Goal: Task Accomplishment & Management: Use online tool/utility

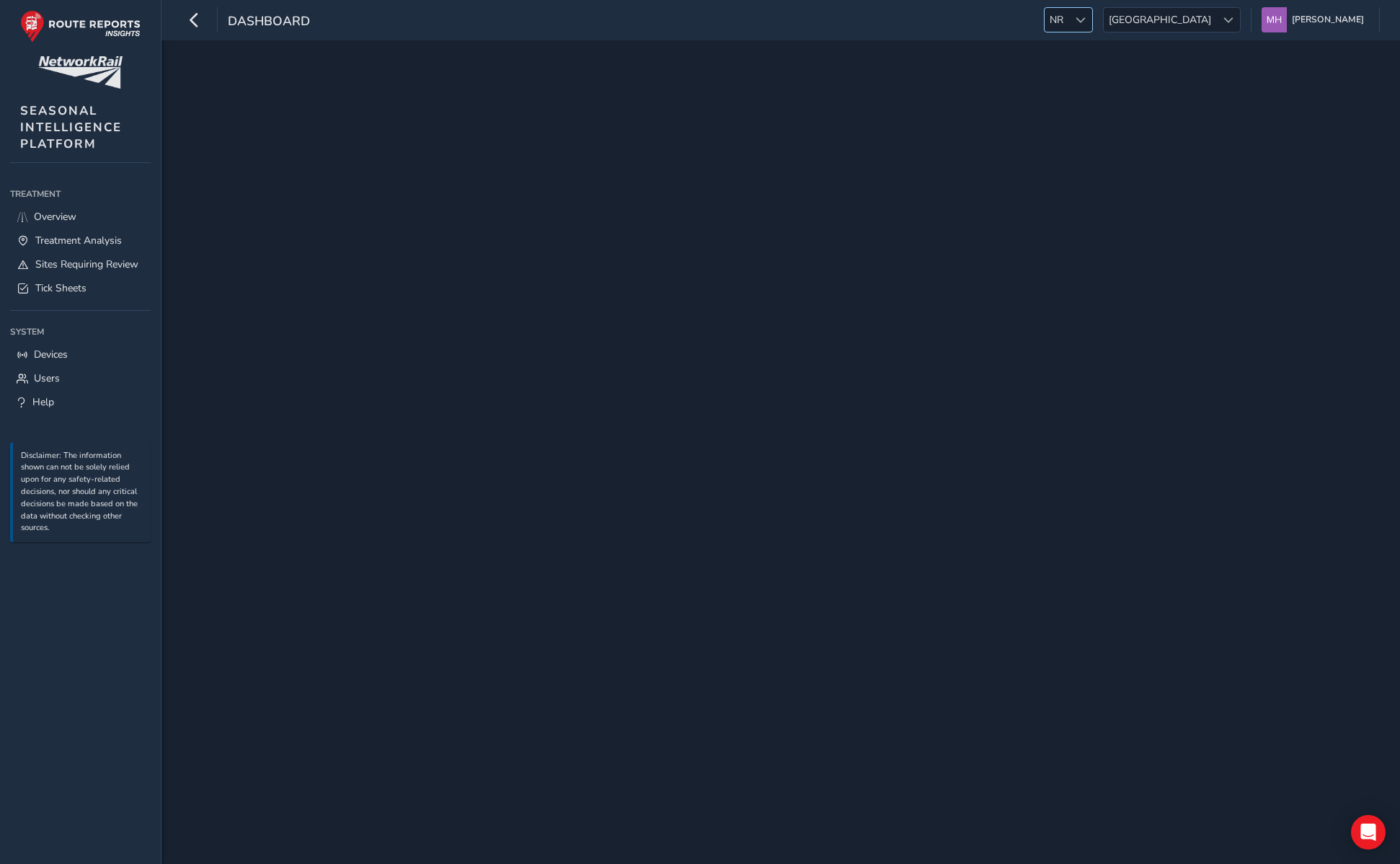
click at [1085, 20] on span at bounding box center [1080, 20] width 10 height 10
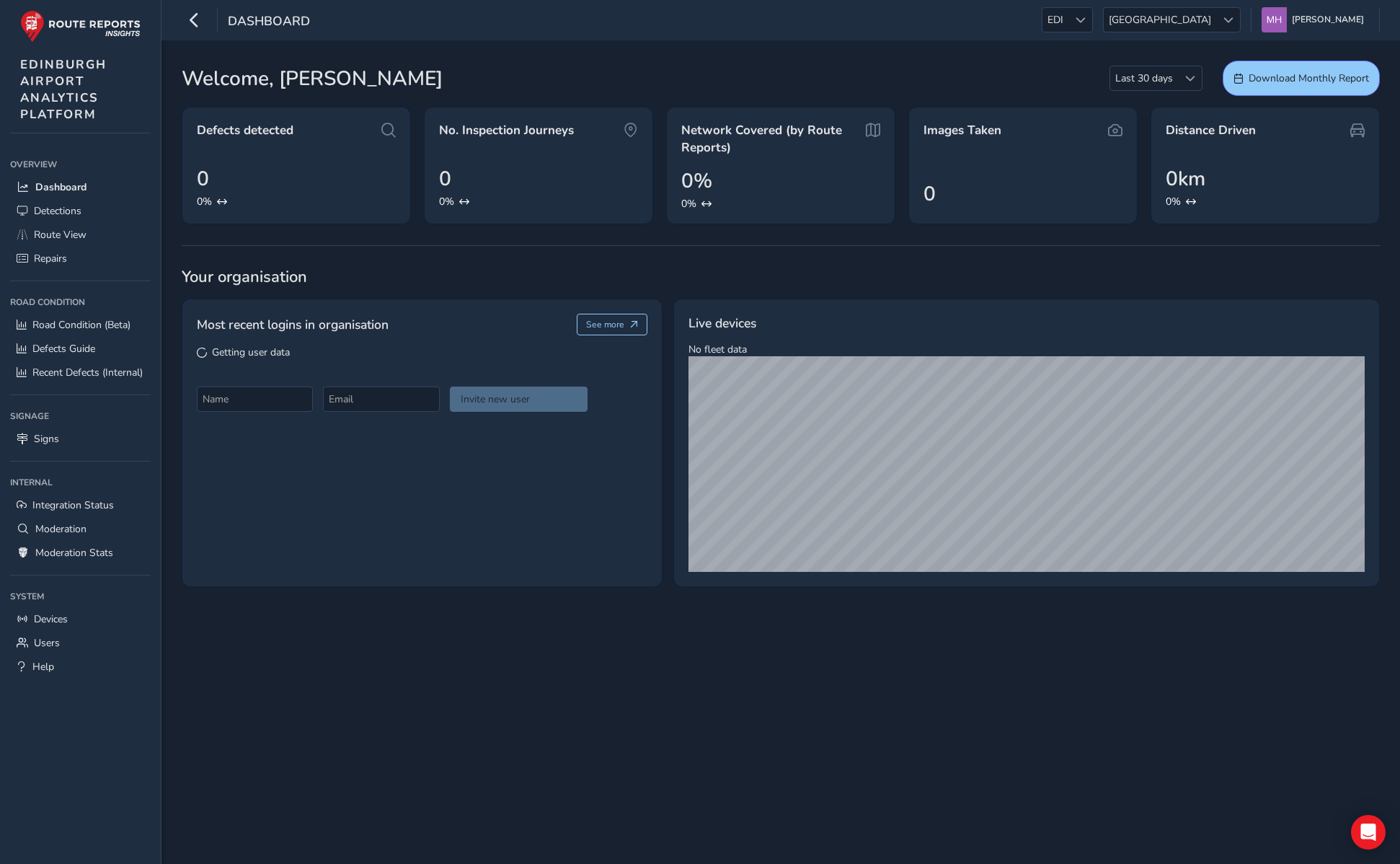
click at [1085, 20] on span at bounding box center [1080, 20] width 10 height 10
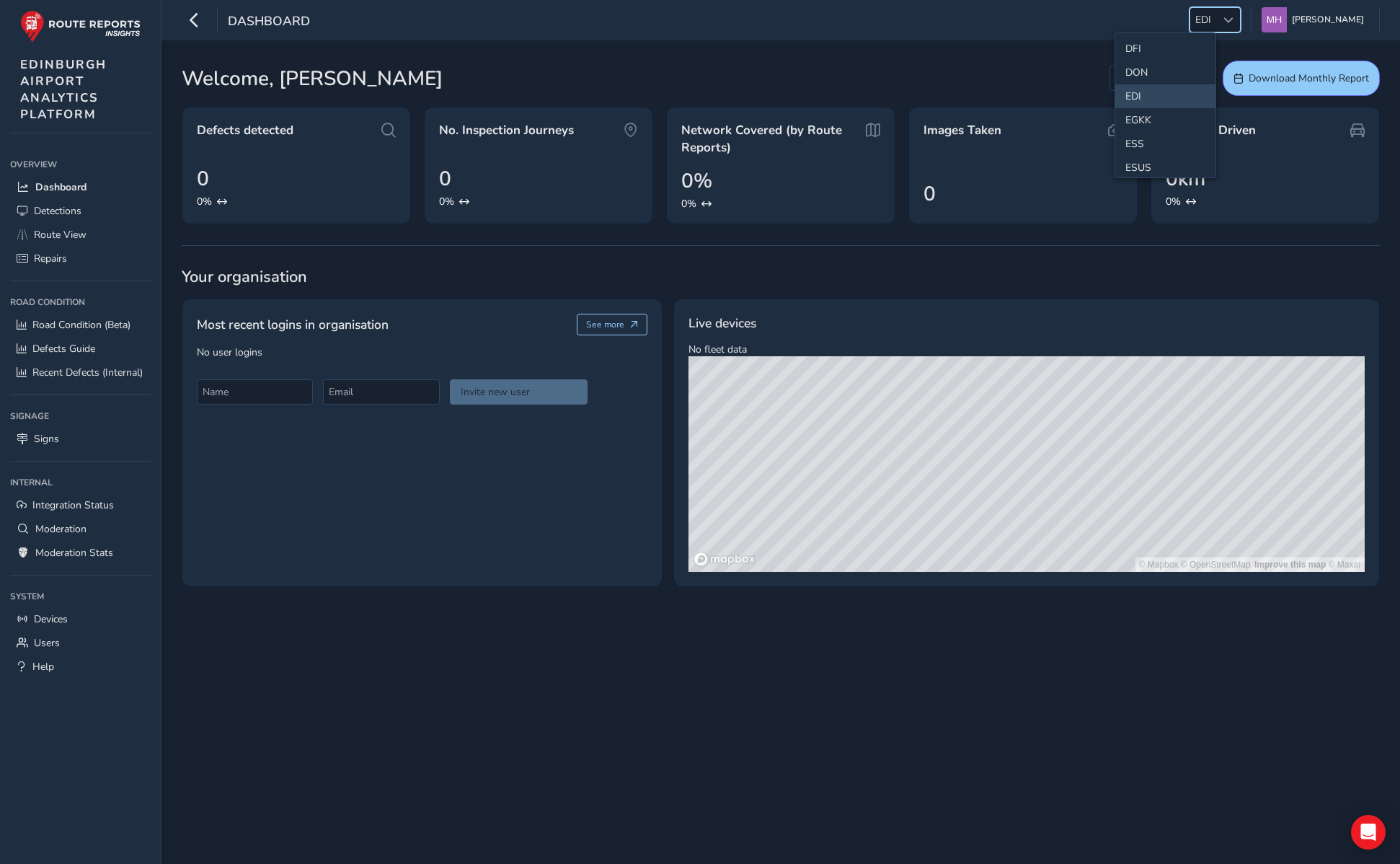
scroll to position [161, 0]
click at [1132, 133] on li "ESS" at bounding box center [1166, 127] width 100 height 24
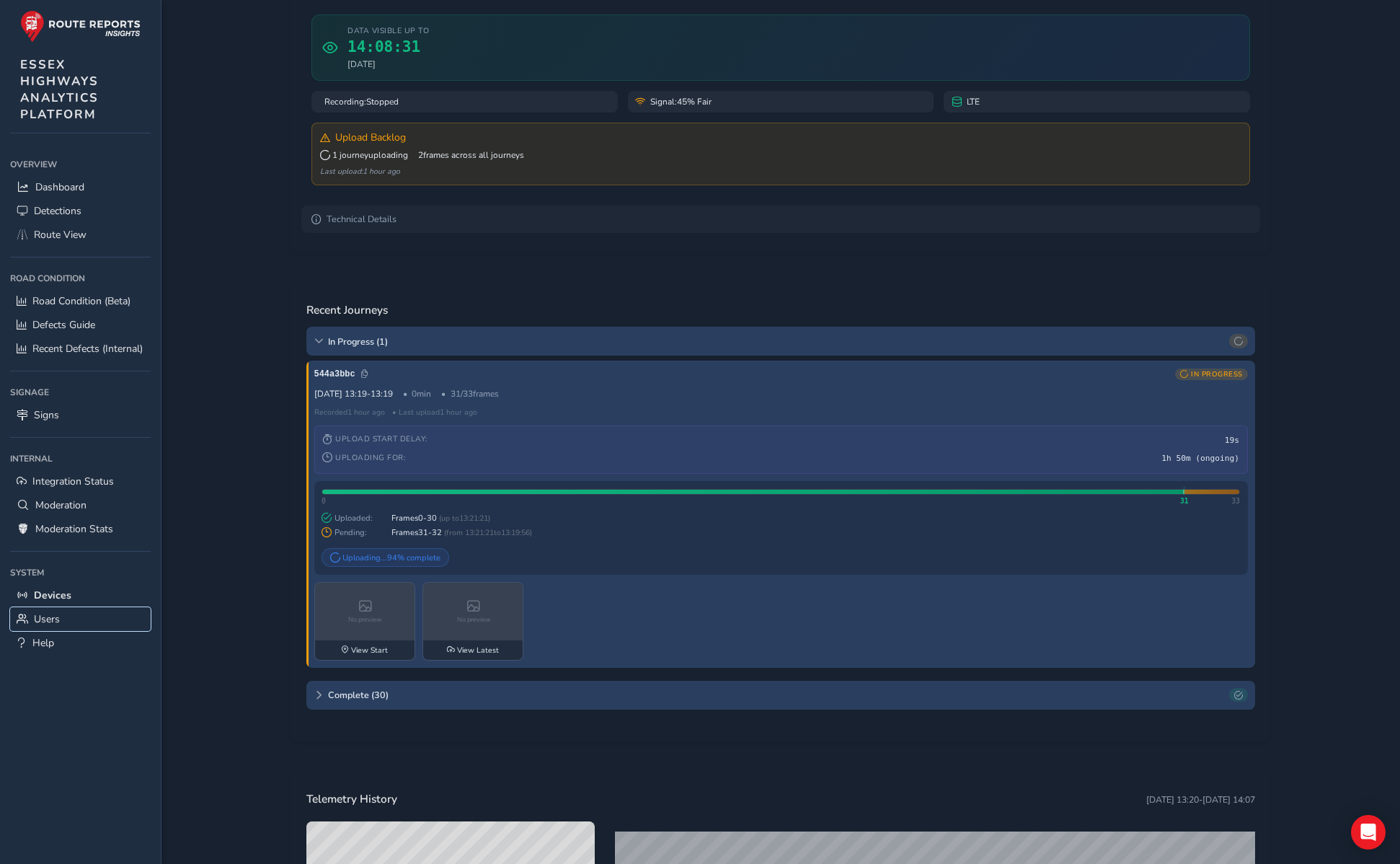
scroll to position [157, 0]
click at [326, 344] on div "In Progress ( 1 )" at bounding box center [780, 341] width 949 height 29
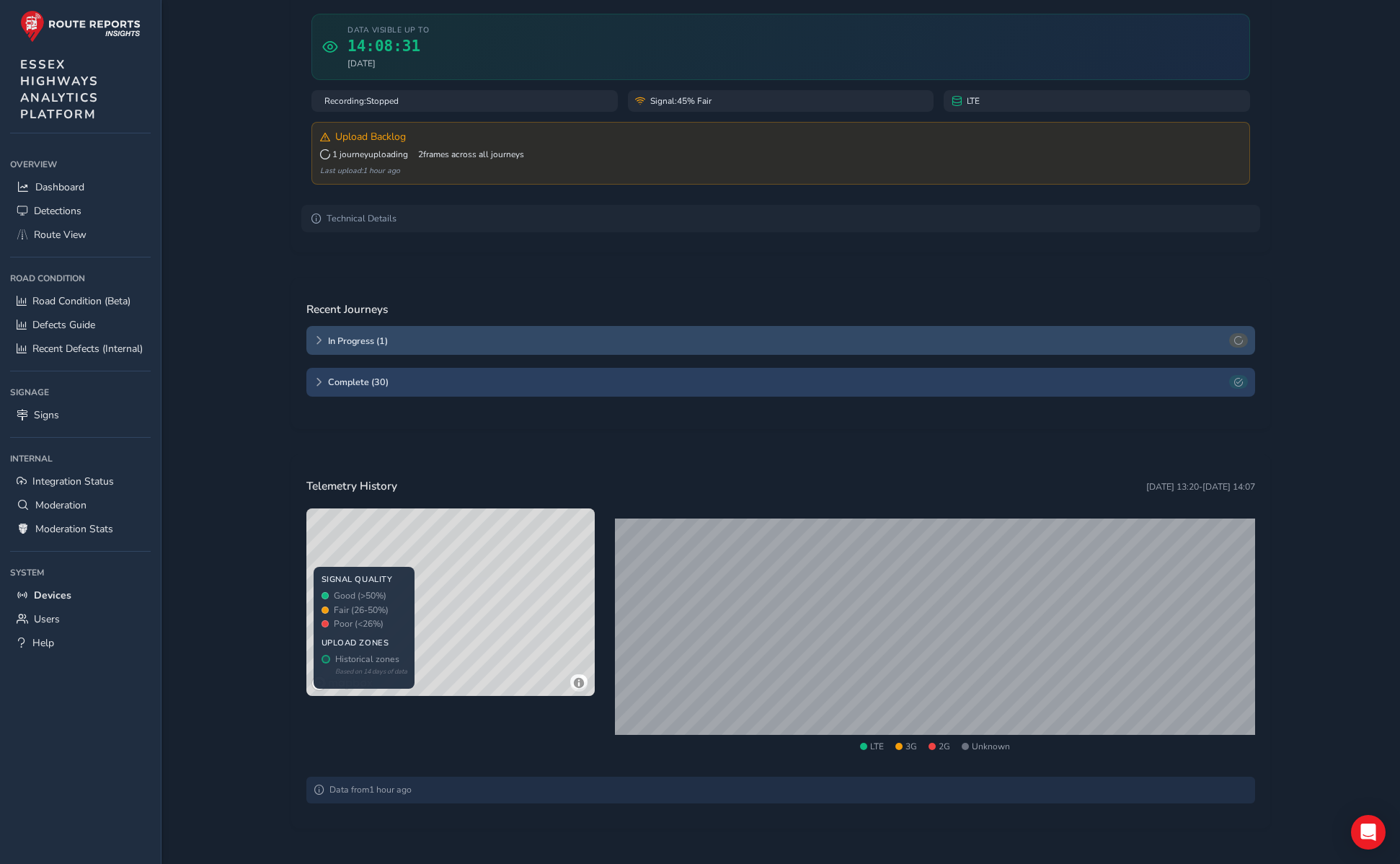
click at [326, 344] on div "In Progress ( 1 )" at bounding box center [780, 341] width 949 height 29
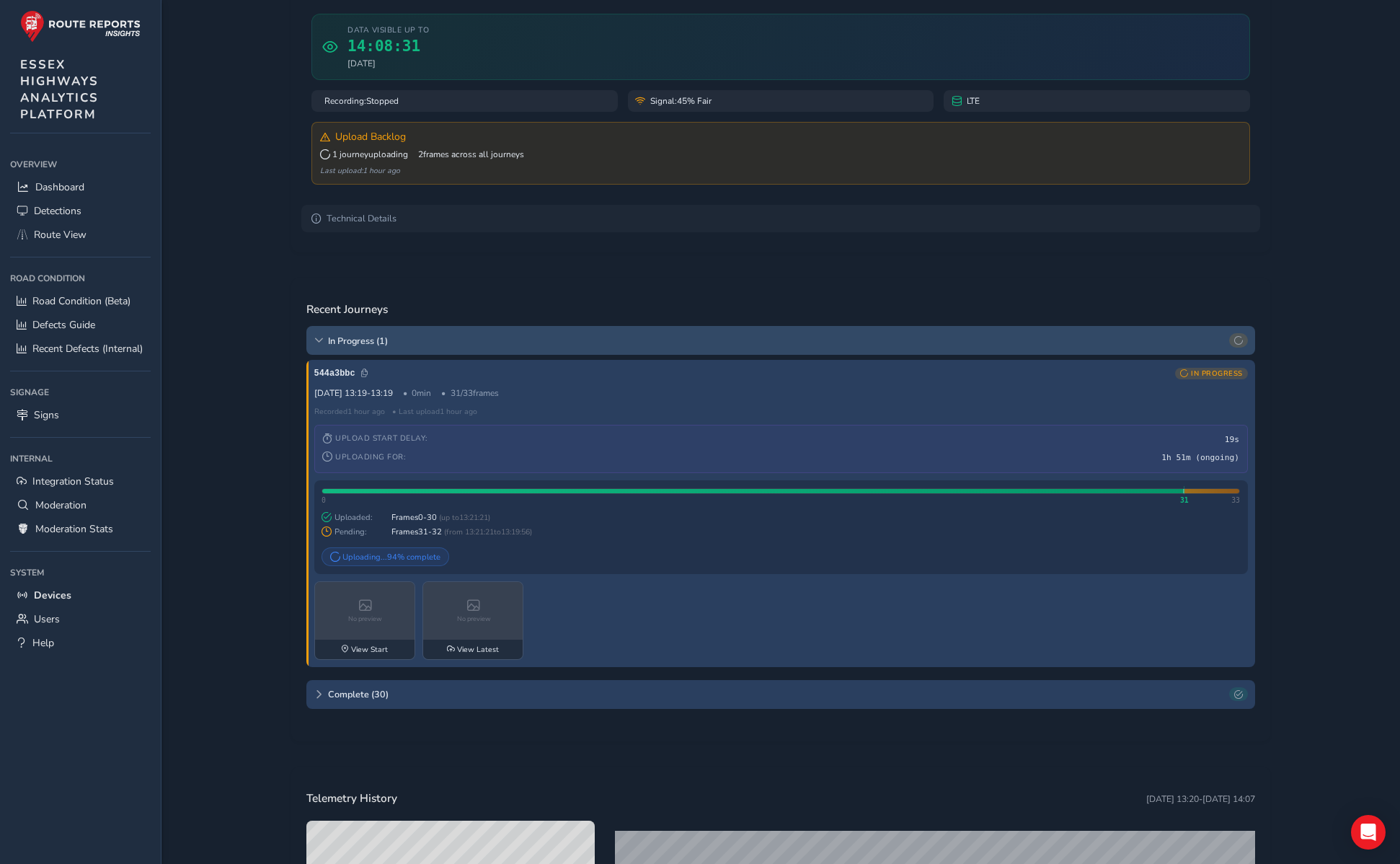
click at [326, 344] on div "In Progress ( 1 )" at bounding box center [780, 341] width 949 height 29
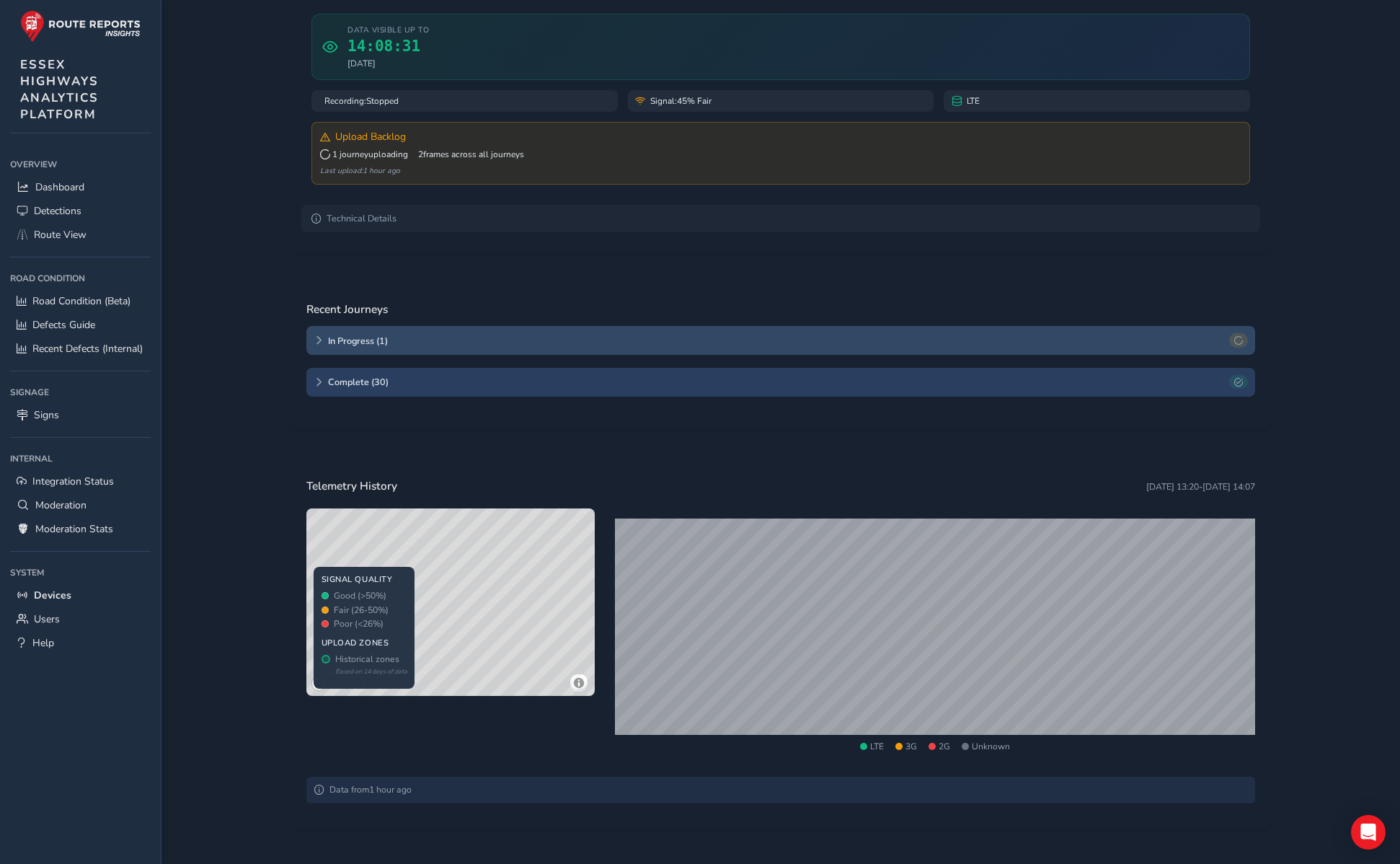
click at [326, 344] on div "In Progress ( 1 )" at bounding box center [780, 341] width 949 height 29
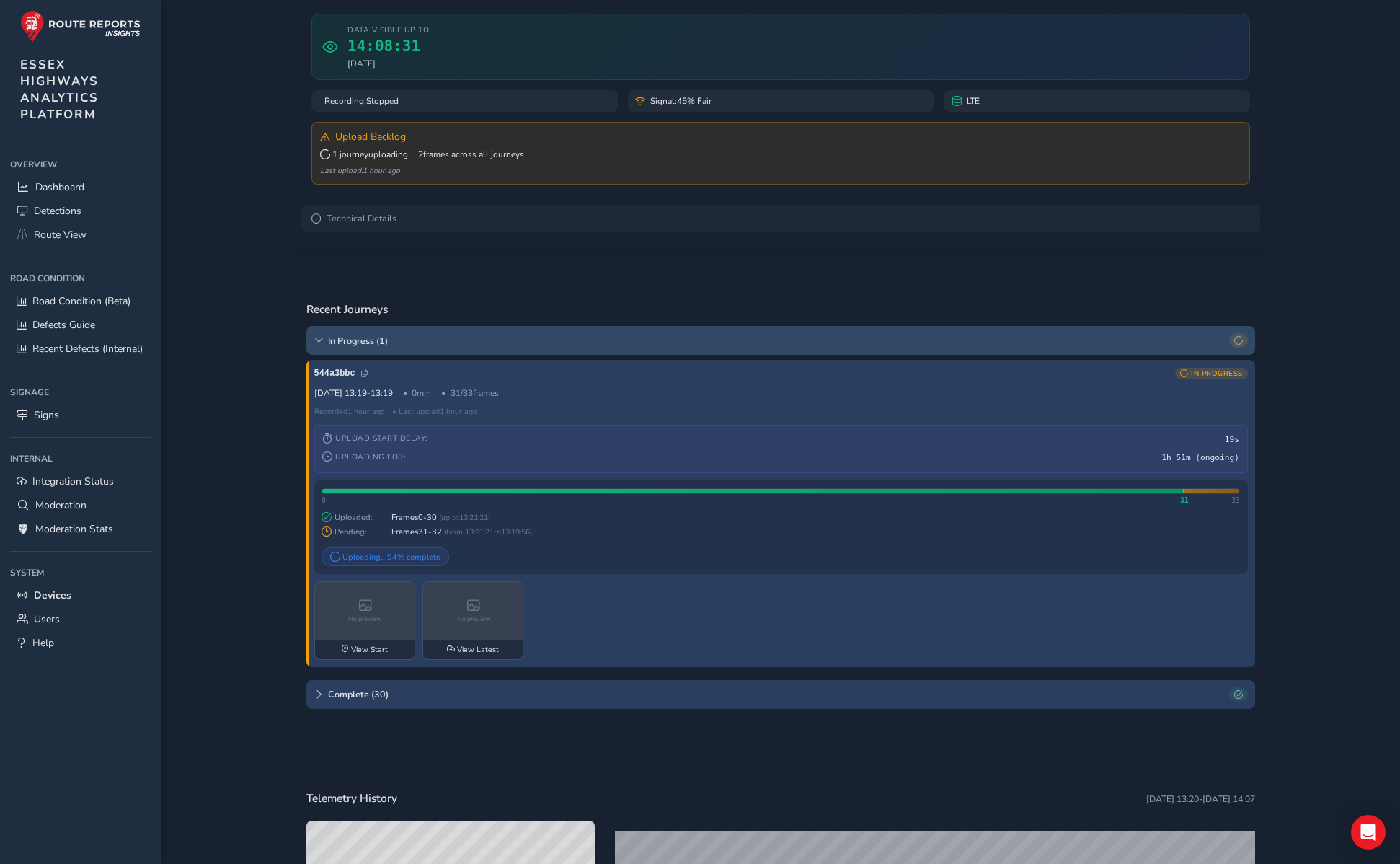
click at [318, 344] on icon at bounding box center [319, 341] width 8 height 8
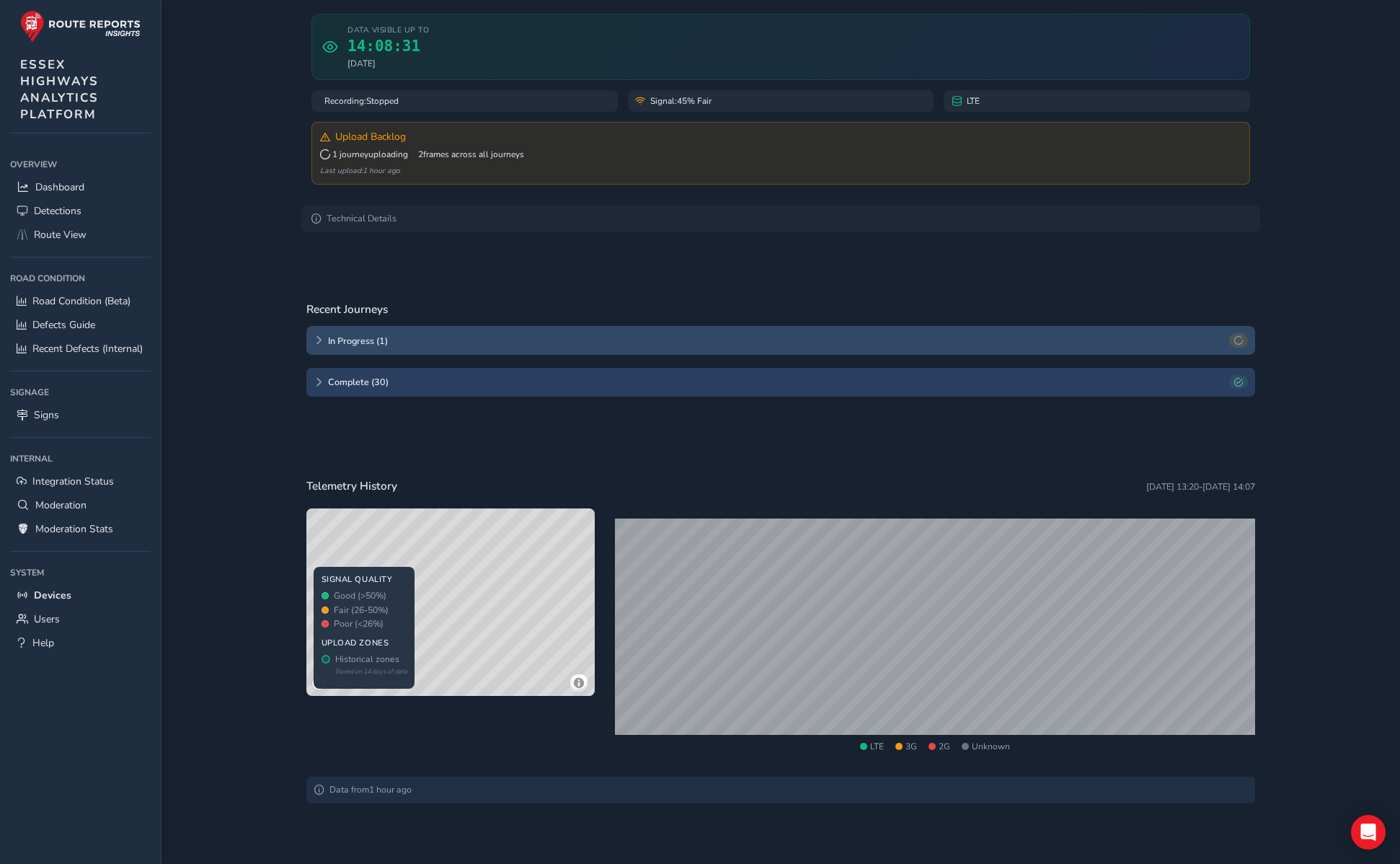
click at [320, 355] on div "In Progress ( 1 )" at bounding box center [780, 341] width 949 height 29
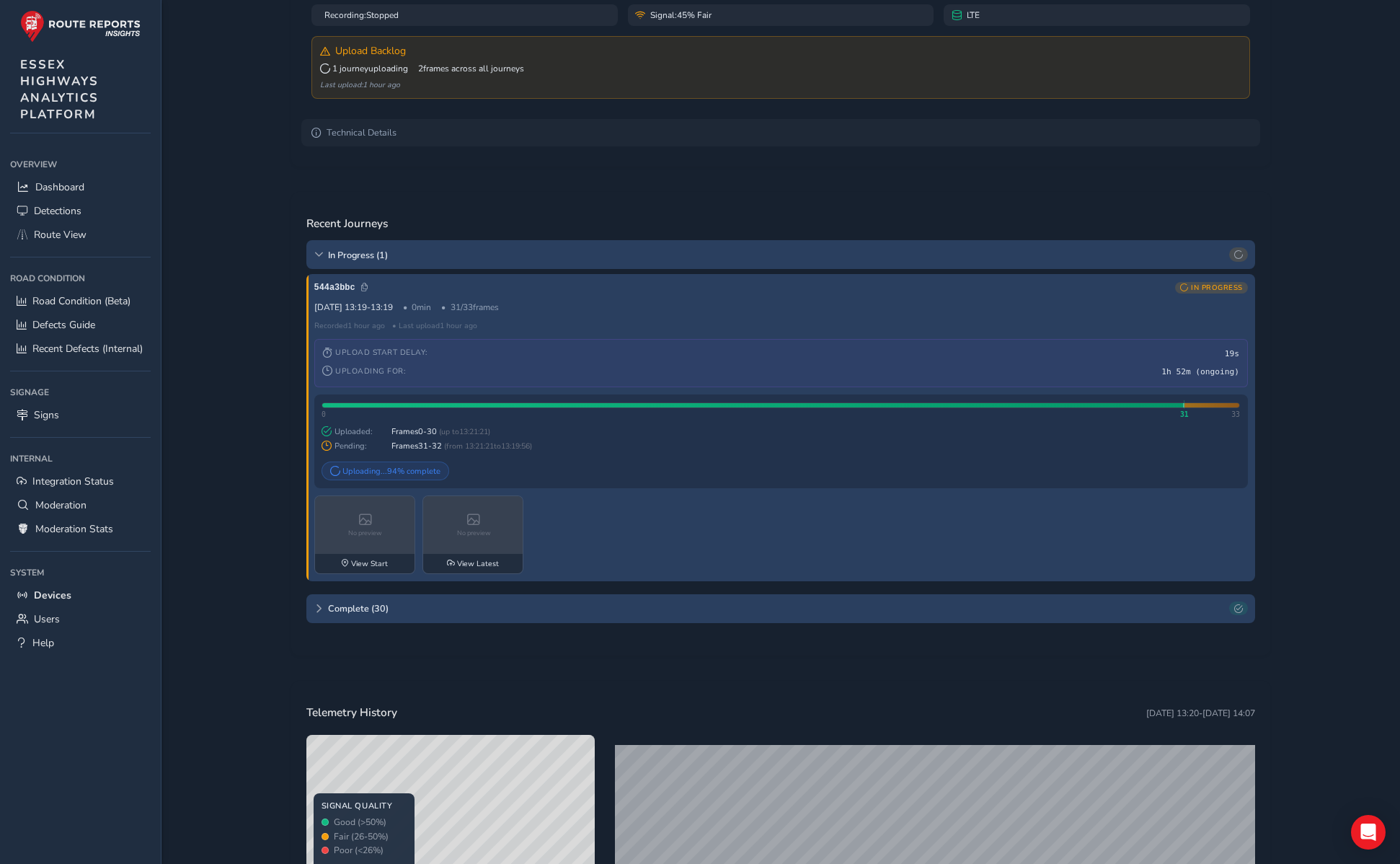
scroll to position [251, 0]
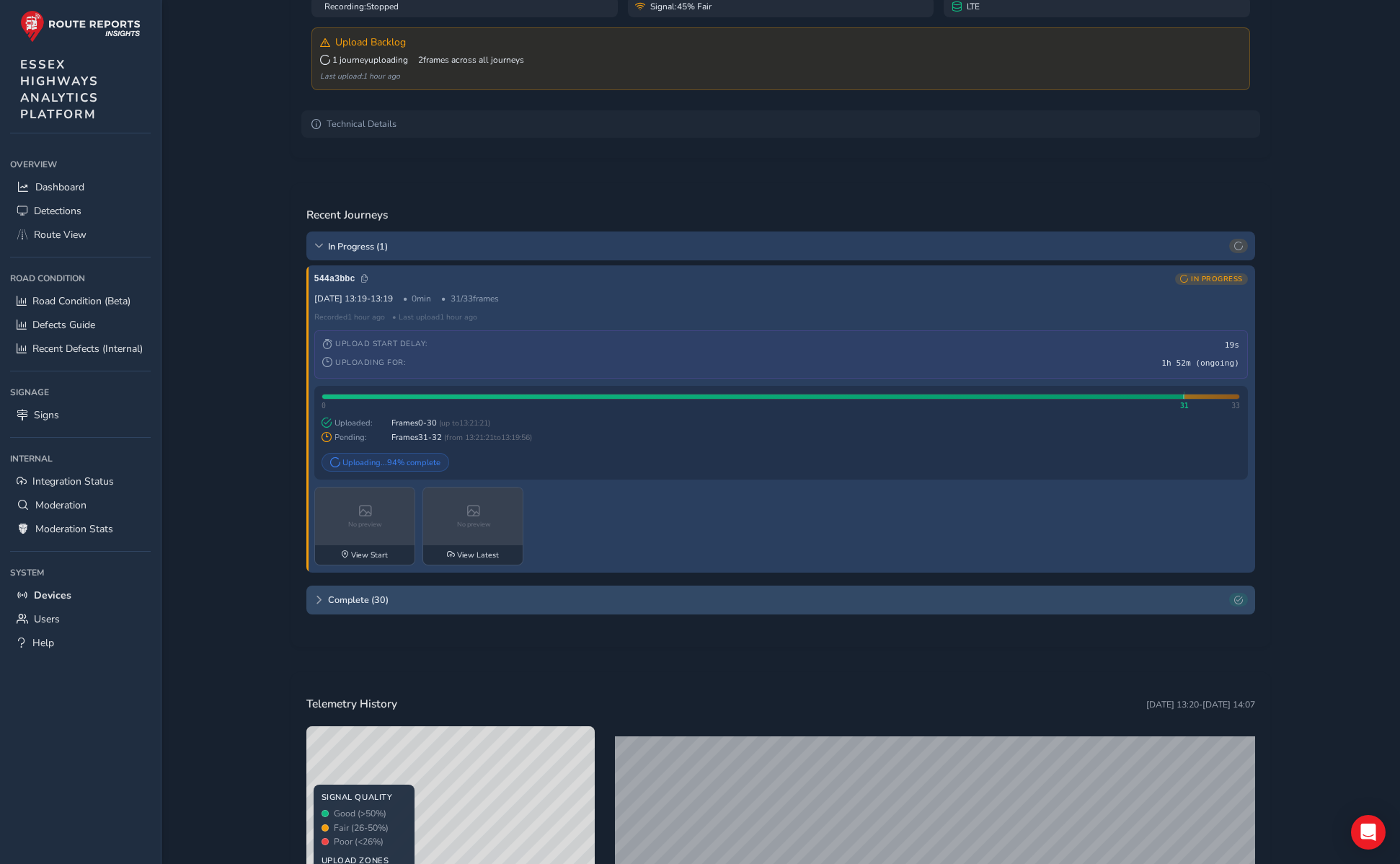
click at [315, 599] on icon at bounding box center [319, 600] width 8 height 8
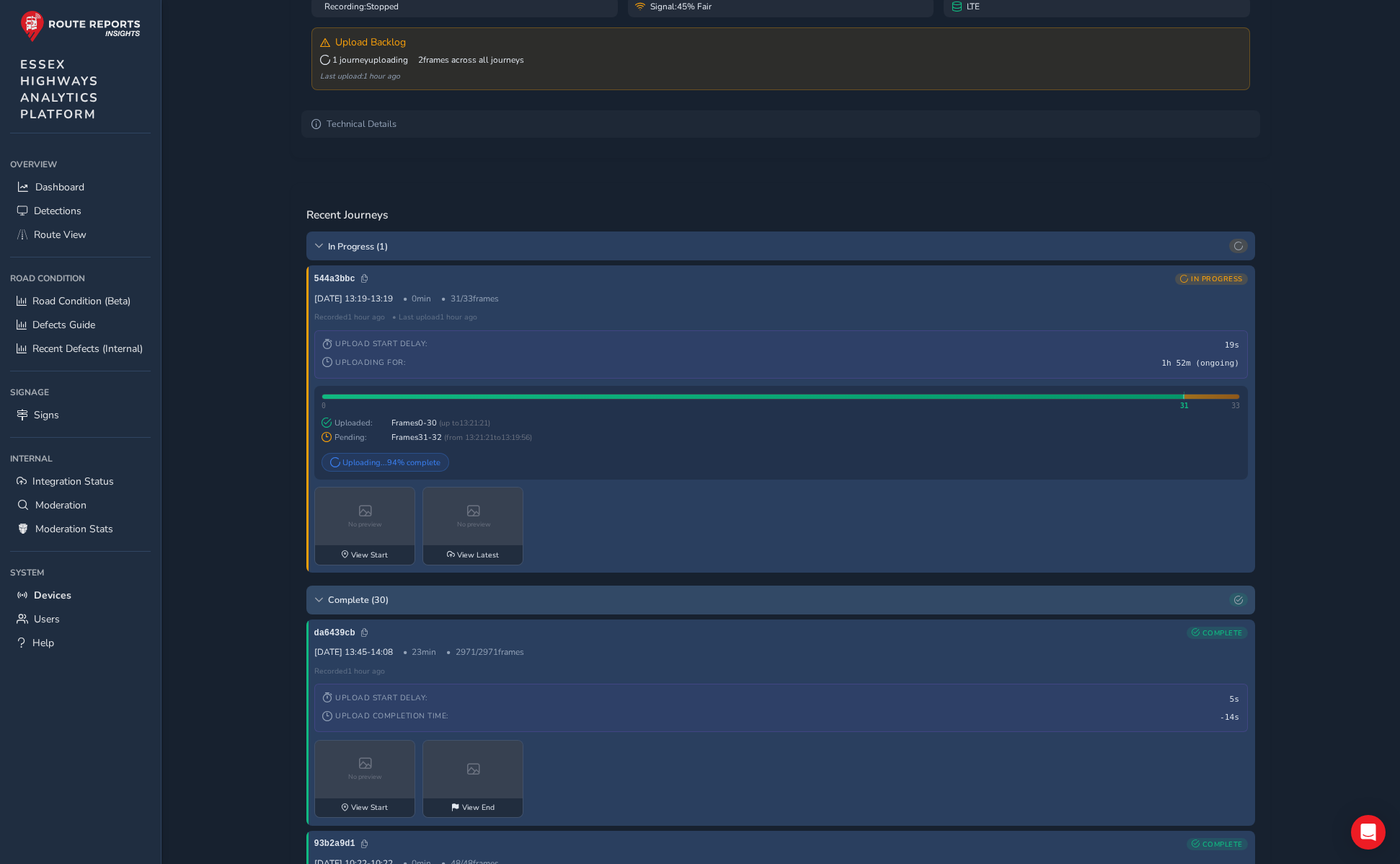
click at [315, 599] on icon at bounding box center [319, 600] width 8 height 8
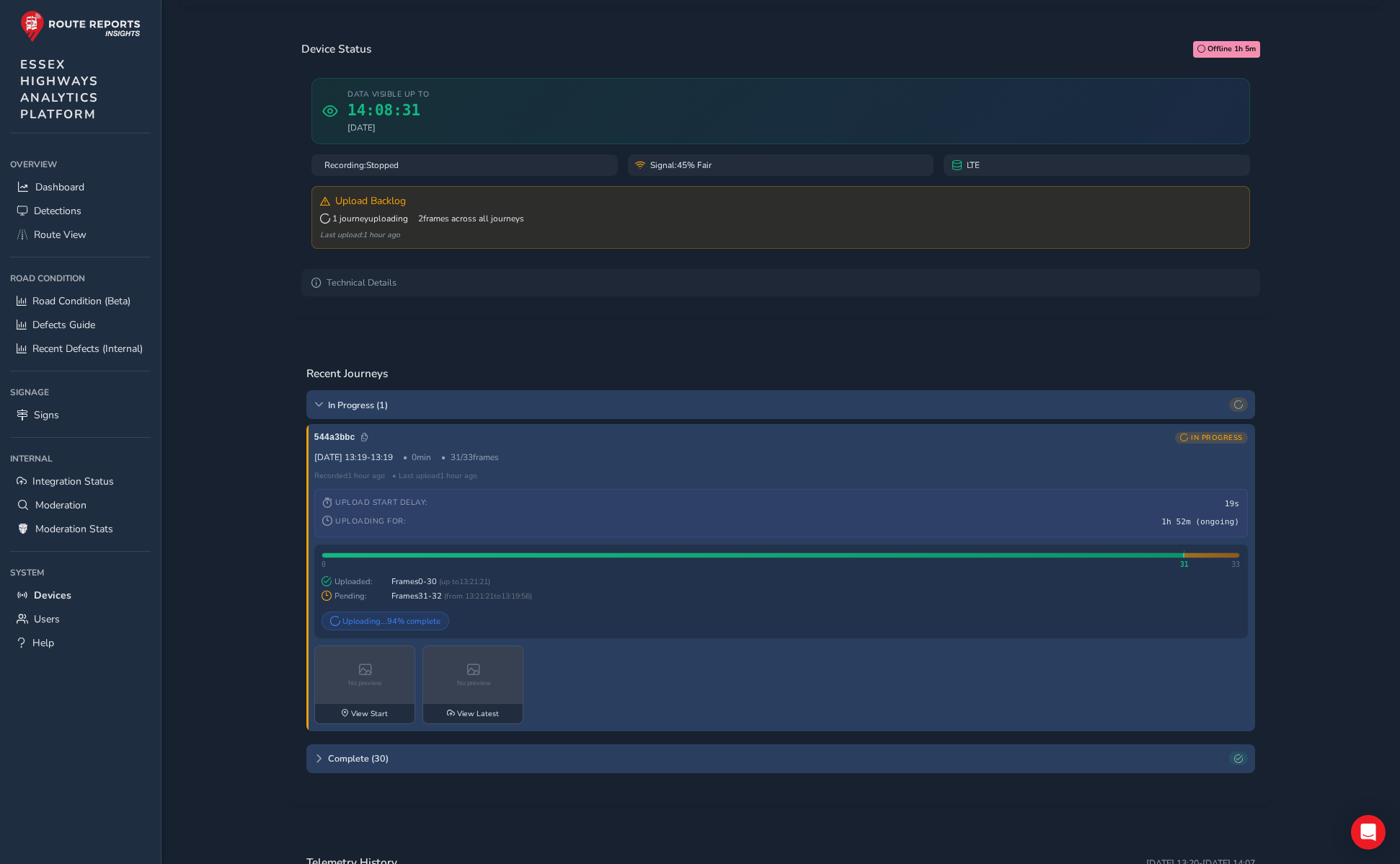
scroll to position [0, 0]
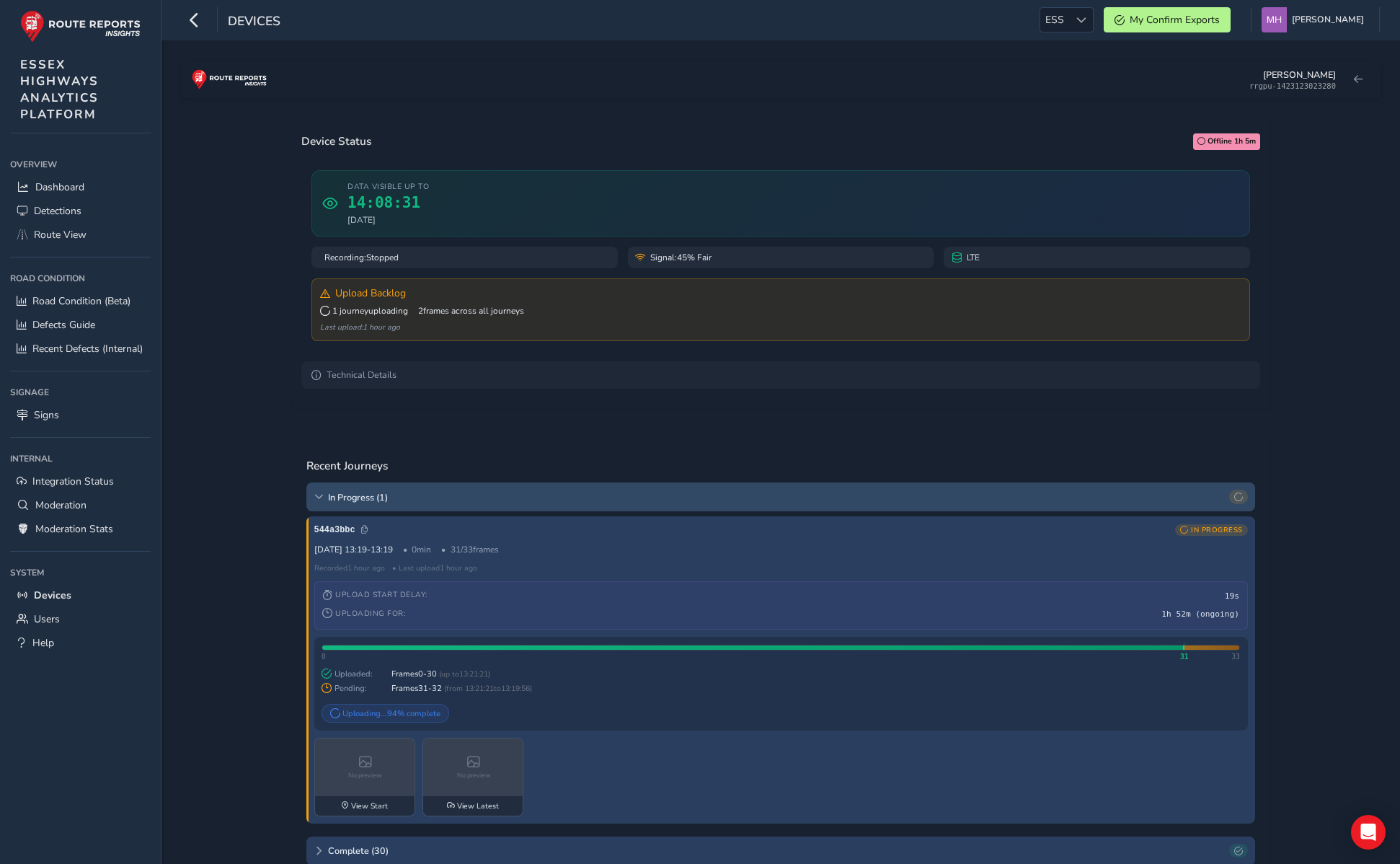
click at [325, 501] on div "In Progress ( 1 )" at bounding box center [780, 497] width 949 height 29
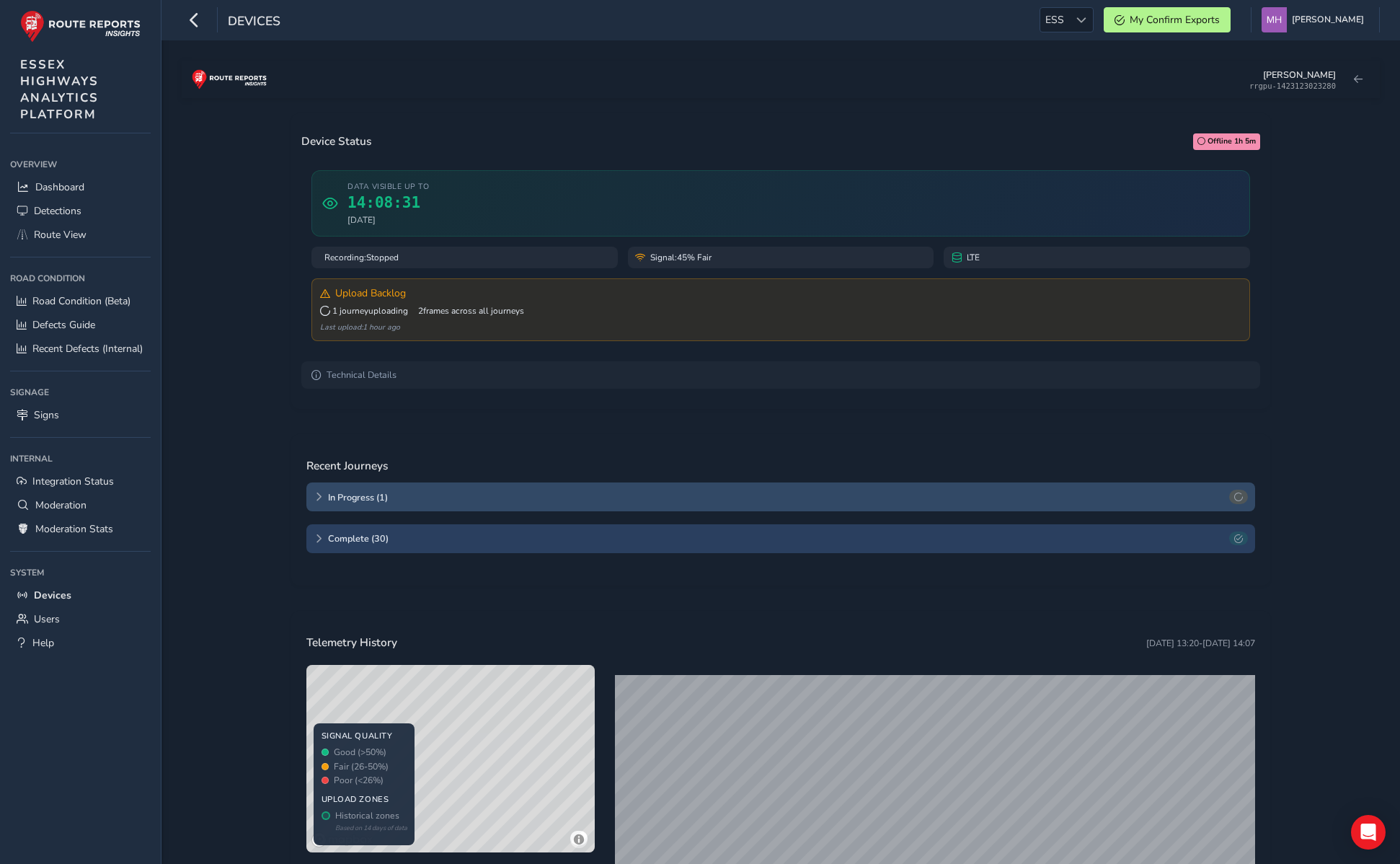
click at [316, 496] on icon at bounding box center [319, 497] width 8 height 8
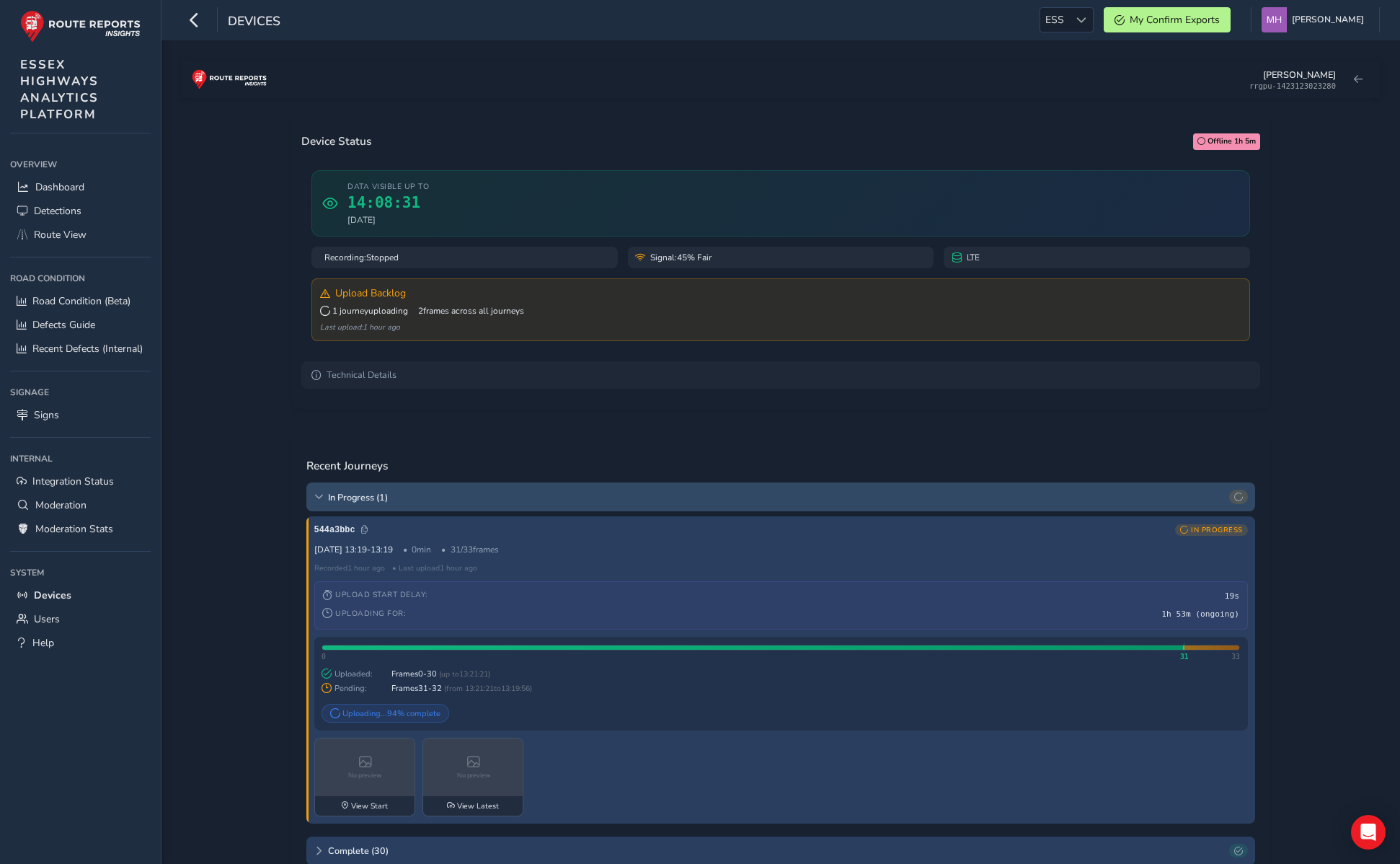
click at [316, 496] on icon at bounding box center [319, 497] width 8 height 8
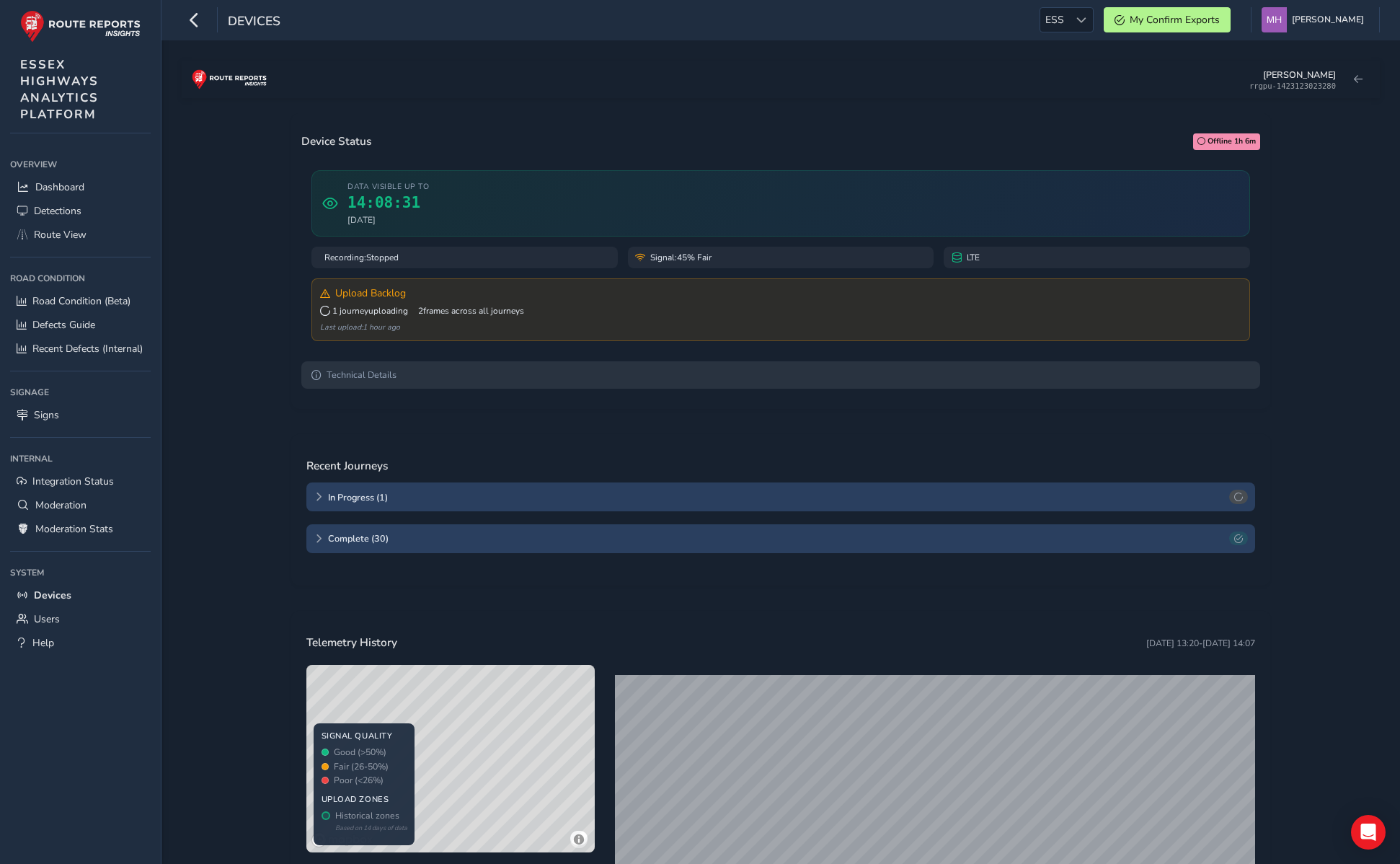
click at [375, 384] on summary "Technical Details" at bounding box center [780, 375] width 959 height 28
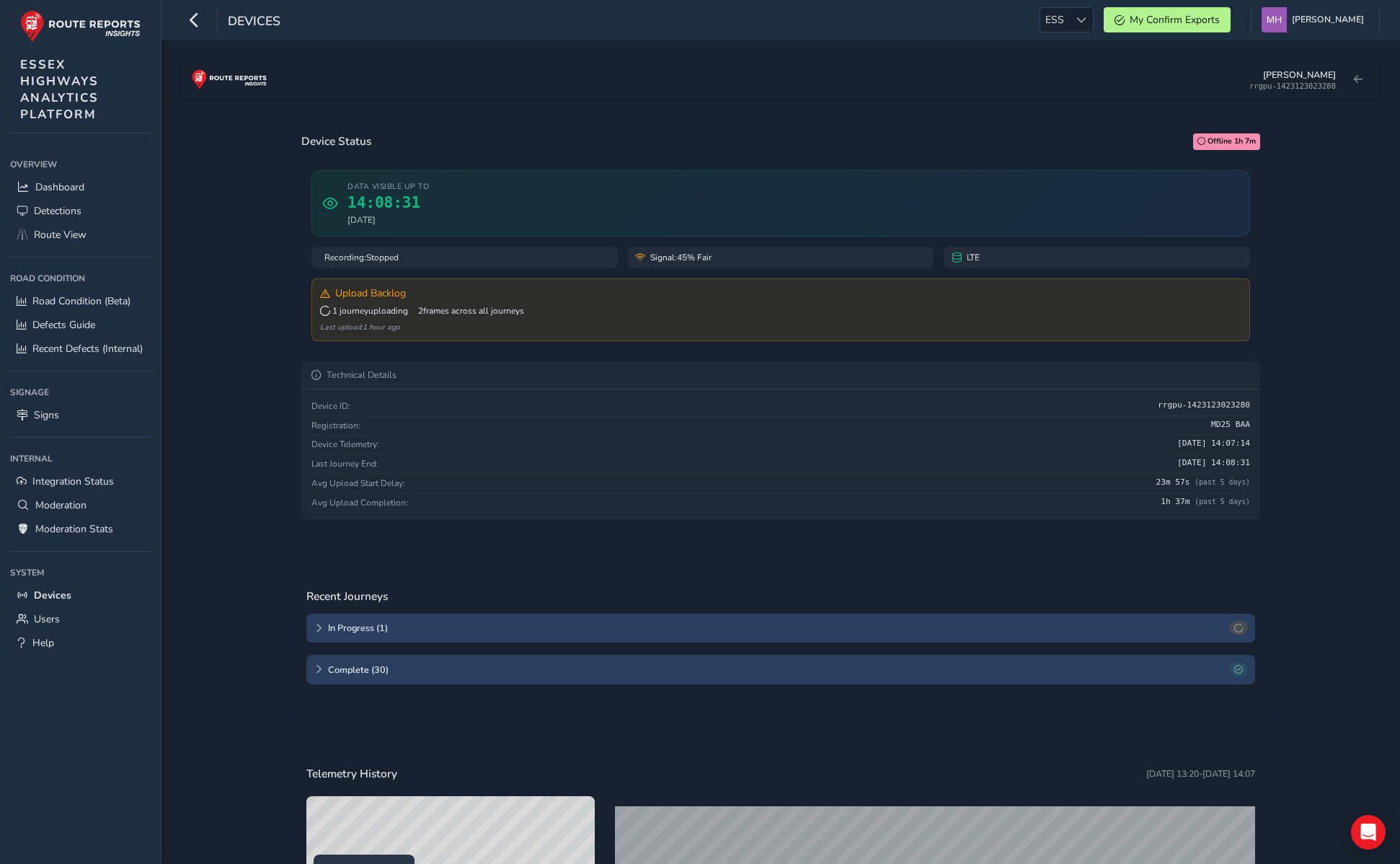
click at [265, 266] on div "Mikko rrgpu-1423123023280 Device Status Offline 1h 7m Data visible up to 14:08:…" at bounding box center [781, 604] width 1198 height 1086
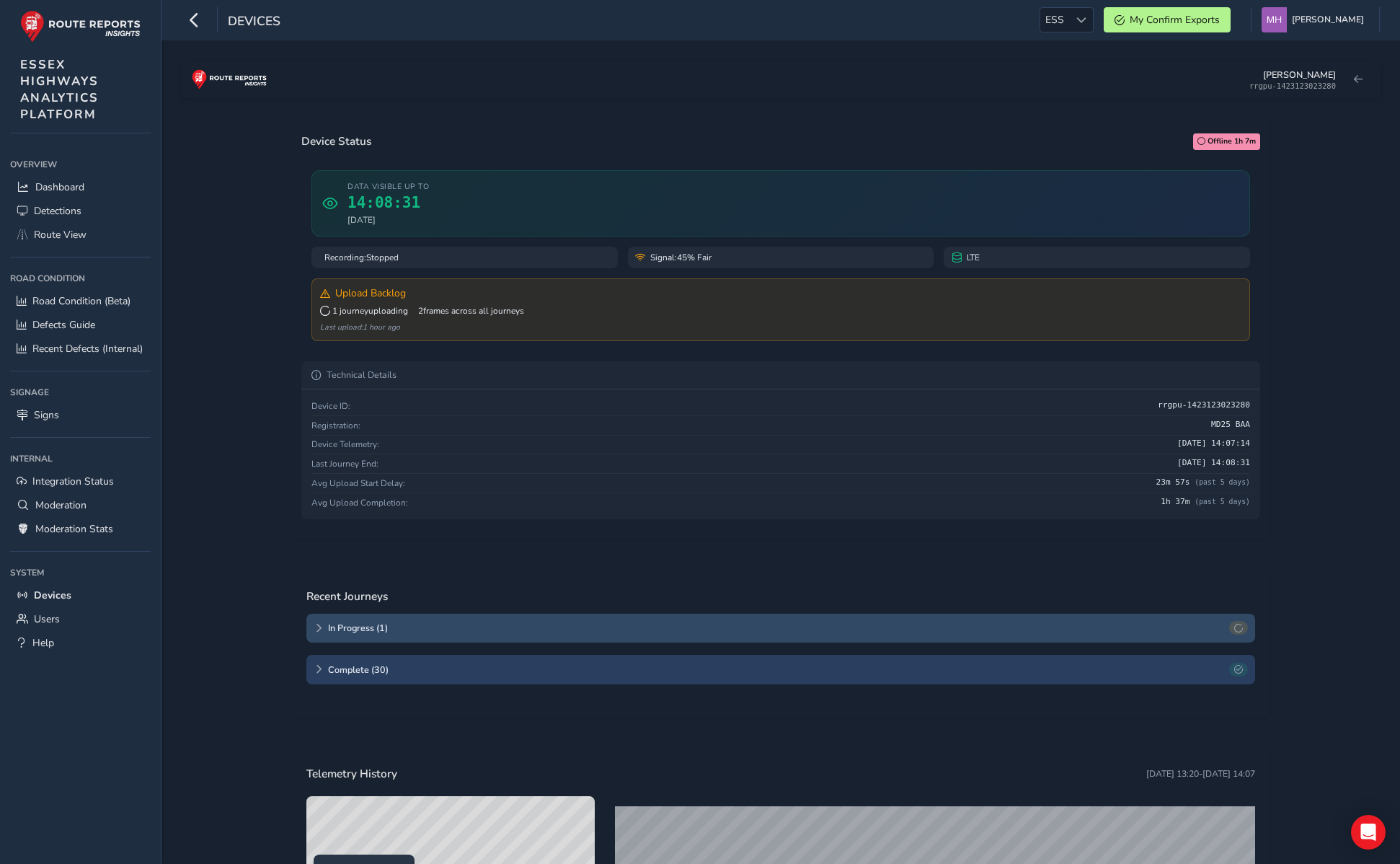
click at [342, 624] on div "In Progress ( 1 )" at bounding box center [780, 628] width 949 height 29
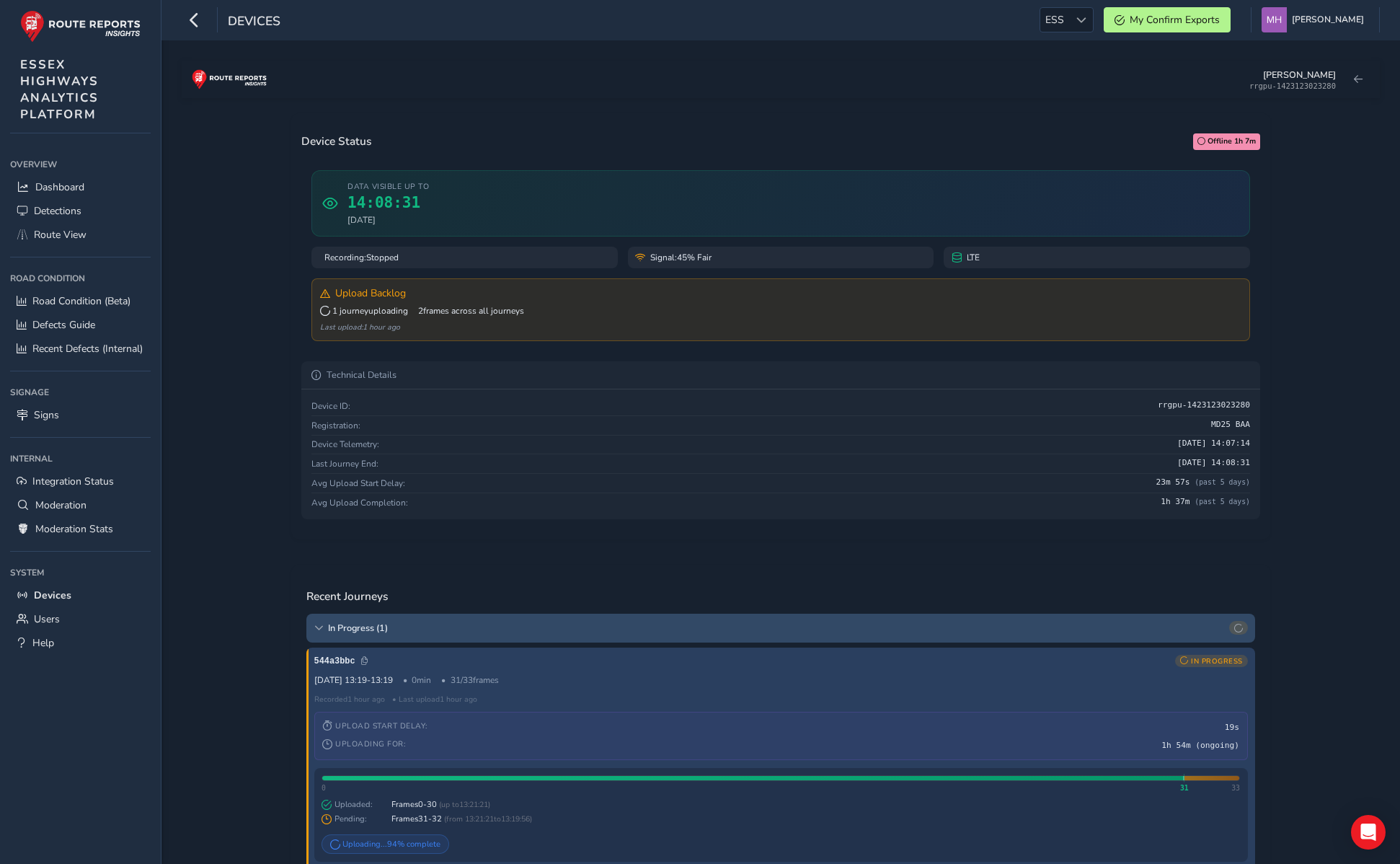
click at [342, 624] on div "In Progress ( 1 )" at bounding box center [780, 628] width 949 height 29
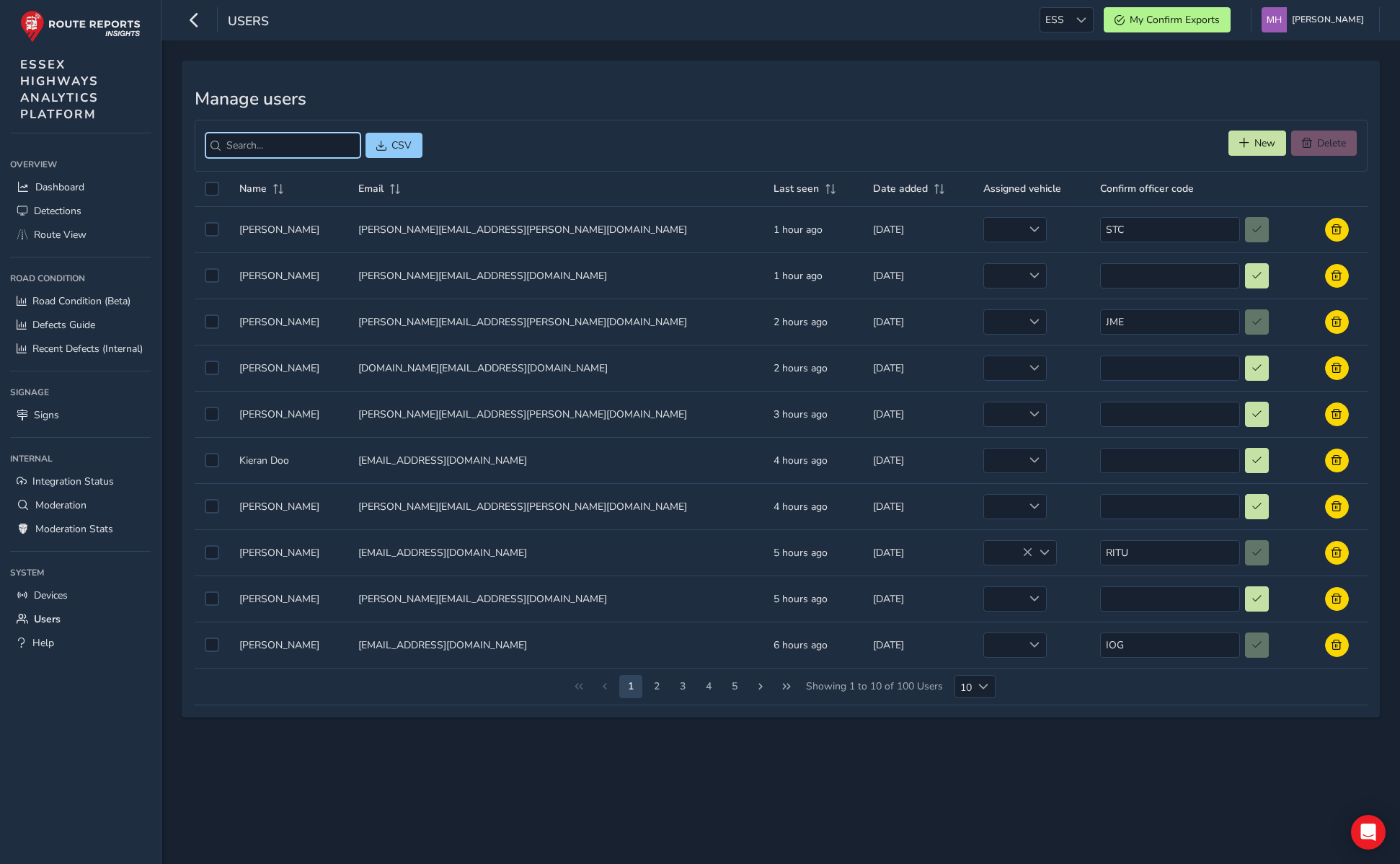
click at [286, 151] on input "search" at bounding box center [283, 145] width 155 height 25
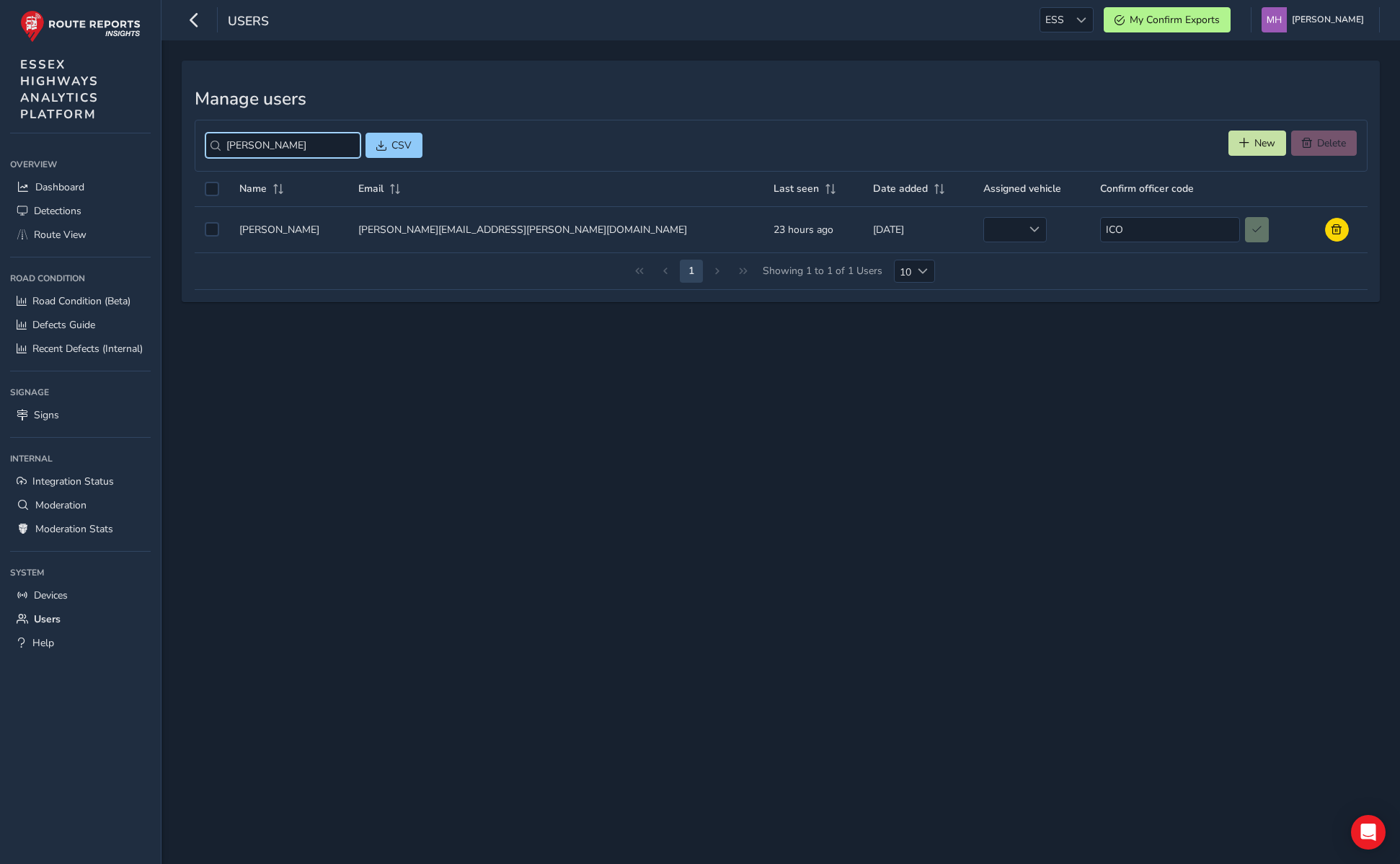
type input "ian co"
click at [984, 227] on div "empty" at bounding box center [1015, 230] width 63 height 25
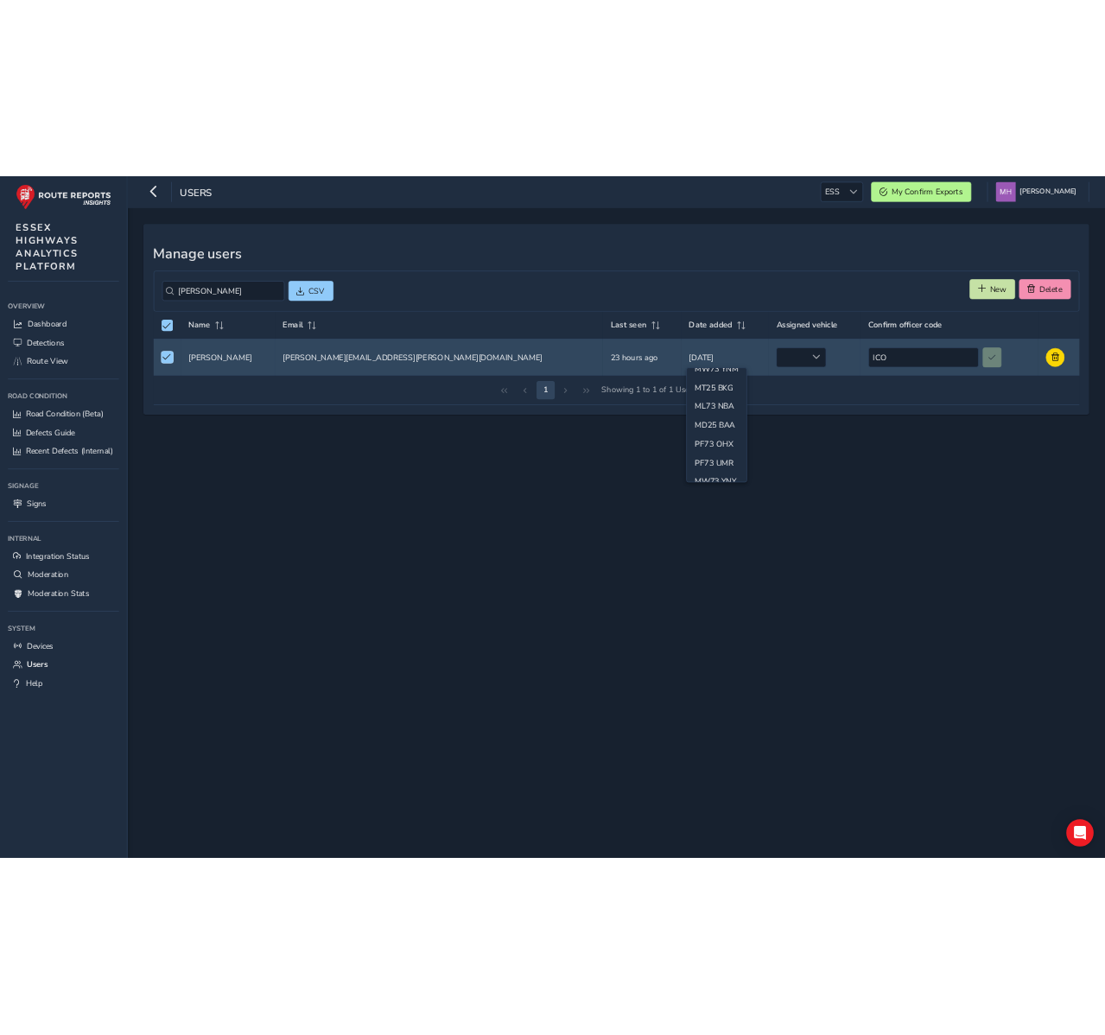
scroll to position [111, 0]
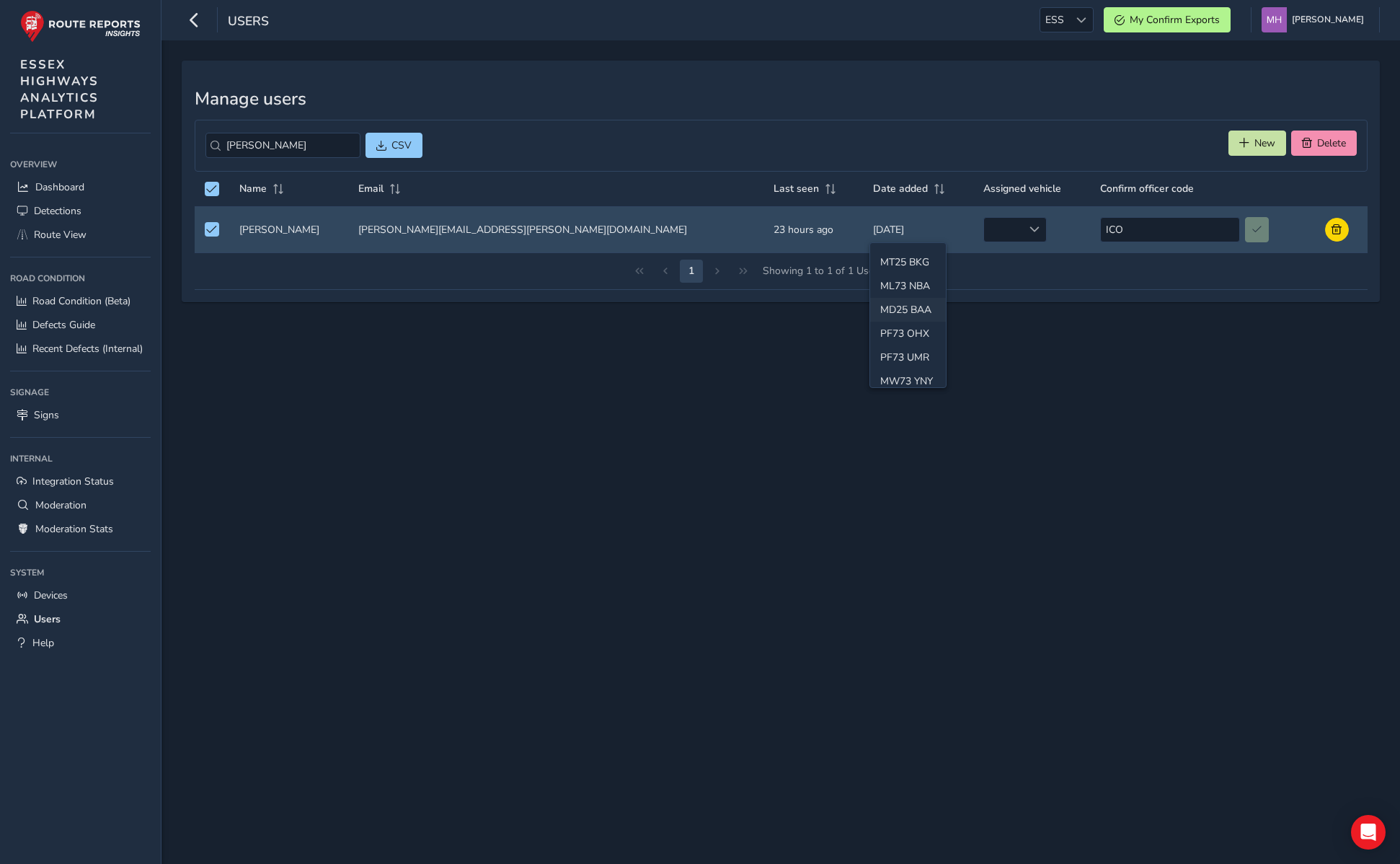
click at [910, 306] on li "MD25 BAA" at bounding box center [908, 310] width 76 height 24
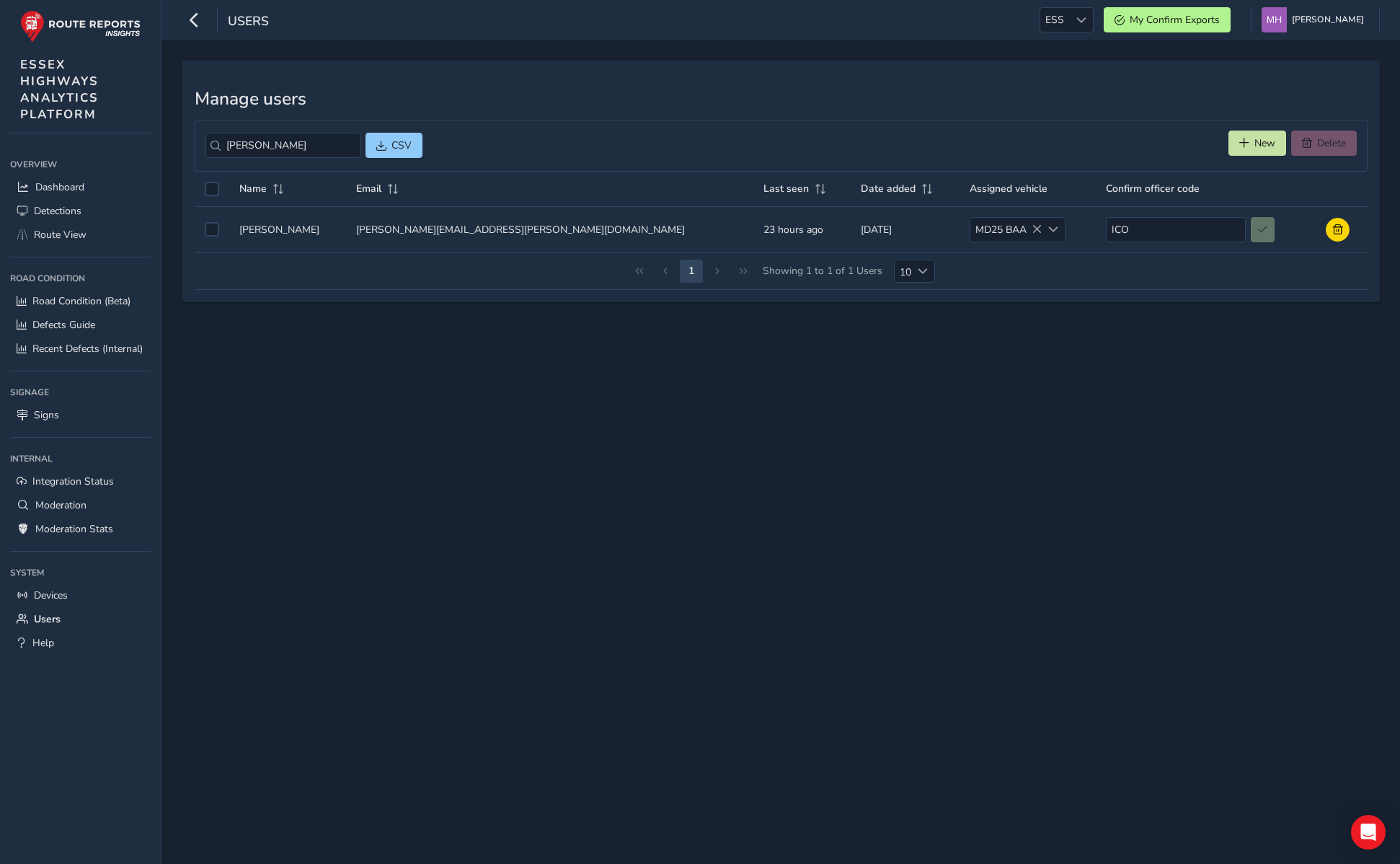
click at [807, 350] on div "Manage users ian co CSV New Delete Name Email Last seen Date added Assigned veh…" at bounding box center [781, 452] width 1239 height 824
click at [220, 232] on td at bounding box center [211, 229] width 34 height 46
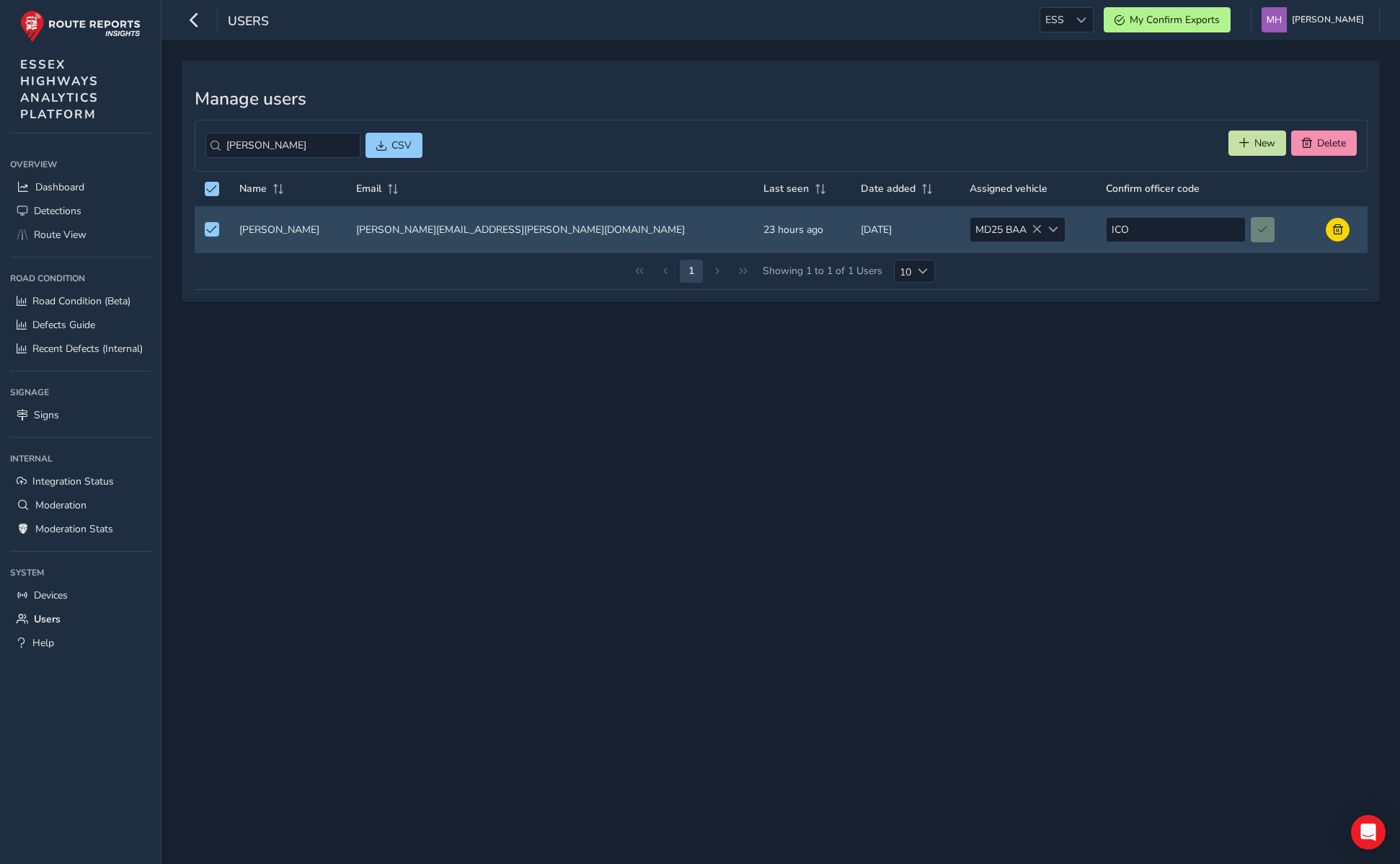
click at [848, 129] on div "ian co CSV New Delete" at bounding box center [781, 145] width 1173 height 52
click at [647, 97] on h3 "Manage users" at bounding box center [781, 99] width 1173 height 21
click at [212, 231] on span "Unselect auth0|683ea2074a100a26517ed1fa" at bounding box center [211, 230] width 11 height 10
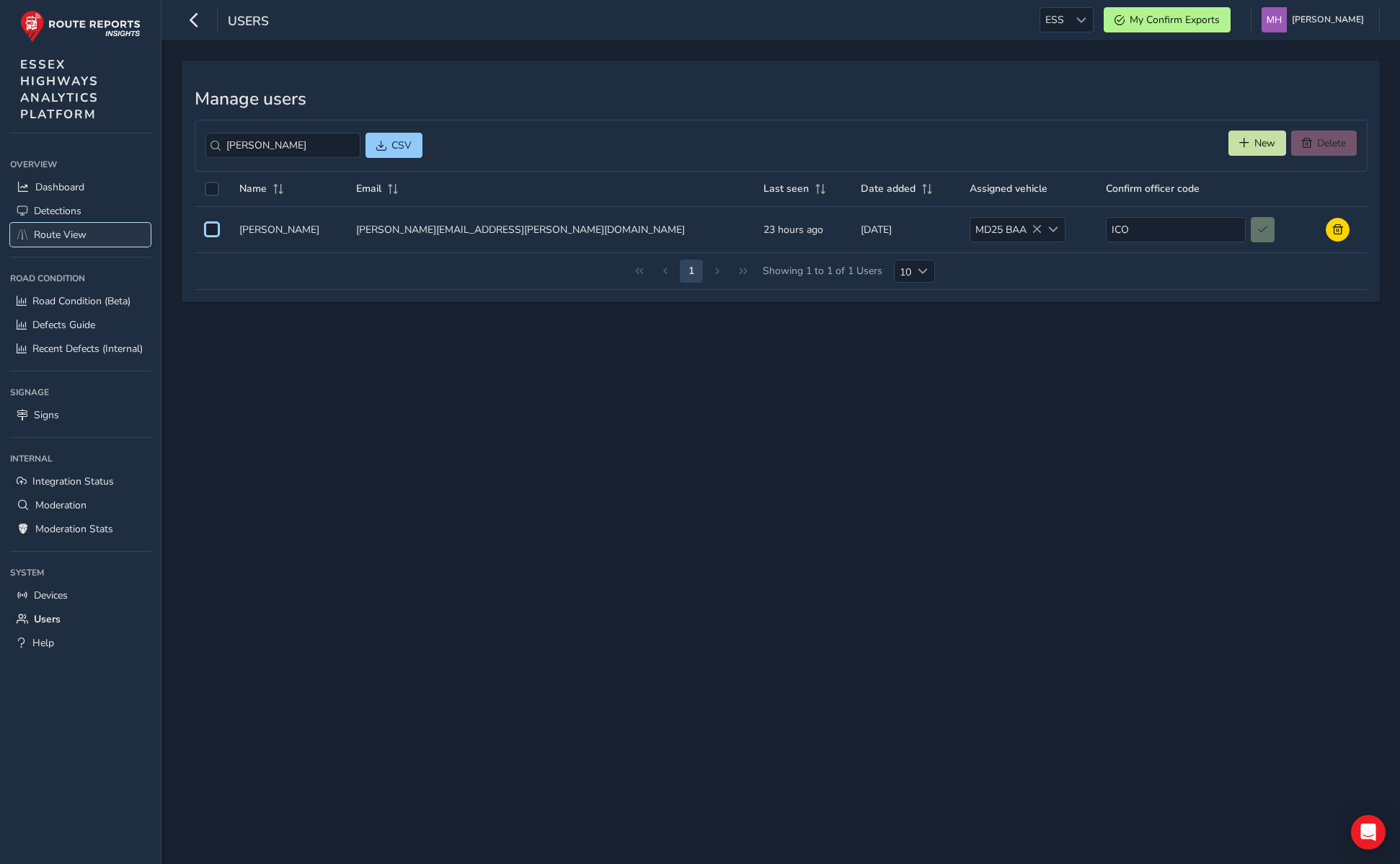
click at [83, 240] on span "Route View" at bounding box center [60, 235] width 53 height 13
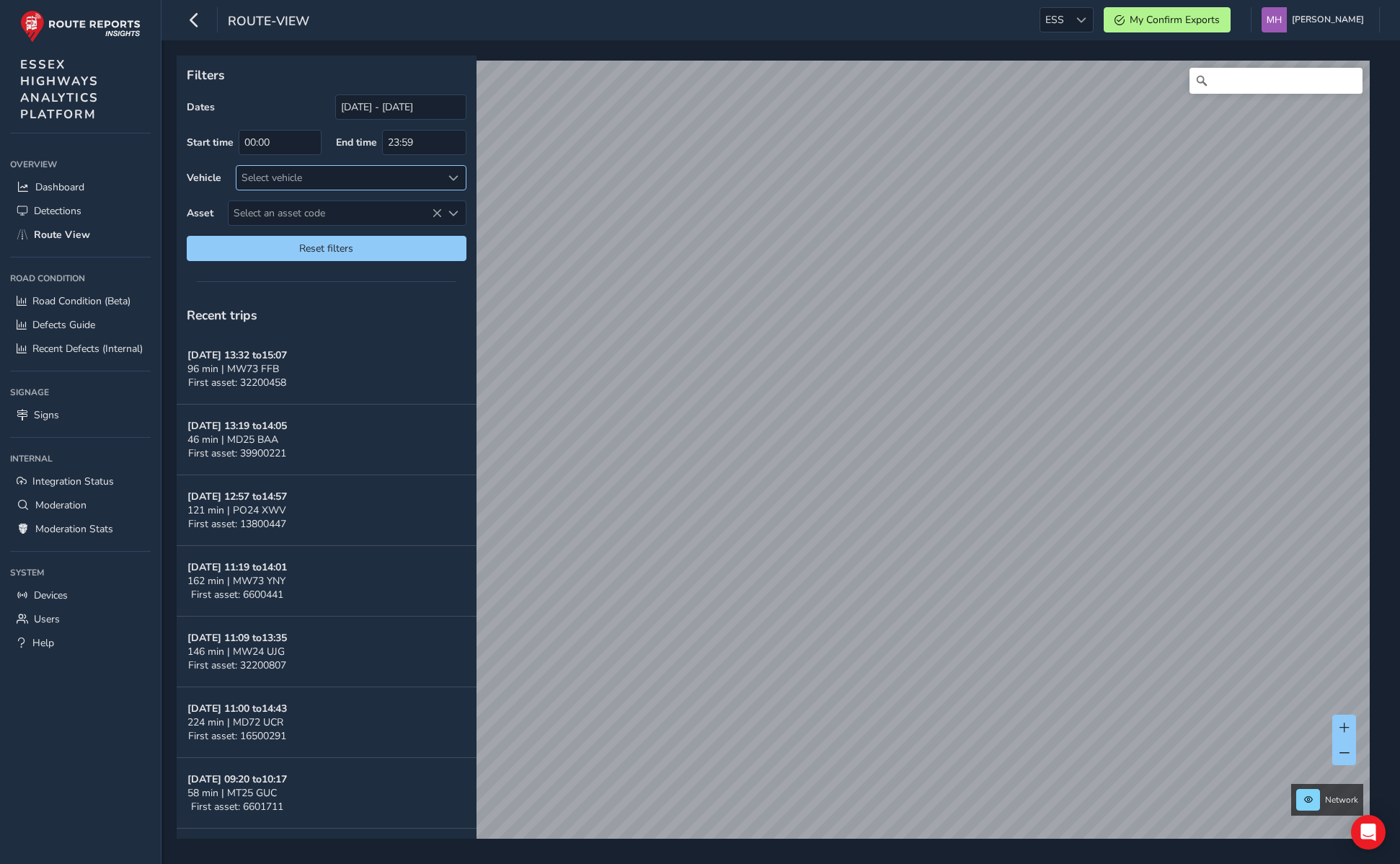
click at [274, 179] on div "Select vehicle" at bounding box center [339, 178] width 205 height 24
type input "md25"
click at [282, 290] on span "MD25 BAA" at bounding box center [290, 293] width 51 height 13
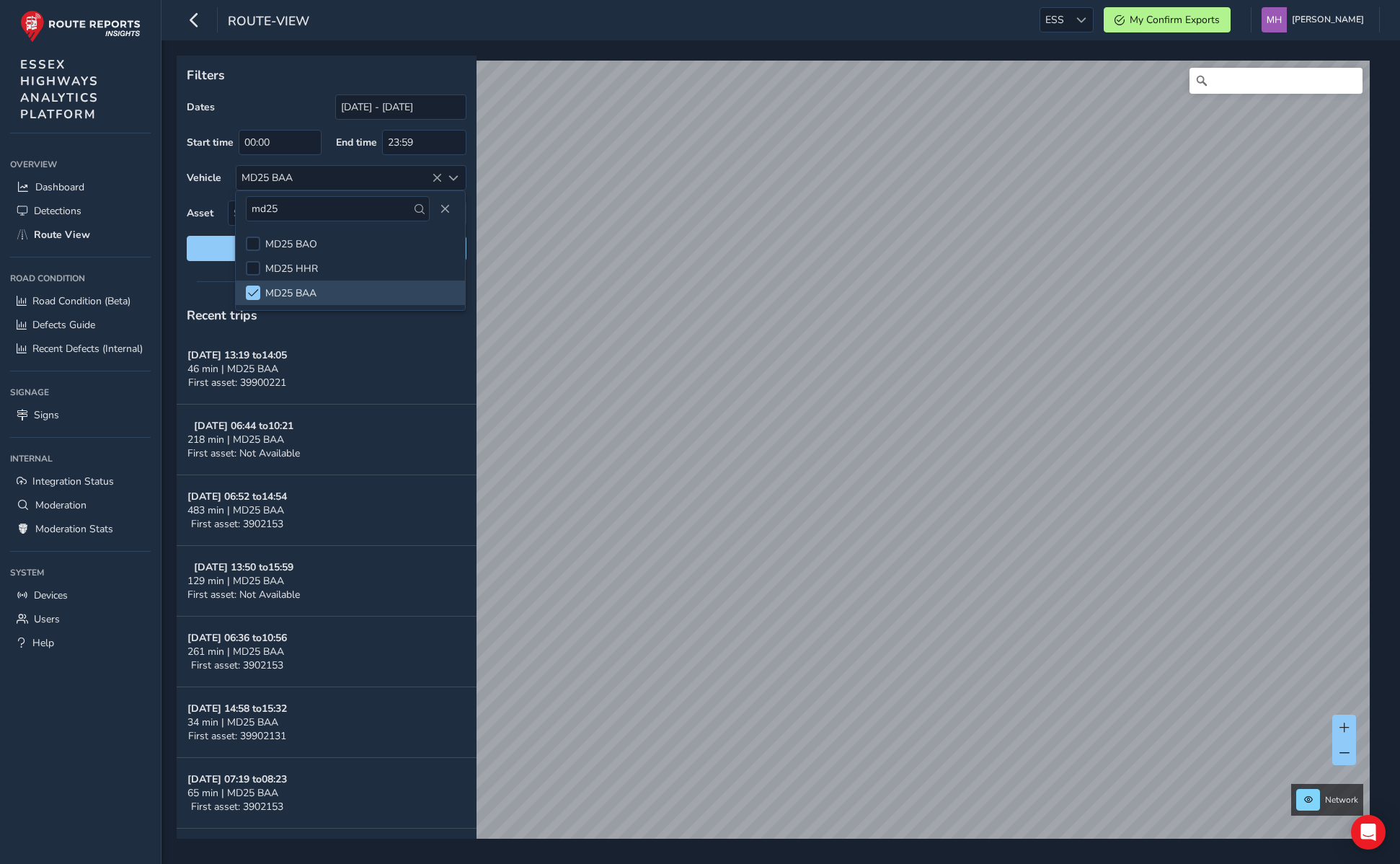
click at [188, 294] on div "Filters Dates 25/08/2025 - 24/09/2025 Start time 00:00 End time 23:59 Vehicle M…" at bounding box center [326, 447] width 300 height 783
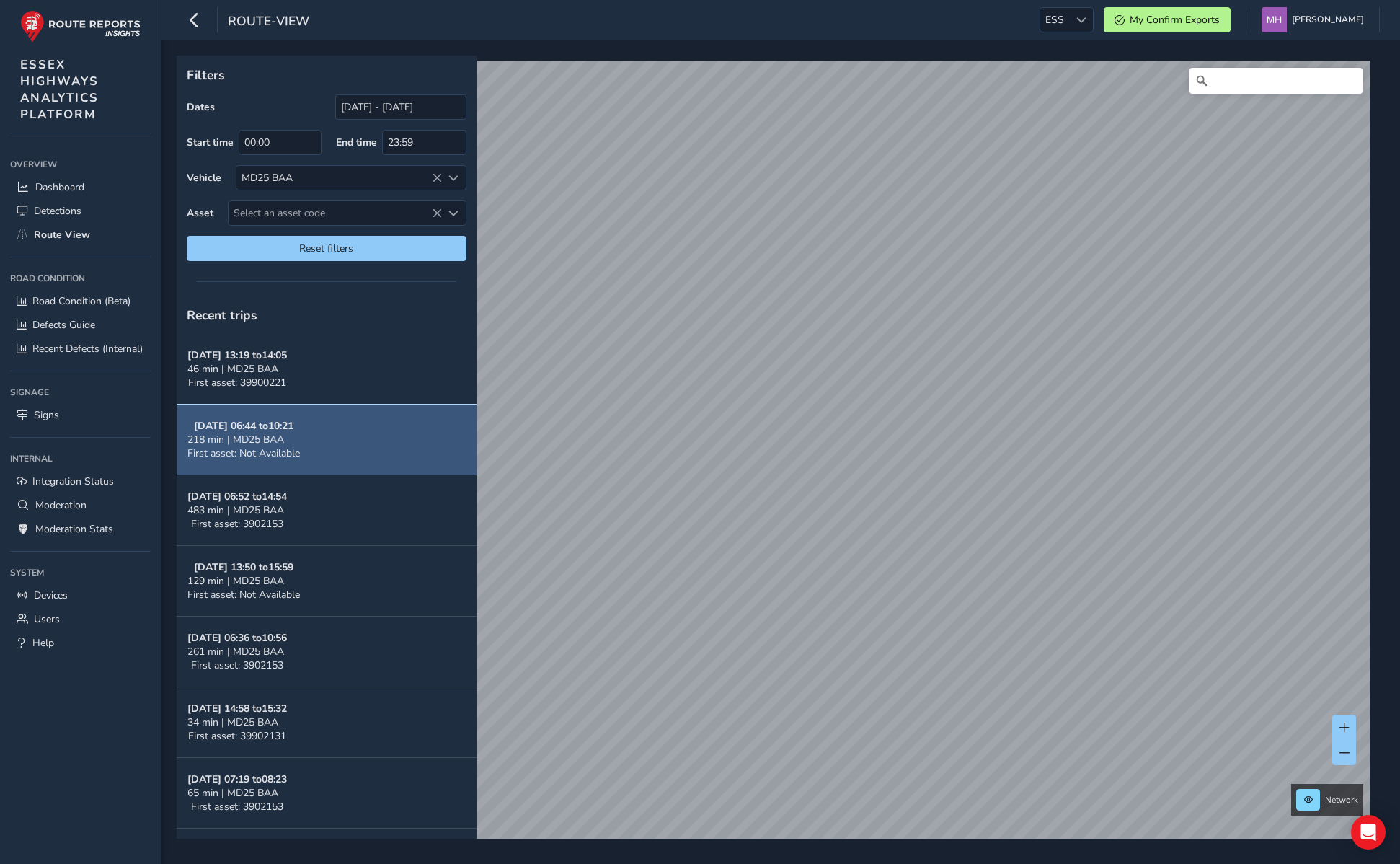
click at [331, 427] on button "Sep 24, 06:44 to 10:21 218 min | MD25 BAA First asset: Not Available" at bounding box center [326, 440] width 300 height 71
click at [256, 434] on span "218 min | MD25 BAA" at bounding box center [236, 439] width 97 height 13
click at [269, 438] on span "218 min | MD25 BAA" at bounding box center [236, 439] width 97 height 13
click at [247, 422] on strong "Sep 24, 06:44 to 10:21" at bounding box center [243, 426] width 99 height 13
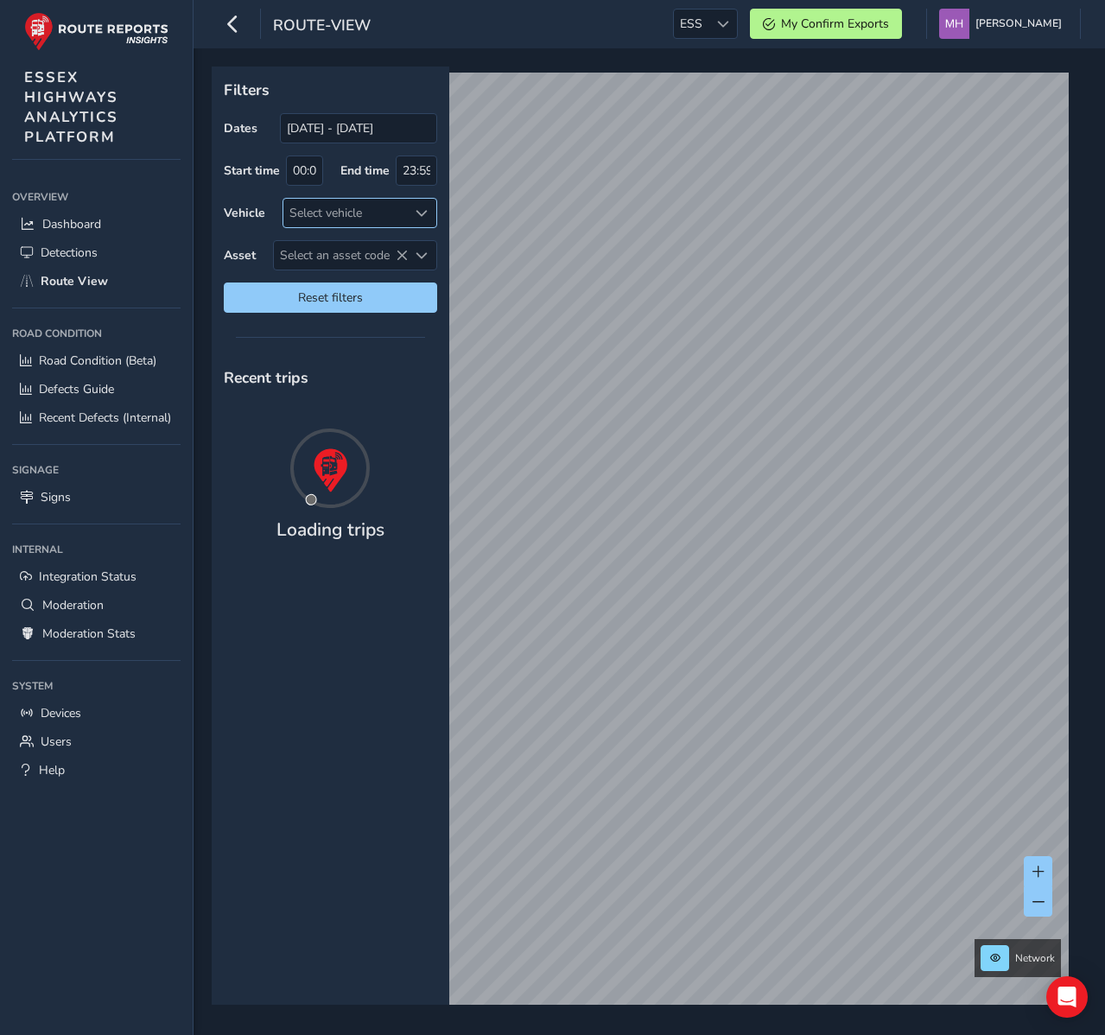
click at [363, 207] on div "Select vehicle" at bounding box center [345, 213] width 124 height 29
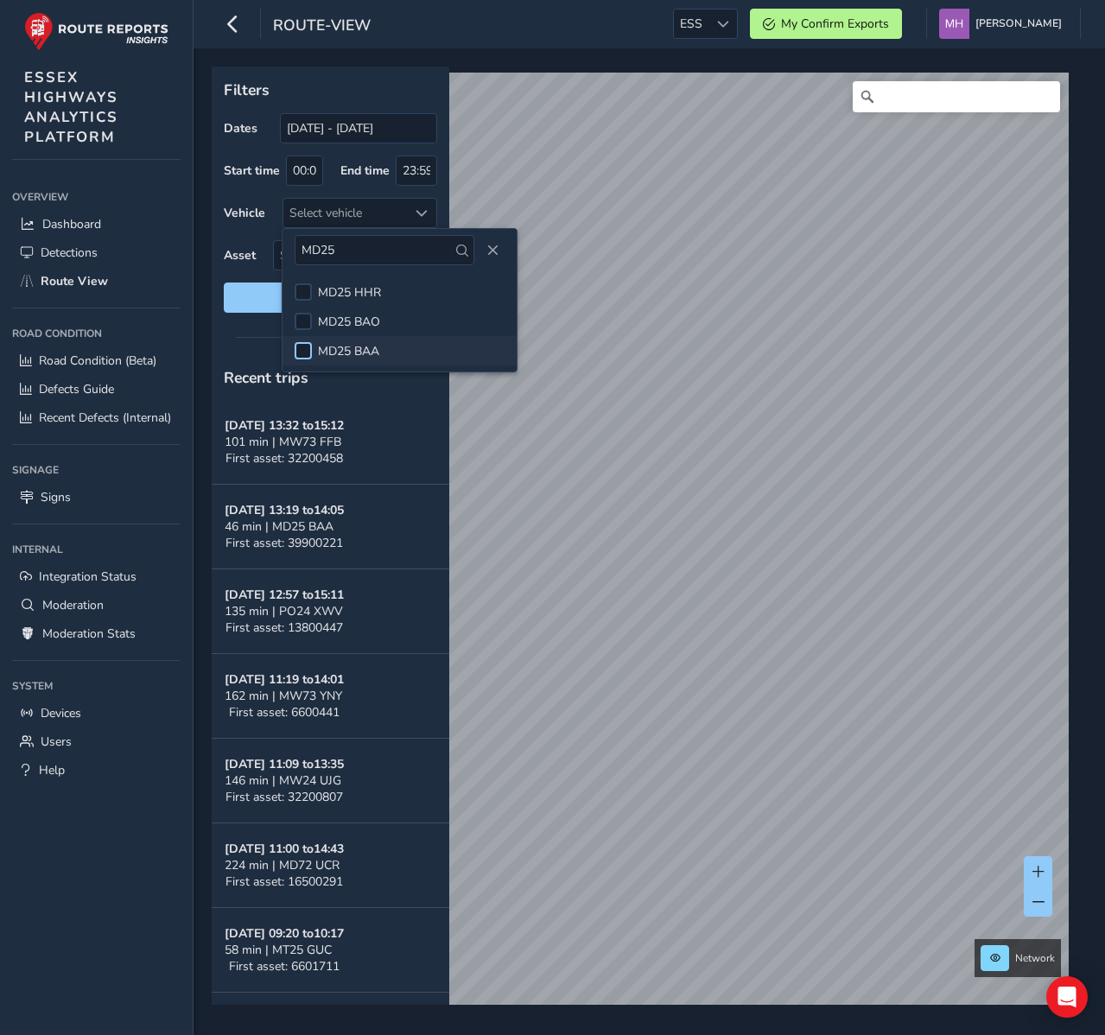
type input "MD25"
click at [302, 347] on div at bounding box center [303, 350] width 17 height 17
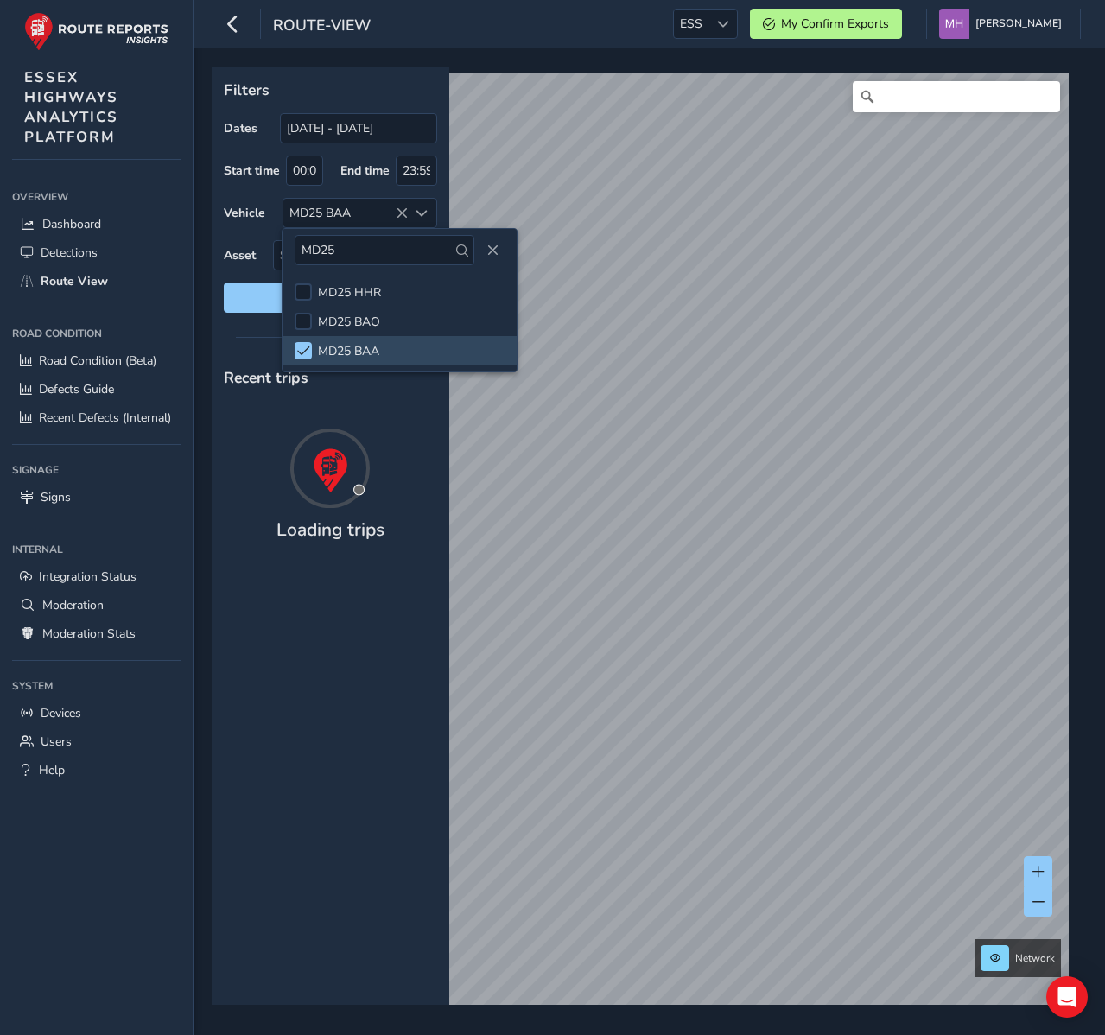
click at [220, 346] on div at bounding box center [331, 337] width 238 height 24
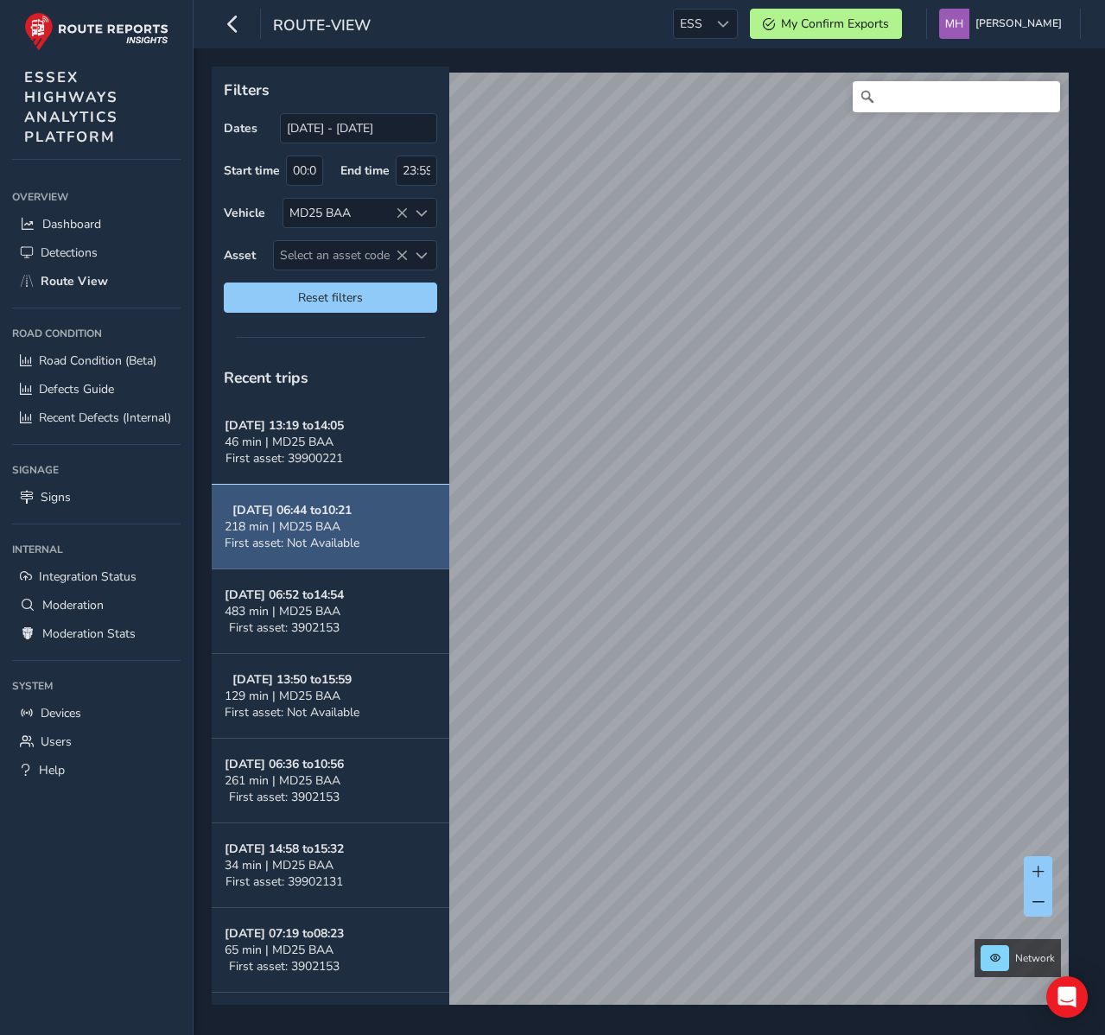
click at [364, 518] on button "Sep 24, 06:44 to 10:21 218 min | MD25 BAA First asset: Not Available" at bounding box center [331, 527] width 238 height 85
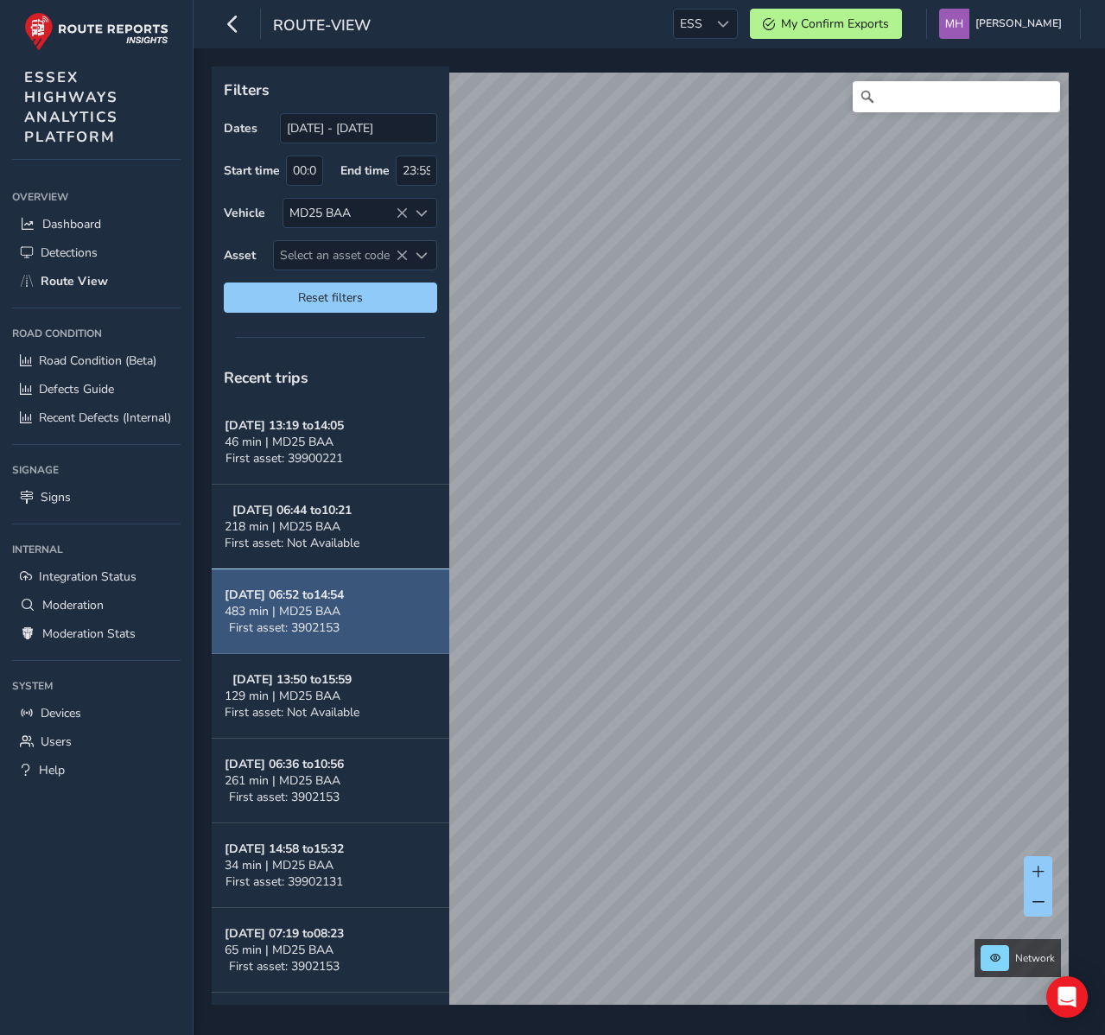
click at [344, 607] on div "483 min | MD25 BAA" at bounding box center [284, 611] width 119 height 16
click at [281, 596] on strong "Sep 23, 06:52 to 14:54" at bounding box center [284, 595] width 119 height 16
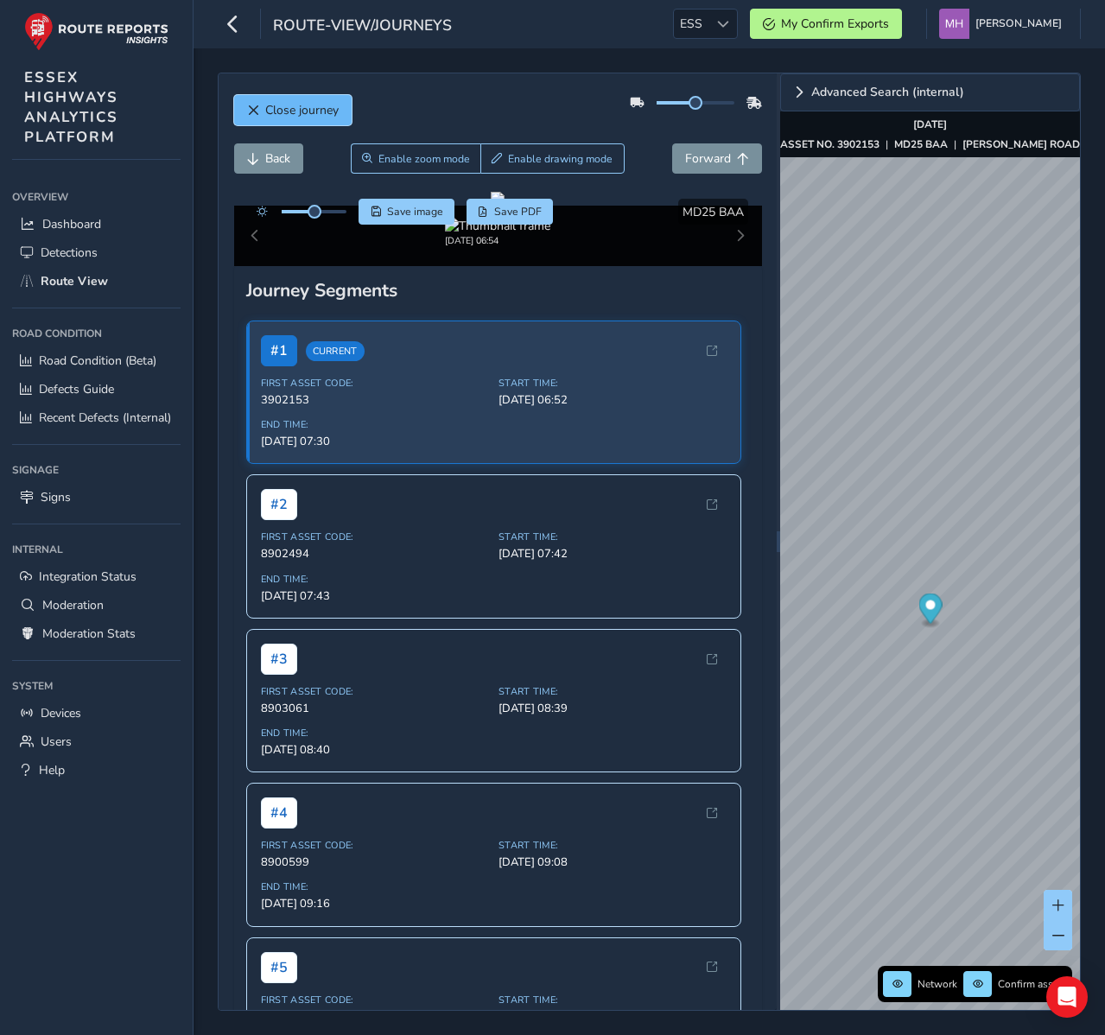
click at [289, 108] on span "Close journey" at bounding box center [301, 110] width 73 height 16
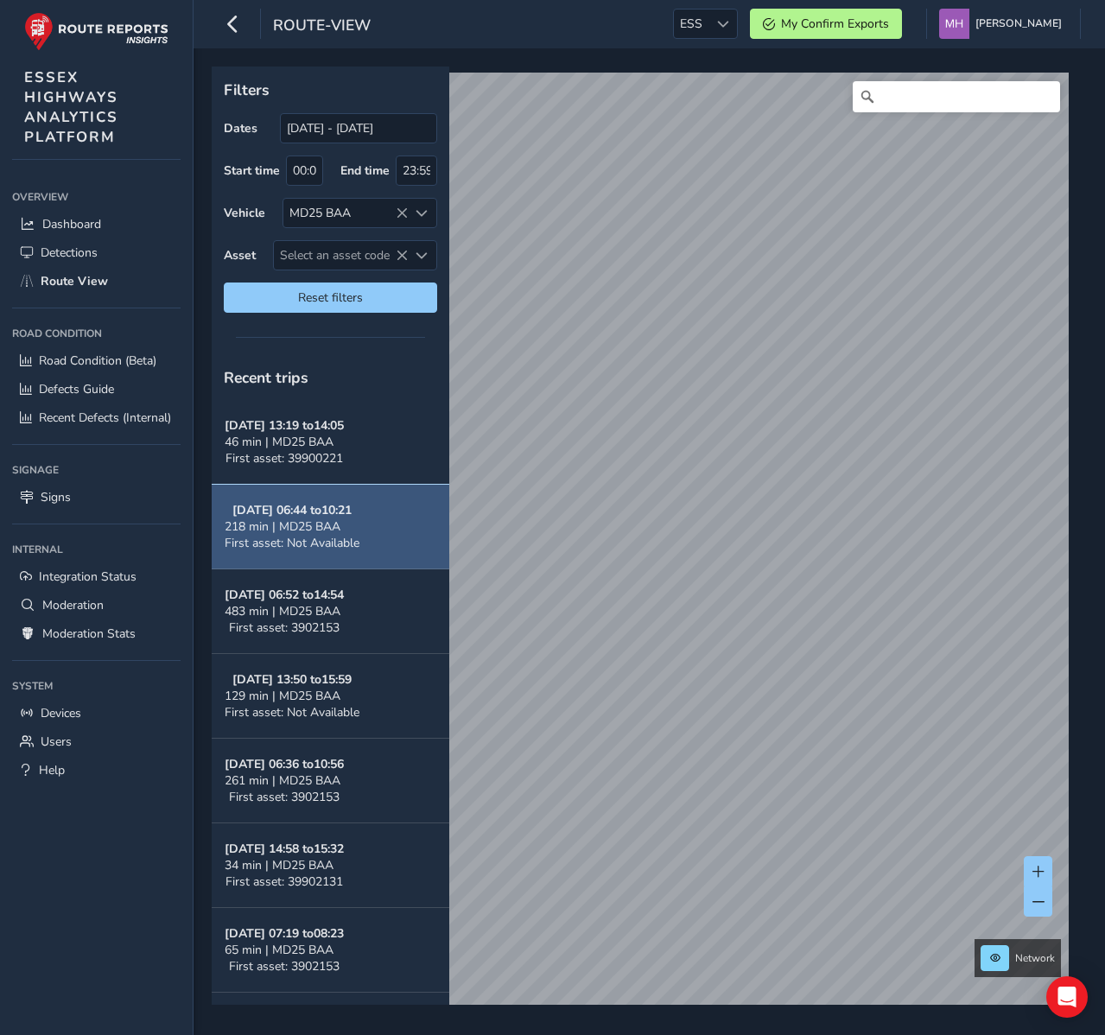
click at [273, 525] on span "218 min | MD25 BAA" at bounding box center [283, 526] width 116 height 16
click at [273, 510] on strong "Sep 24, 06:44 to 10:21" at bounding box center [291, 510] width 119 height 16
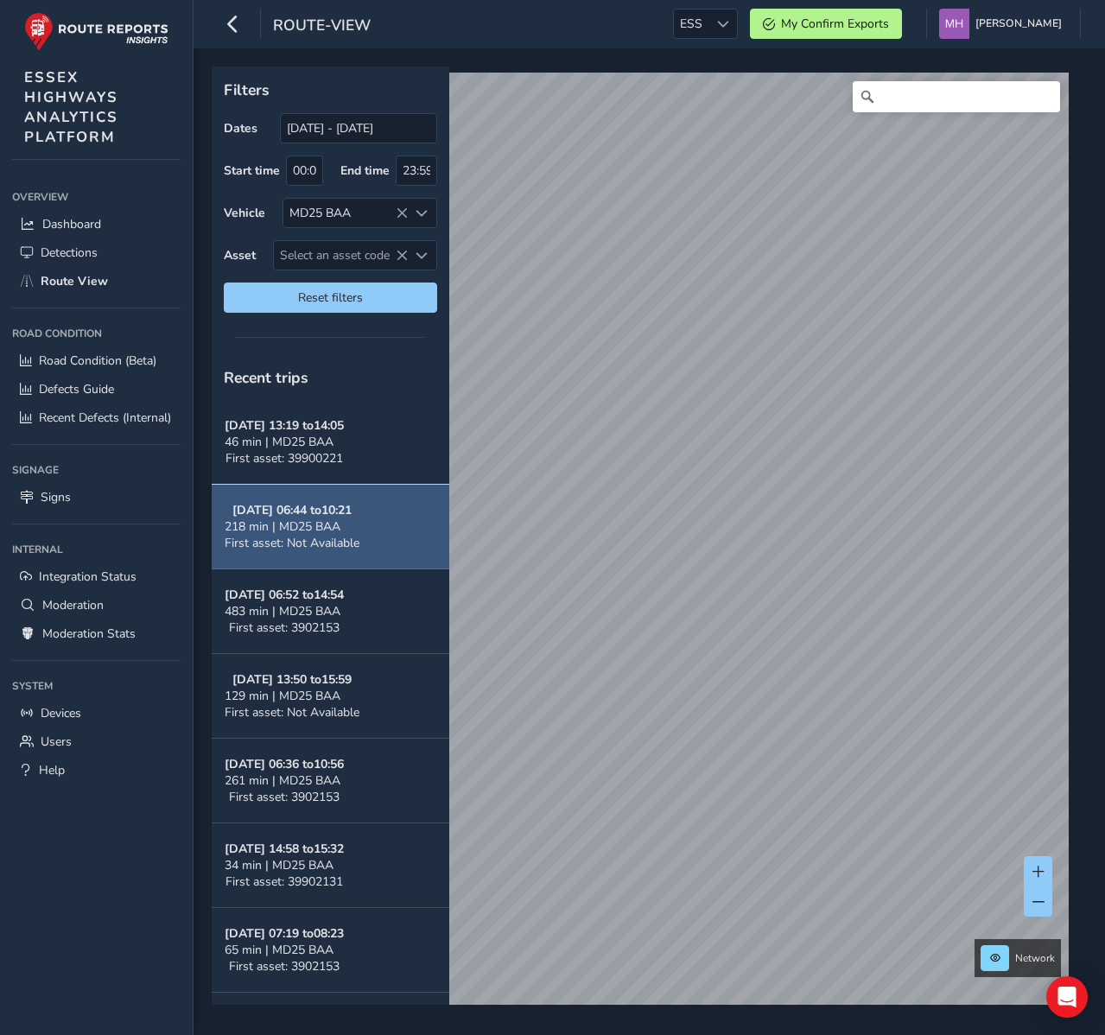
click at [273, 510] on strong "Sep 24, 06:44 to 10:21" at bounding box center [291, 510] width 119 height 16
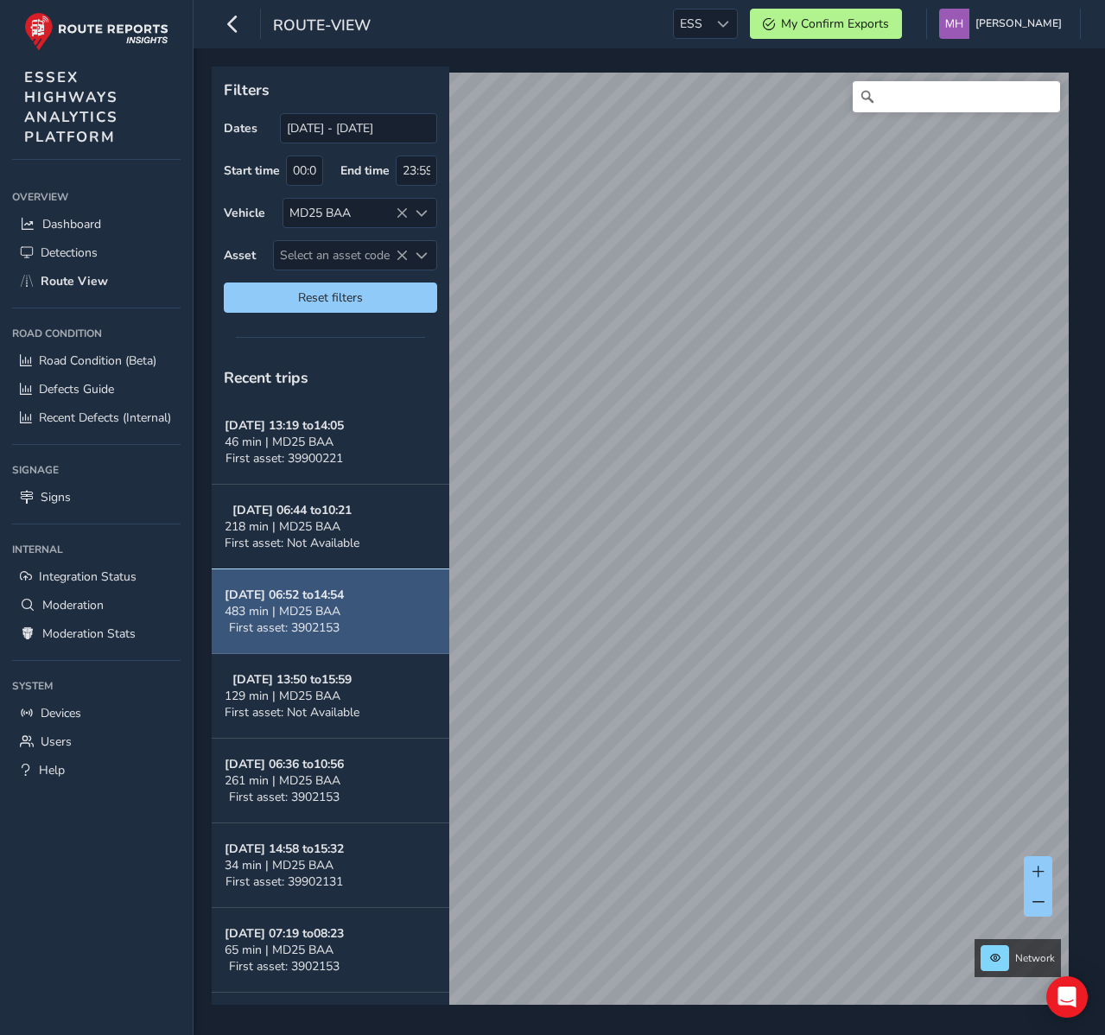
click at [263, 601] on strong "Sep 23, 06:52 to 14:54" at bounding box center [284, 595] width 119 height 16
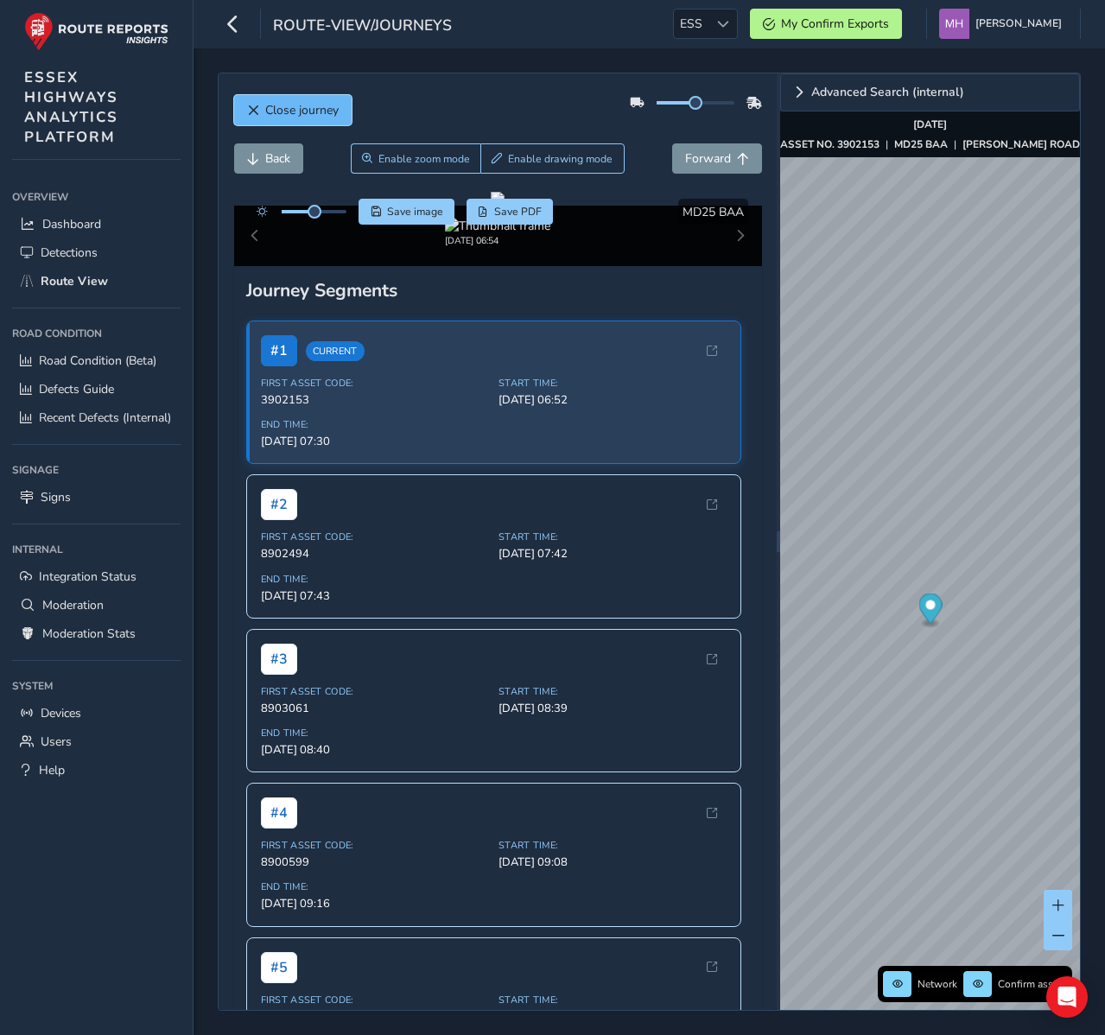
click at [296, 102] on span "Close journey" at bounding box center [301, 110] width 73 height 16
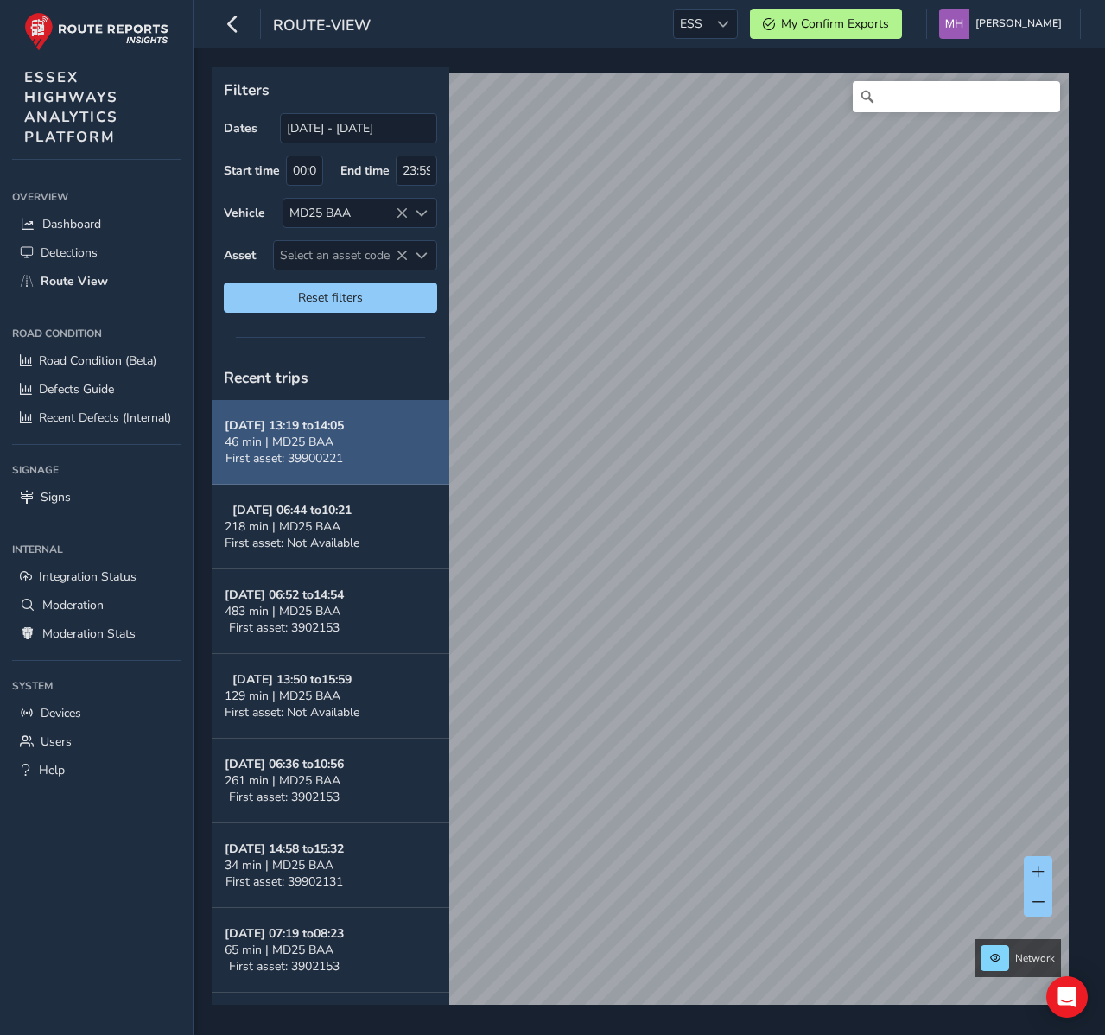
click at [270, 438] on span "46 min | MD25 BAA" at bounding box center [279, 442] width 109 height 16
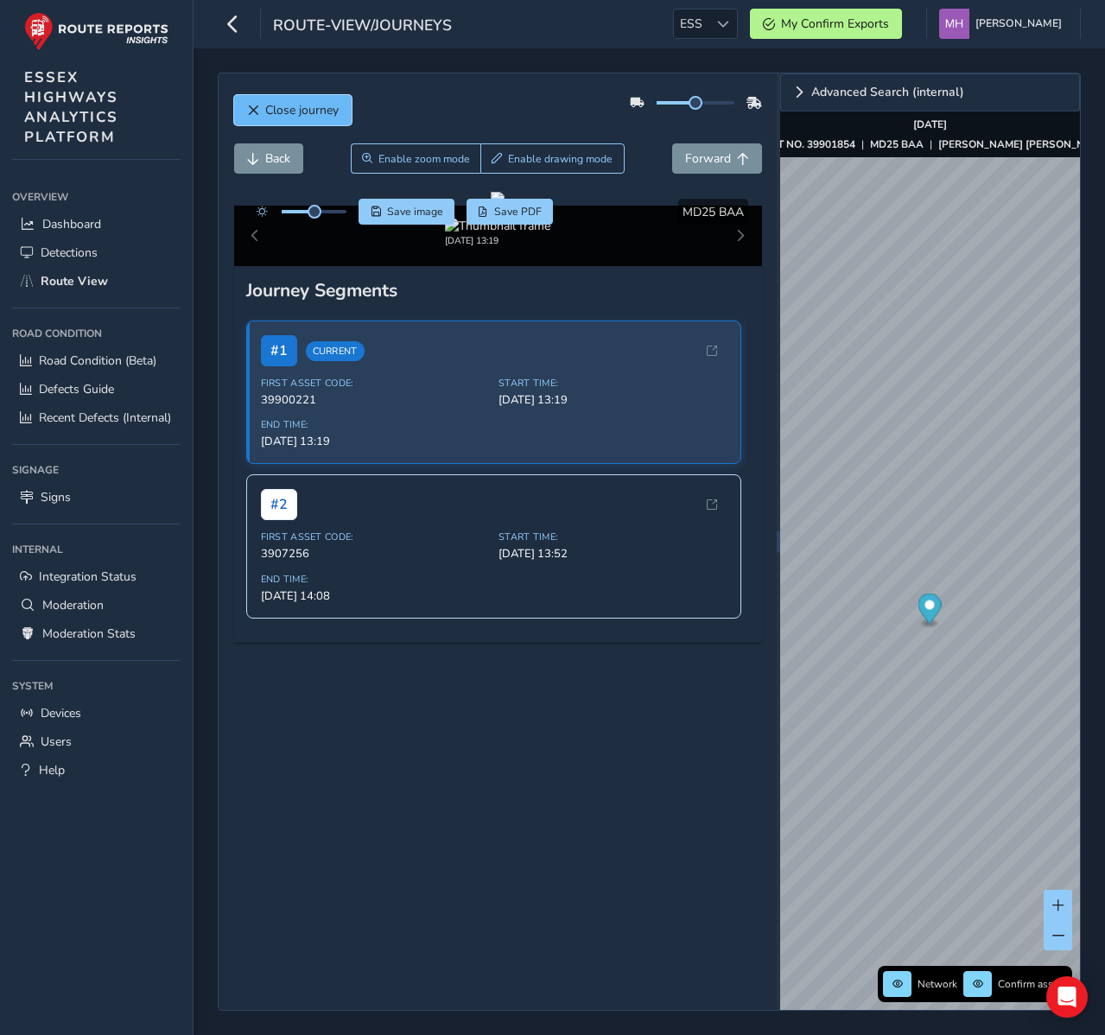
click at [282, 111] on span "Close journey" at bounding box center [301, 110] width 73 height 16
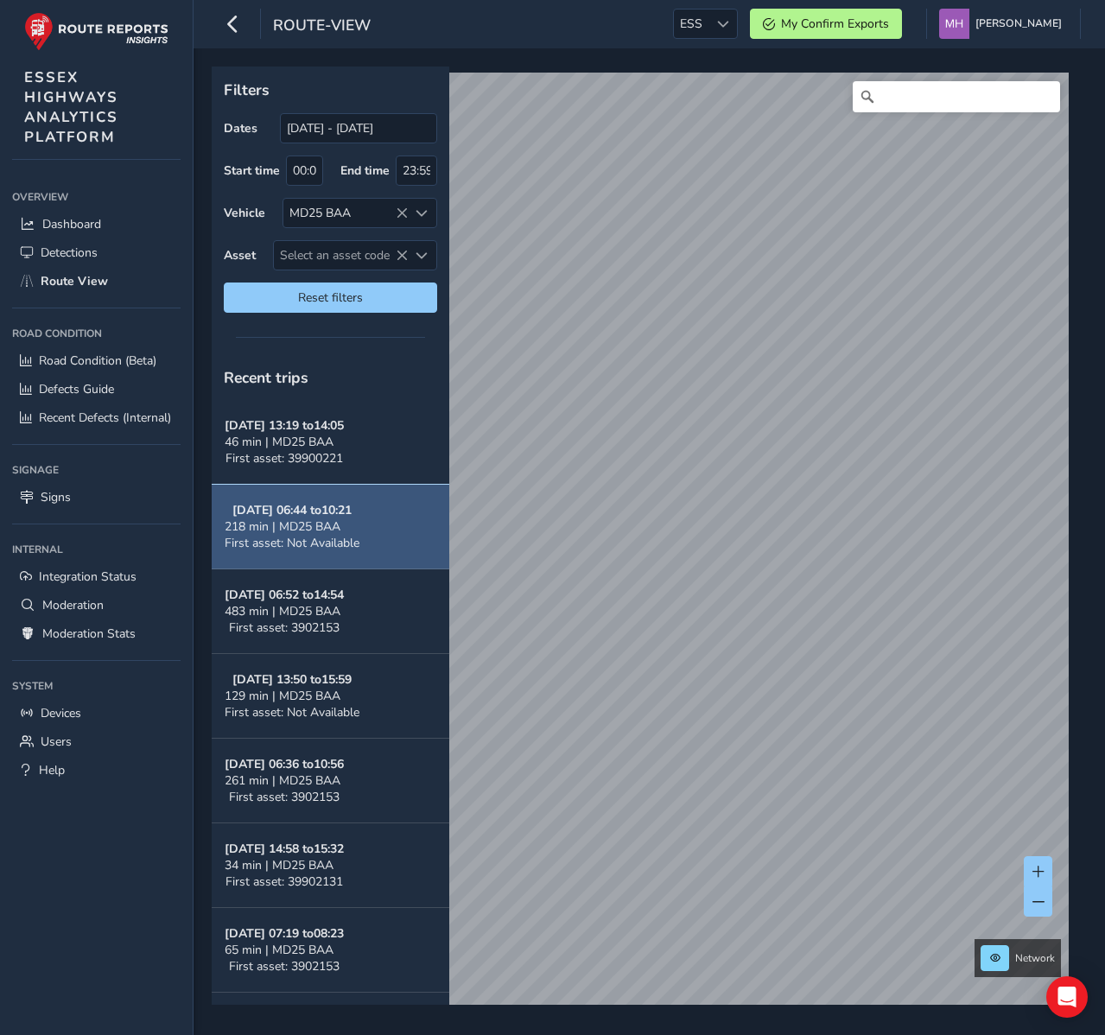
click at [270, 525] on span "218 min | MD25 BAA" at bounding box center [283, 526] width 116 height 16
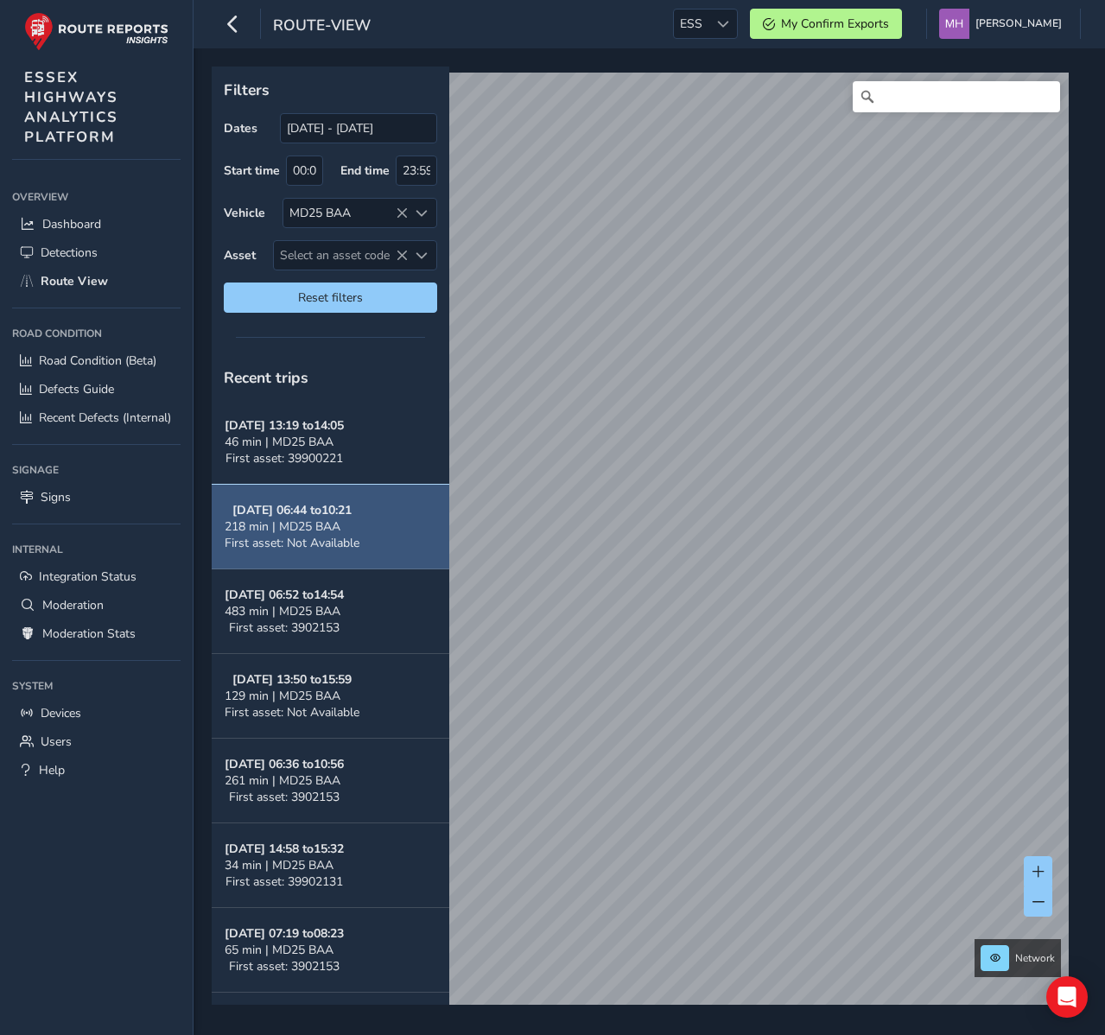
click at [270, 524] on span "218 min | MD25 BAA" at bounding box center [283, 526] width 116 height 16
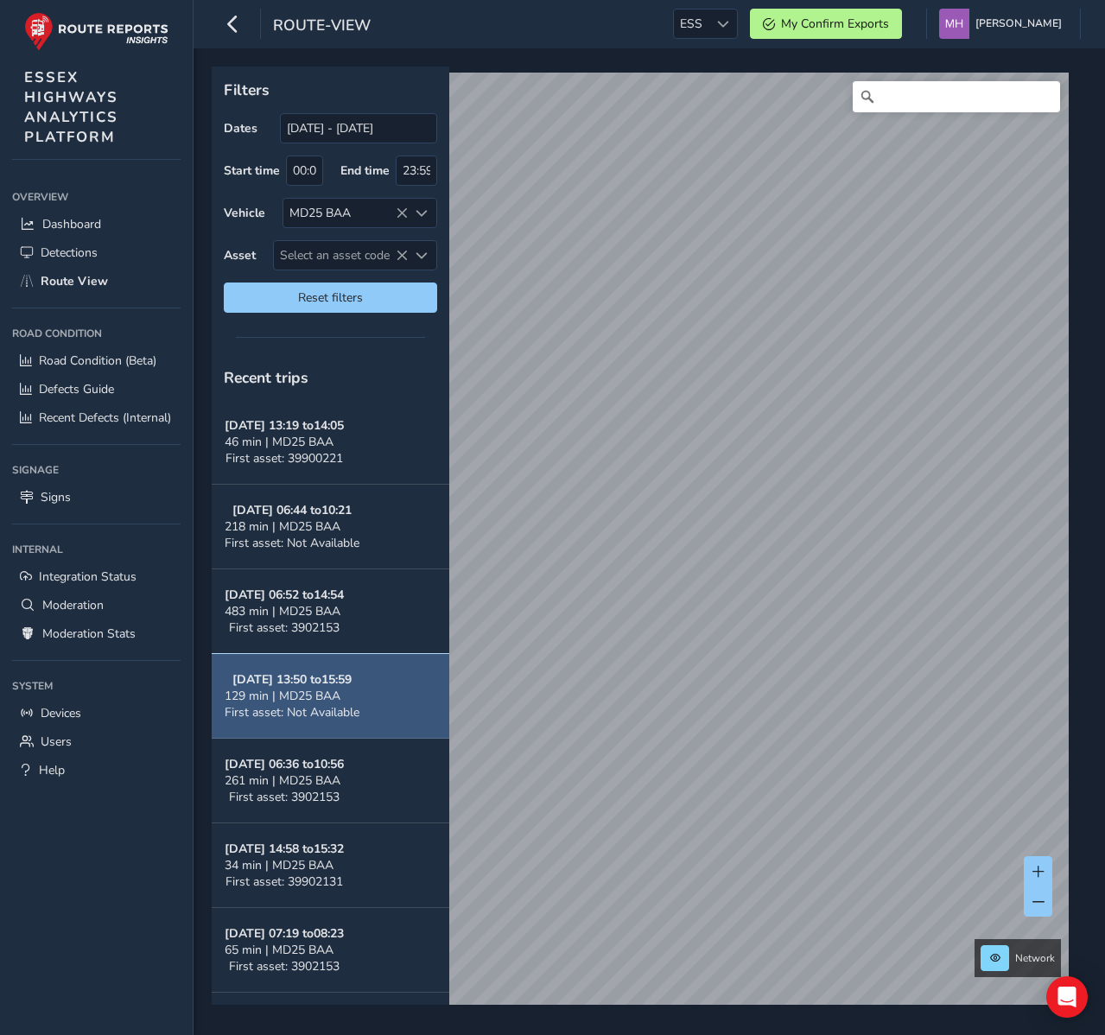
click at [279, 688] on span "129 min | MD25 BAA" at bounding box center [283, 696] width 116 height 16
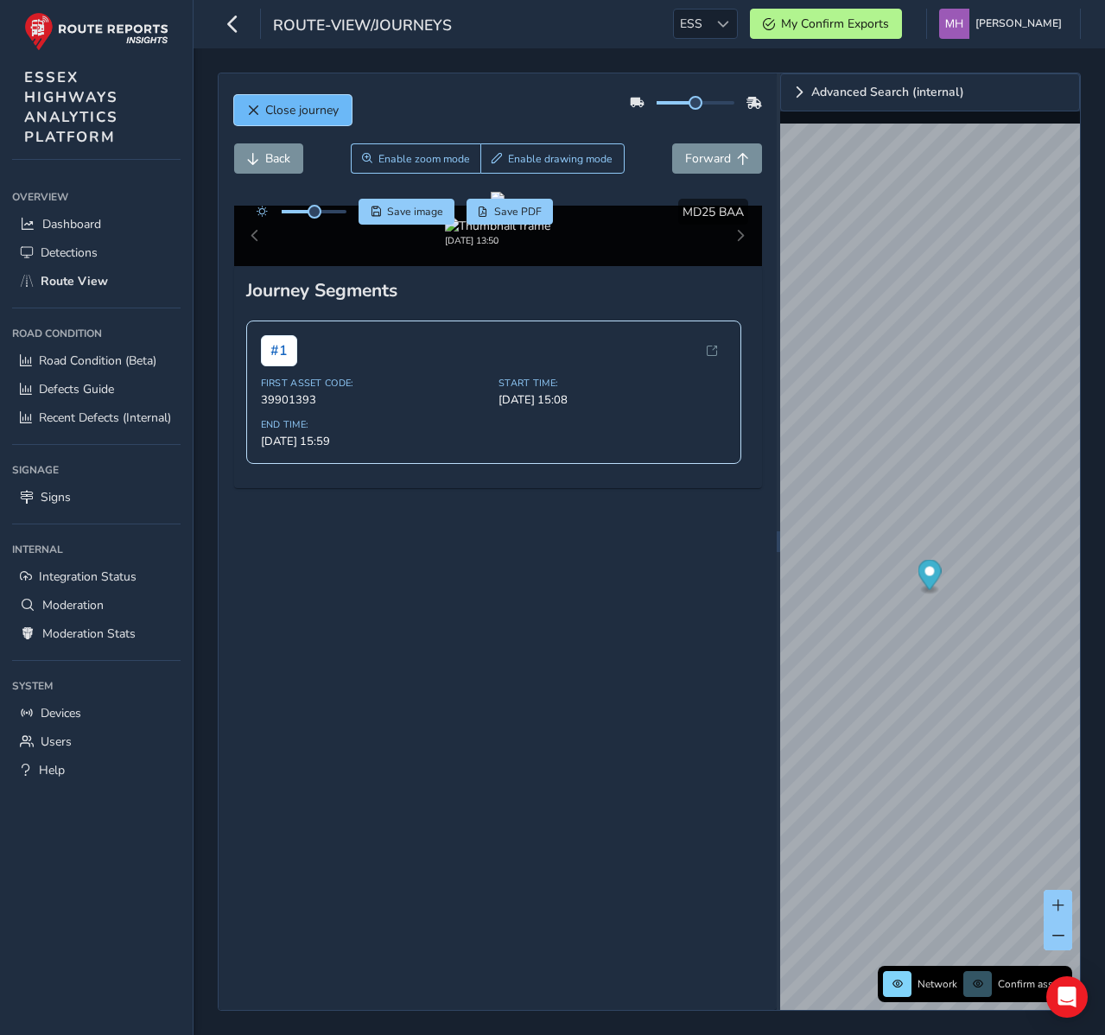
click at [315, 110] on span "Close journey" at bounding box center [301, 110] width 73 height 16
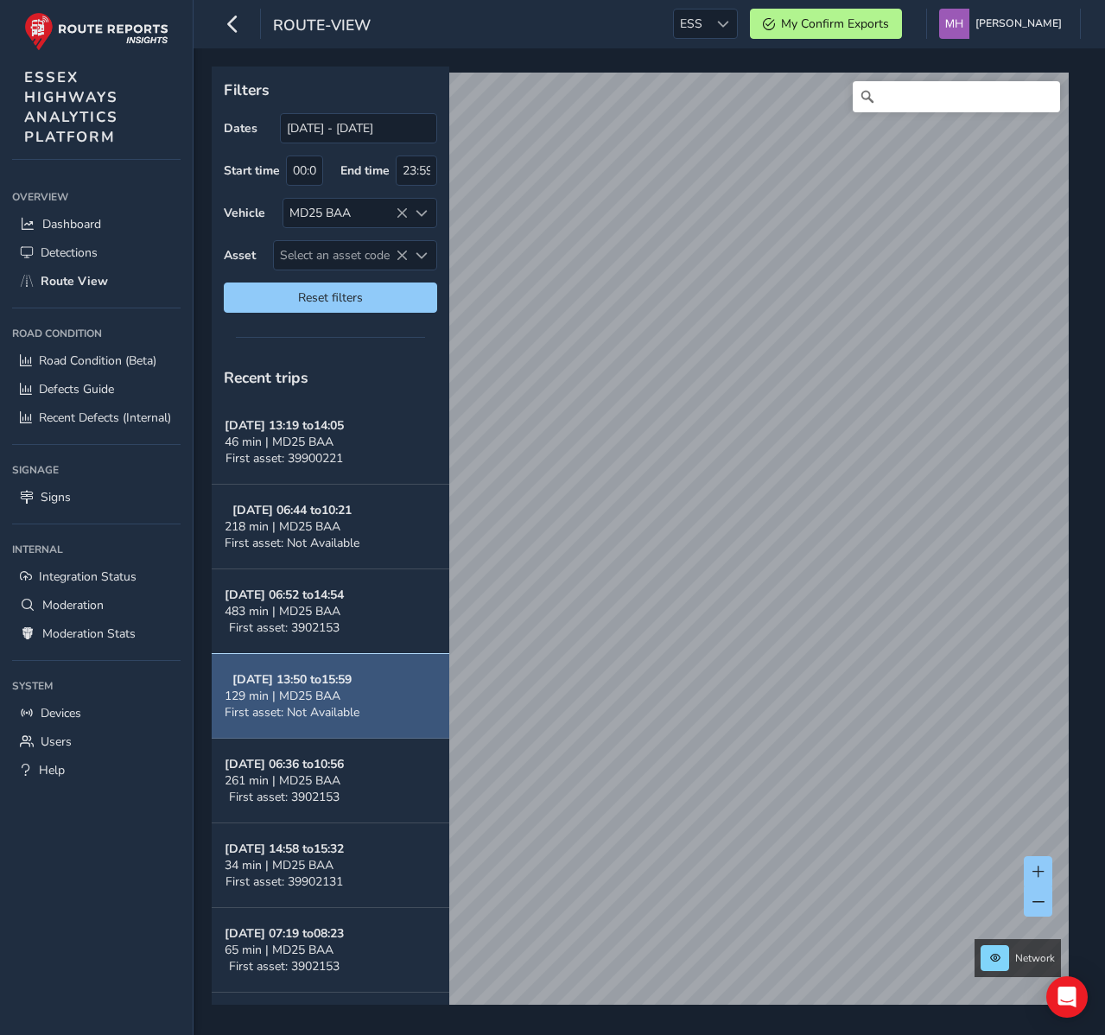
click at [295, 697] on span "129 min | MD25 BAA" at bounding box center [283, 696] width 116 height 16
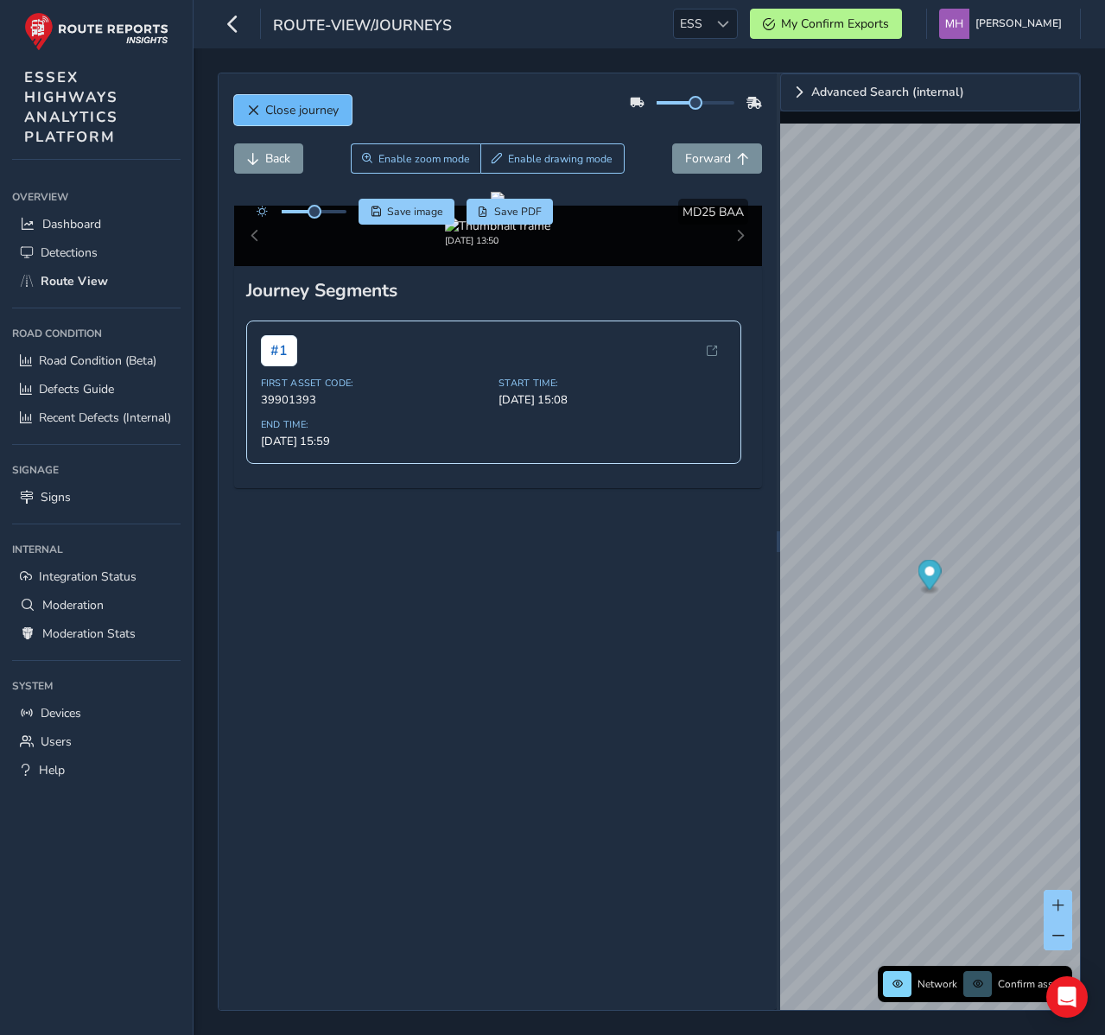
click at [292, 117] on span "Close journey" at bounding box center [301, 110] width 73 height 16
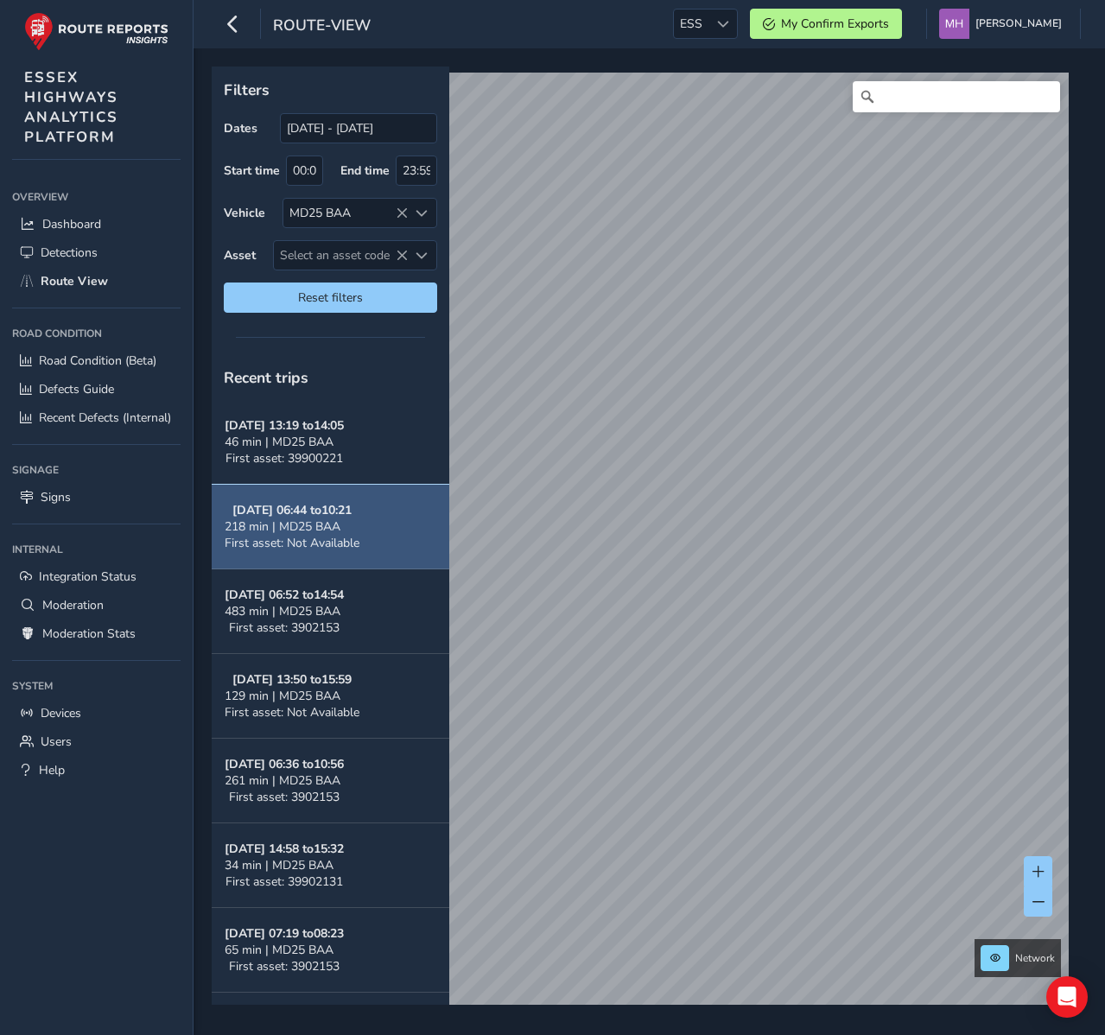
click at [251, 518] on span "218 min | MD25 BAA" at bounding box center [283, 526] width 116 height 16
click at [292, 519] on span "218 min | MD25 BAA" at bounding box center [283, 526] width 116 height 16
click at [291, 519] on span "218 min | MD25 BAA" at bounding box center [283, 526] width 116 height 16
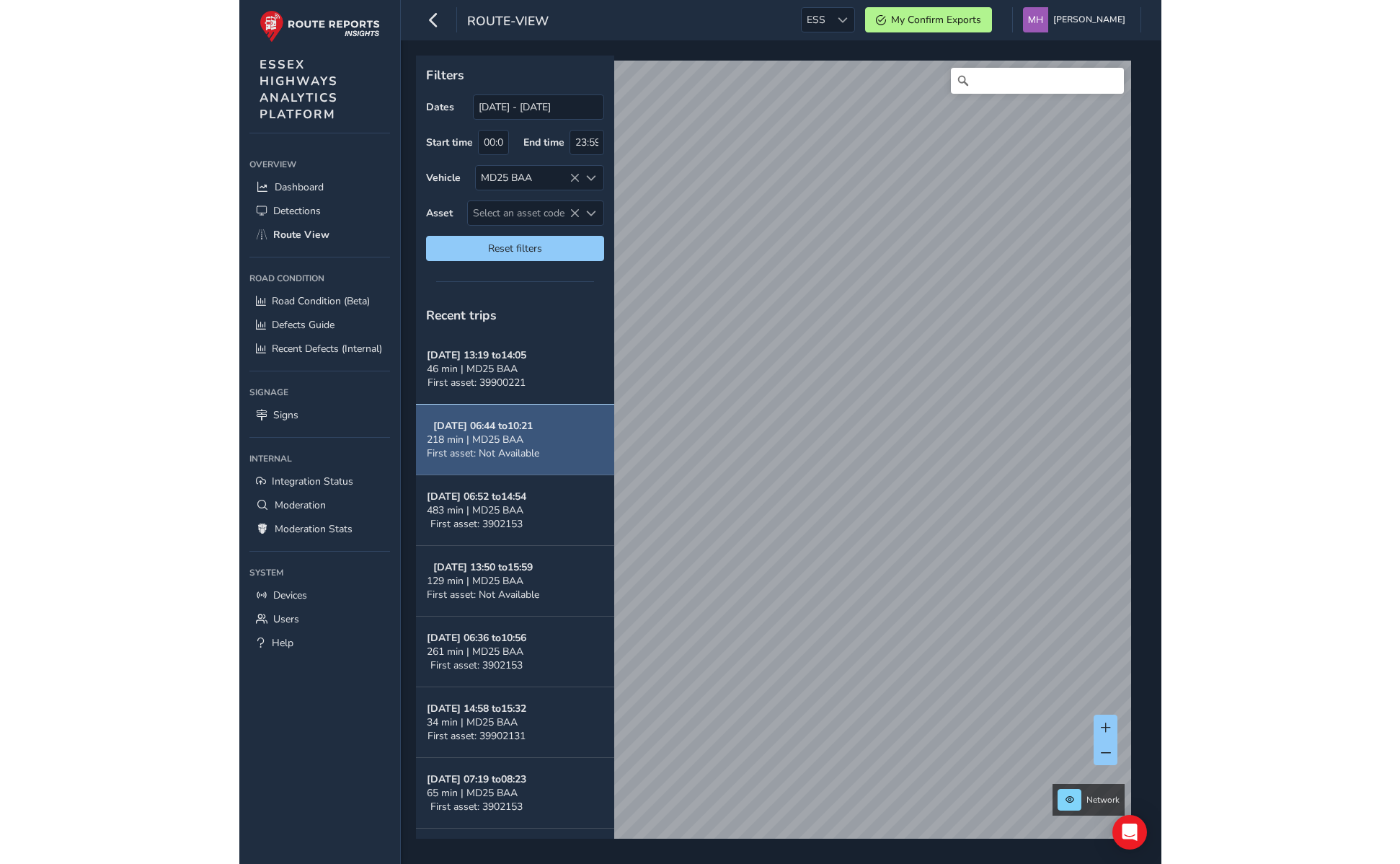
scroll to position [3, 0]
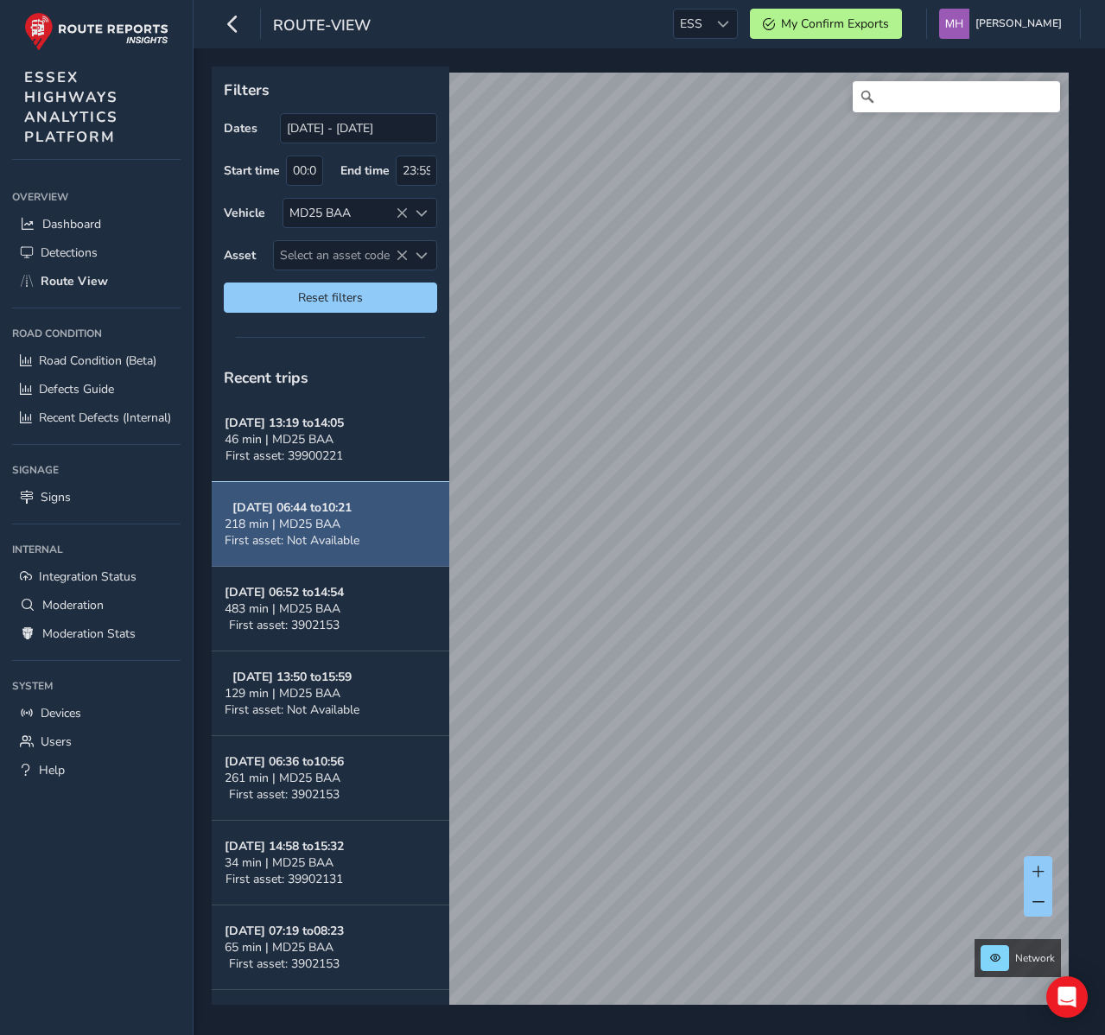
click at [269, 512] on strong "Sep 24, 06:44 to 10:21" at bounding box center [291, 507] width 119 height 16
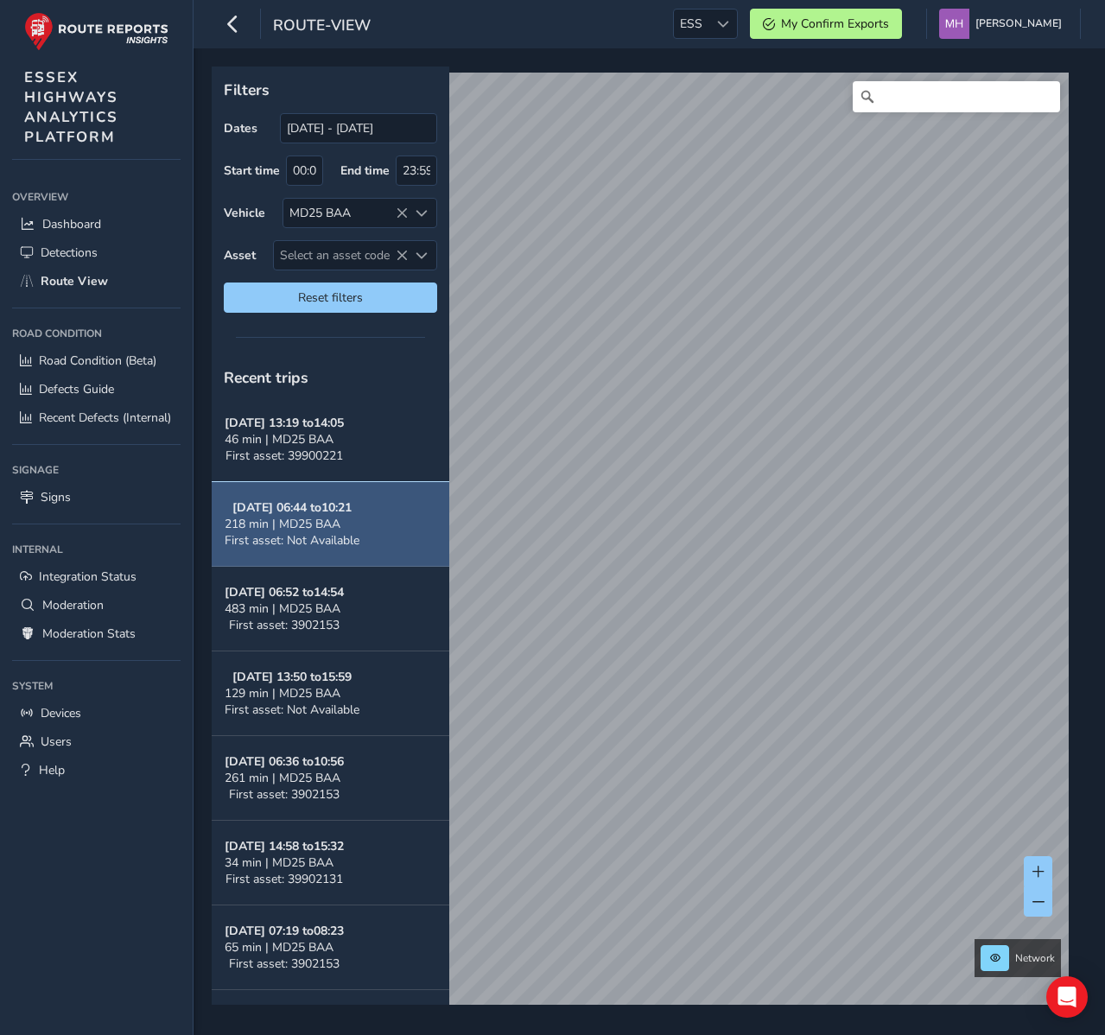
click at [269, 512] on strong "Sep 24, 06:44 to 10:21" at bounding box center [291, 507] width 119 height 16
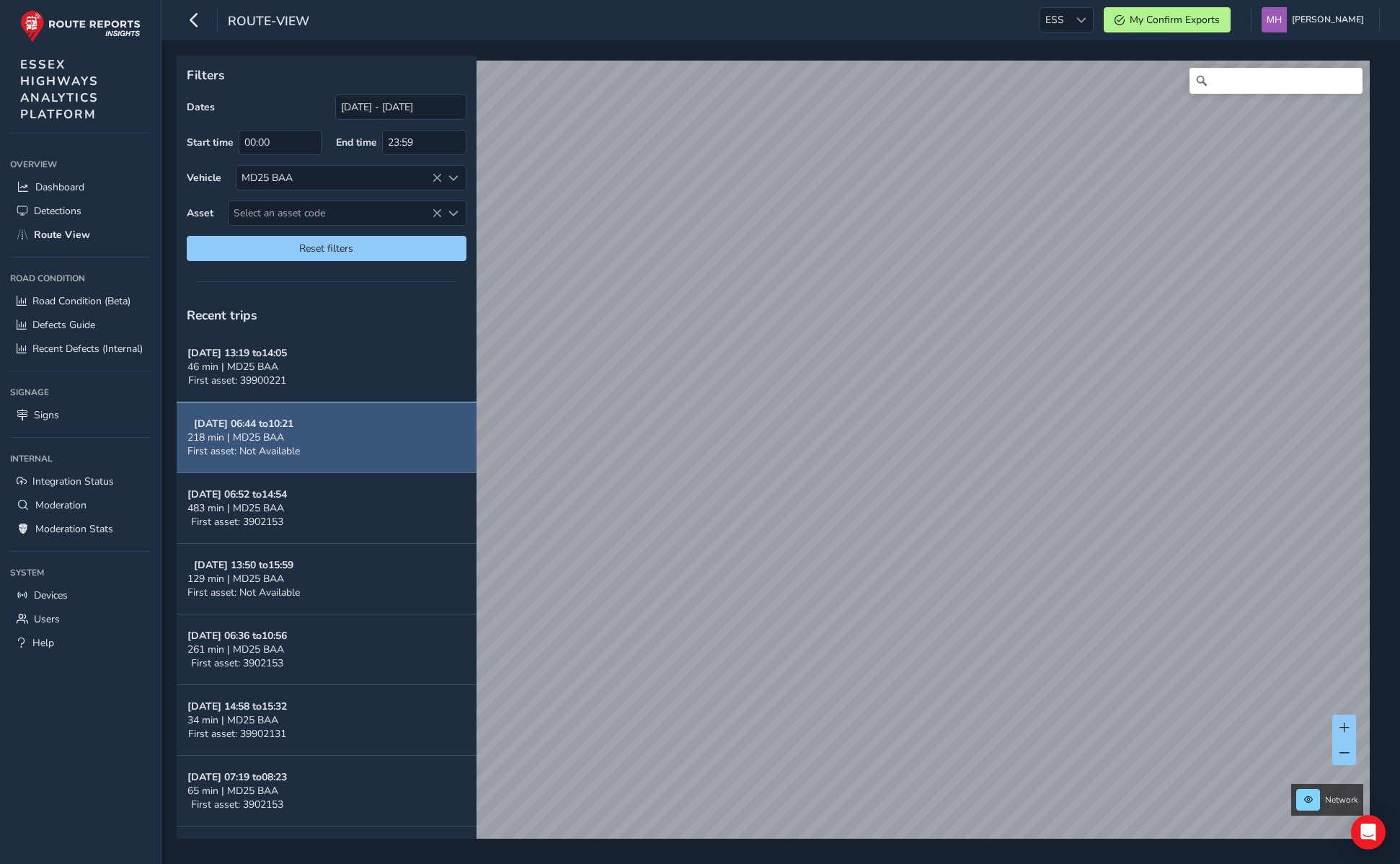
click at [281, 423] on strong "Sep 24, 06:44 to 10:21" at bounding box center [243, 423] width 99 height 13
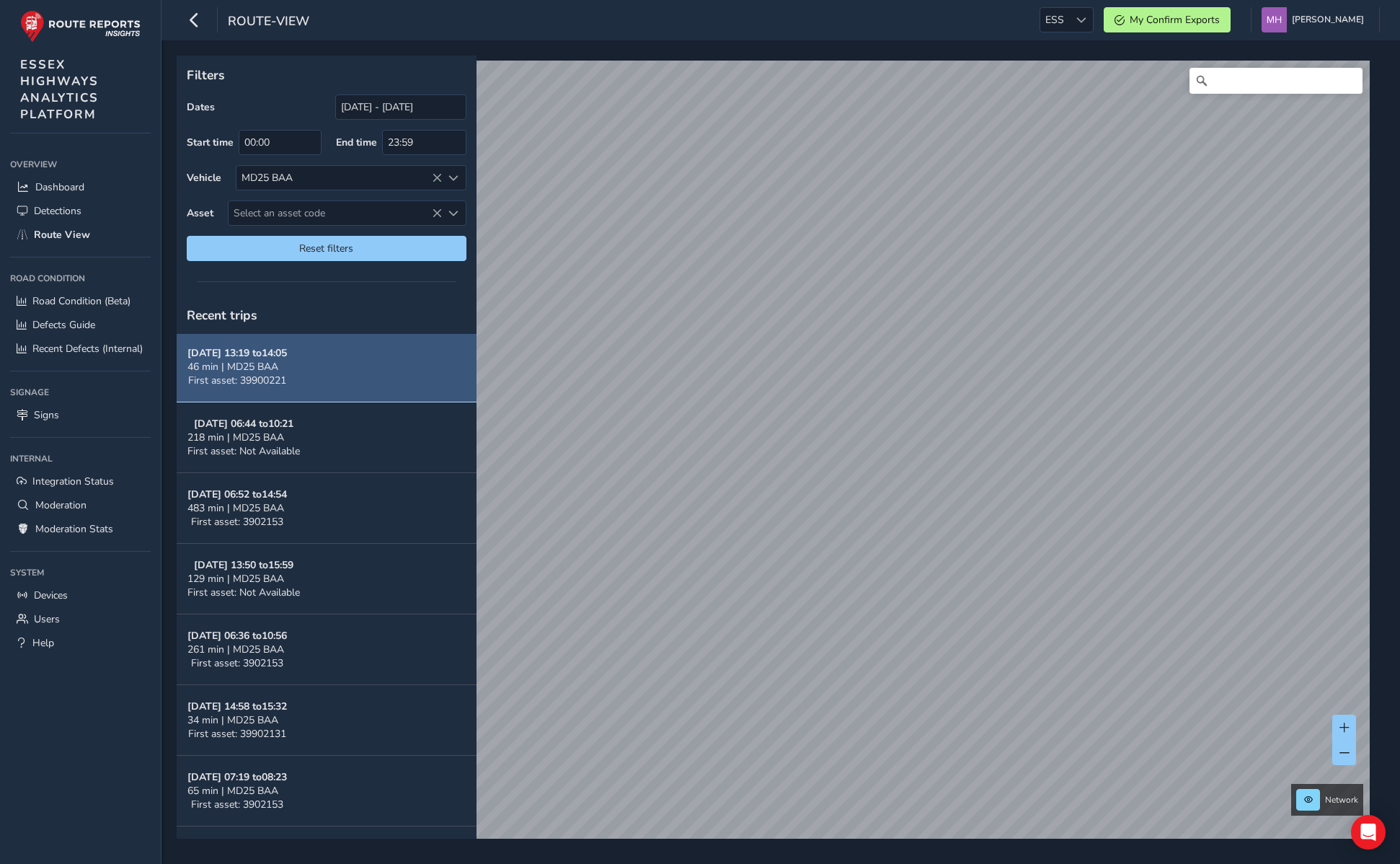
click at [221, 363] on span "46 min | MD25 BAA" at bounding box center [233, 366] width 91 height 13
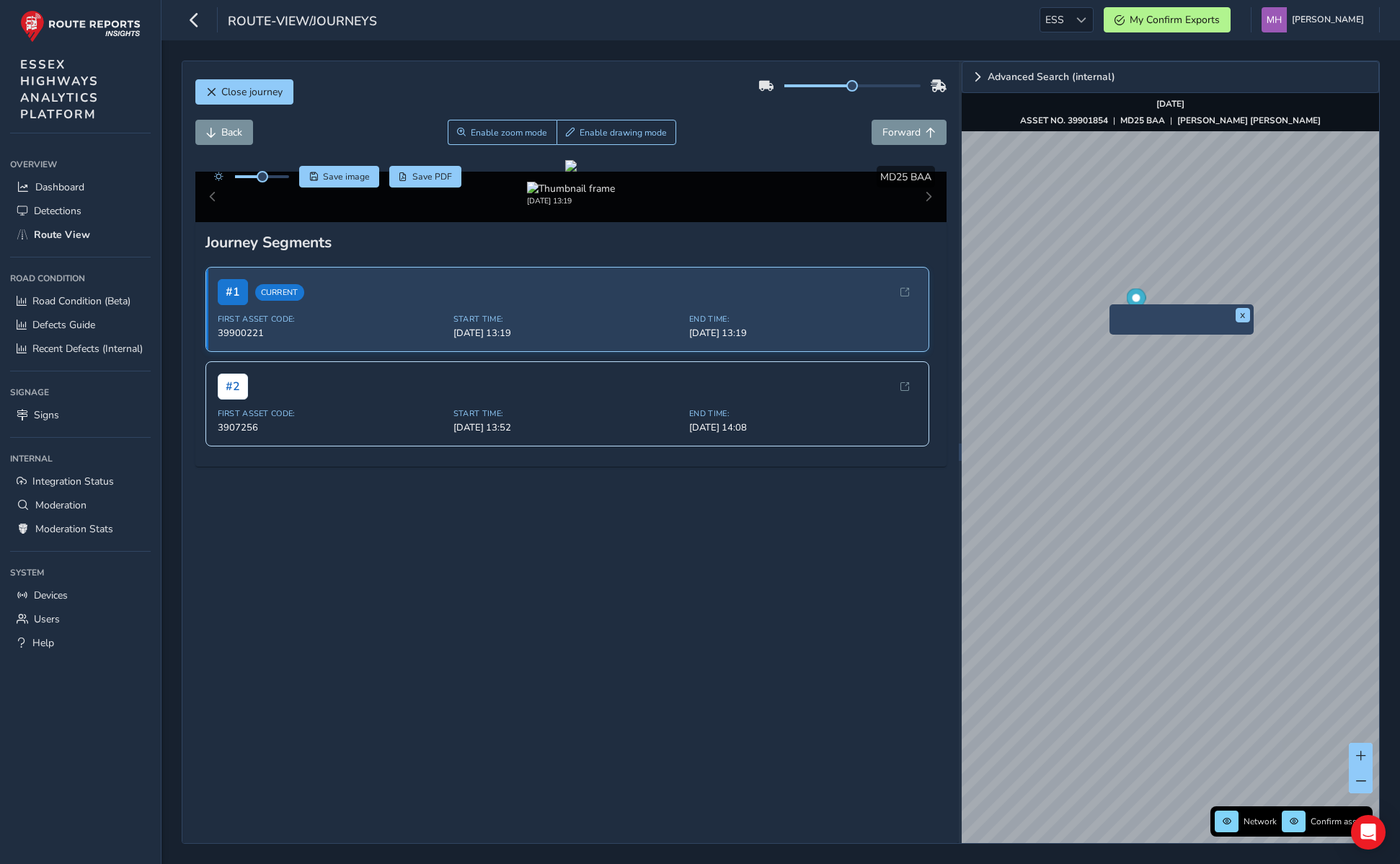
scroll to position [68, 0]
click at [677, 399] on div "# 2" at bounding box center [567, 386] width 699 height 26
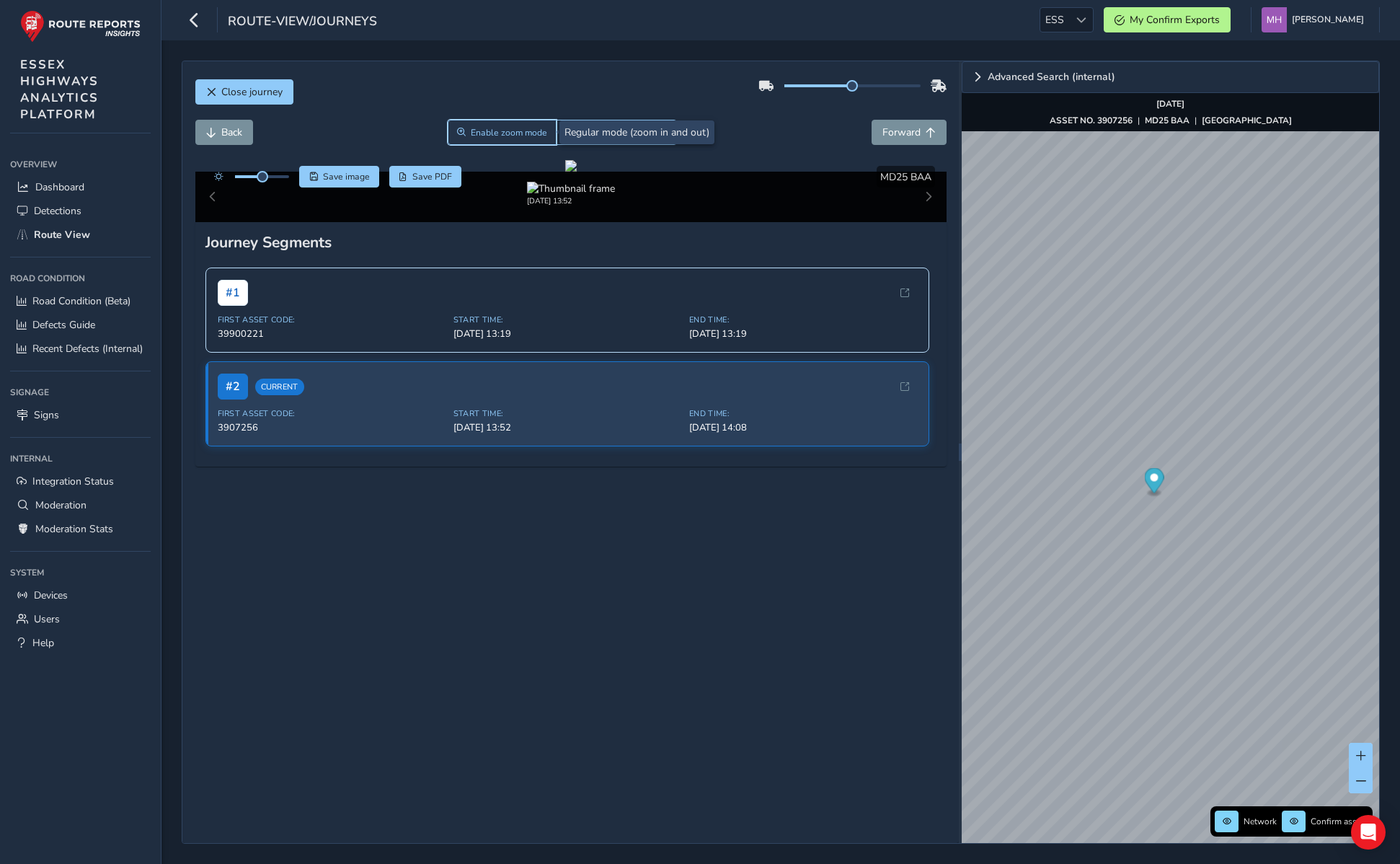
click at [503, 132] on span "Enable zoom mode" at bounding box center [509, 133] width 77 height 12
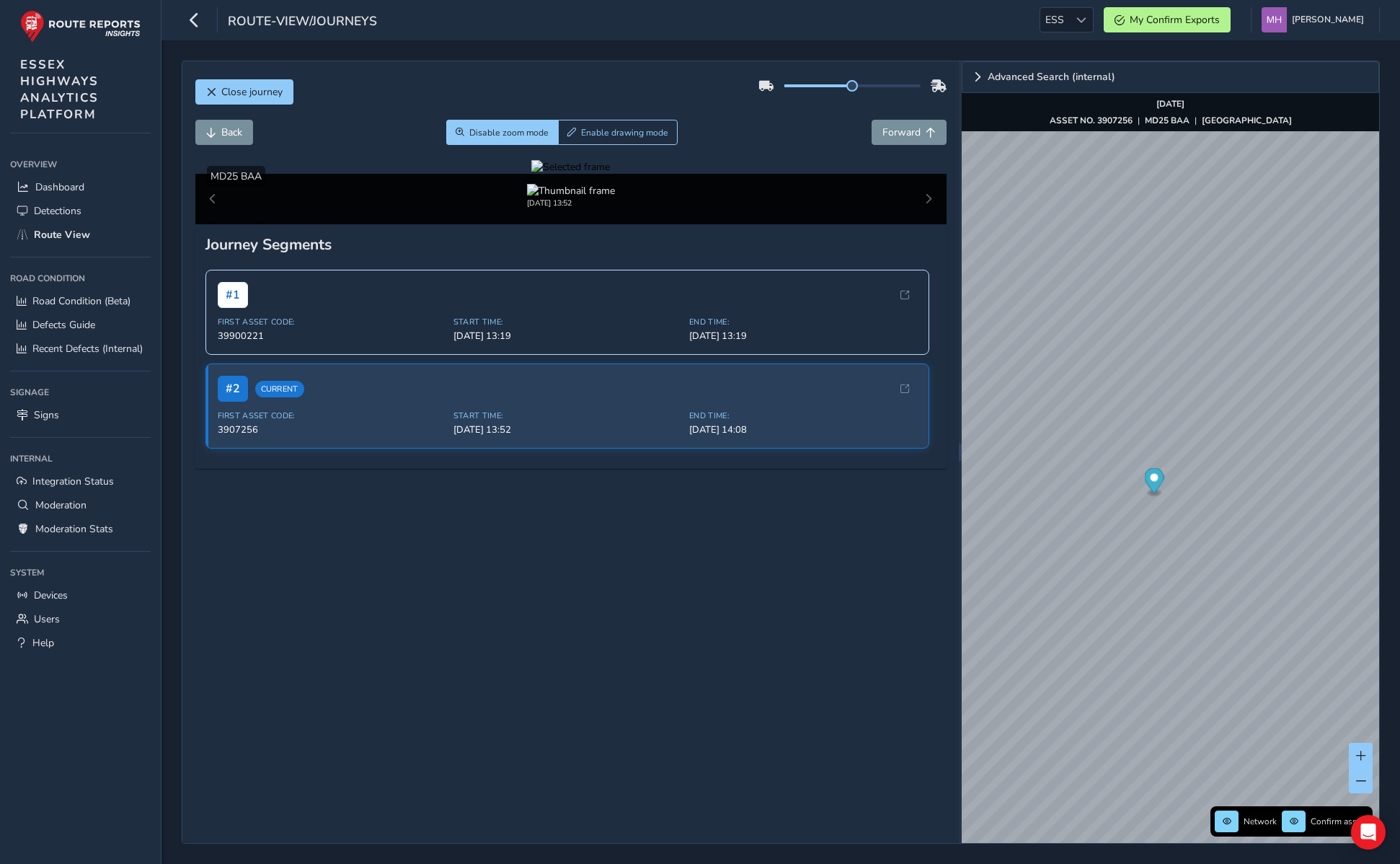
click at [531, 174] on div at bounding box center [571, 167] width 78 height 13
click at [337, 353] on img at bounding box center [1319, 403] width 2077 height 1169
click at [236, 131] on span "Back" at bounding box center [231, 132] width 21 height 13
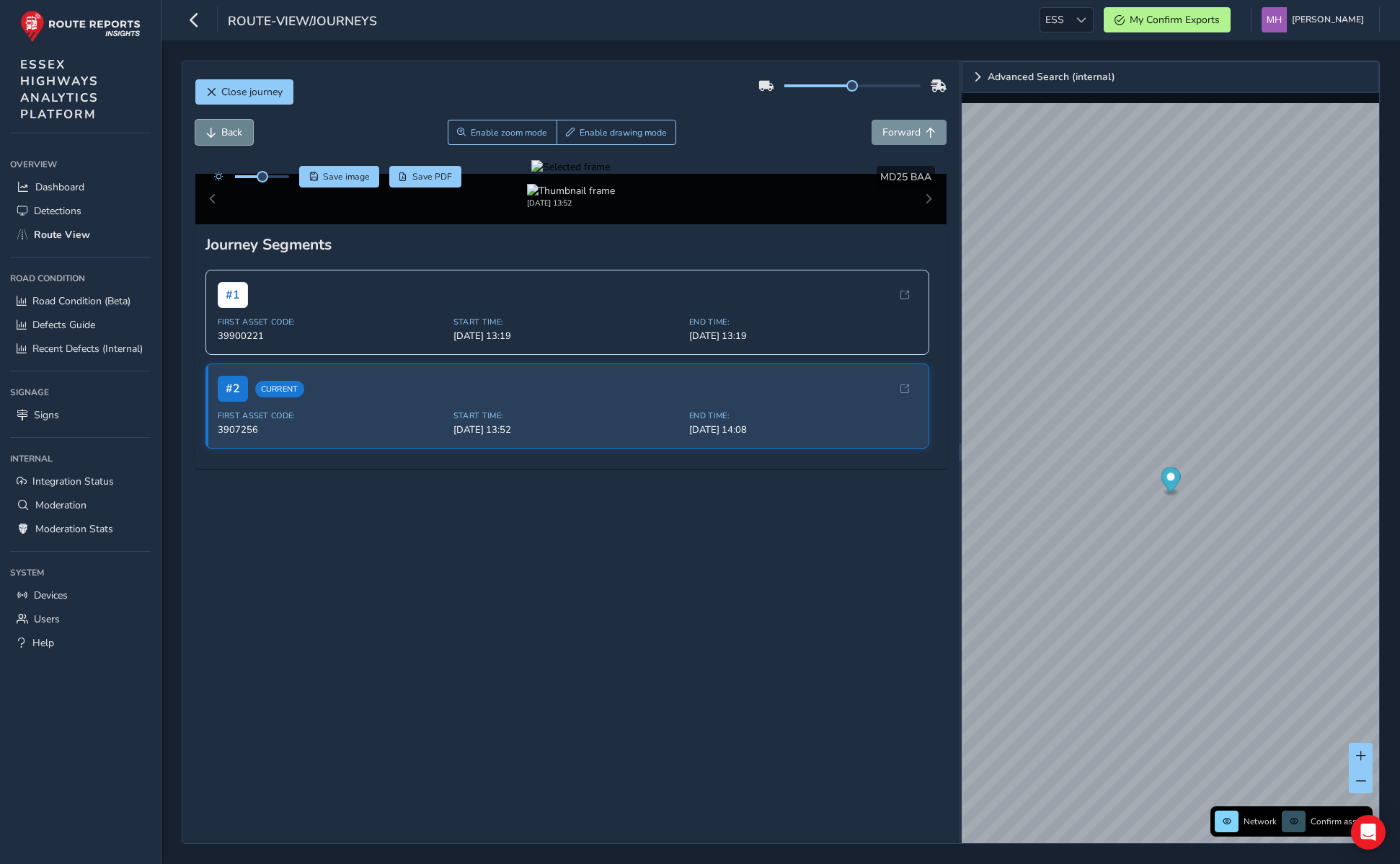
click at [236, 131] on span "Back" at bounding box center [231, 132] width 21 height 13
click at [222, 129] on span "Back" at bounding box center [231, 132] width 21 height 13
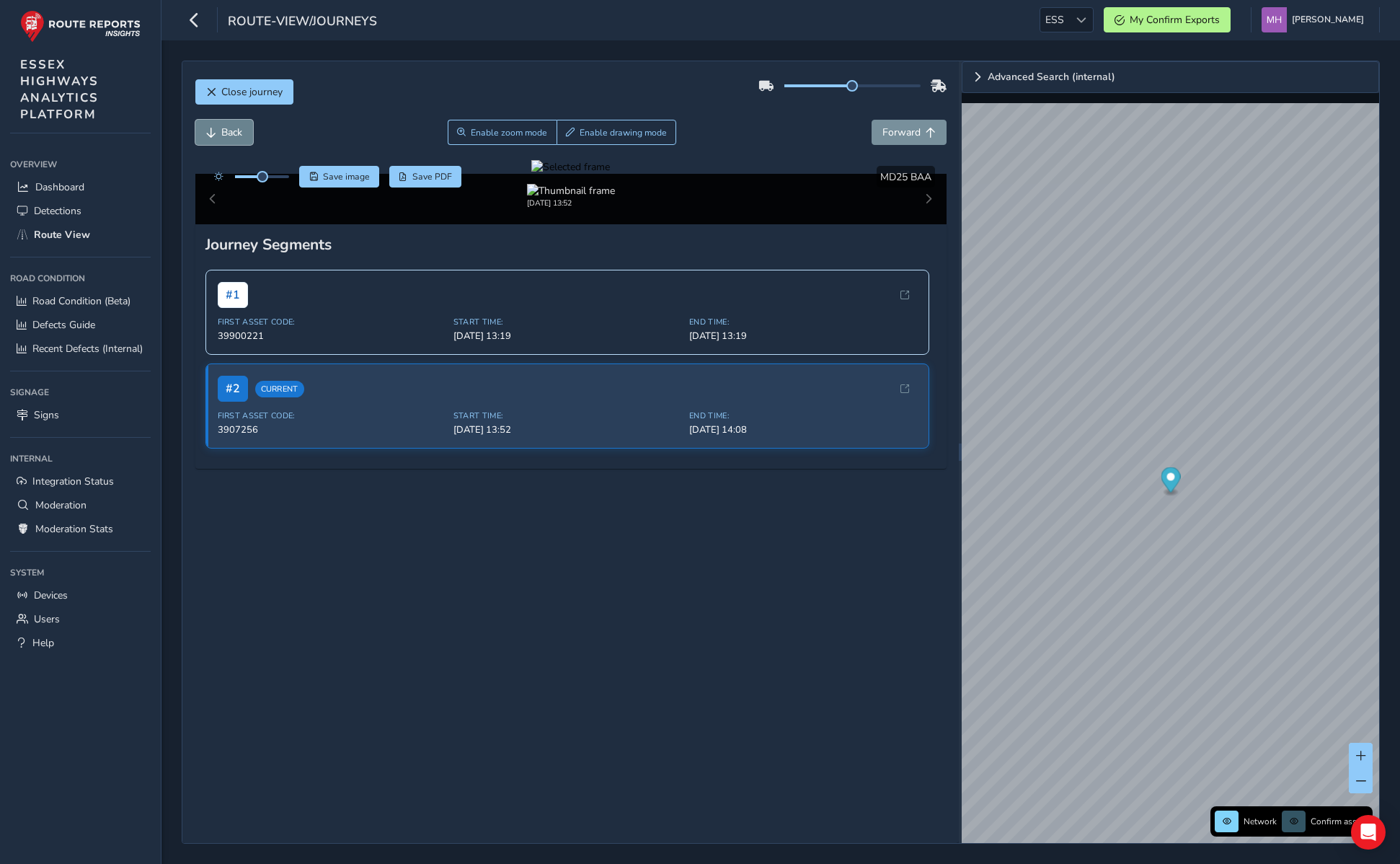
click at [222, 129] on span "Back" at bounding box center [231, 132] width 21 height 13
click at [400, 354] on div "# 1 First Asset Code: 39900221 Start Time: Sep 24, 13:19 End Time: Sep 24, 13:19" at bounding box center [567, 311] width 724 height 85
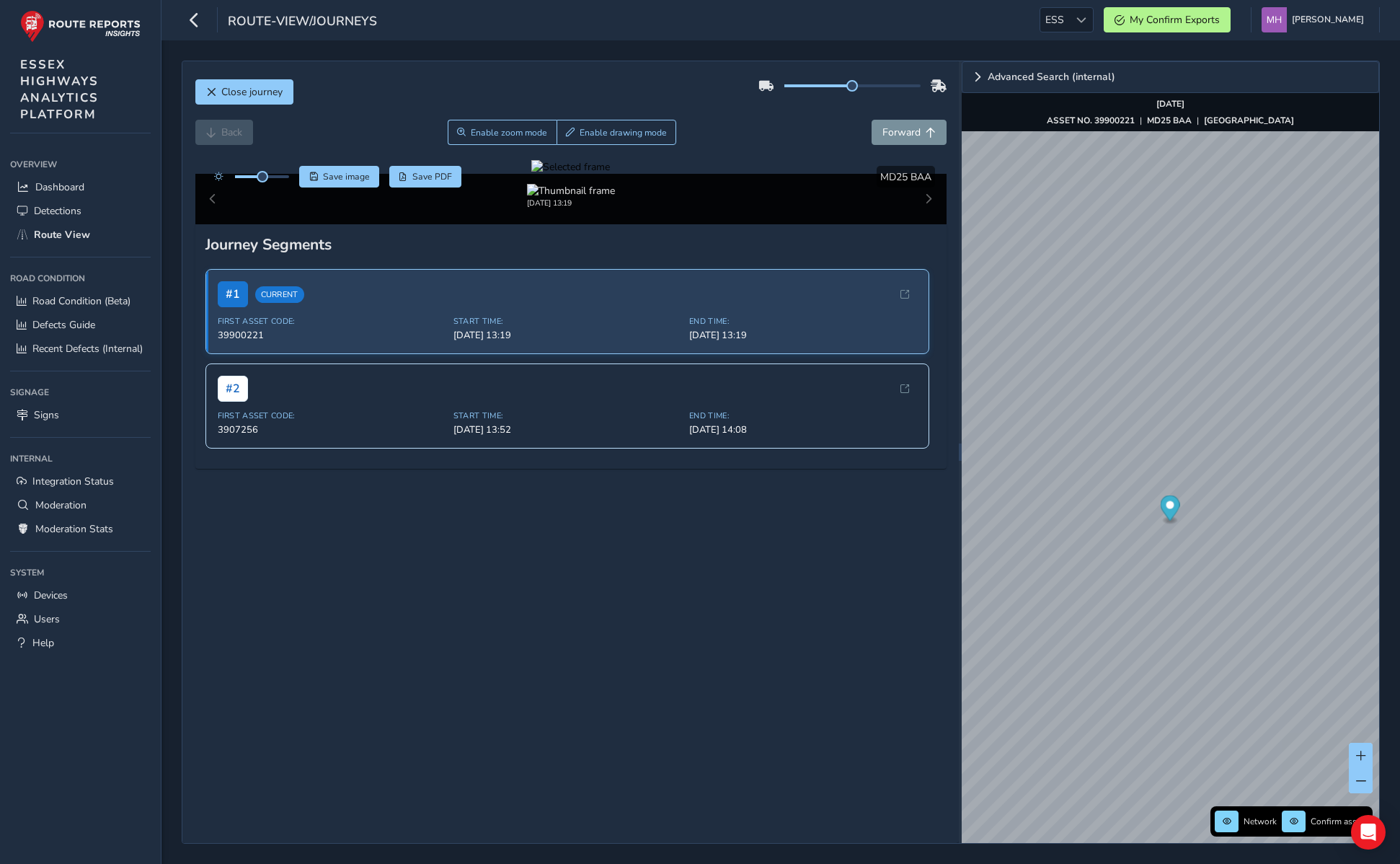
scroll to position [83, 0]
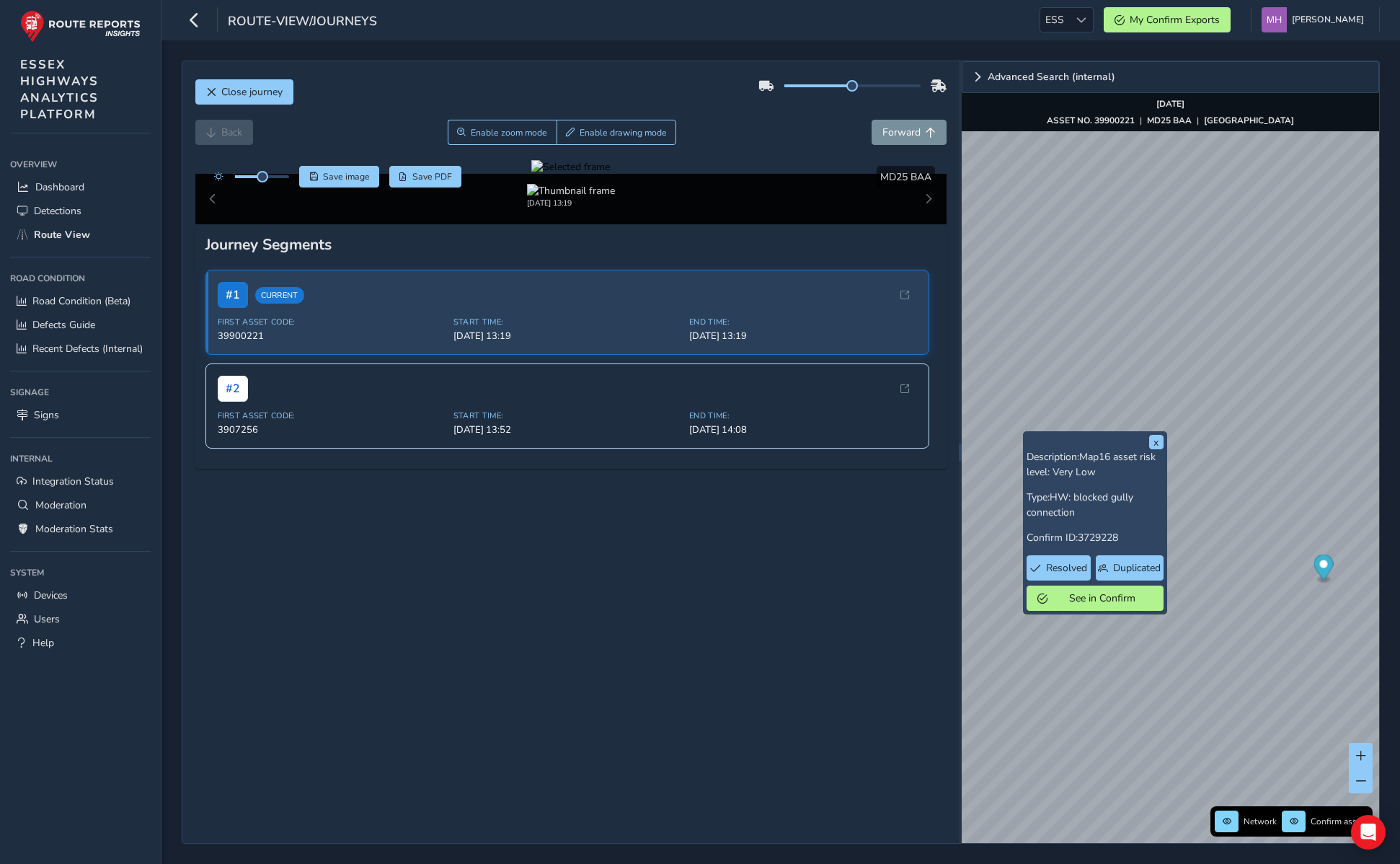
scroll to position [28, 0]
click at [899, 125] on span "Forward" at bounding box center [902, 132] width 38 height 13
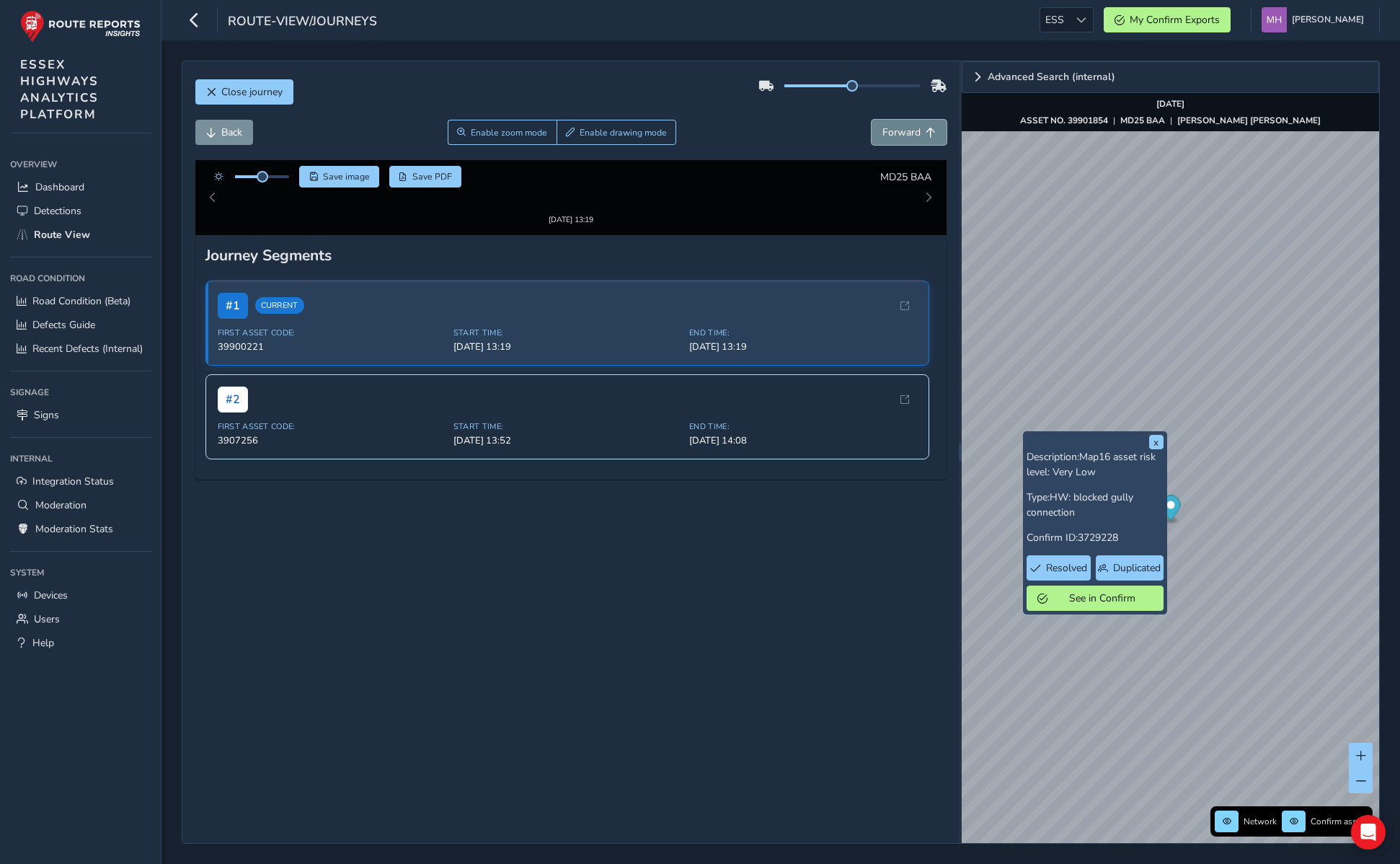
click at [899, 125] on span "Forward" at bounding box center [902, 132] width 38 height 13
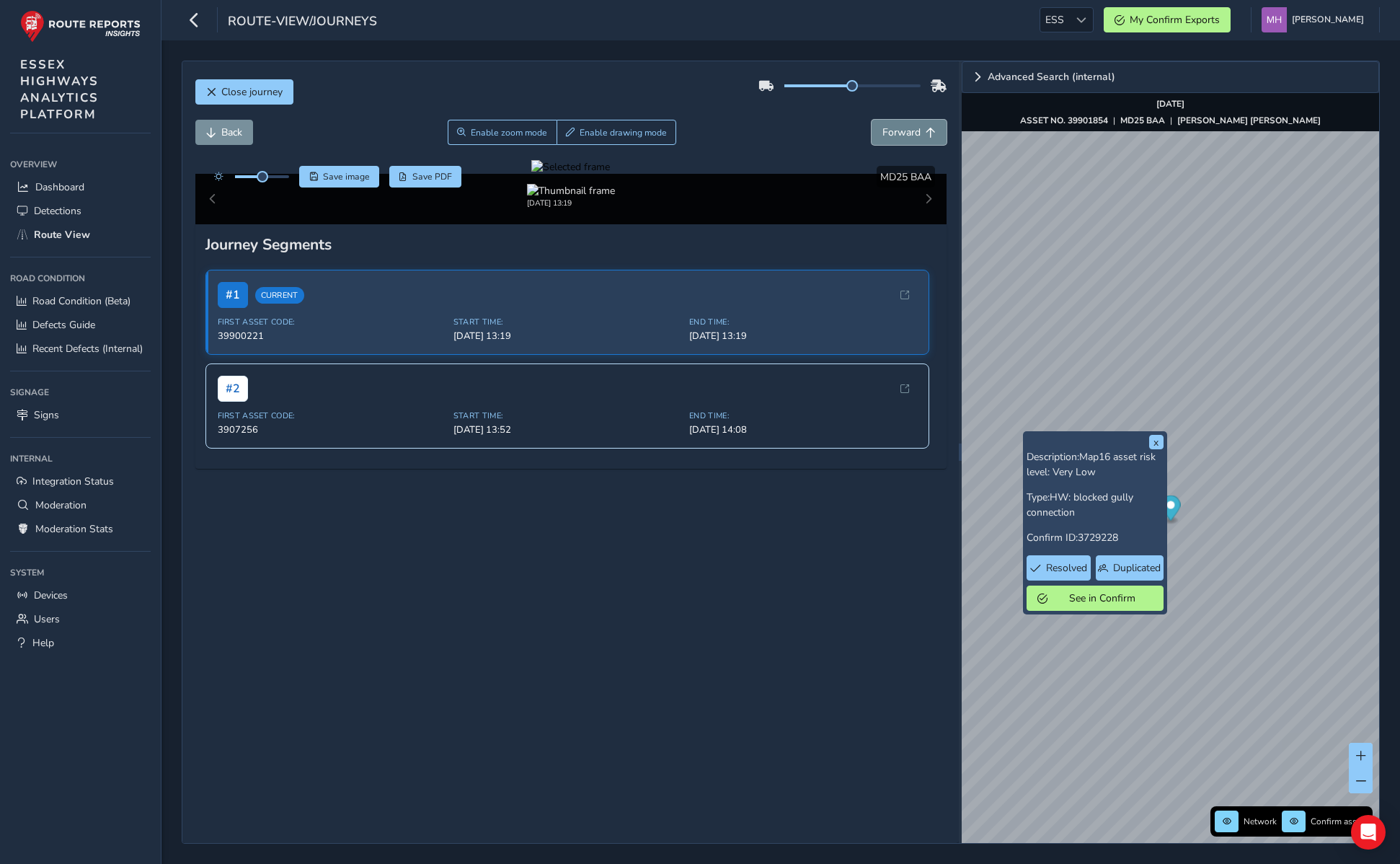
click at [899, 125] on span "Forward" at bounding box center [902, 132] width 38 height 13
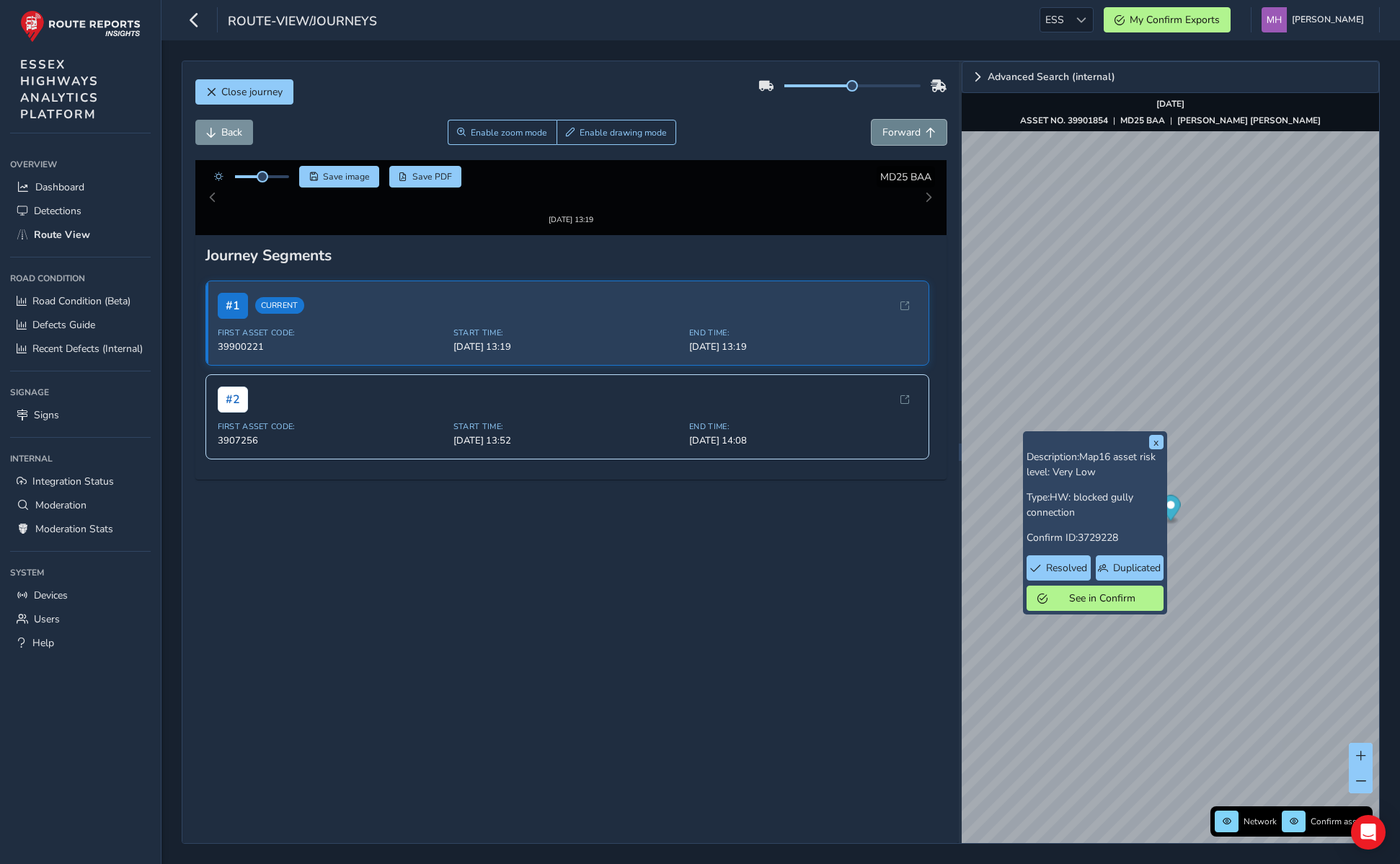
click at [899, 125] on span "Forward" at bounding box center [902, 132] width 38 height 13
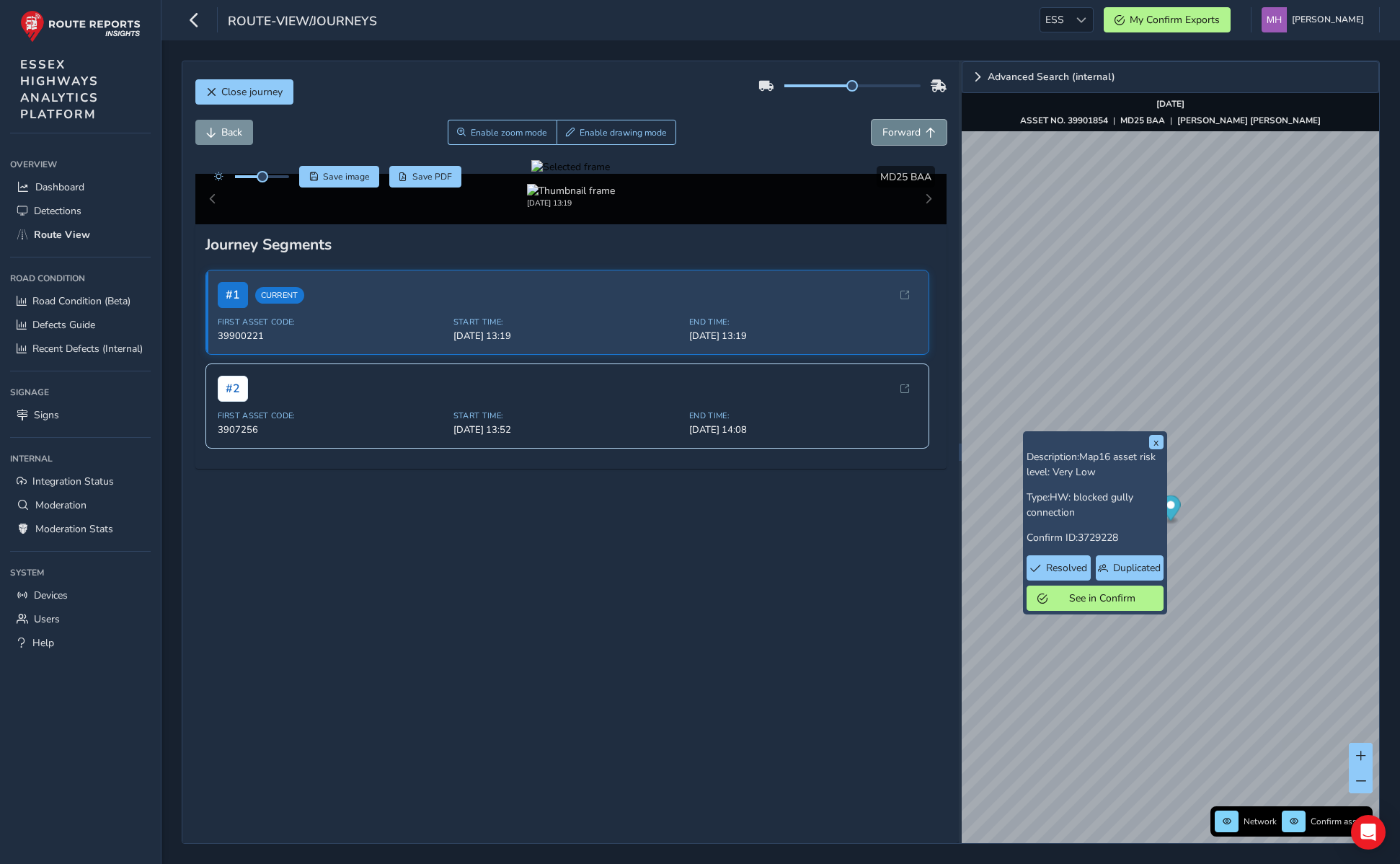
click at [899, 125] on span "Forward" at bounding box center [902, 132] width 38 height 13
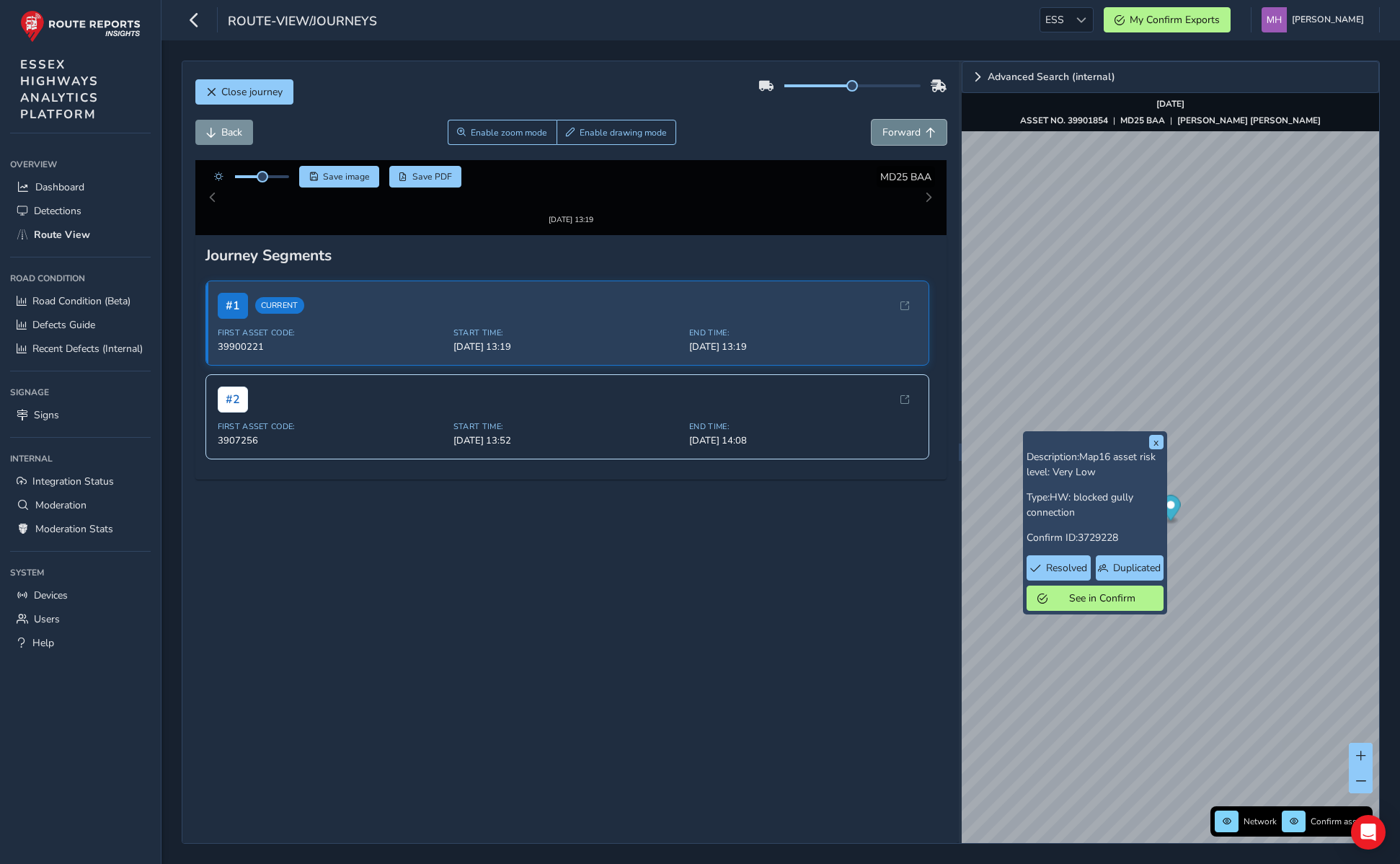
click at [899, 125] on span "Forward" at bounding box center [902, 132] width 38 height 13
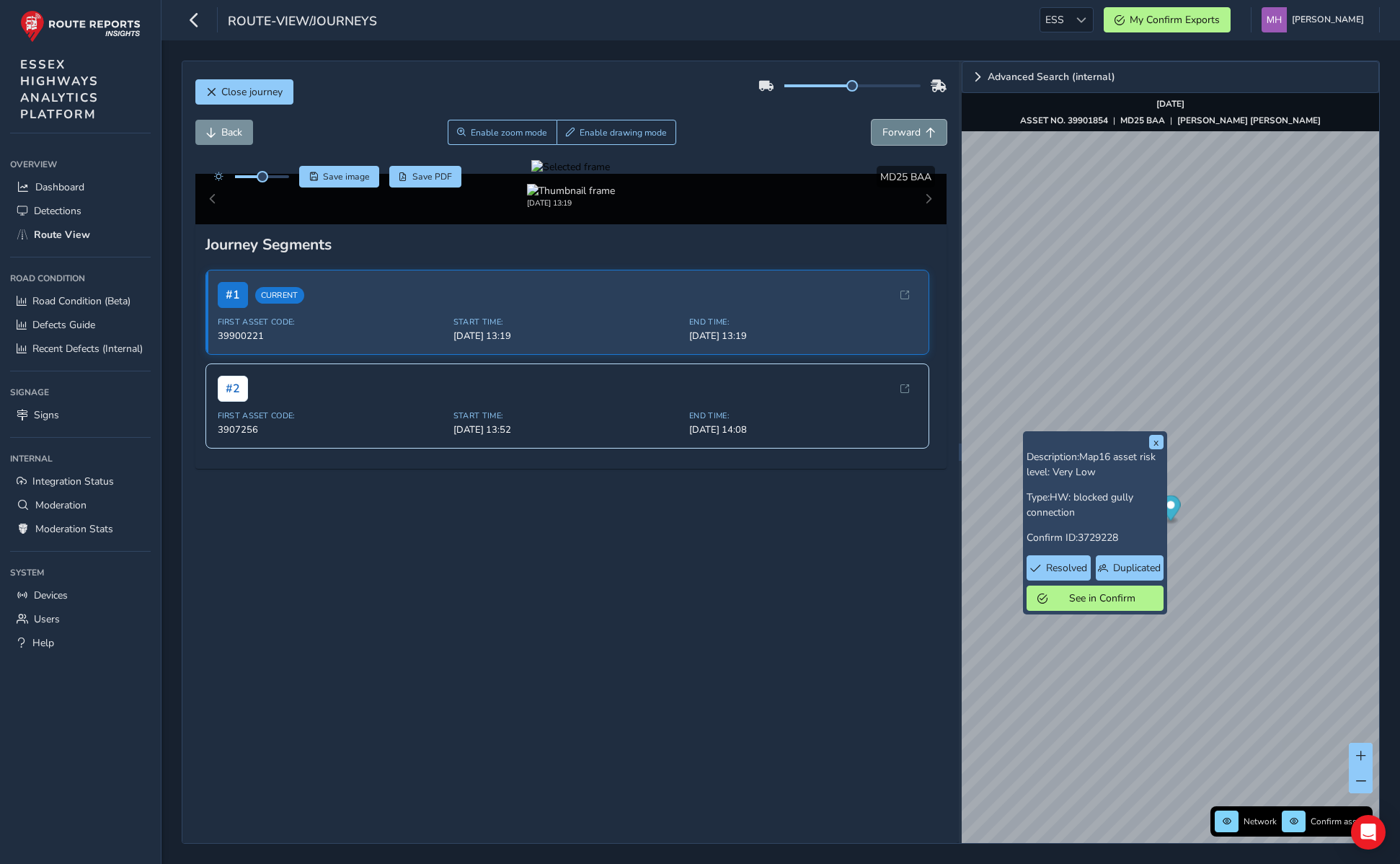
click at [899, 125] on span "Forward" at bounding box center [902, 132] width 38 height 13
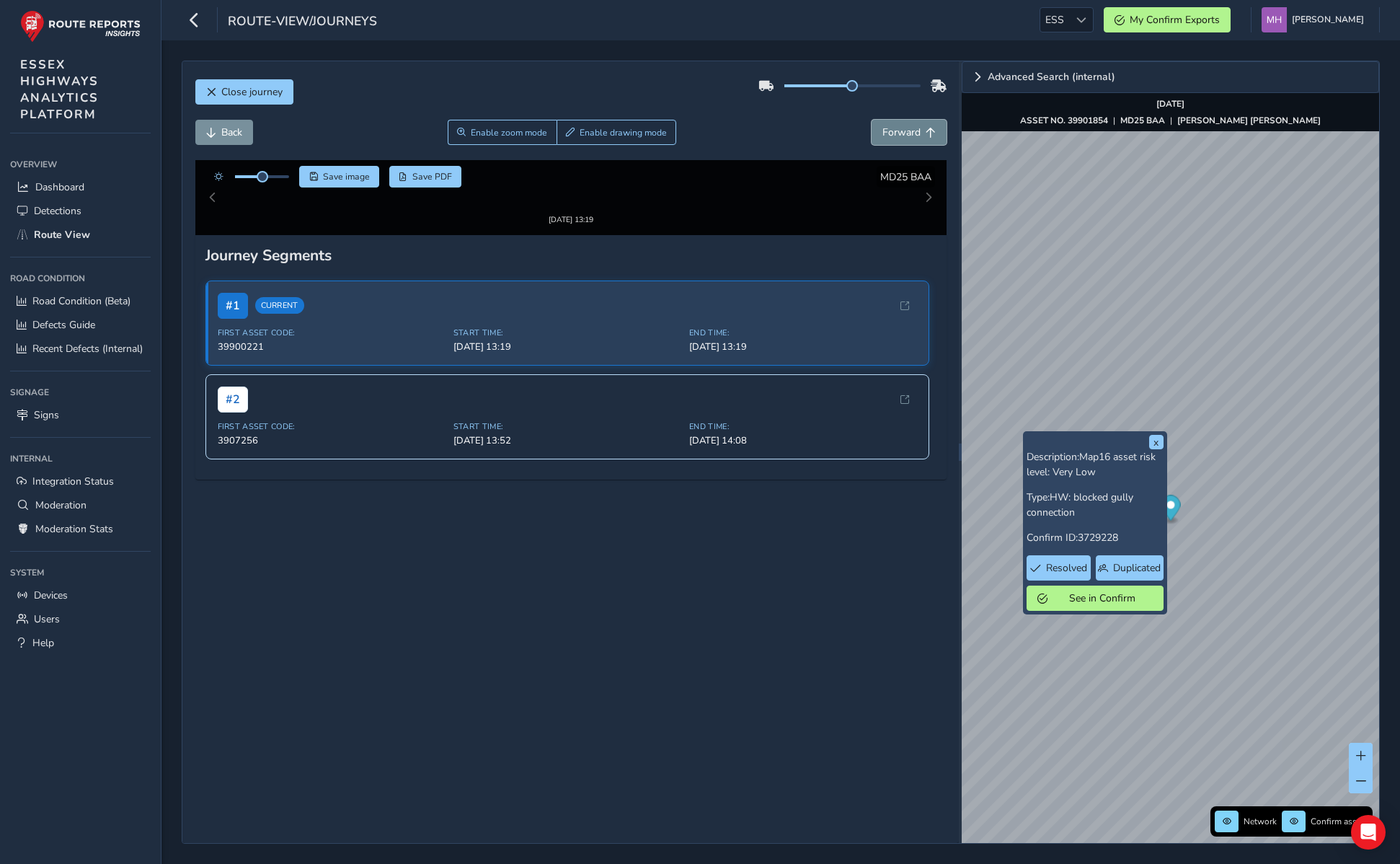
click at [899, 125] on span "Forward" at bounding box center [902, 132] width 38 height 13
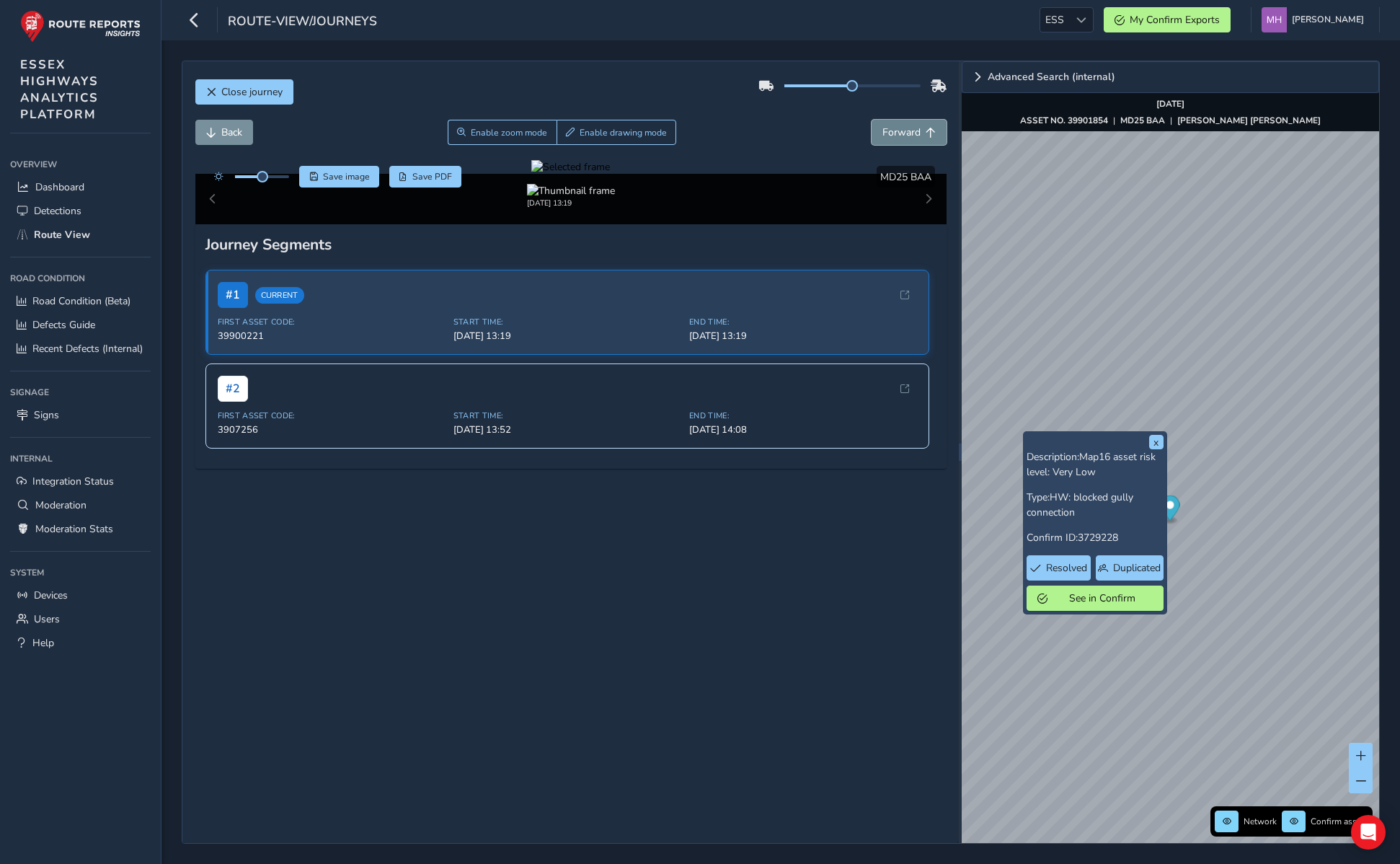
click at [899, 125] on span "Forward" at bounding box center [902, 132] width 38 height 13
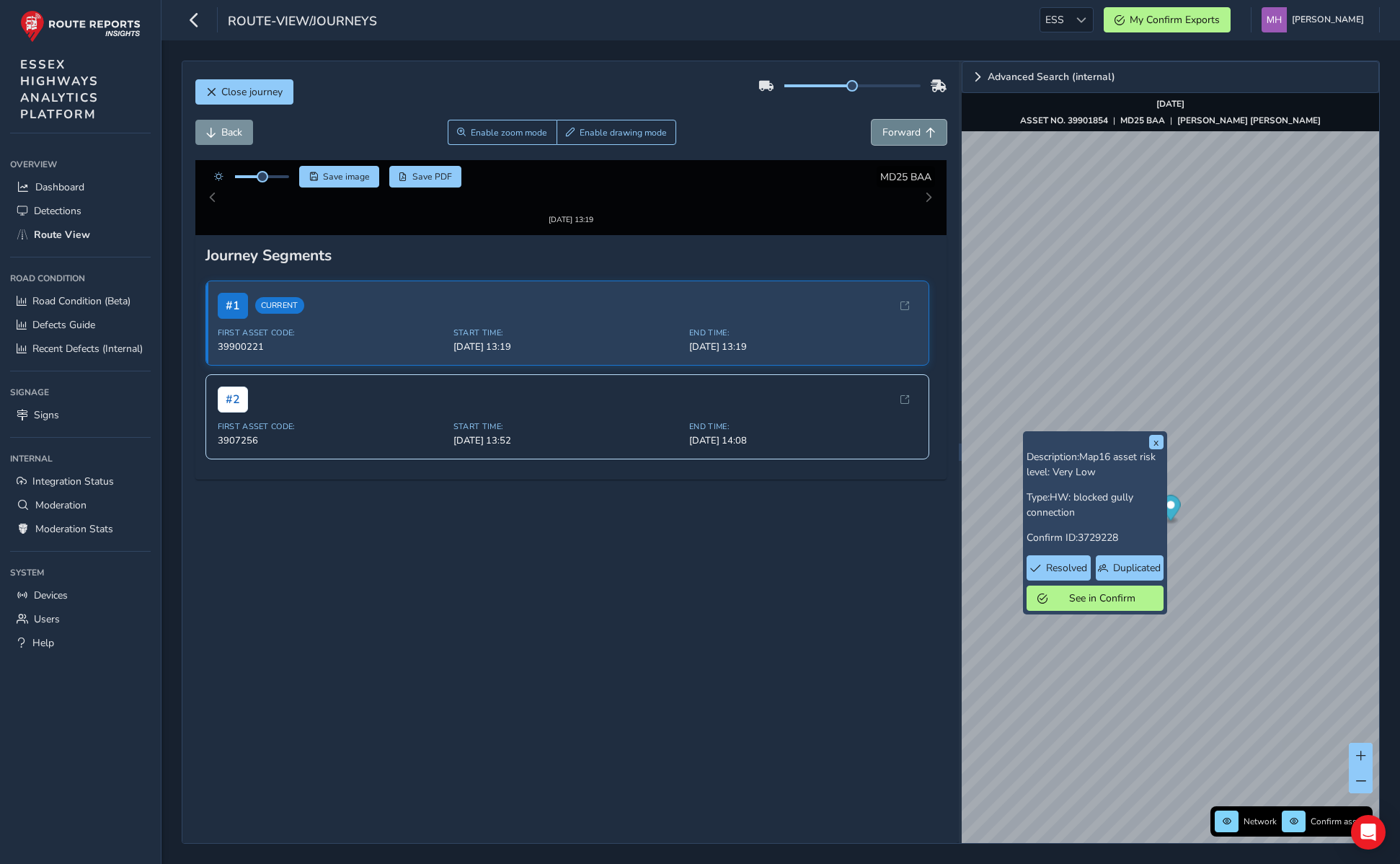
click at [899, 125] on span "Forward" at bounding box center [902, 132] width 38 height 13
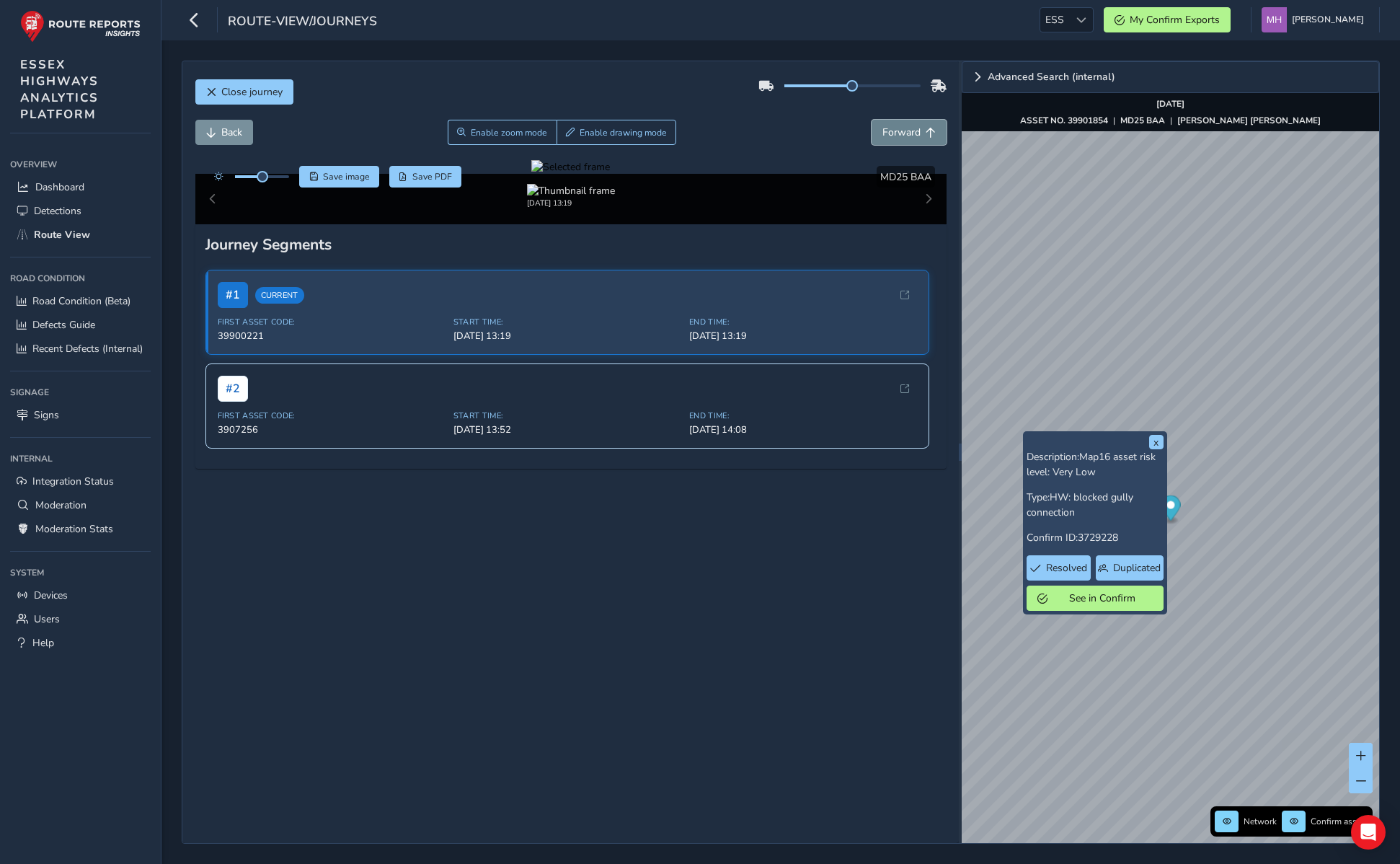
click at [899, 125] on span "Forward" at bounding box center [902, 132] width 38 height 13
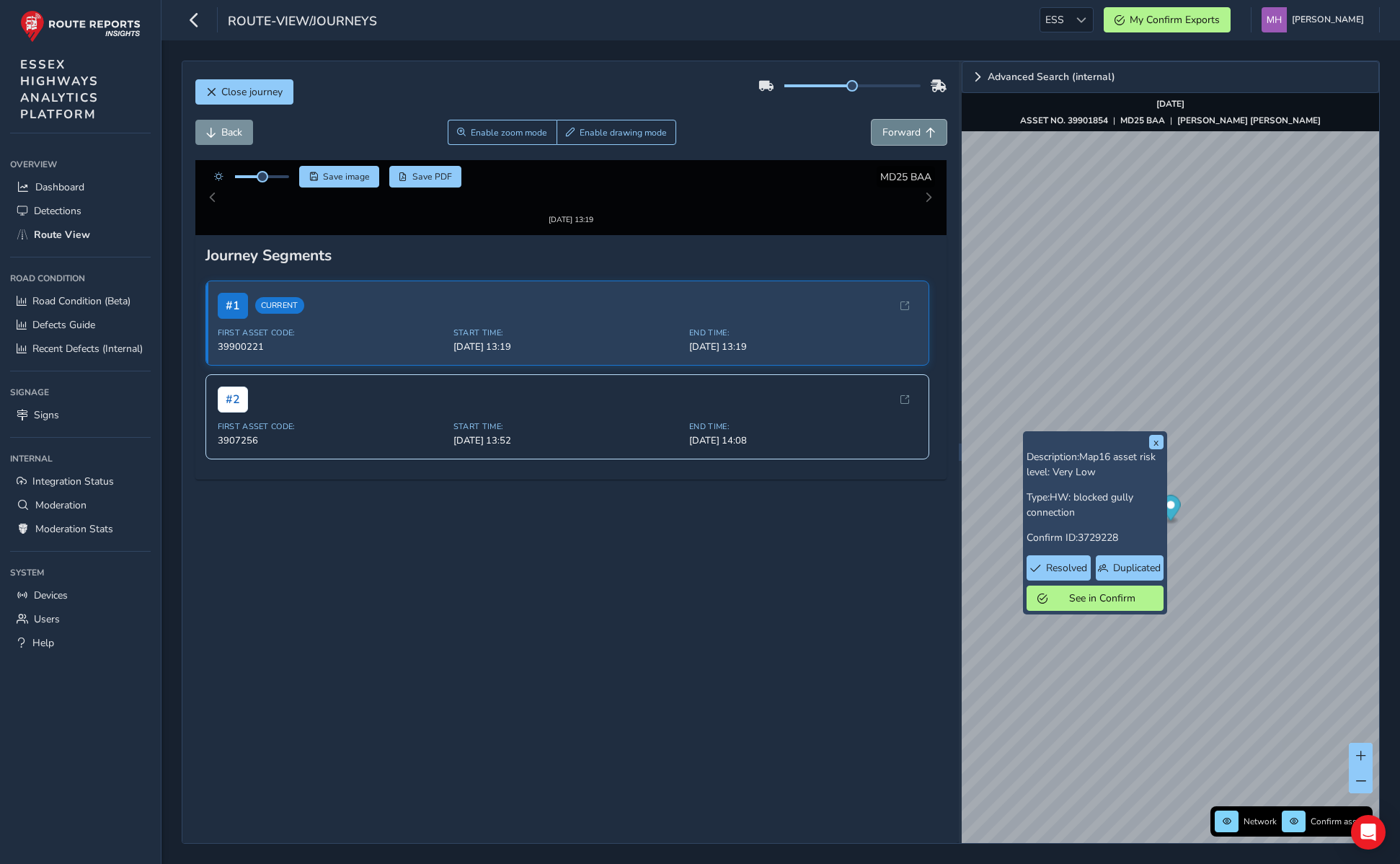
click at [899, 125] on span "Forward" at bounding box center [902, 132] width 38 height 13
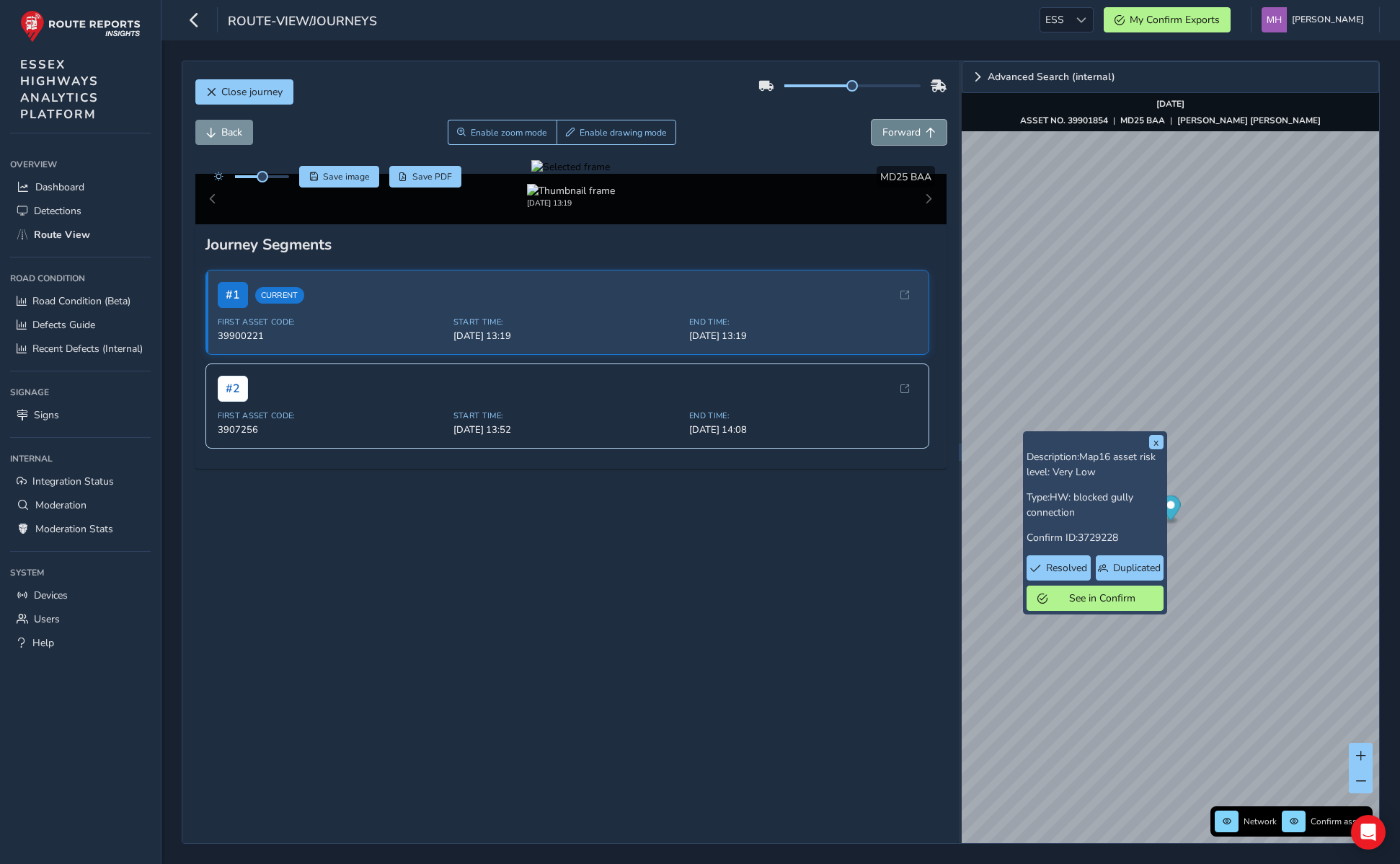
click at [899, 125] on span "Forward" at bounding box center [902, 132] width 38 height 13
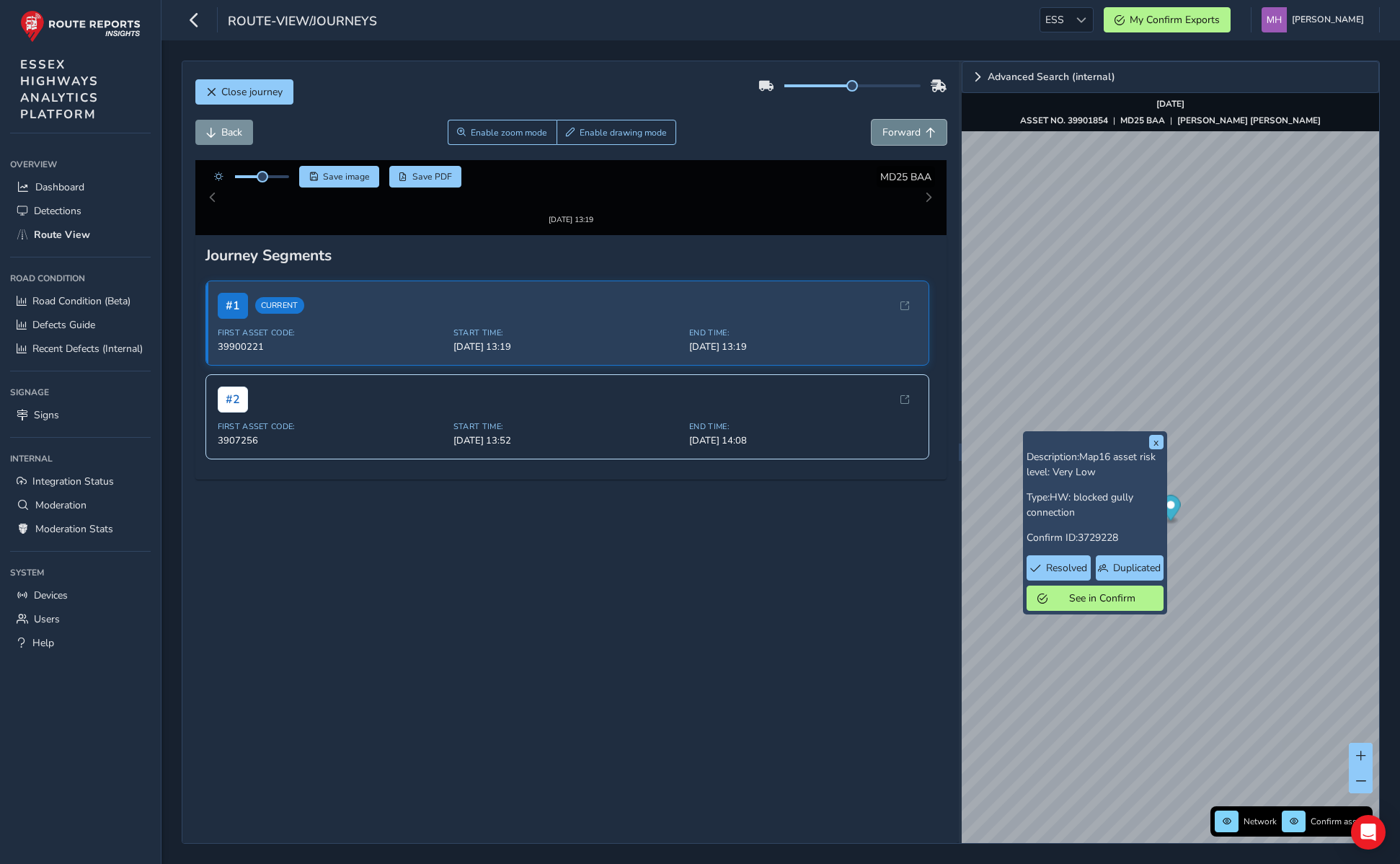
click at [899, 125] on span "Forward" at bounding box center [902, 132] width 38 height 13
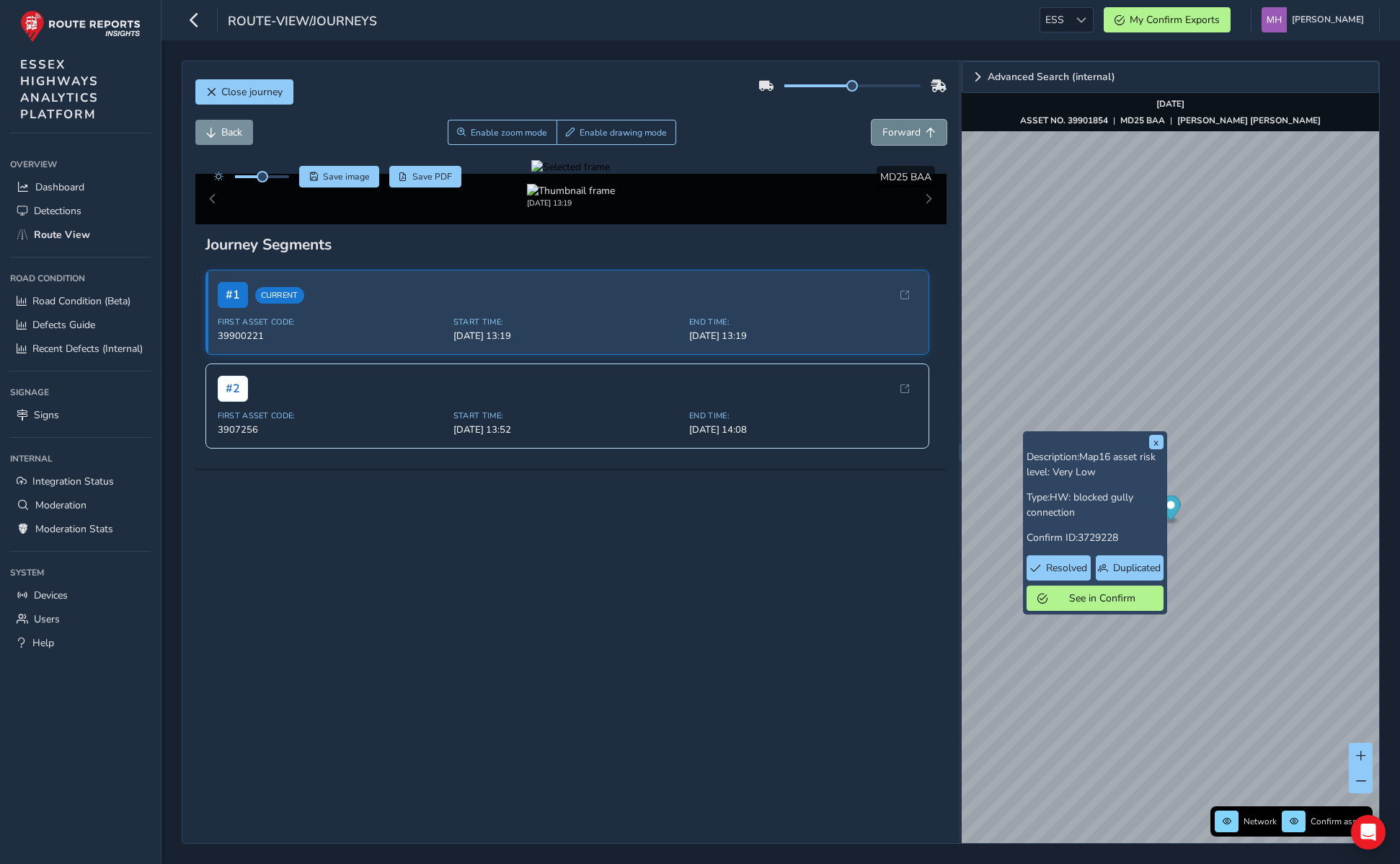
click at [899, 125] on span "Forward" at bounding box center [902, 132] width 38 height 13
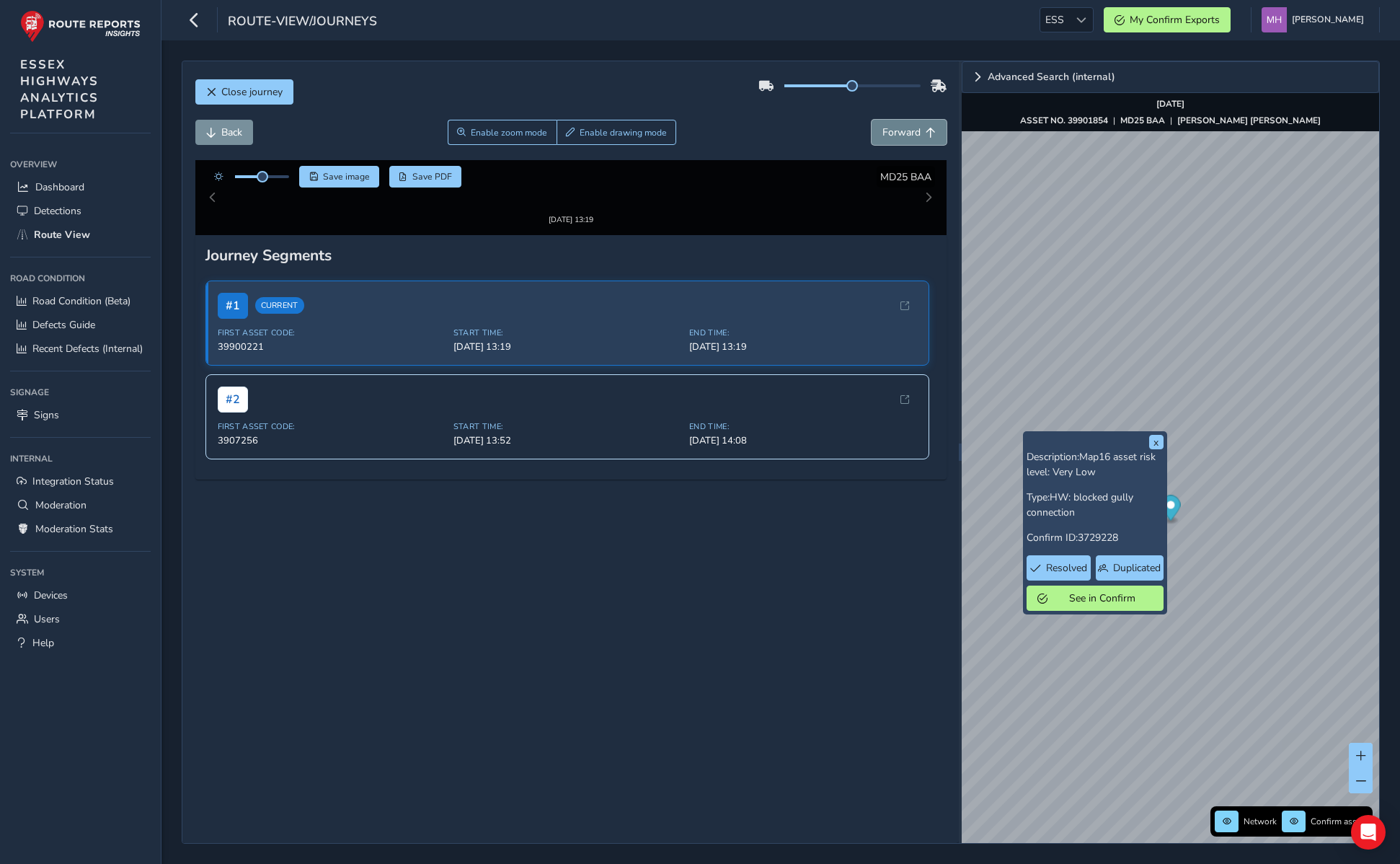
click at [899, 125] on span "Forward" at bounding box center [902, 132] width 38 height 13
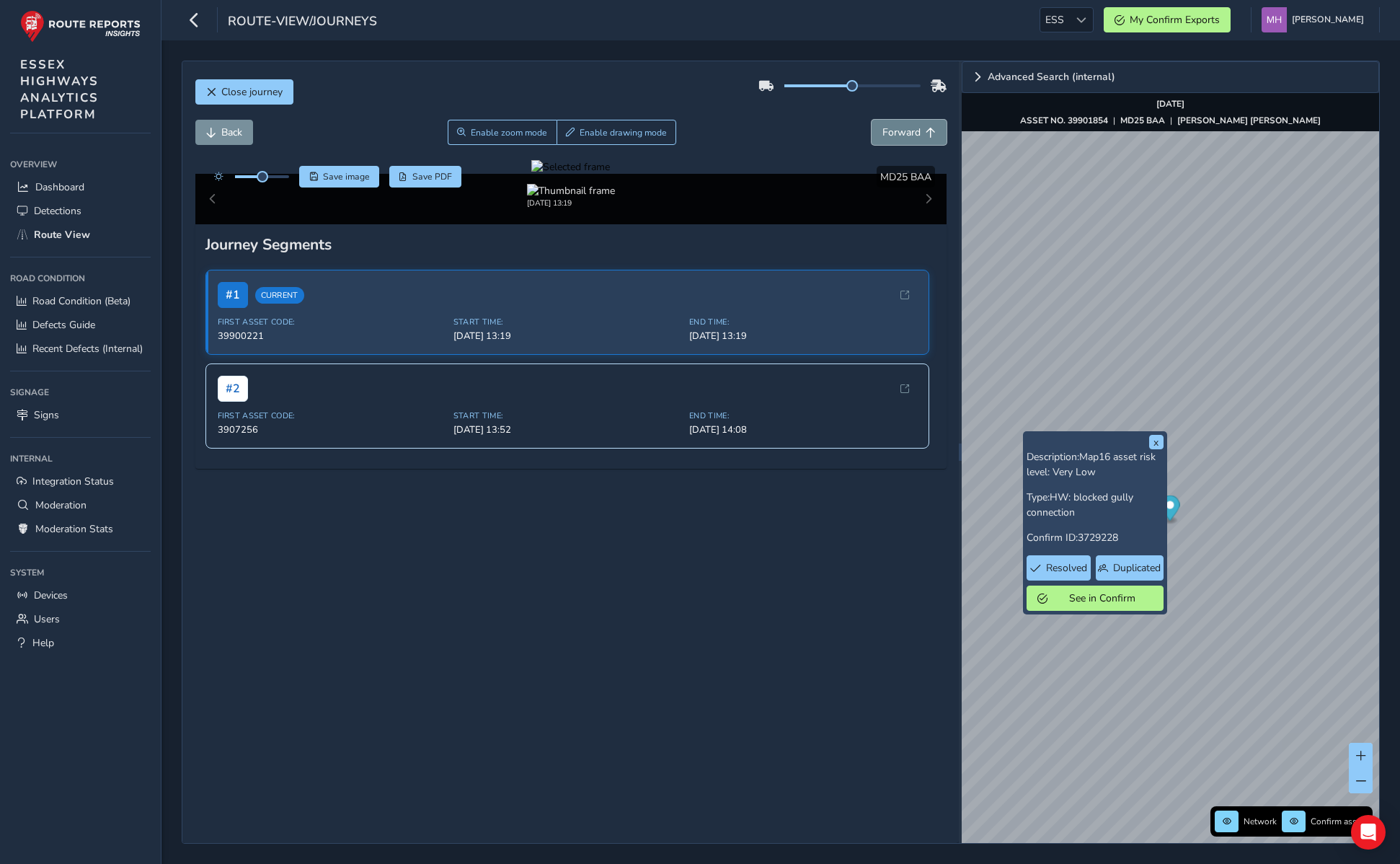
click at [899, 125] on span "Forward" at bounding box center [902, 132] width 38 height 13
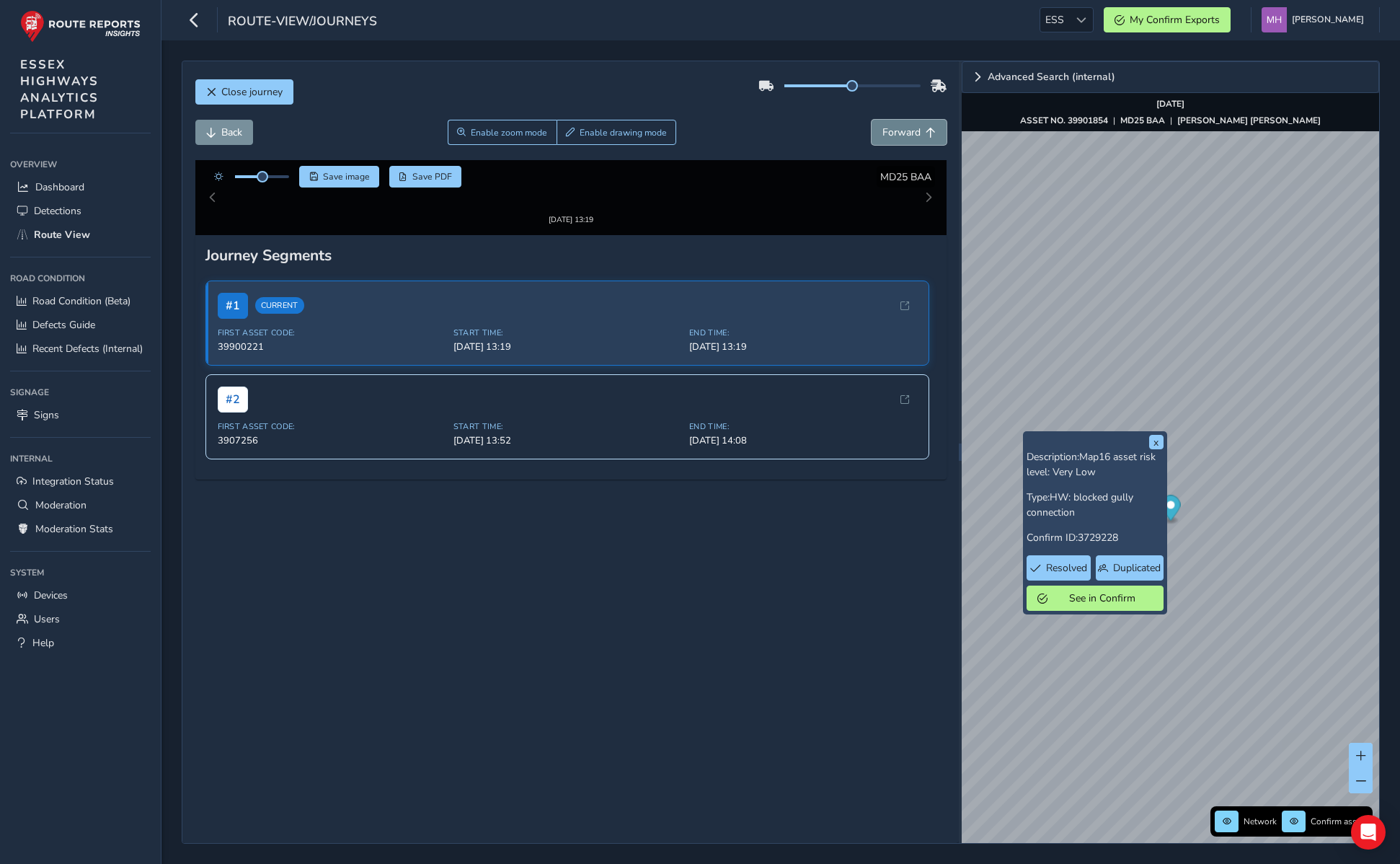
click at [899, 125] on span "Forward" at bounding box center [902, 132] width 38 height 13
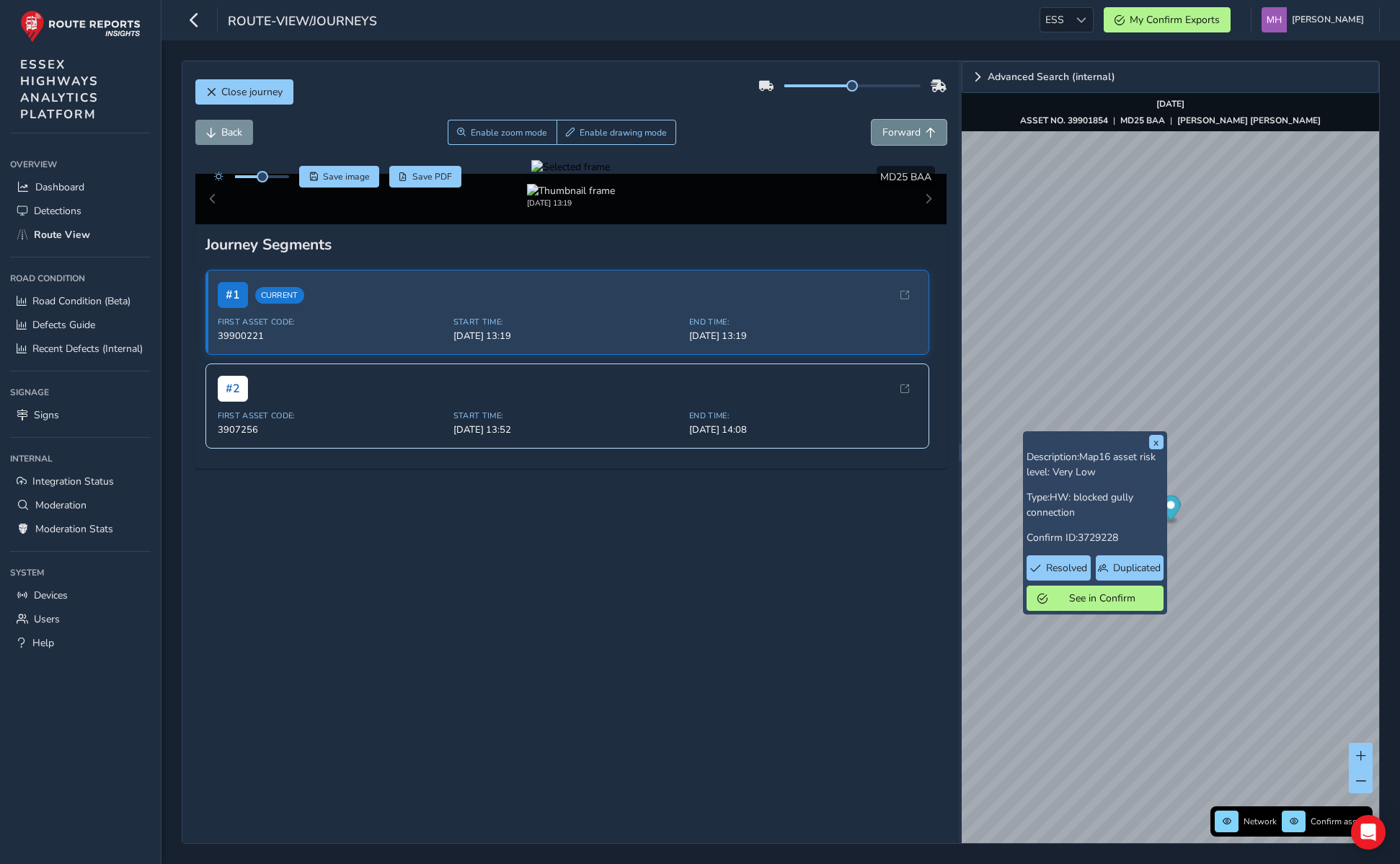
click at [899, 125] on span "Forward" at bounding box center [902, 132] width 38 height 13
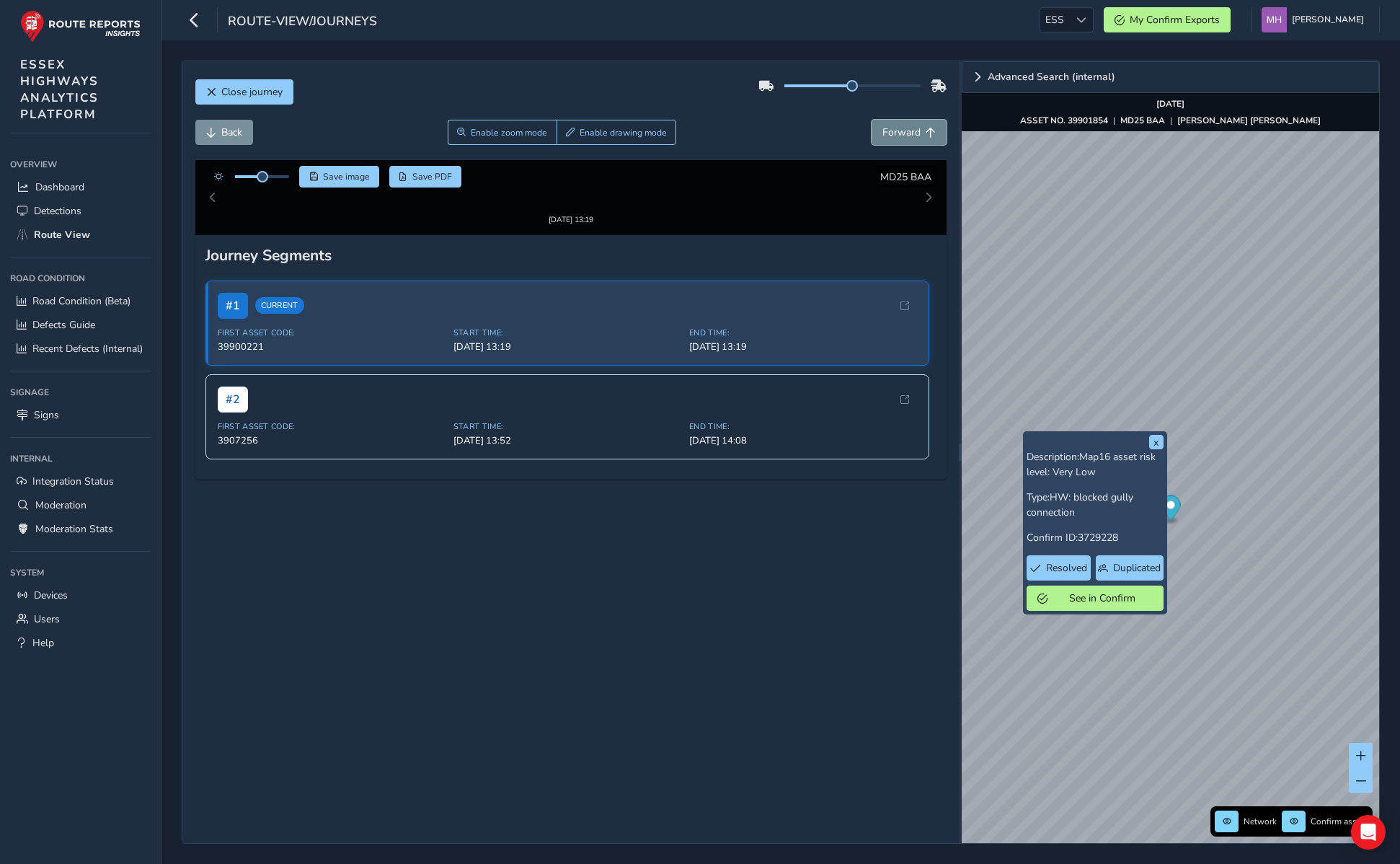
click at [899, 125] on span "Forward" at bounding box center [902, 132] width 38 height 13
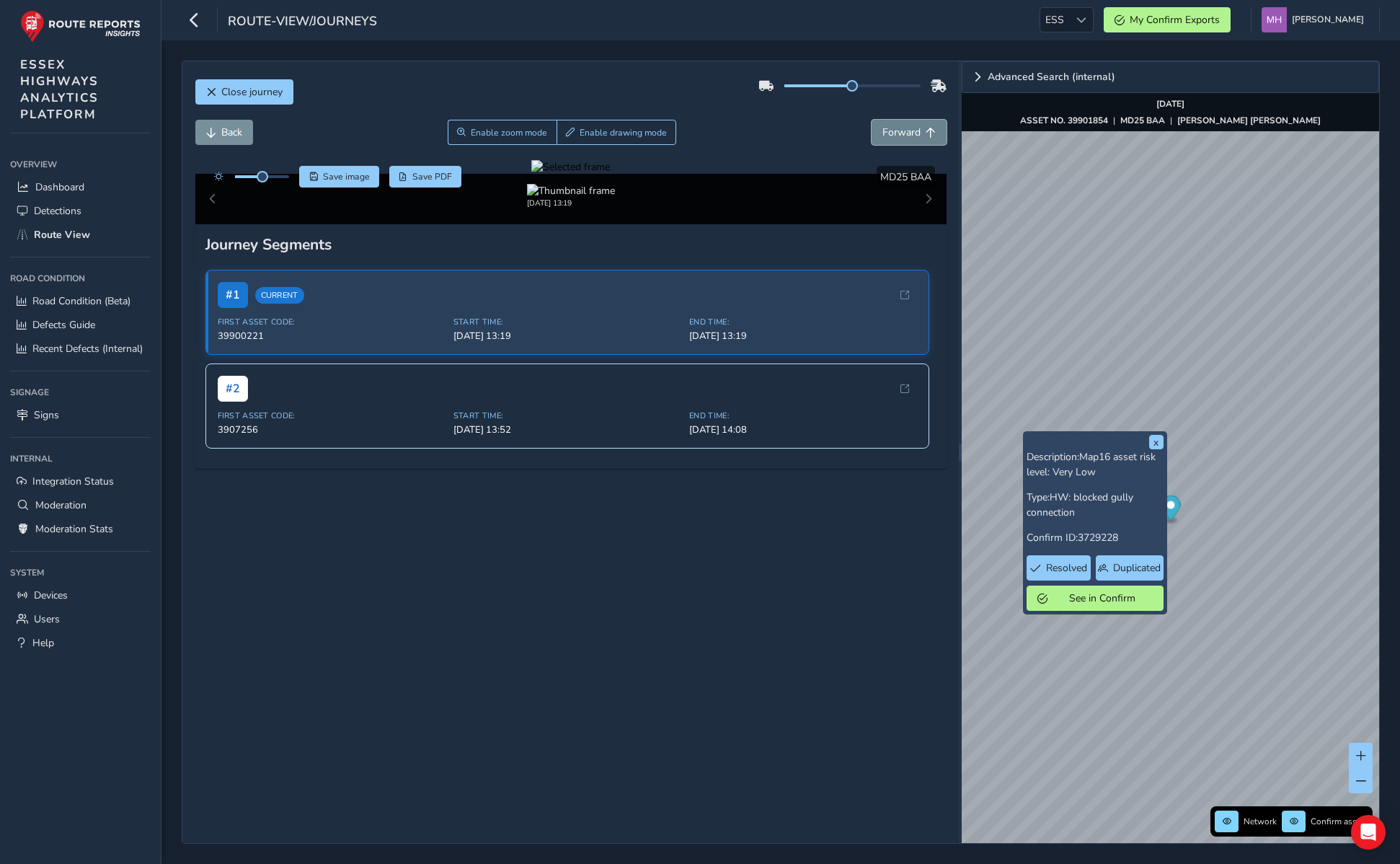
click at [899, 125] on span "Forward" at bounding box center [902, 132] width 38 height 13
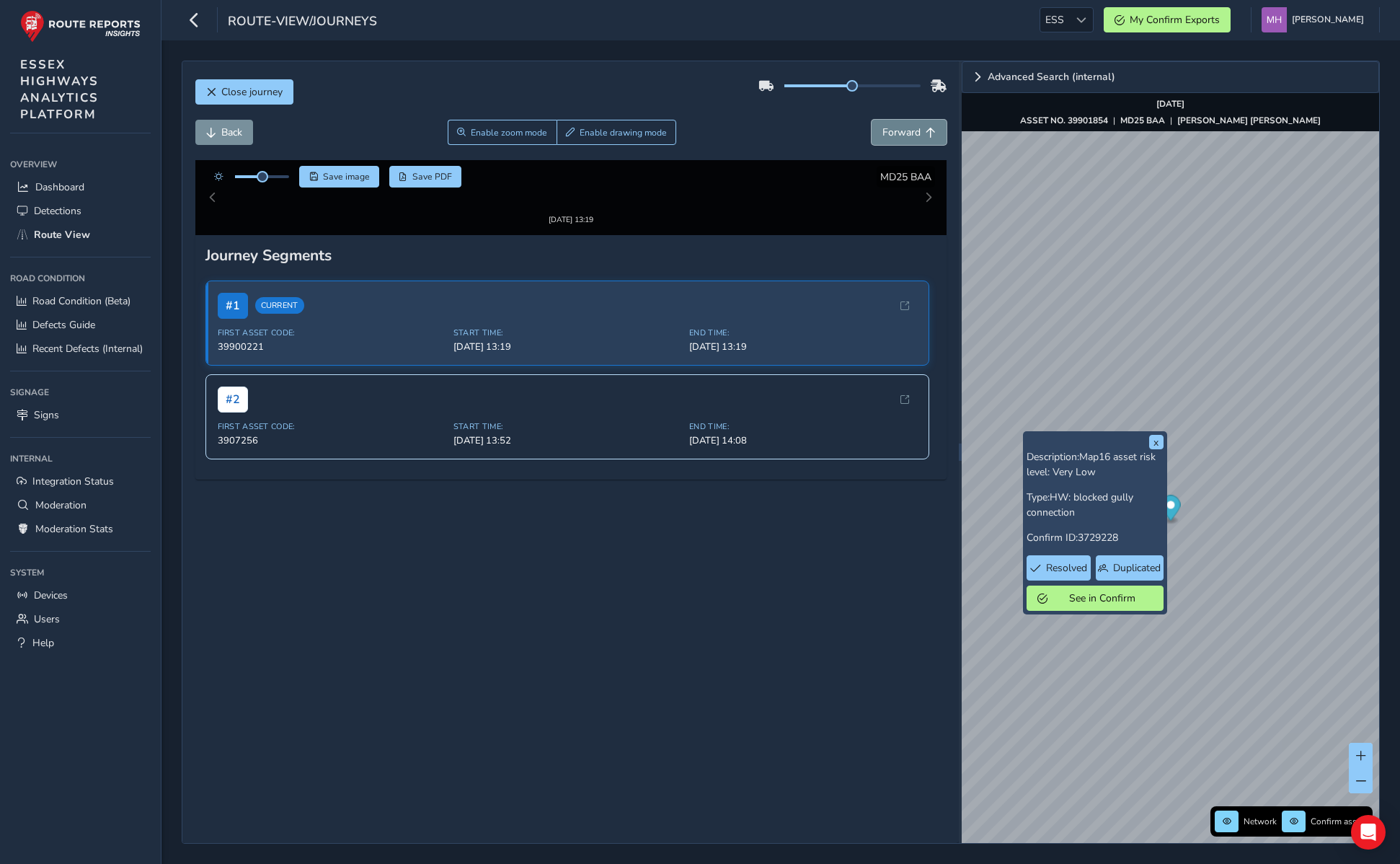
click at [899, 125] on span "Forward" at bounding box center [902, 132] width 38 height 13
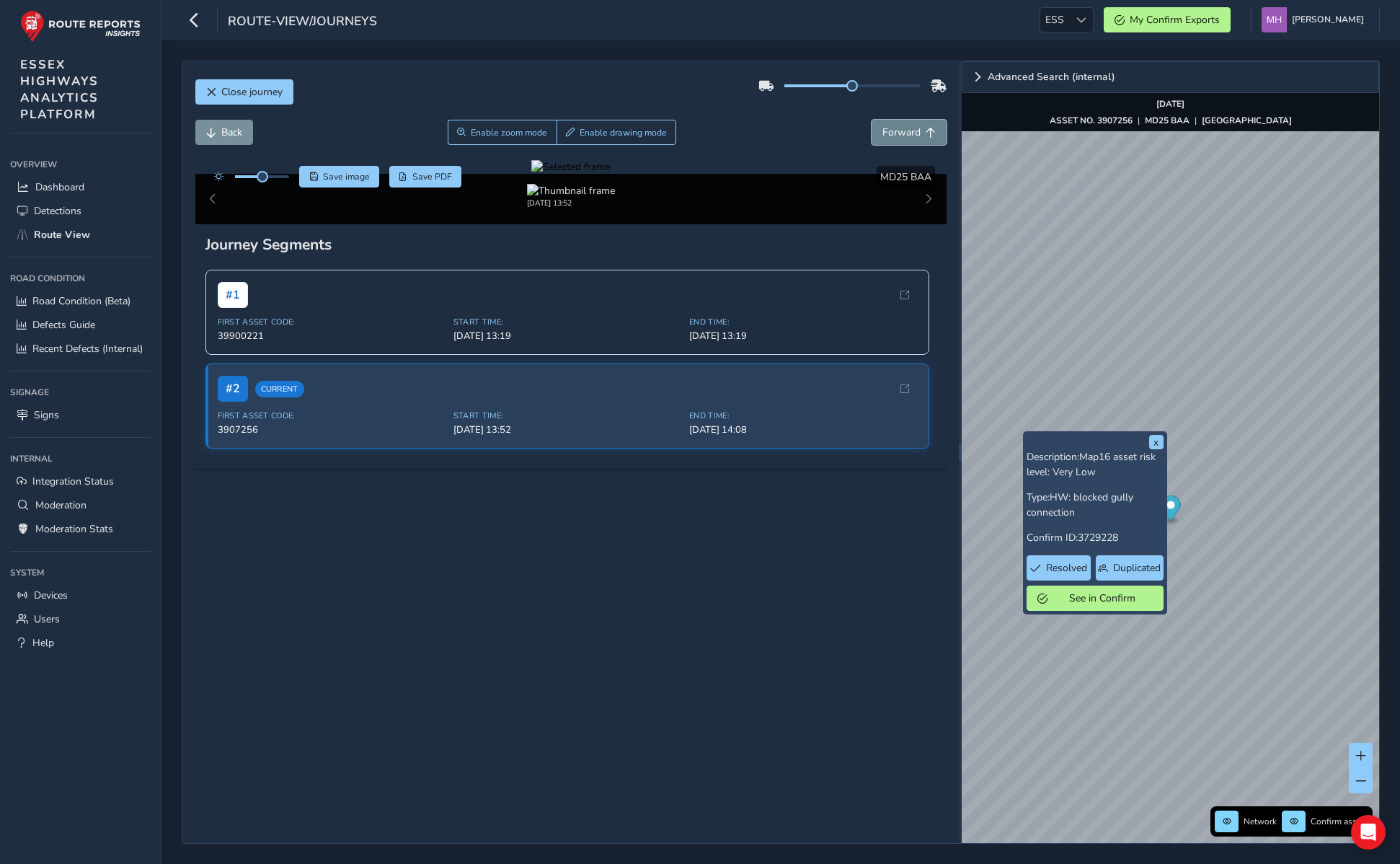
click at [899, 125] on span "Forward" at bounding box center [902, 132] width 38 height 13
click at [228, 125] on span "Back" at bounding box center [231, 132] width 21 height 13
click at [225, 125] on span "Back" at bounding box center [231, 132] width 21 height 13
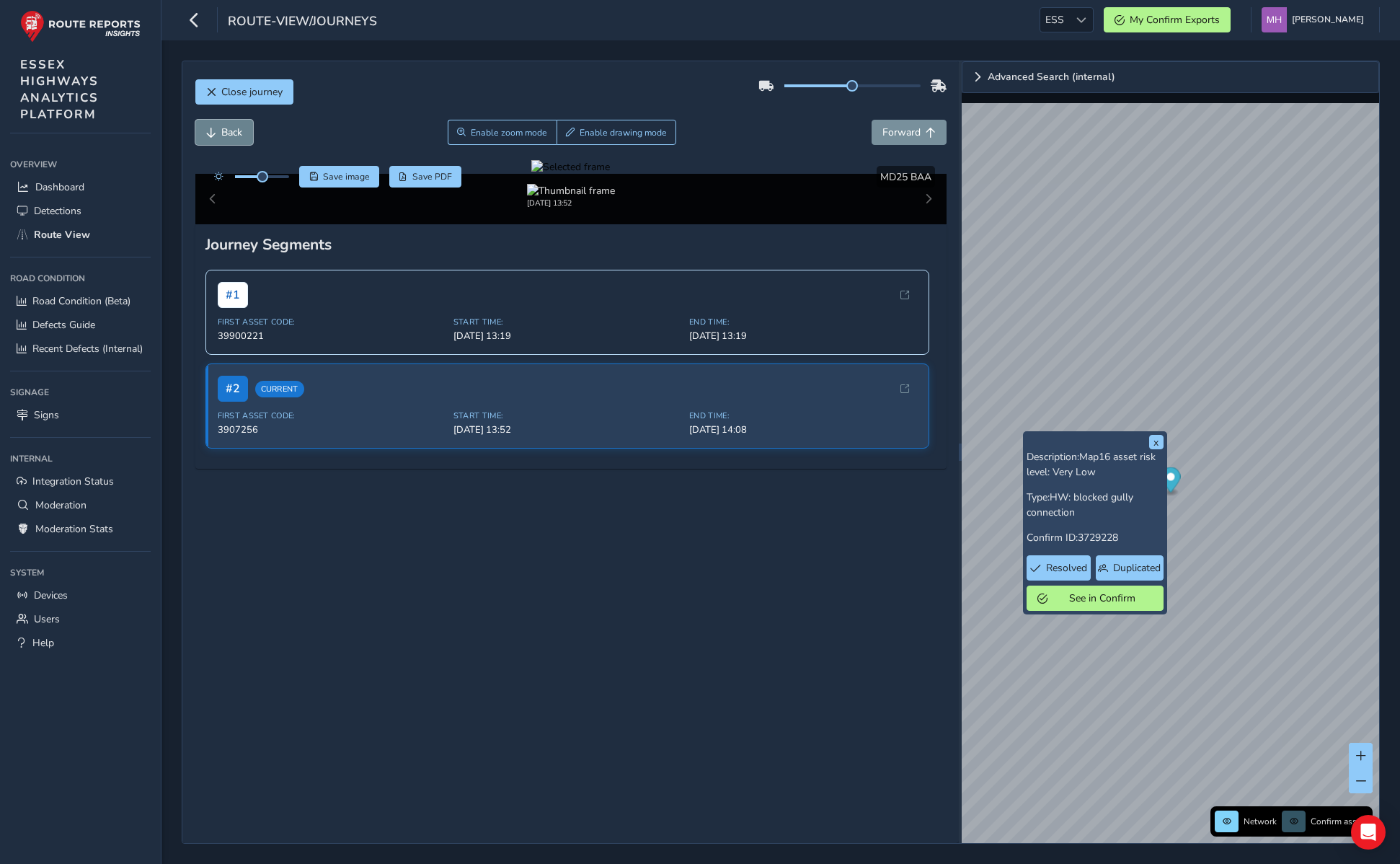
click at [225, 125] on span "Back" at bounding box center [231, 132] width 21 height 13
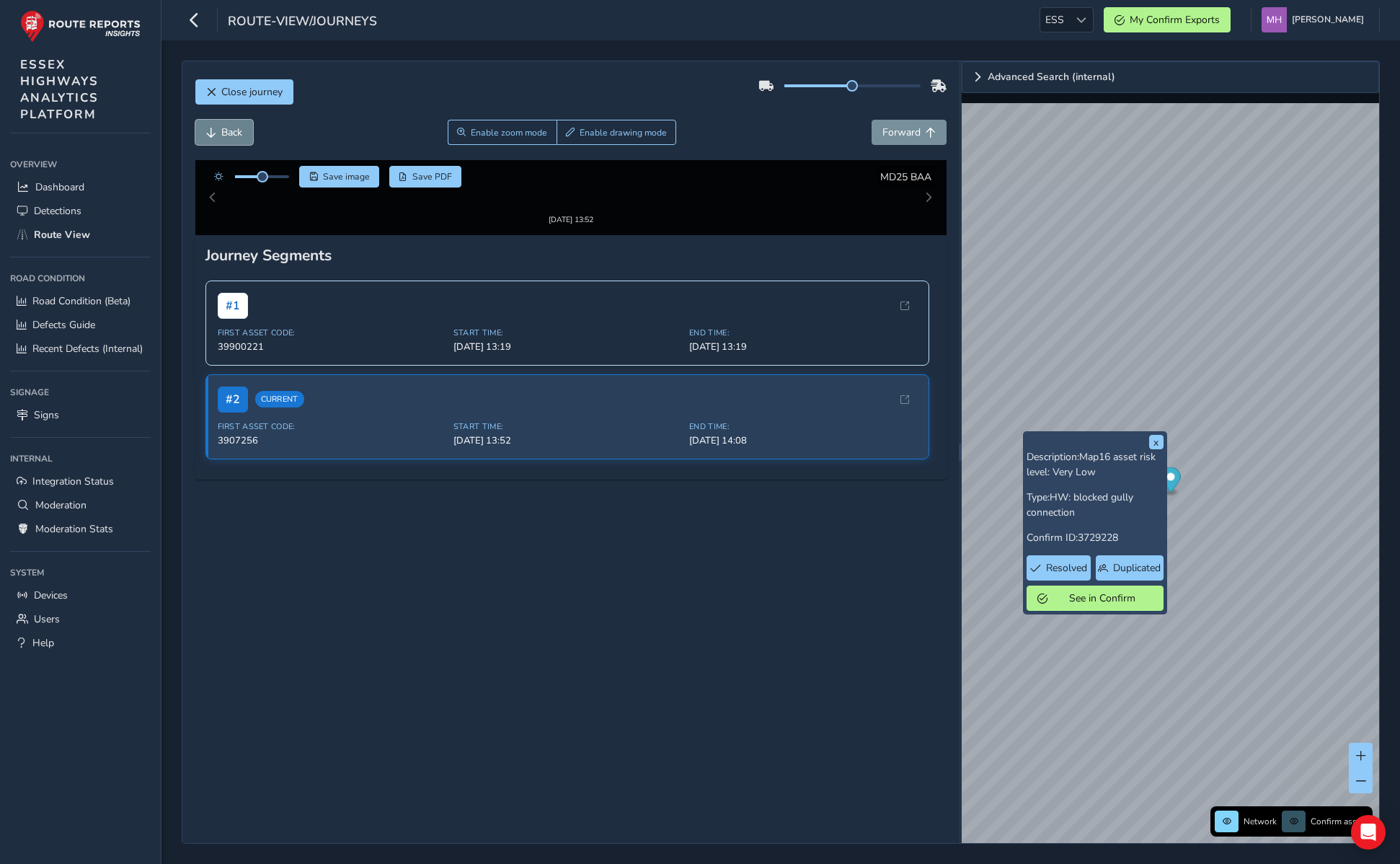
click at [225, 125] on span "Back" at bounding box center [231, 132] width 21 height 13
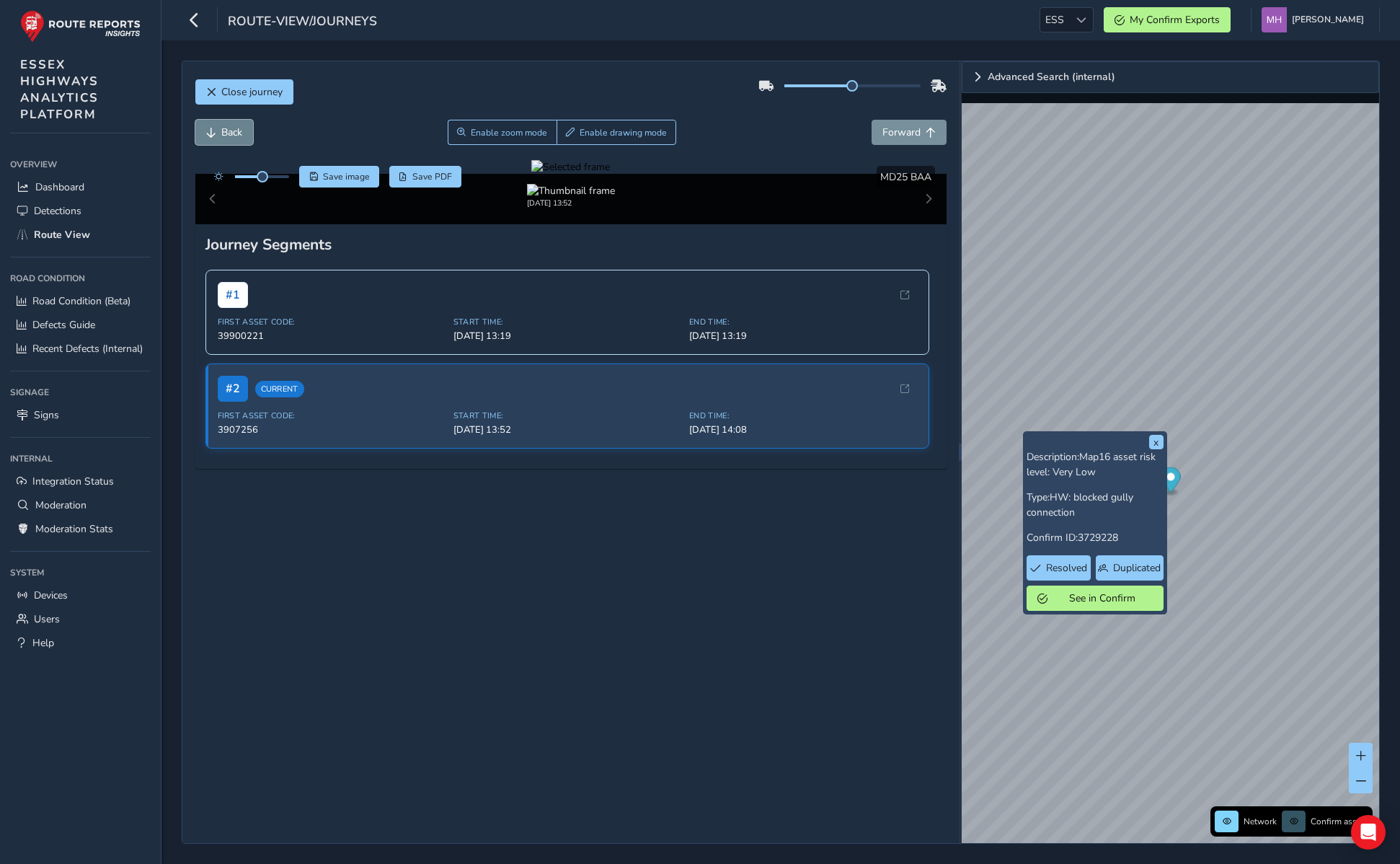
click at [225, 125] on span "Back" at bounding box center [231, 132] width 21 height 13
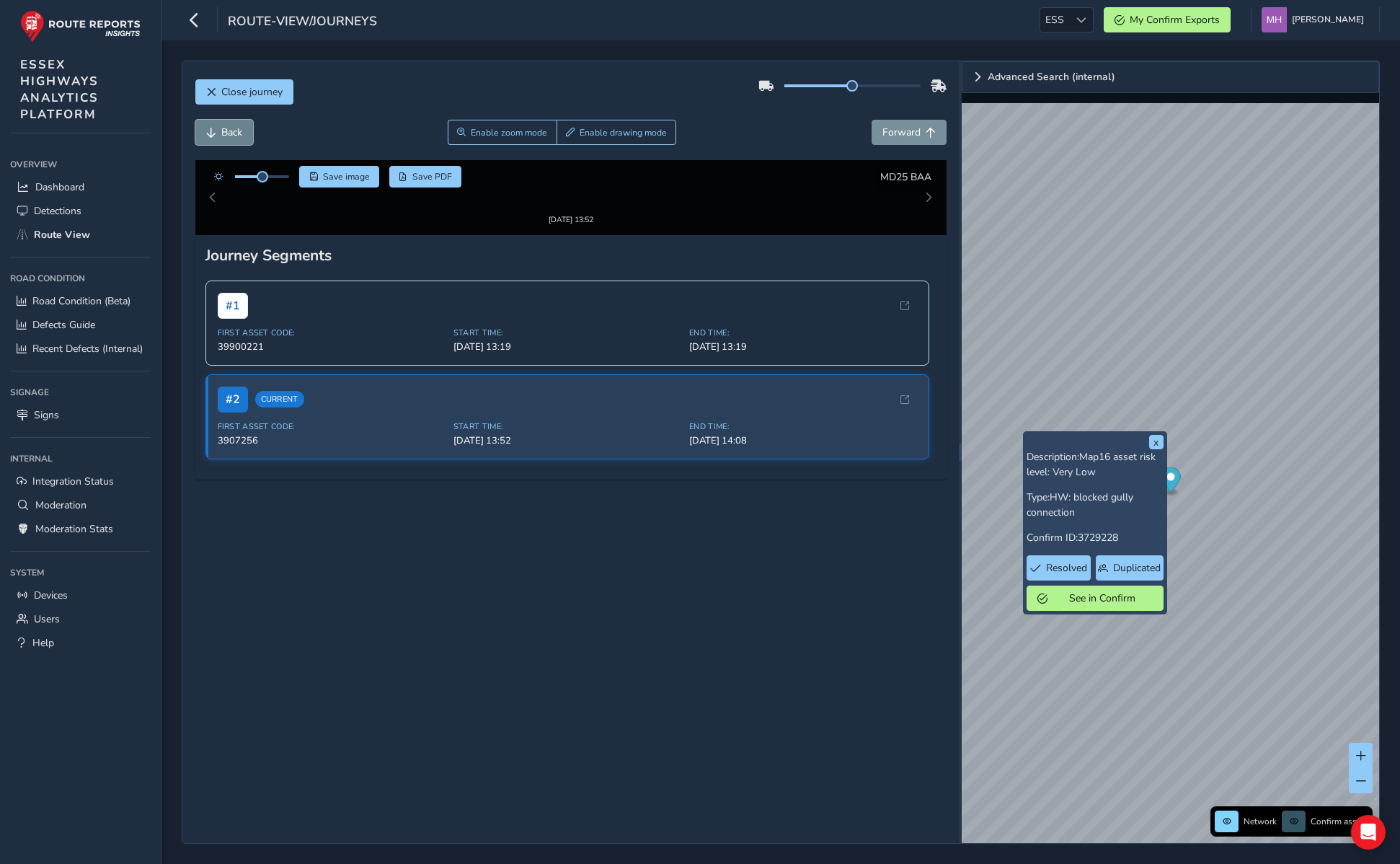
click at [226, 125] on span "Back" at bounding box center [231, 132] width 21 height 13
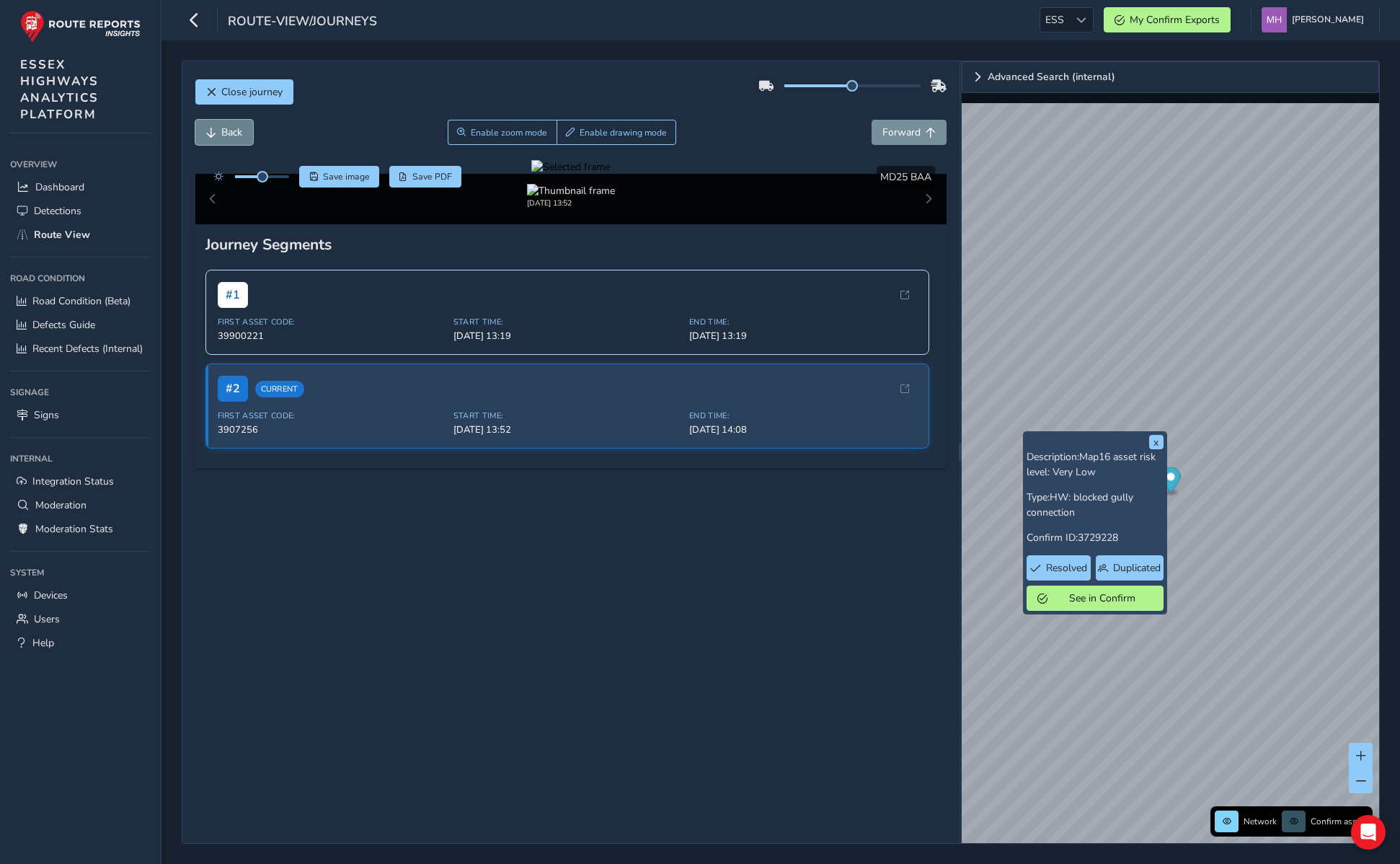
click at [226, 125] on span "Back" at bounding box center [231, 132] width 21 height 13
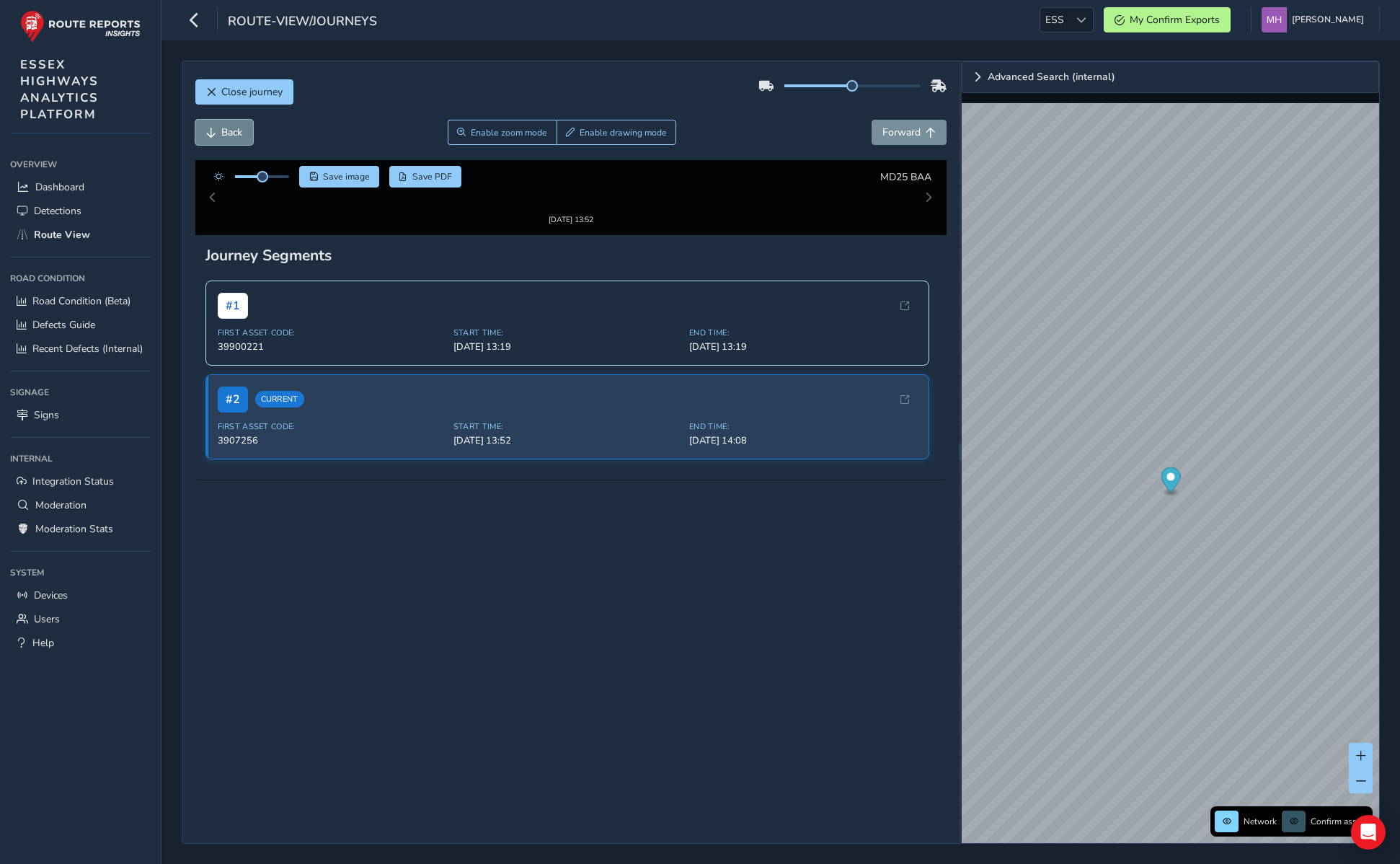
click at [233, 125] on span "Back" at bounding box center [231, 132] width 21 height 13
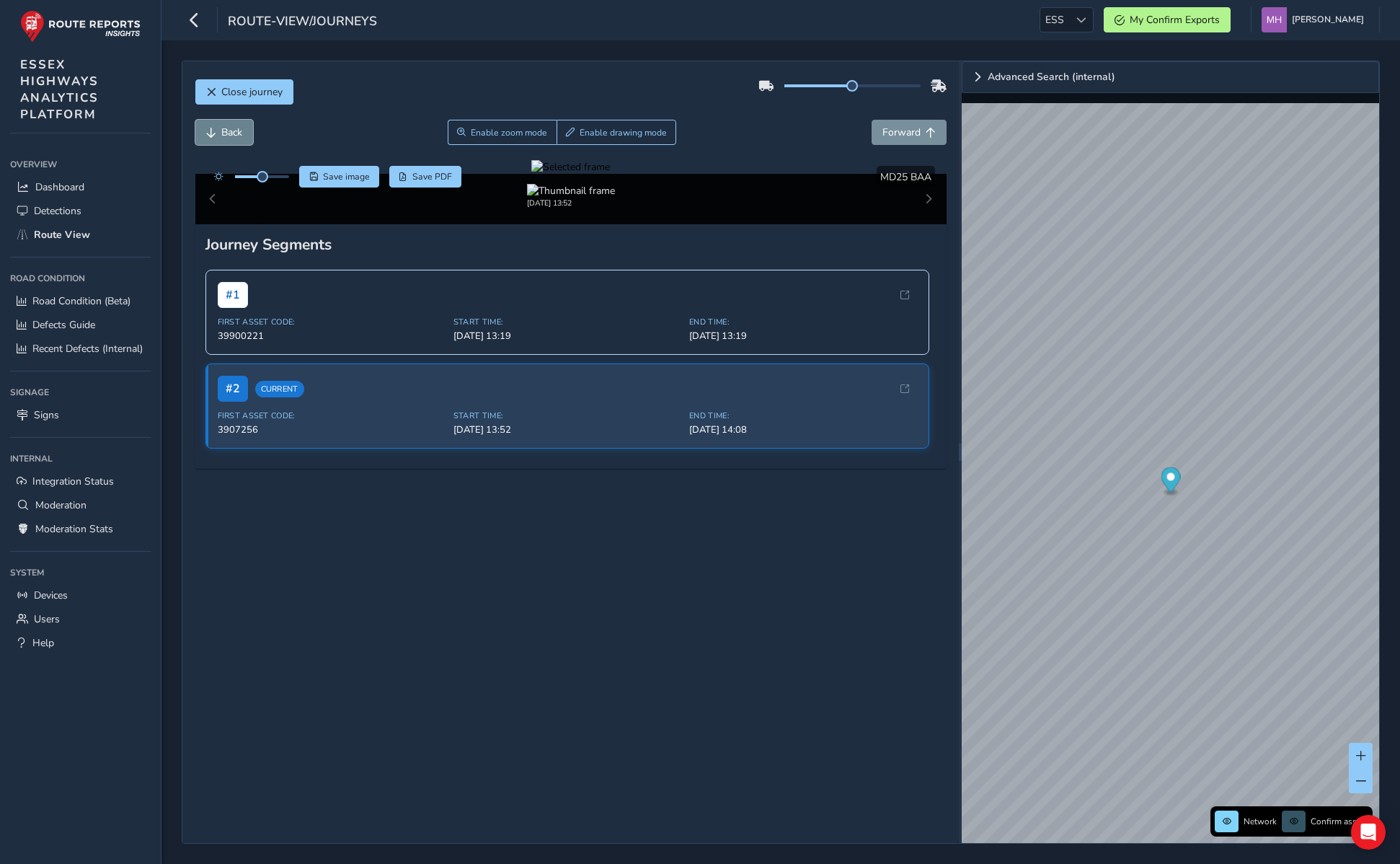
click at [233, 125] on span "Back" at bounding box center [231, 132] width 21 height 13
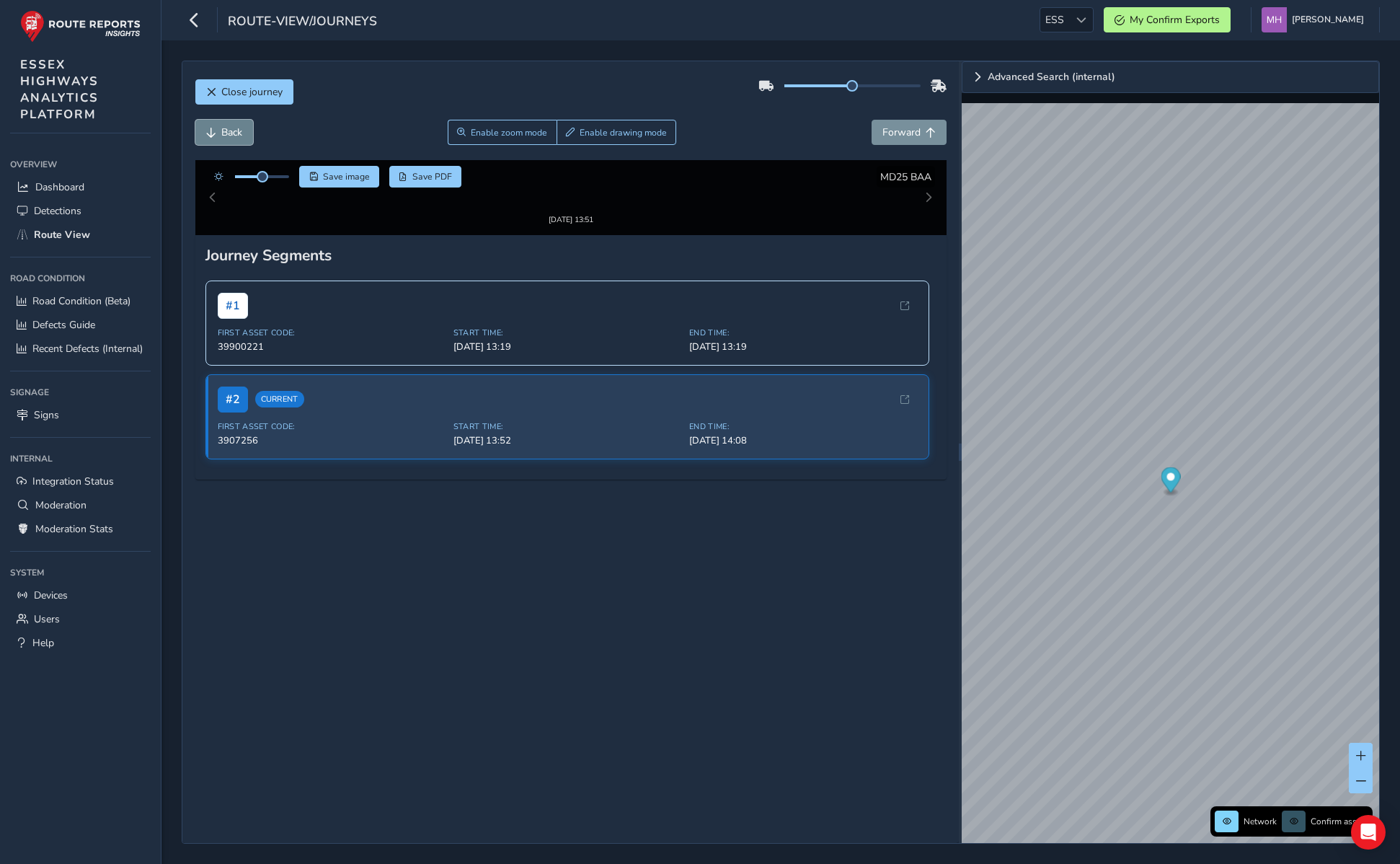
click at [233, 125] on span "Back" at bounding box center [231, 132] width 21 height 13
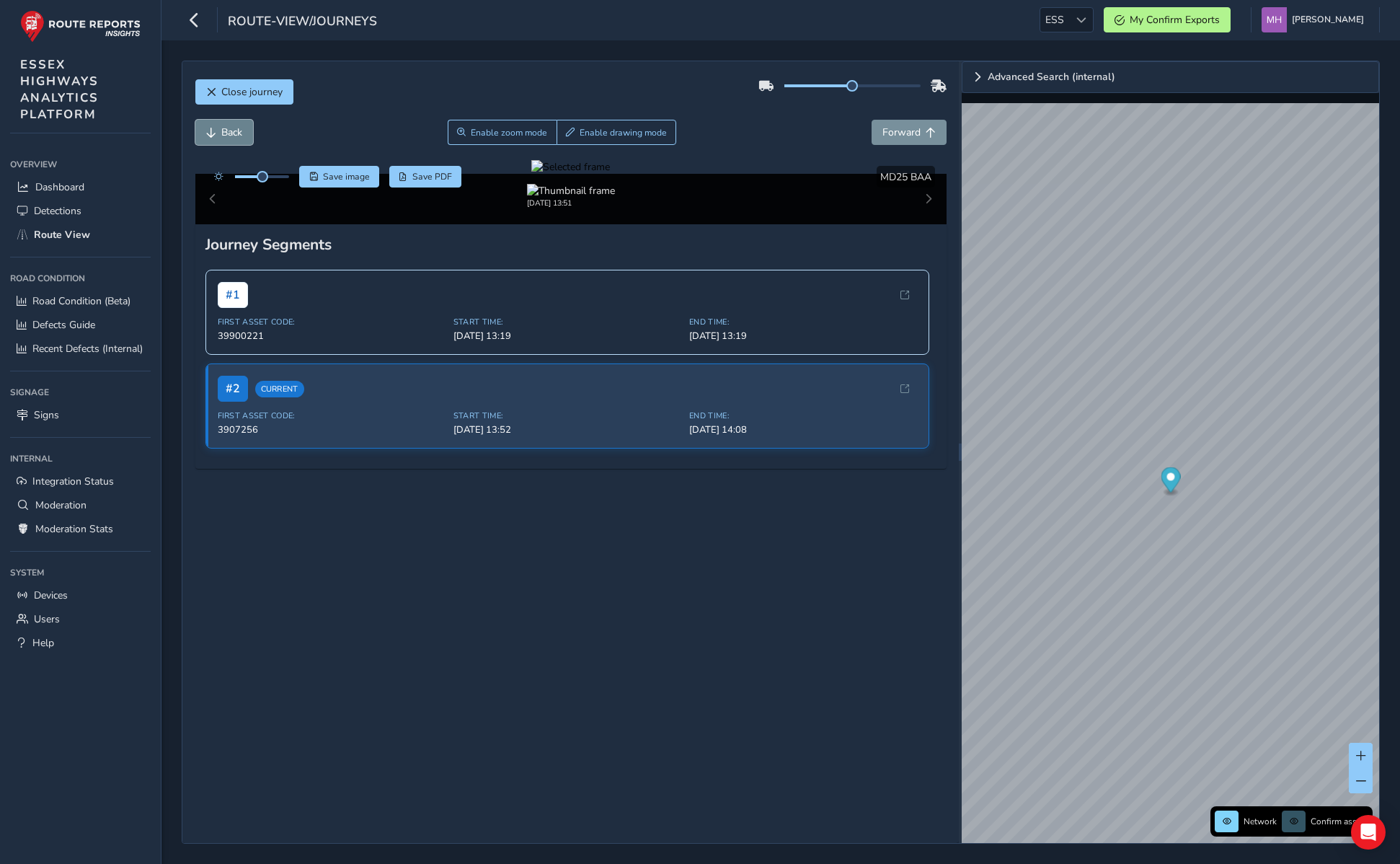
click at [233, 125] on span "Back" at bounding box center [231, 132] width 21 height 13
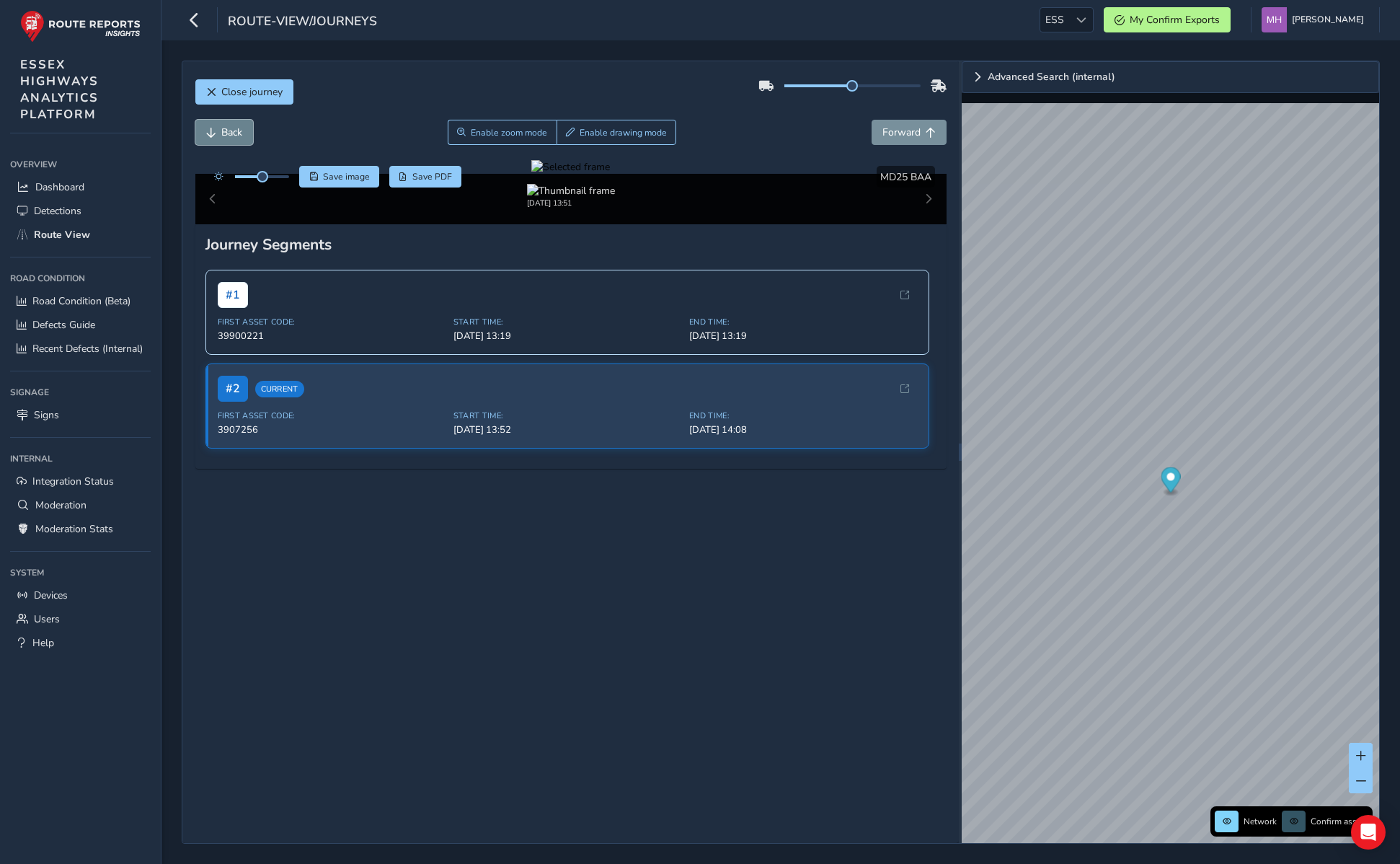
click at [233, 125] on span "Back" at bounding box center [231, 132] width 21 height 13
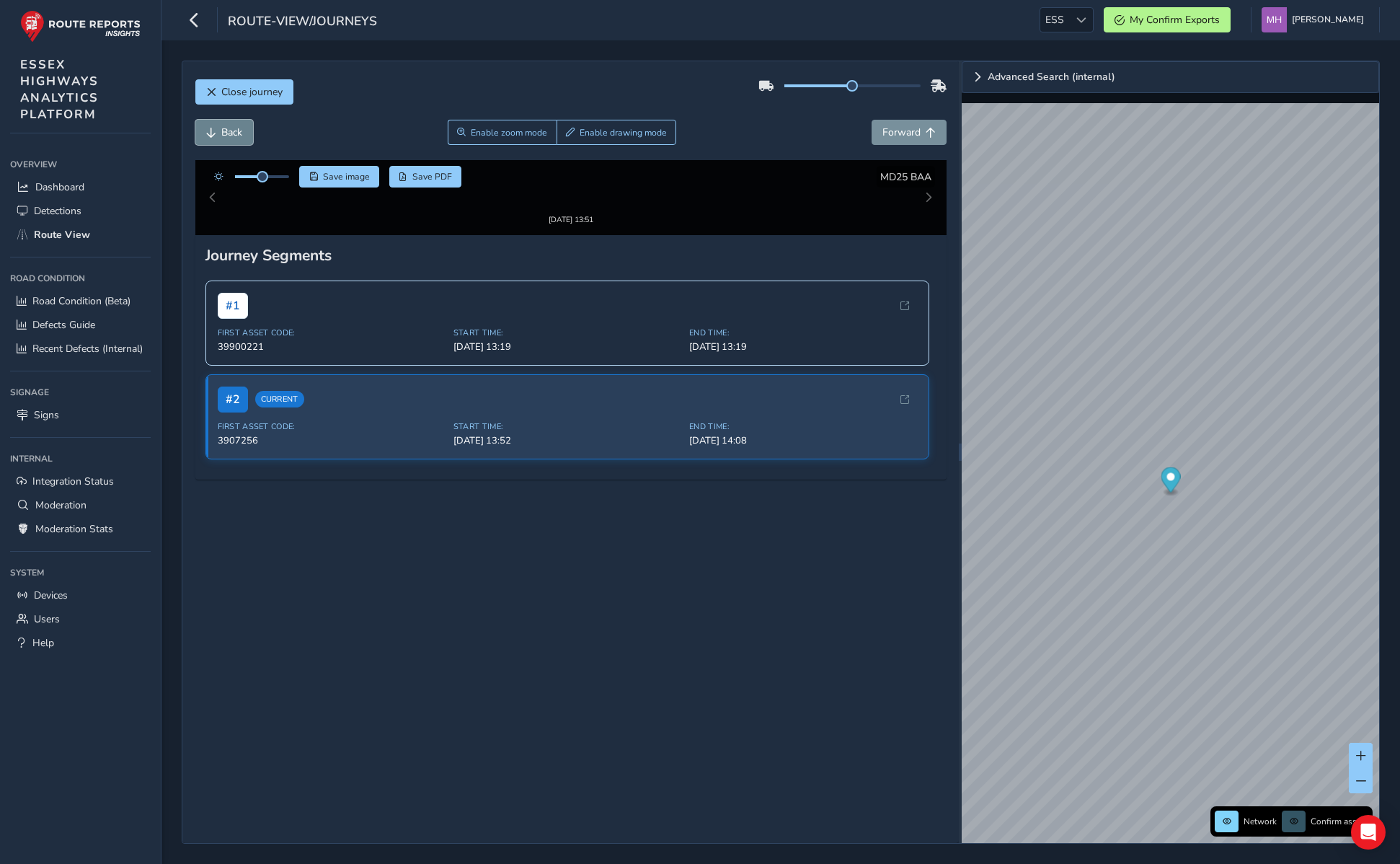
click at [233, 125] on span "Back" at bounding box center [231, 132] width 21 height 13
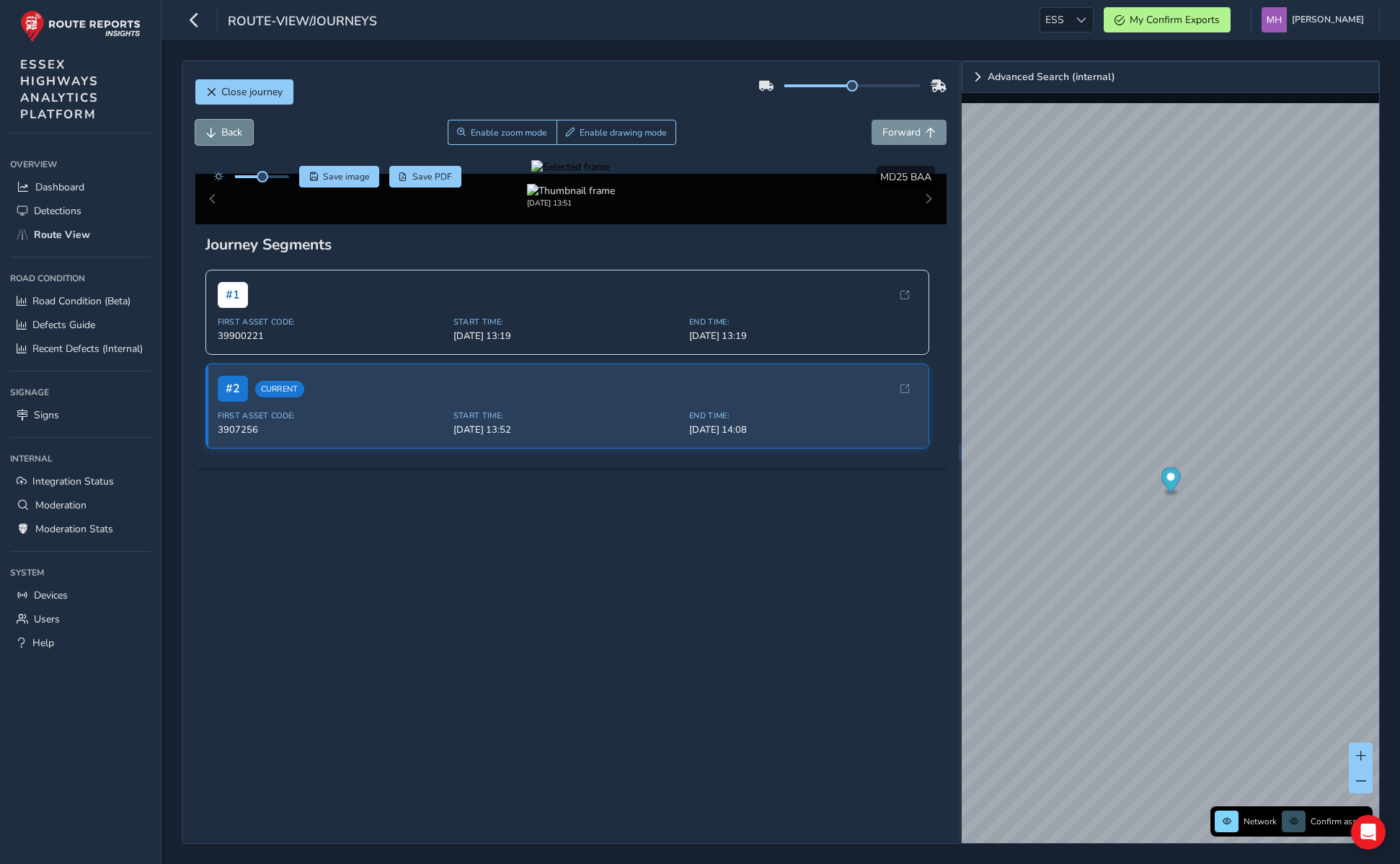
click at [233, 125] on span "Back" at bounding box center [231, 132] width 21 height 13
click at [385, 307] on div "# 1" at bounding box center [567, 294] width 699 height 26
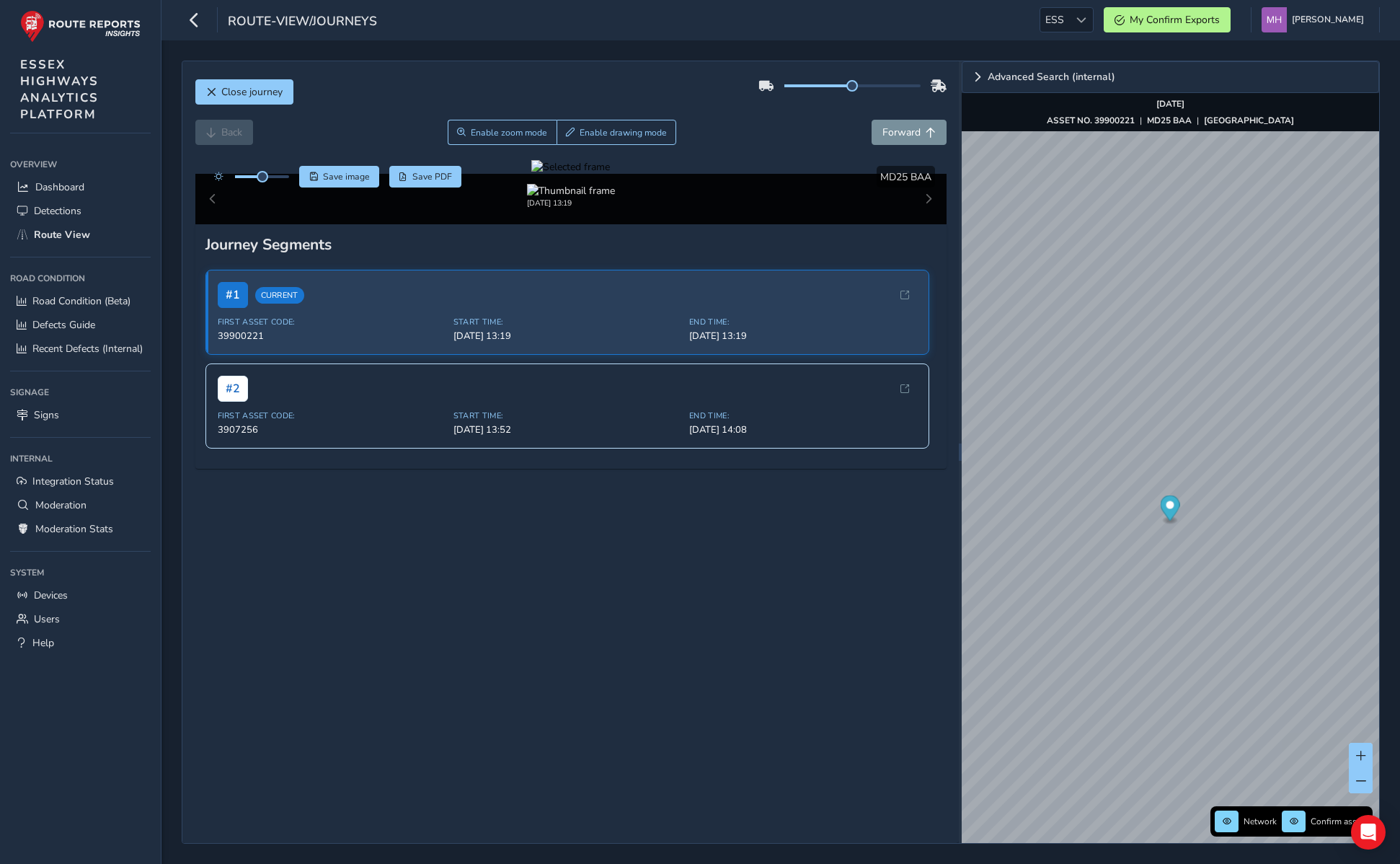
scroll to position [28, 0]
click at [890, 125] on span "Forward" at bounding box center [902, 132] width 38 height 13
click at [891, 125] on span "Forward" at bounding box center [902, 132] width 38 height 13
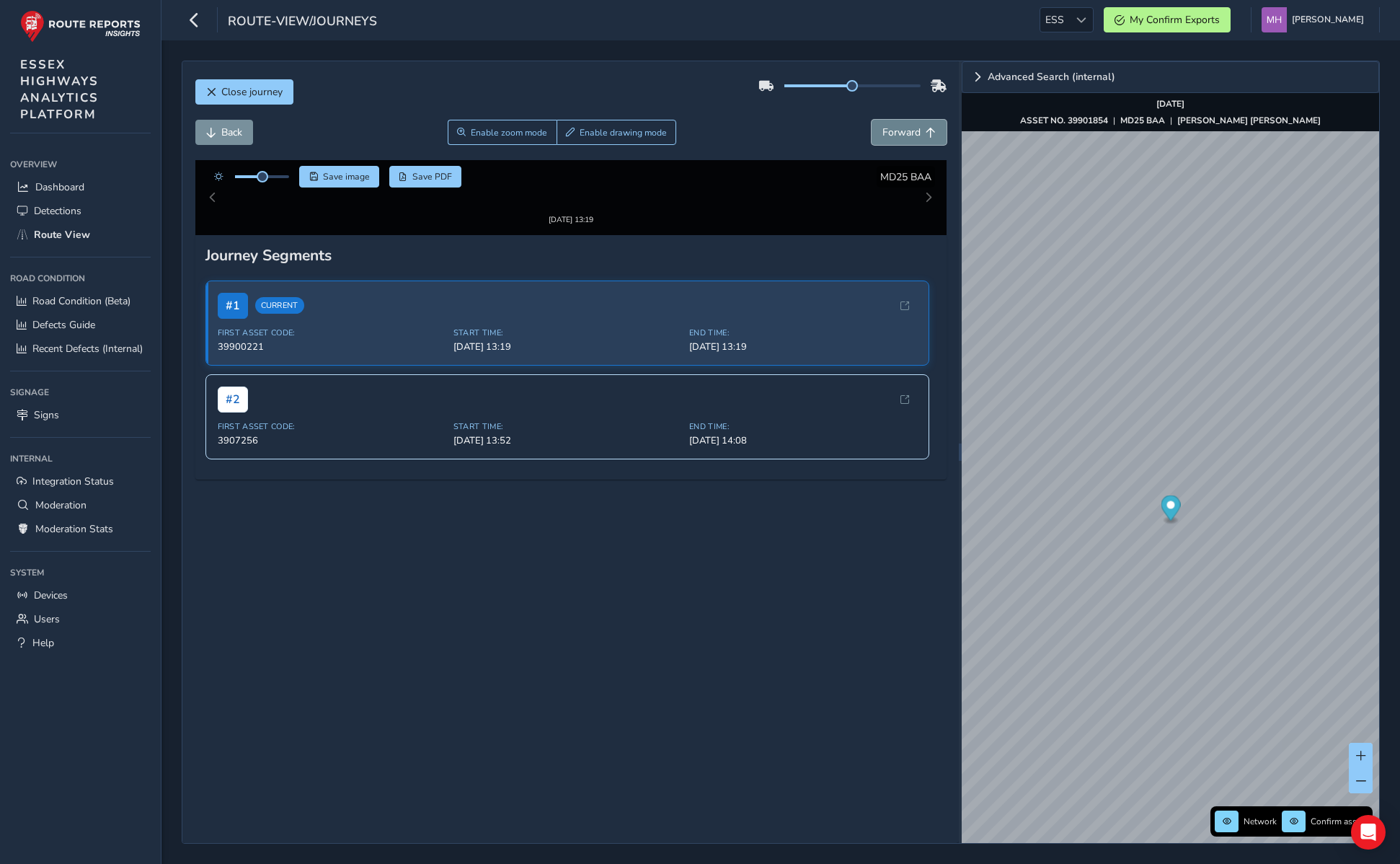
click at [891, 125] on span "Forward" at bounding box center [902, 132] width 38 height 13
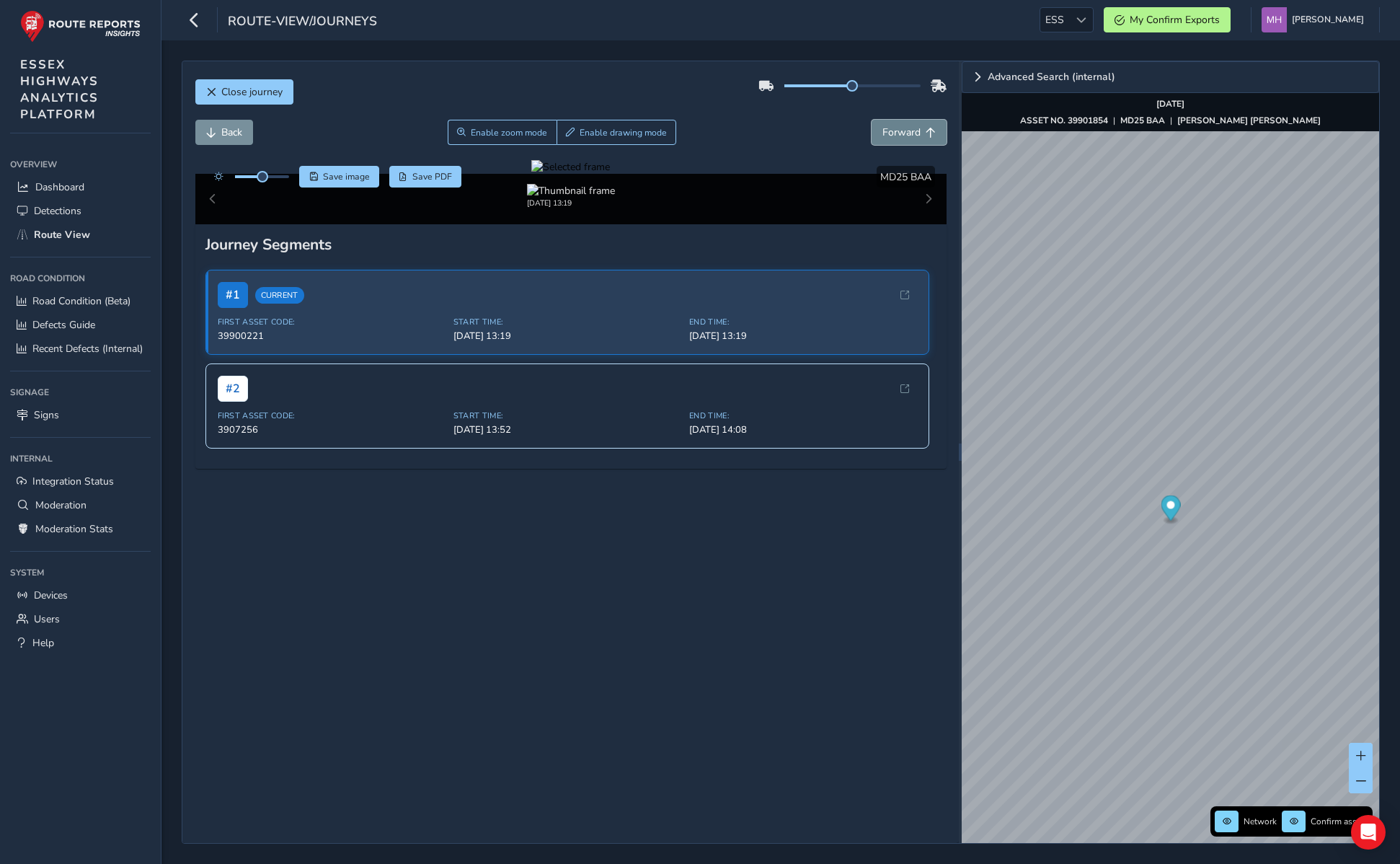
click at [891, 125] on span "Forward" at bounding box center [902, 132] width 38 height 13
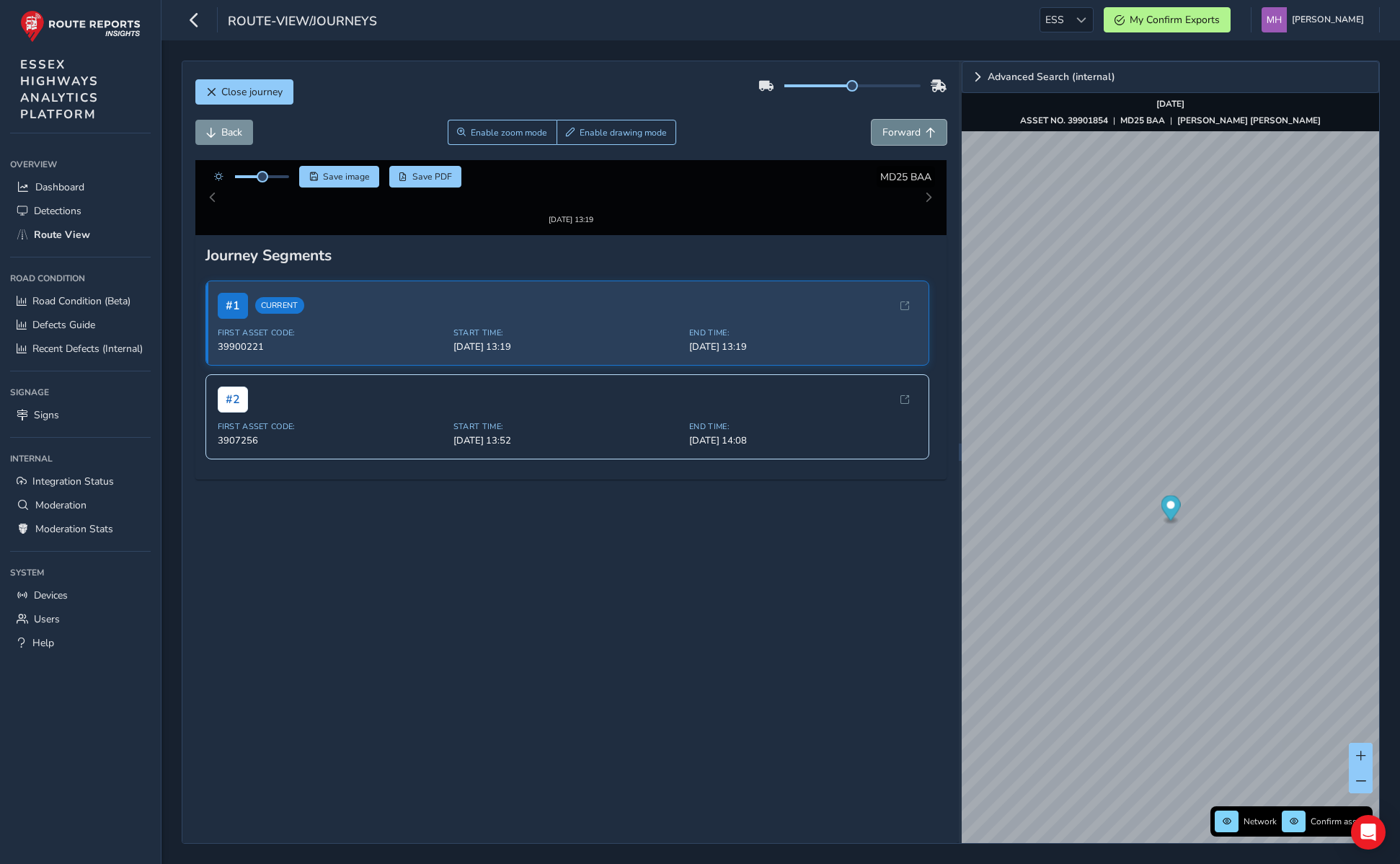
click at [891, 125] on span "Forward" at bounding box center [902, 132] width 38 height 13
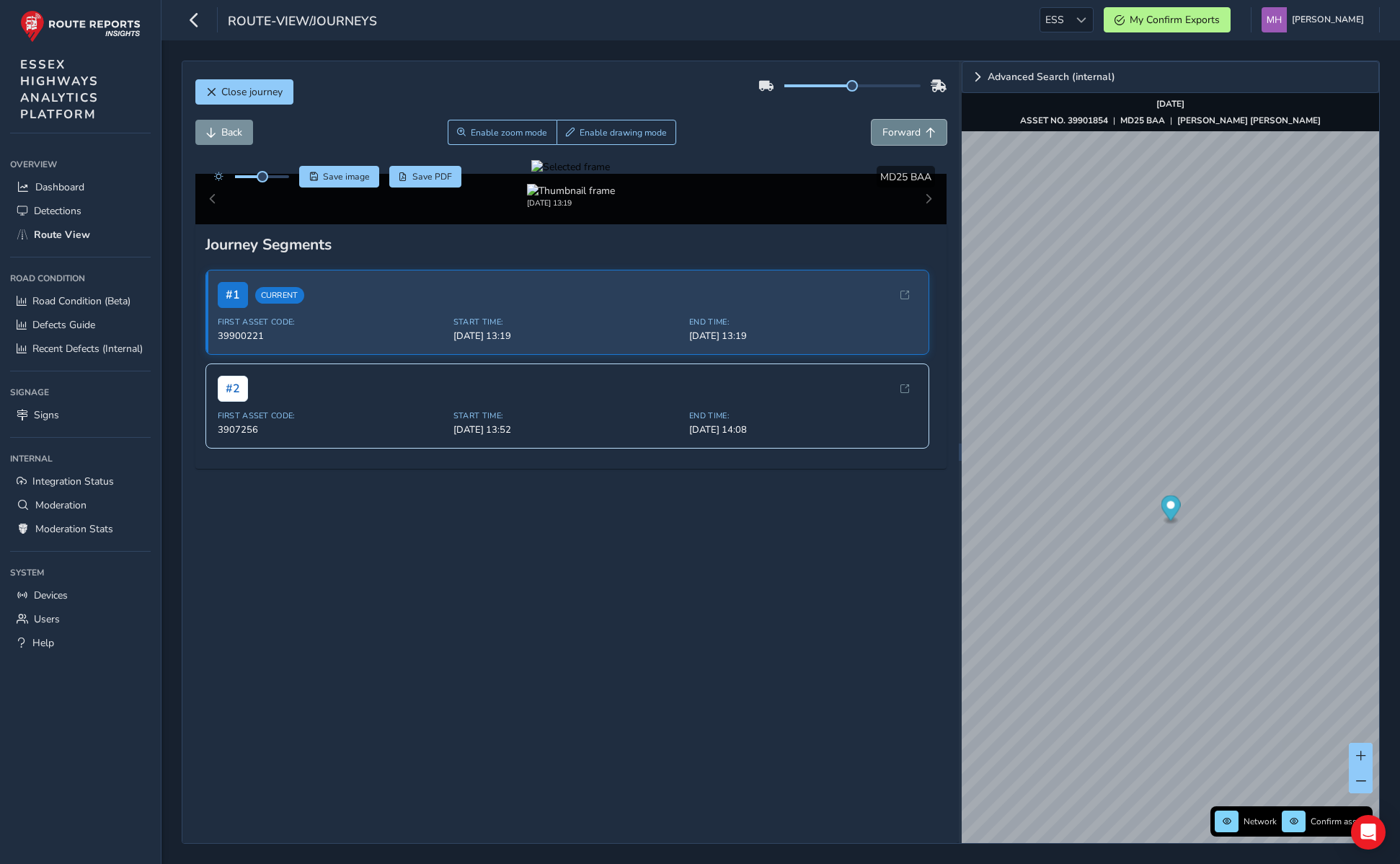
click at [889, 125] on span "Forward" at bounding box center [902, 132] width 38 height 13
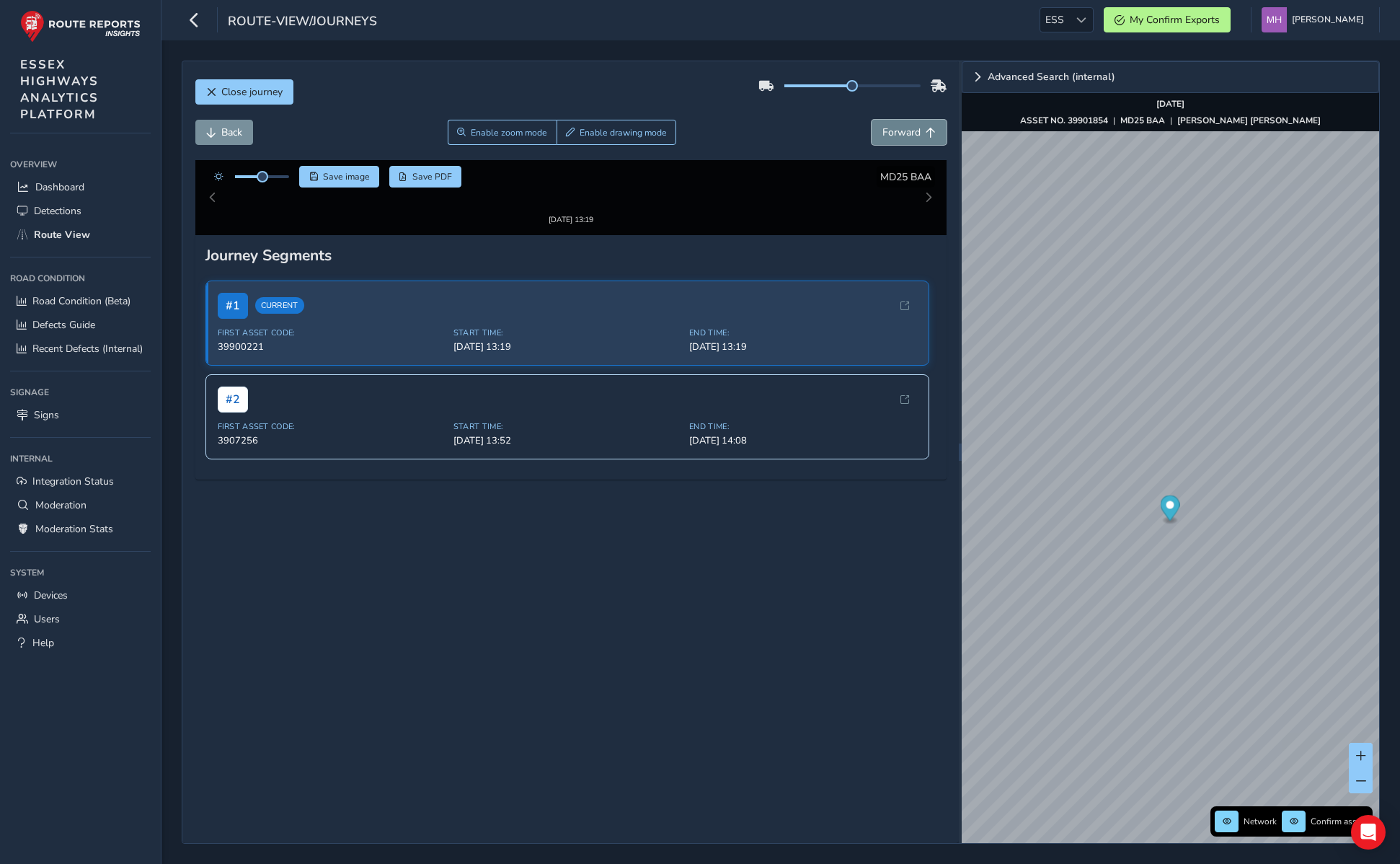
click at [889, 125] on span "Forward" at bounding box center [902, 132] width 38 height 13
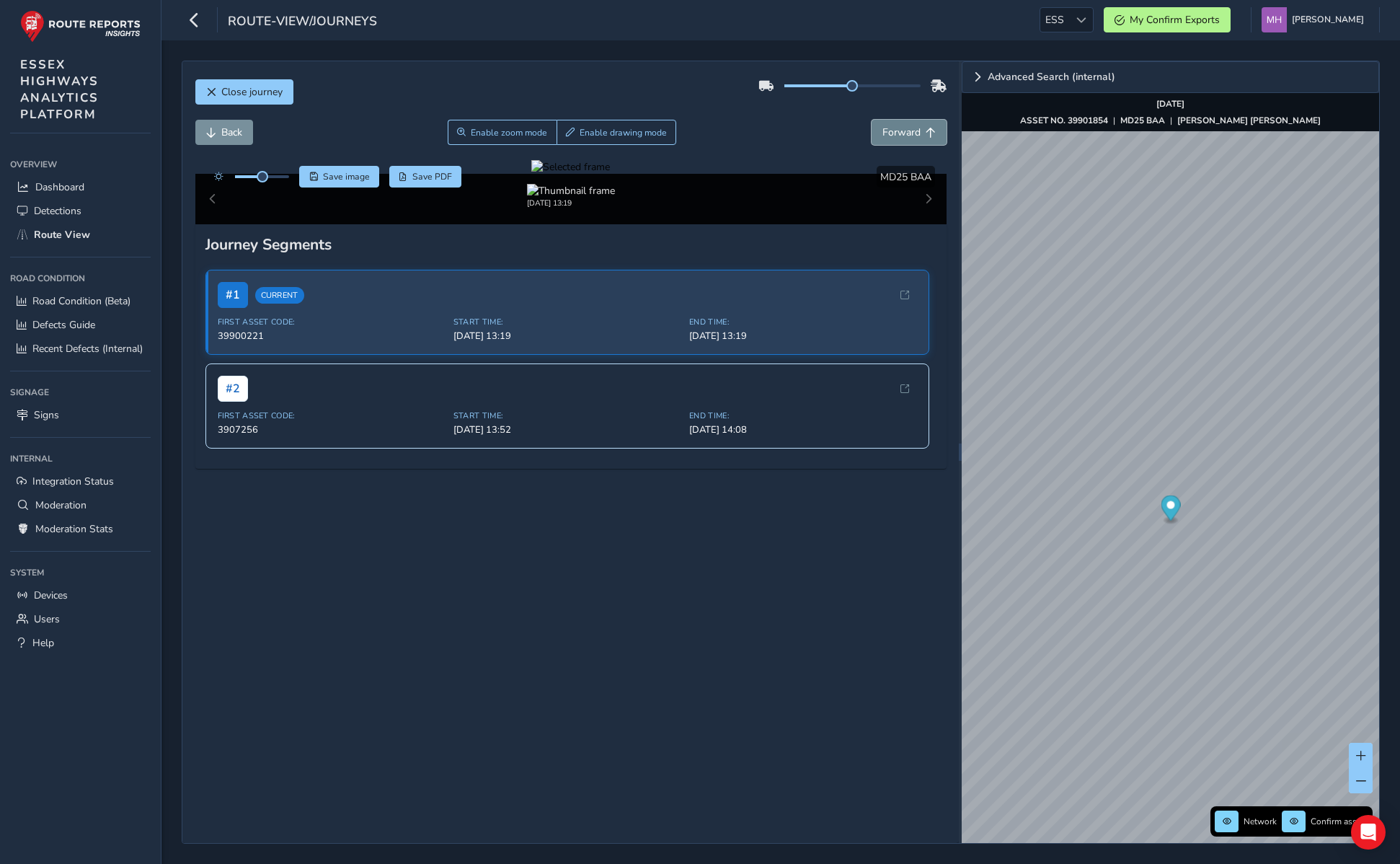
click at [889, 125] on span "Forward" at bounding box center [902, 132] width 38 height 13
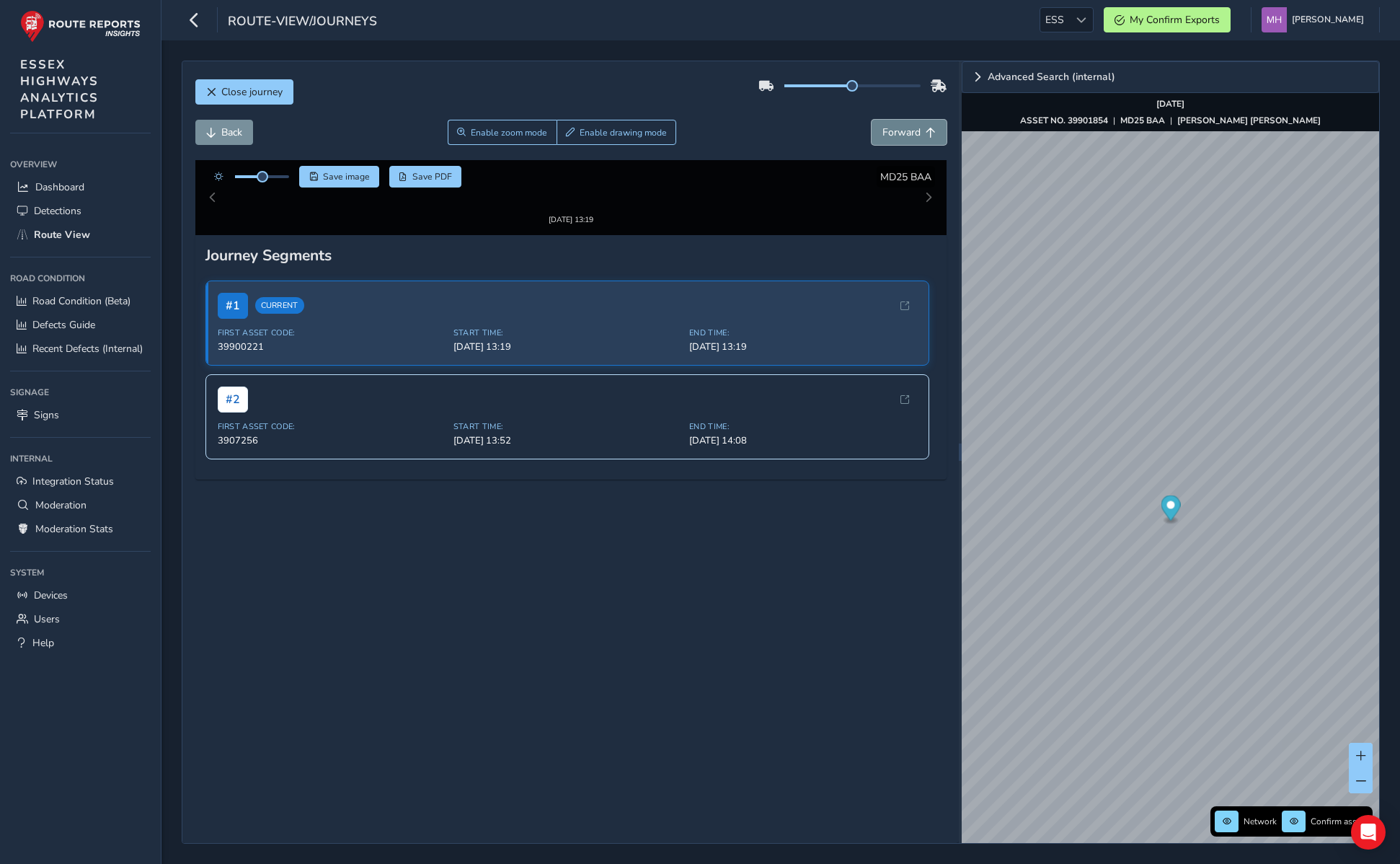
click at [889, 125] on span "Forward" at bounding box center [902, 132] width 38 height 13
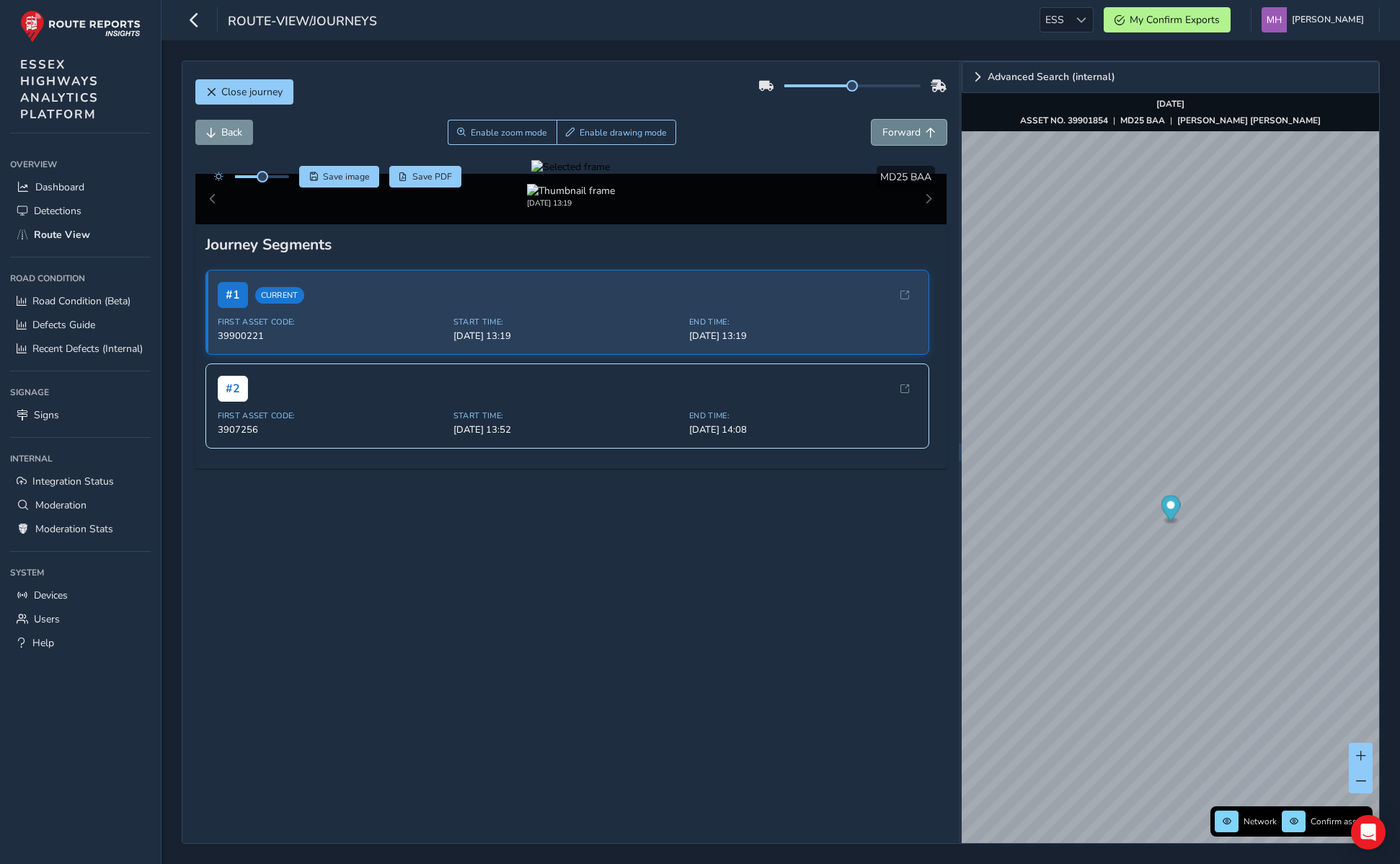
click at [889, 125] on span "Forward" at bounding box center [902, 132] width 38 height 13
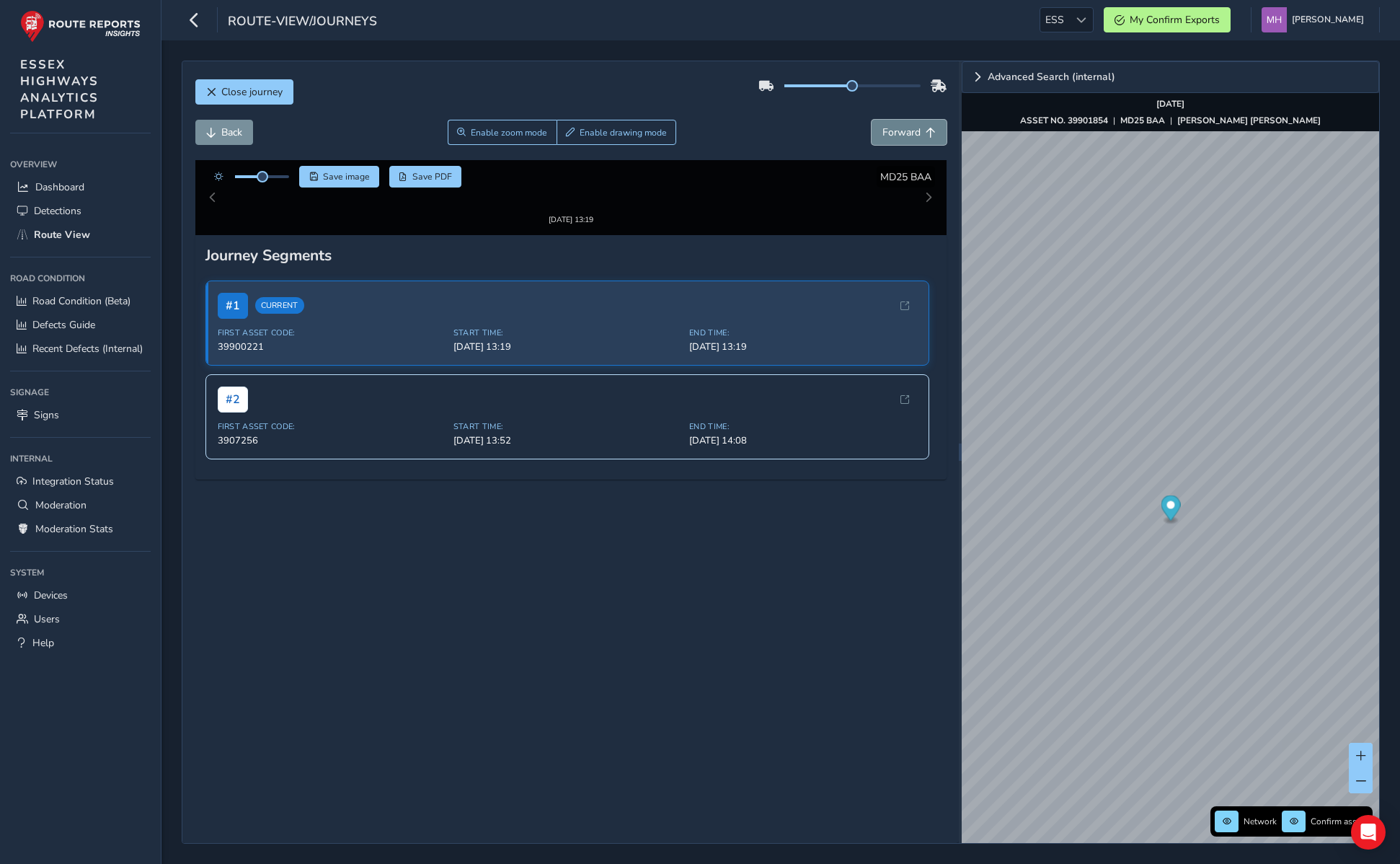
click at [889, 125] on span "Forward" at bounding box center [902, 132] width 38 height 13
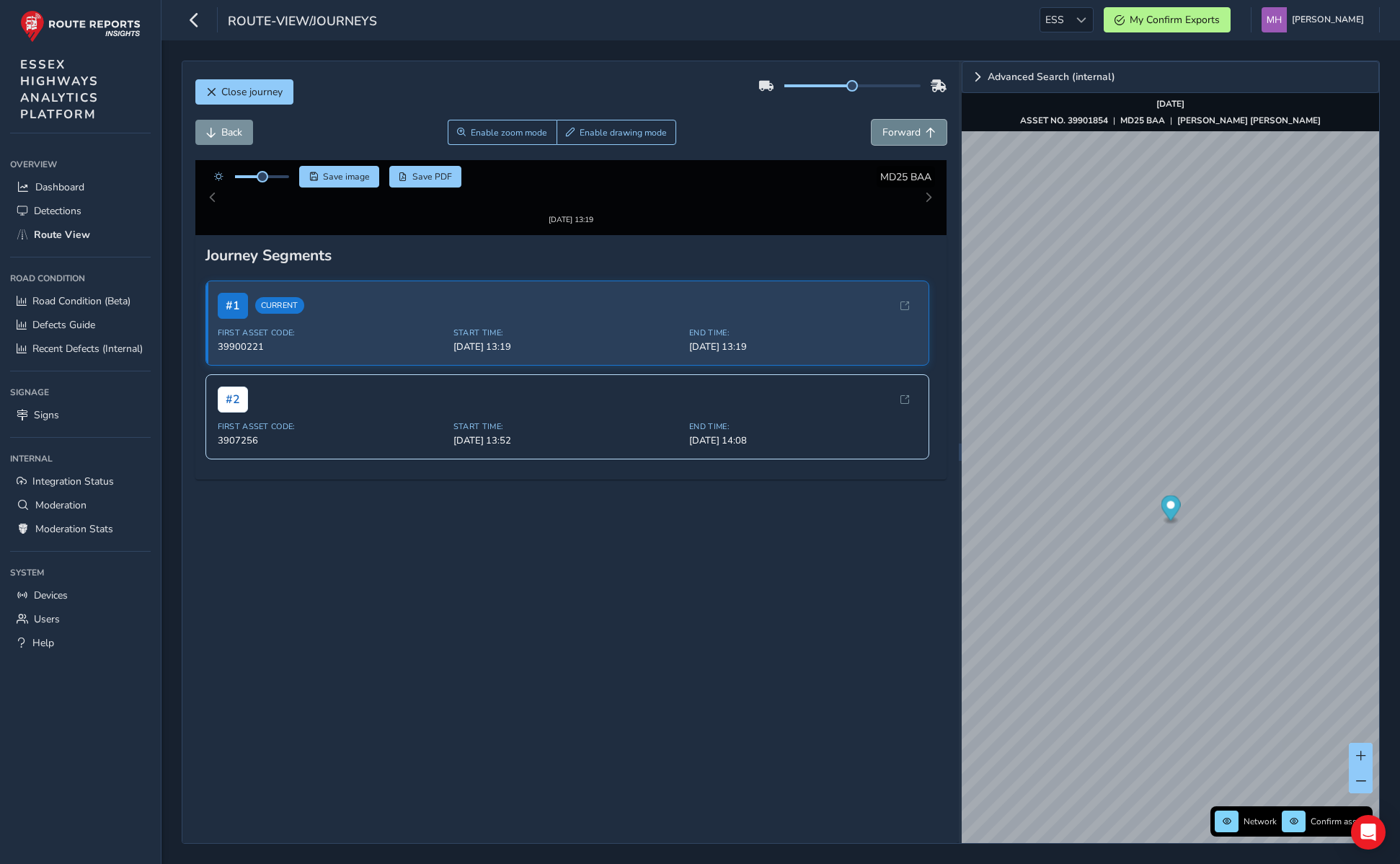
click at [889, 125] on span "Forward" at bounding box center [902, 132] width 38 height 13
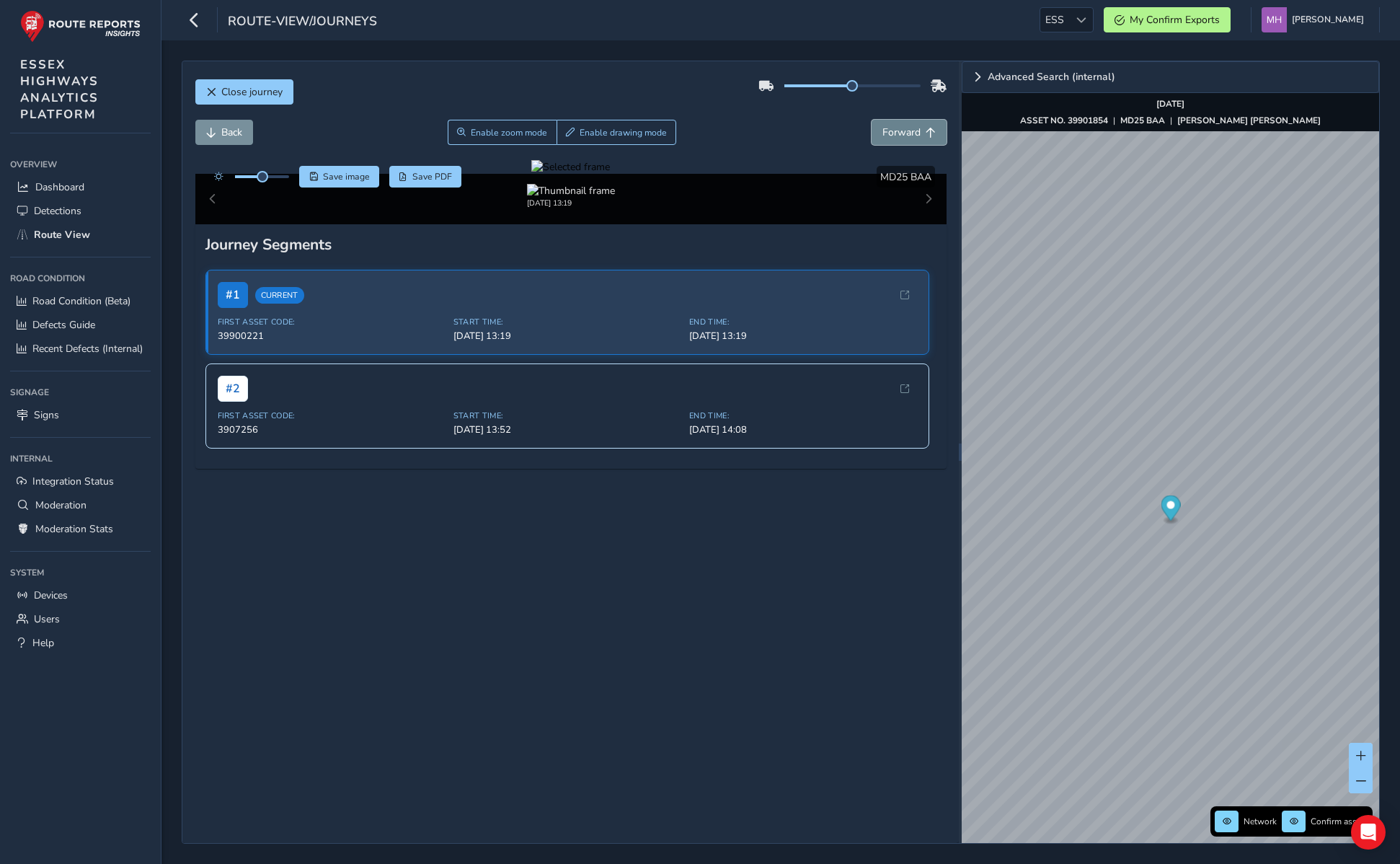
click at [889, 125] on span "Forward" at bounding box center [902, 132] width 38 height 13
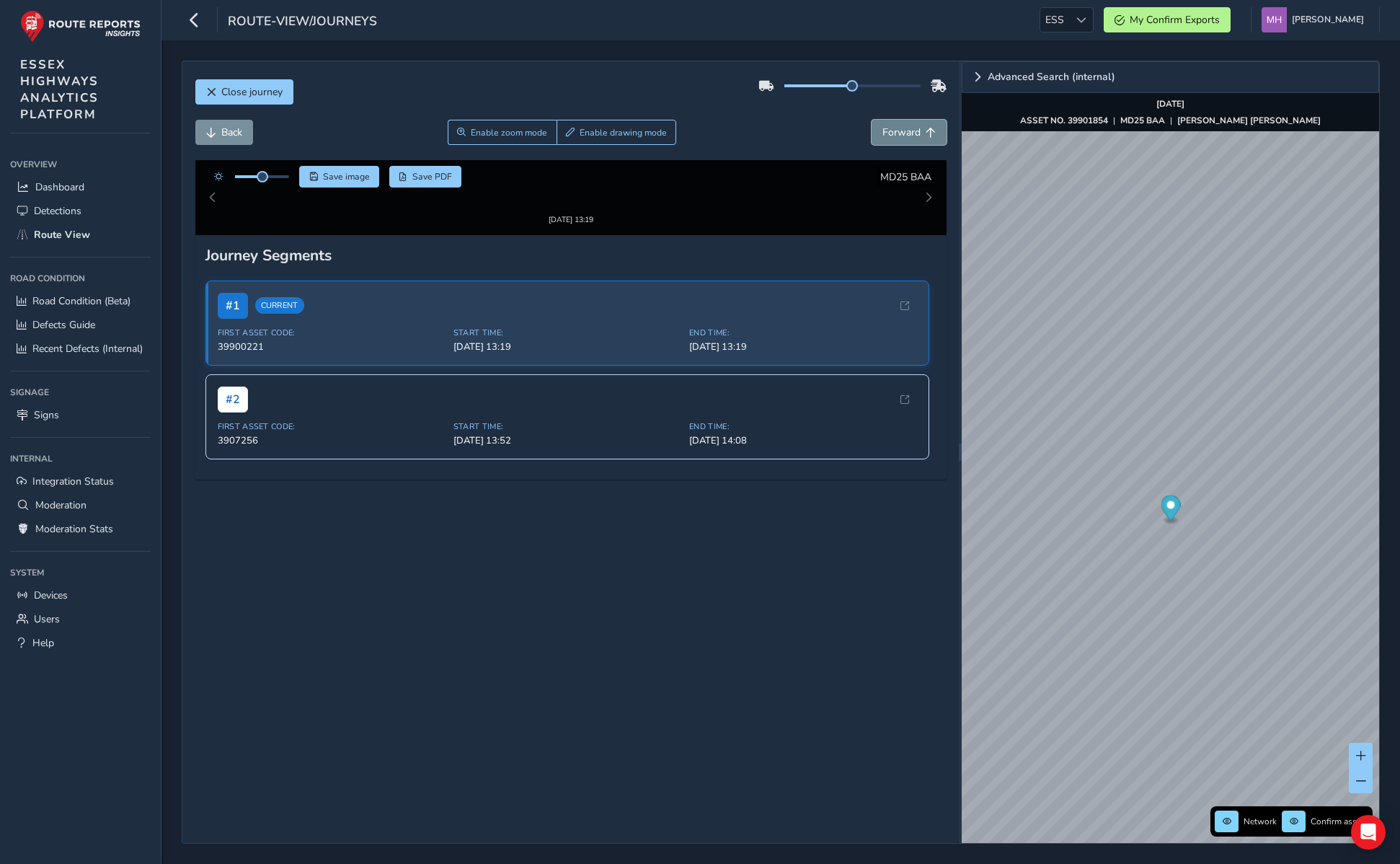
click at [889, 125] on span "Forward" at bounding box center [902, 132] width 38 height 13
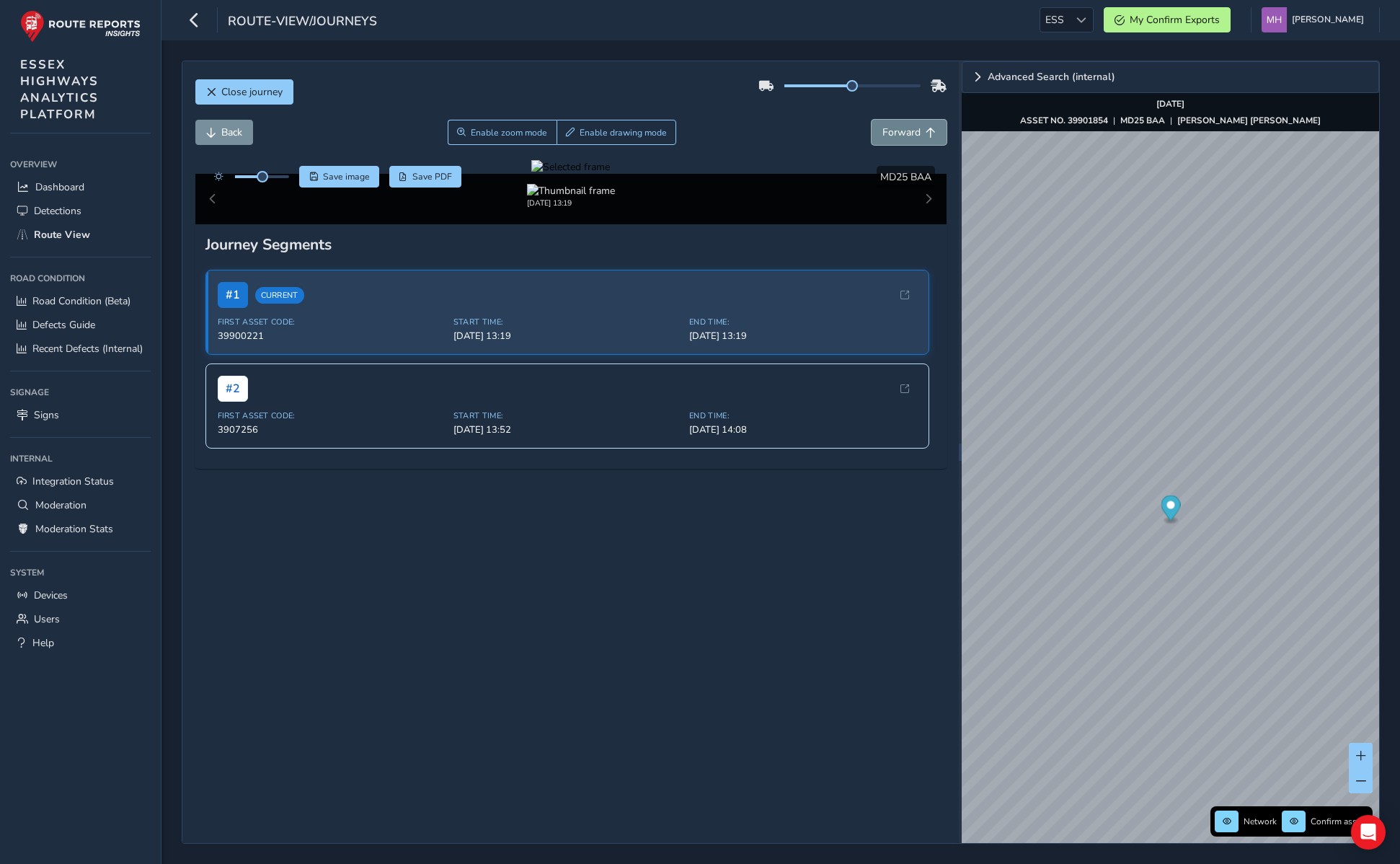
click at [889, 125] on span "Forward" at bounding box center [902, 132] width 38 height 13
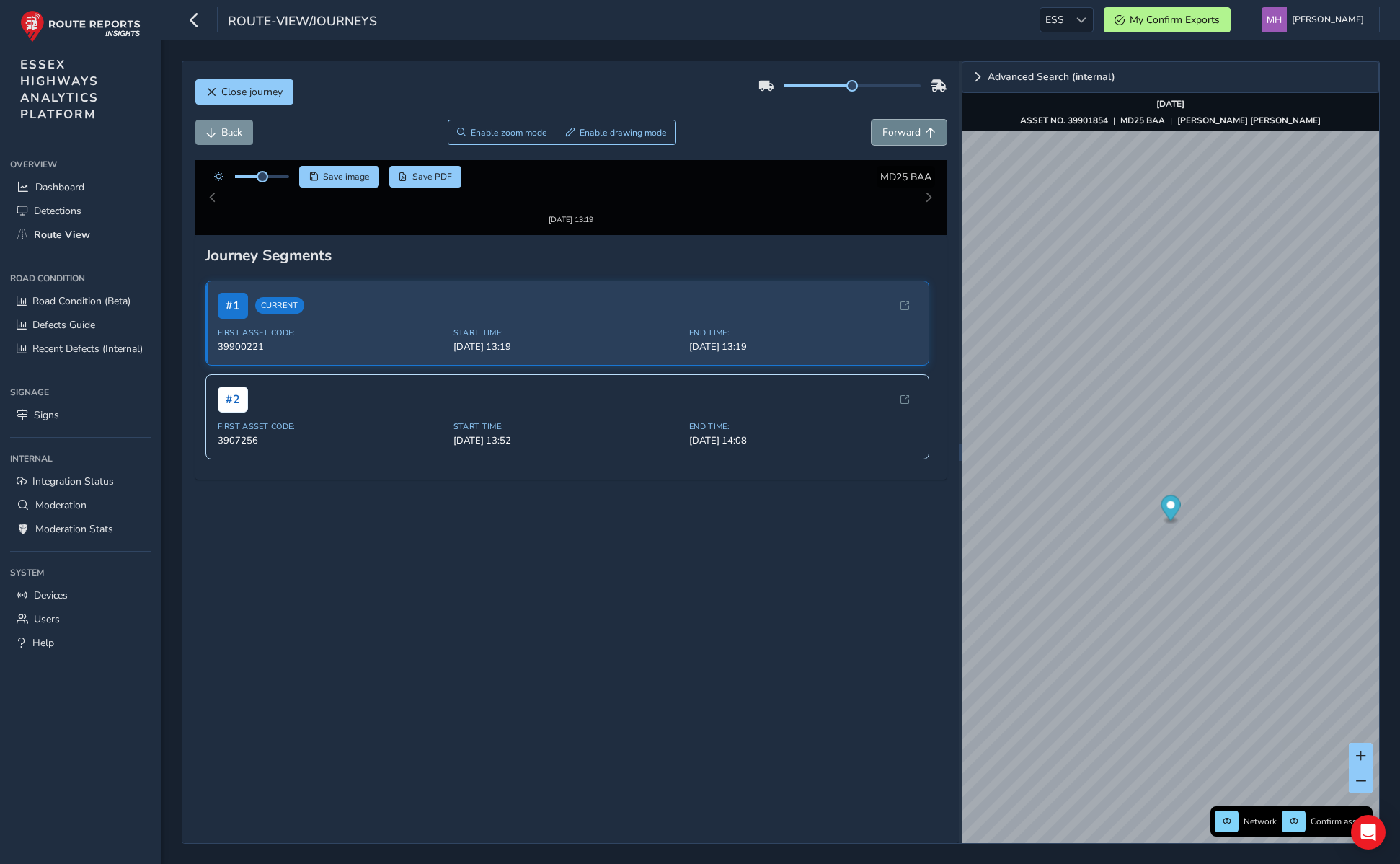
click at [889, 125] on span "Forward" at bounding box center [902, 132] width 38 height 13
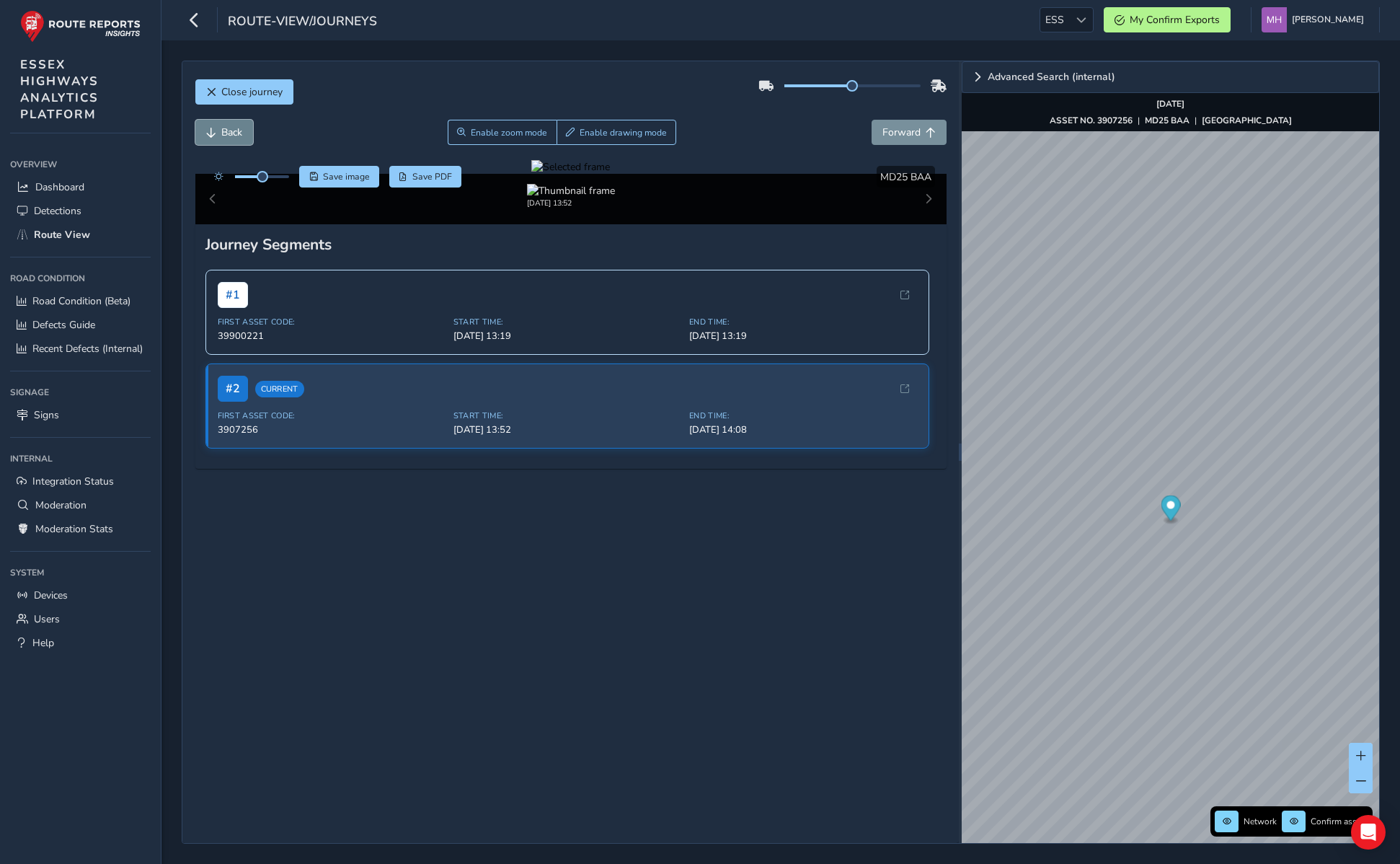
click at [240, 125] on span "Back" at bounding box center [231, 132] width 21 height 13
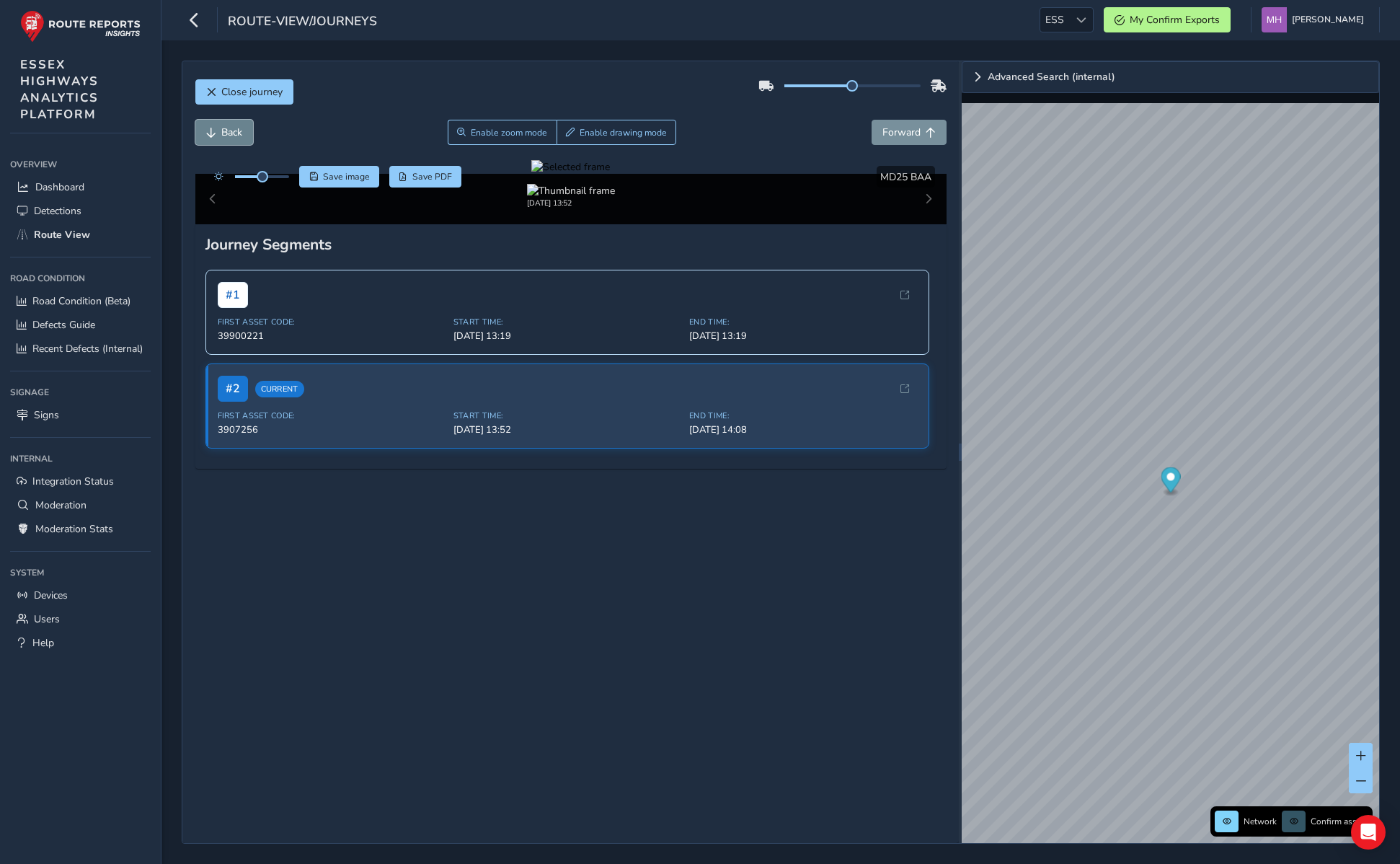
click at [240, 125] on span "Back" at bounding box center [231, 132] width 21 height 13
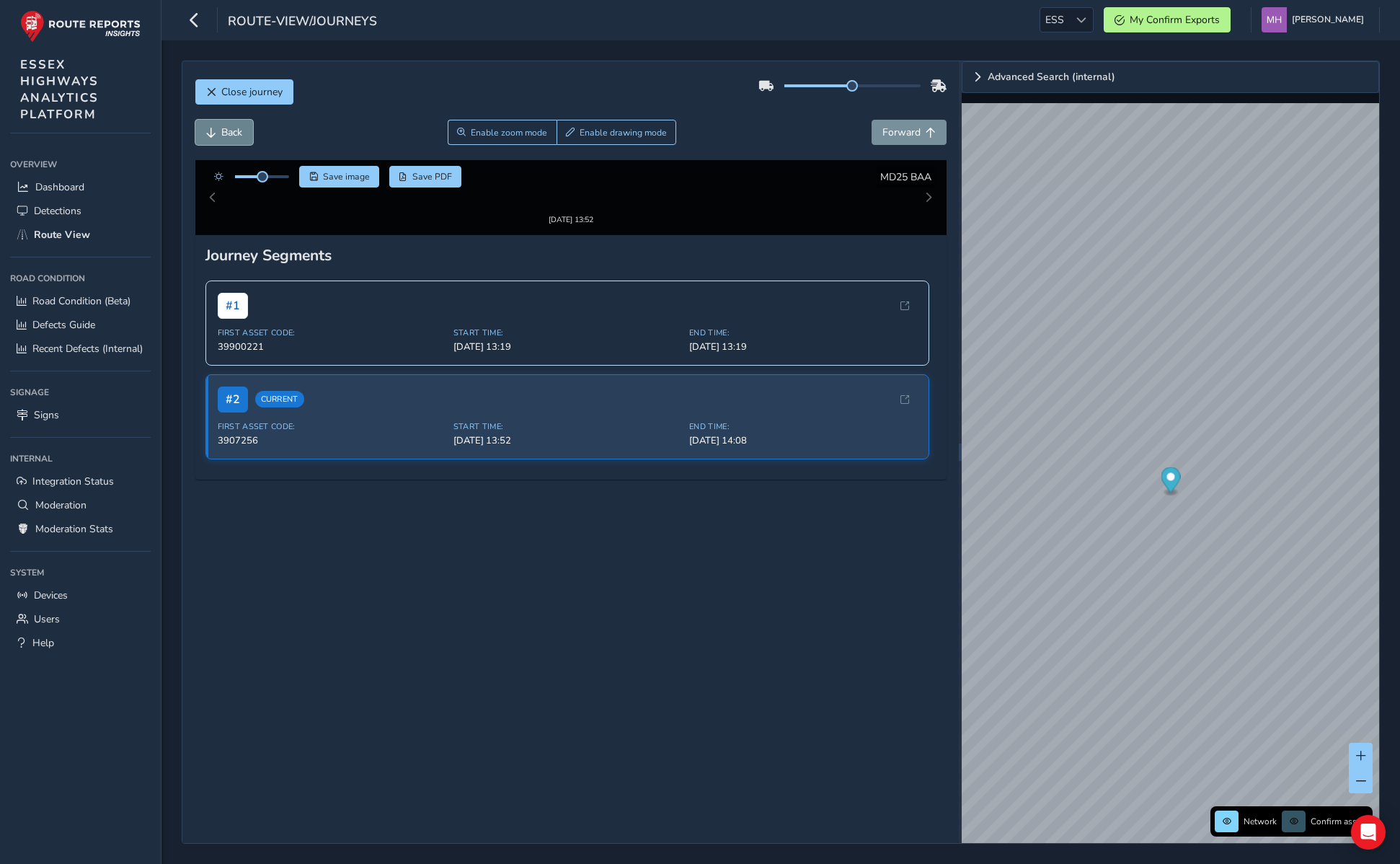
click at [240, 125] on span "Back" at bounding box center [231, 132] width 21 height 13
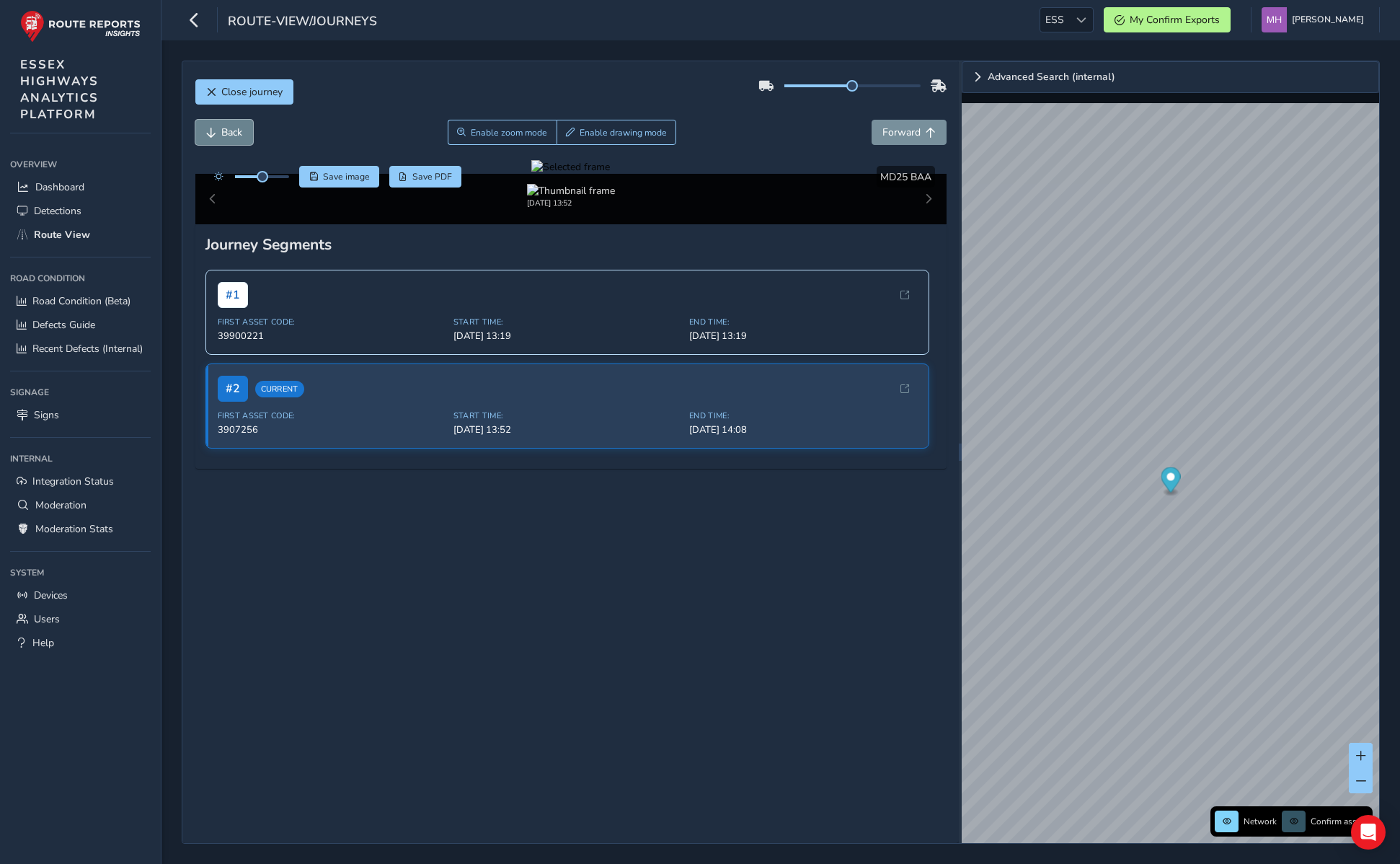
click at [240, 125] on span "Back" at bounding box center [231, 132] width 21 height 13
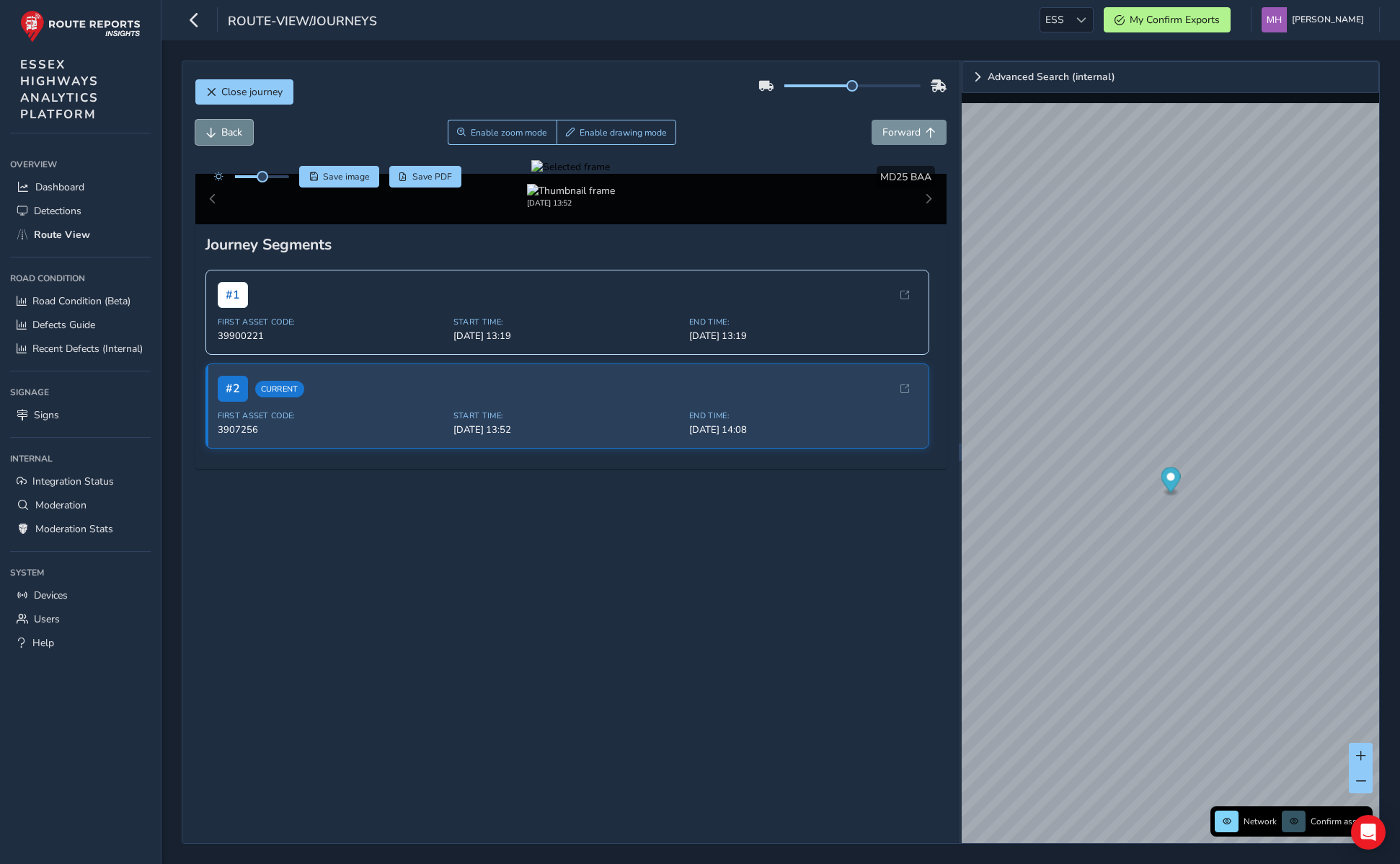
click at [240, 125] on span "Back" at bounding box center [231, 132] width 21 height 13
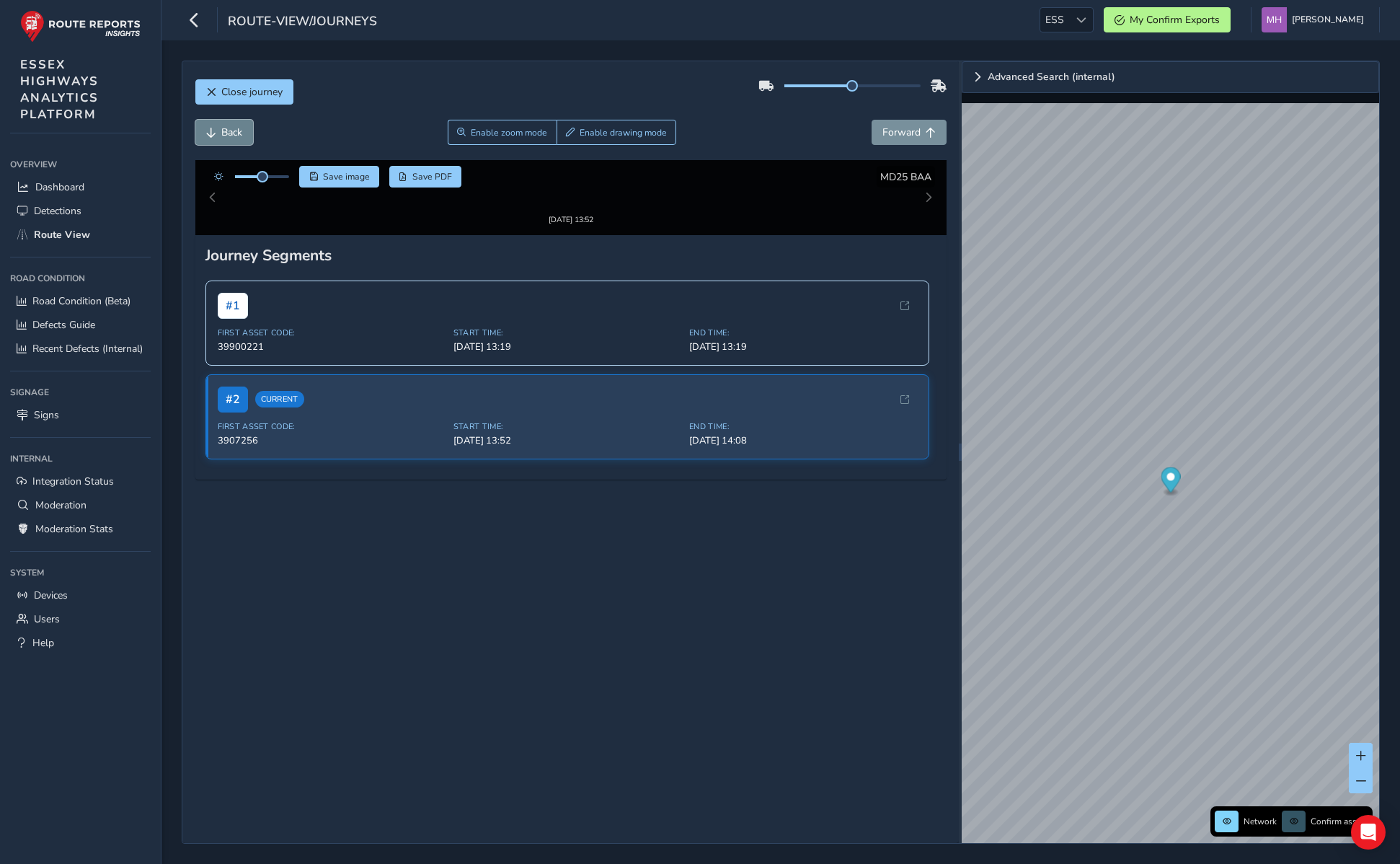
click at [240, 125] on span "Back" at bounding box center [231, 132] width 21 height 13
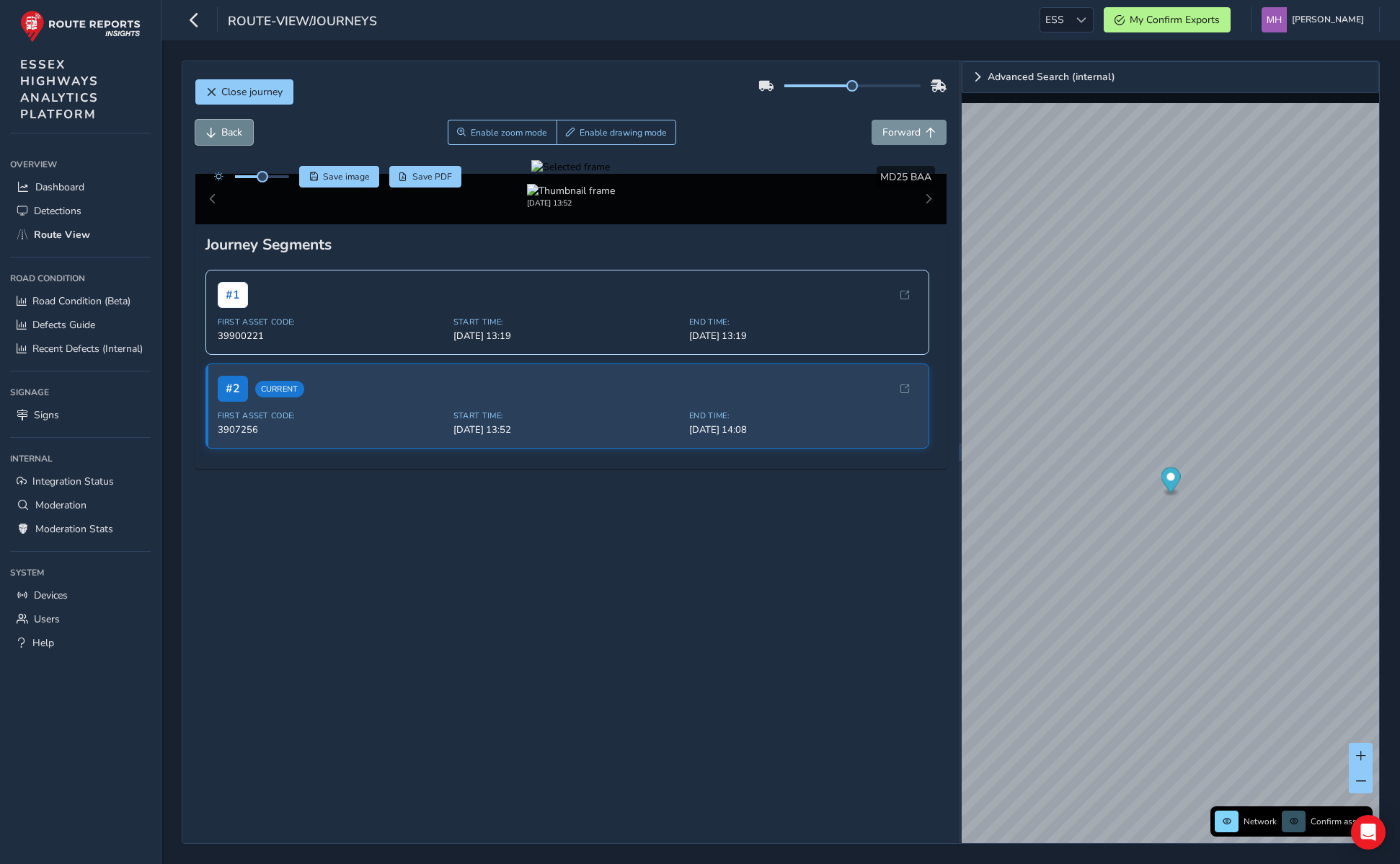
click at [240, 125] on span "Back" at bounding box center [231, 132] width 21 height 13
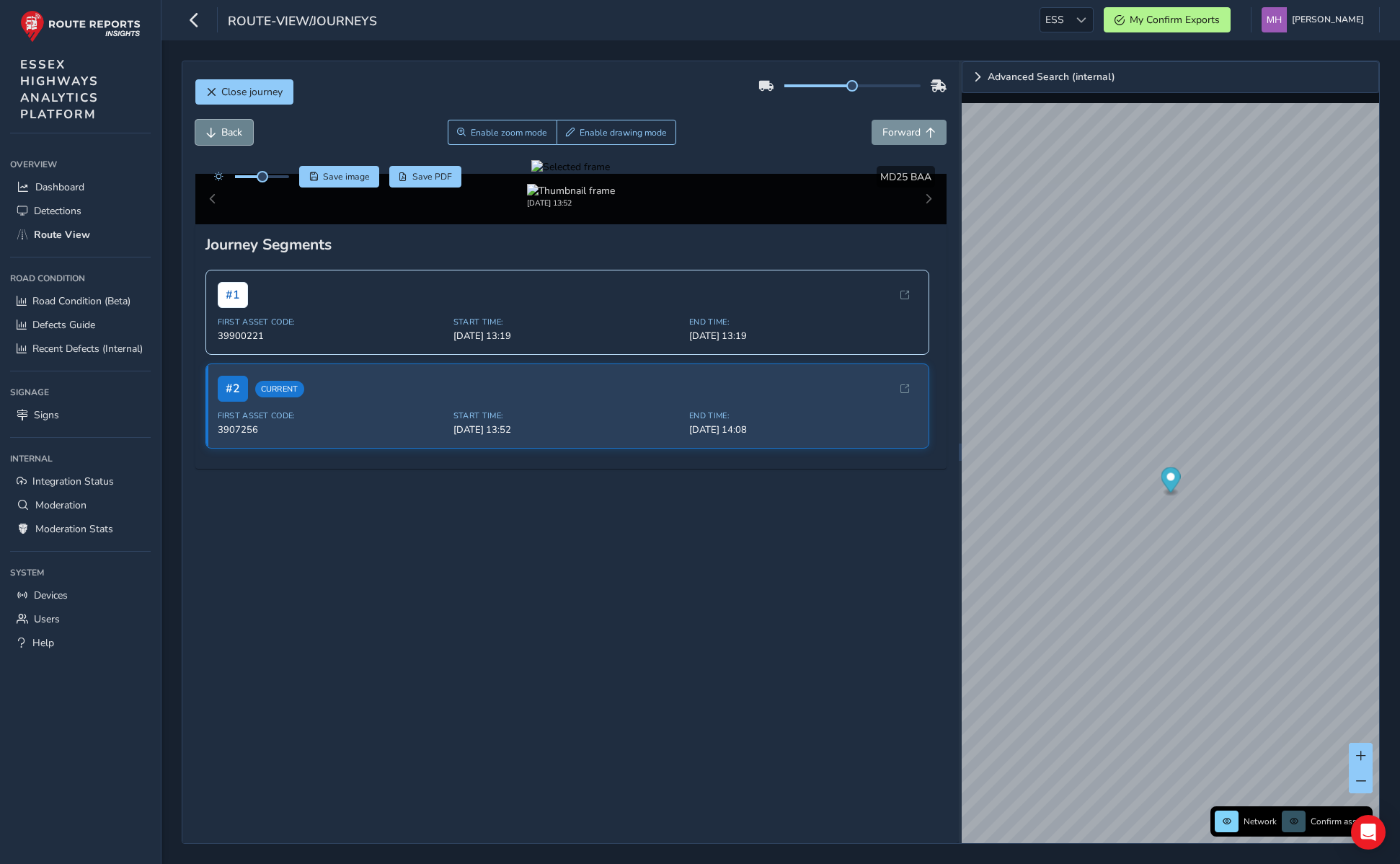
click at [240, 125] on span "Back" at bounding box center [231, 132] width 21 height 13
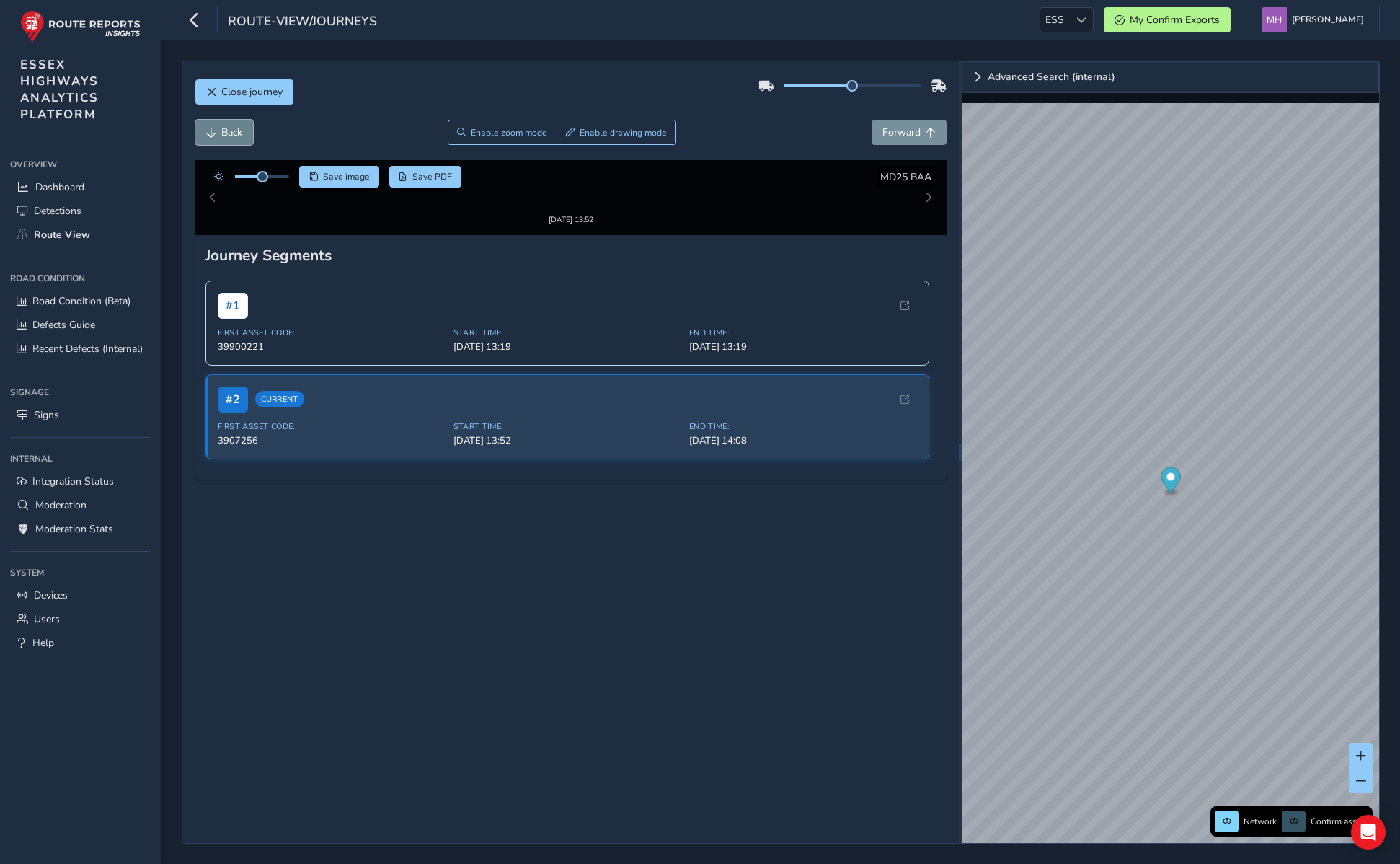
click at [240, 125] on span "Back" at bounding box center [231, 132] width 21 height 13
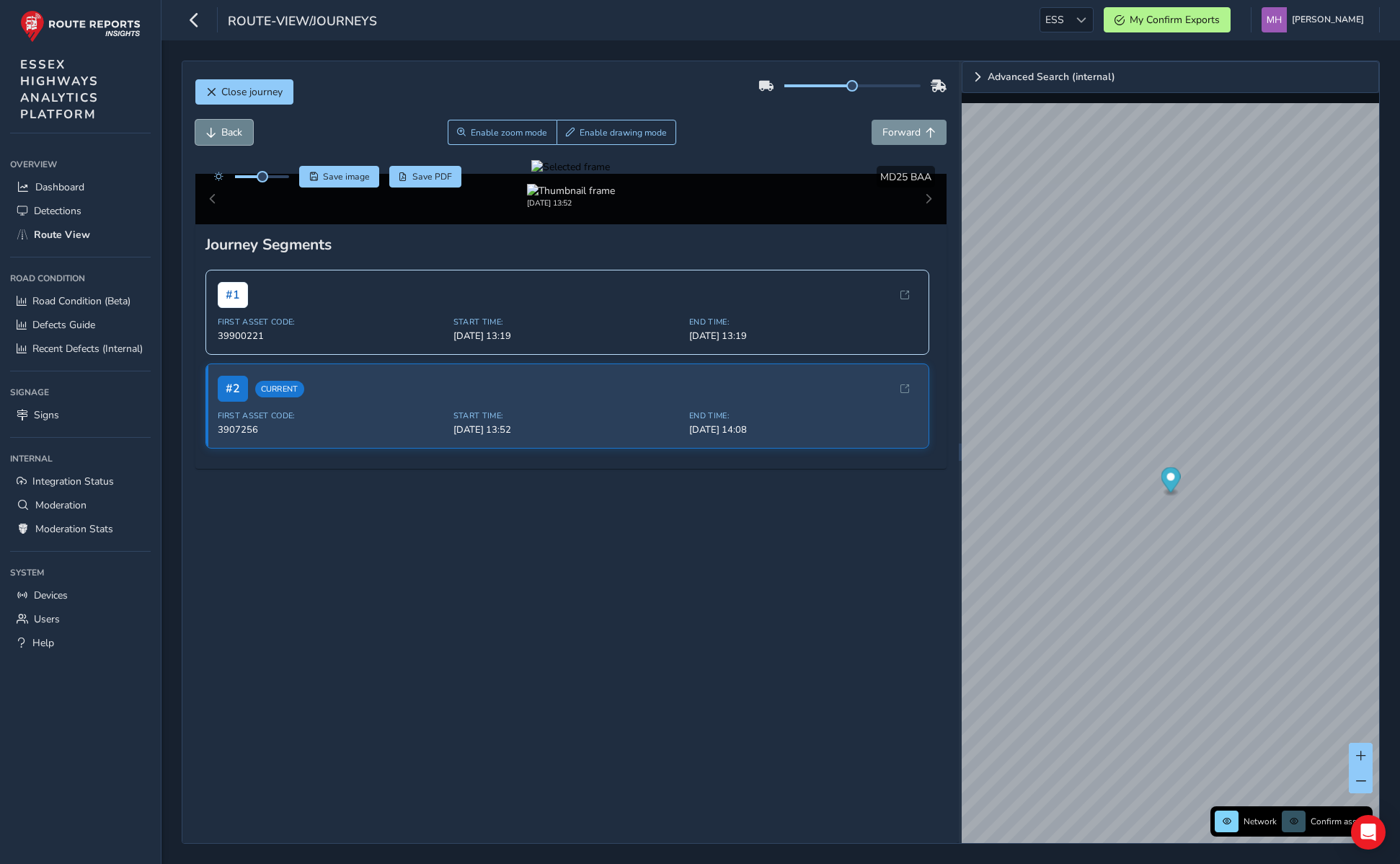
click at [240, 125] on span "Back" at bounding box center [231, 132] width 21 height 13
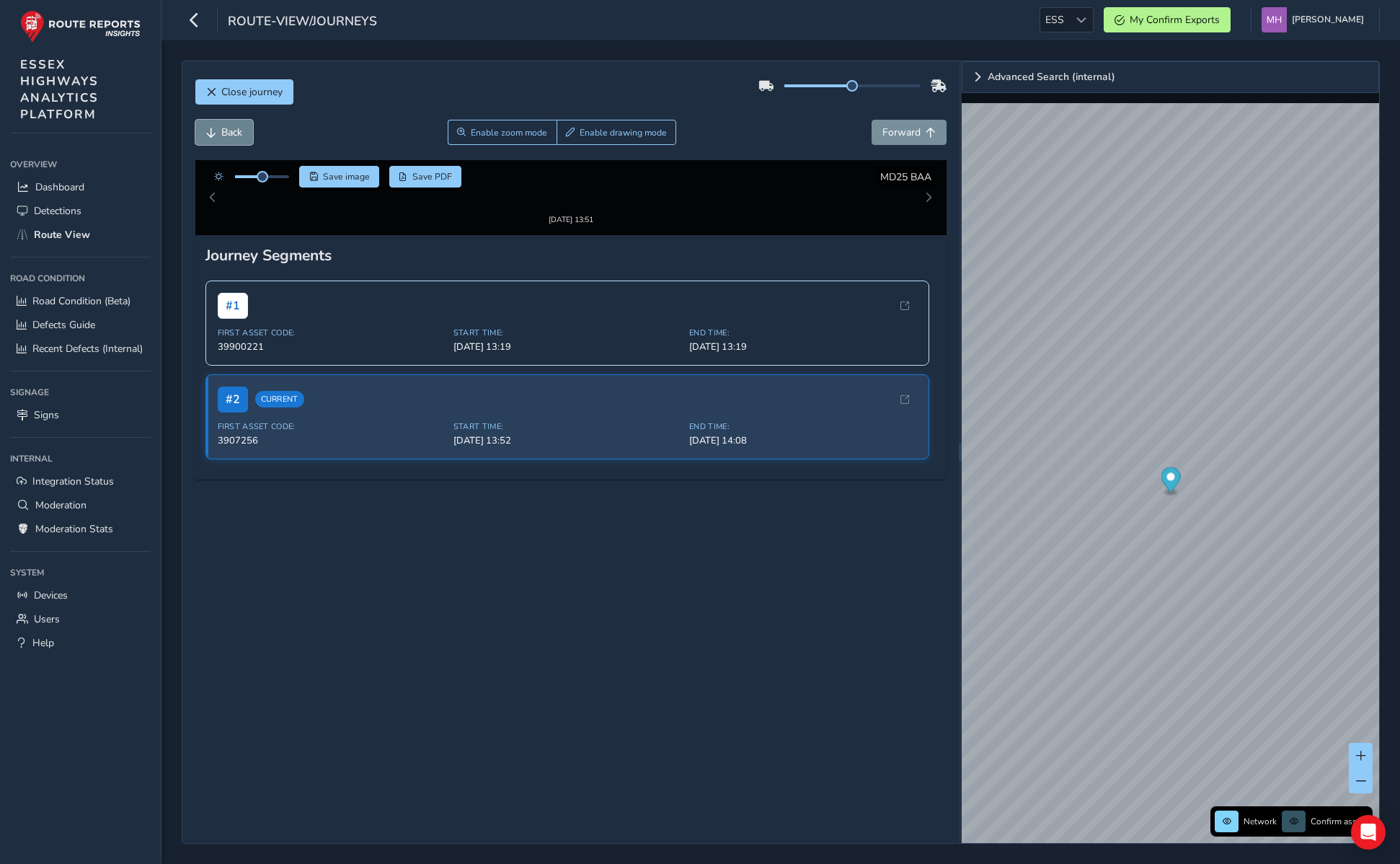
click at [229, 125] on span "Back" at bounding box center [231, 132] width 21 height 13
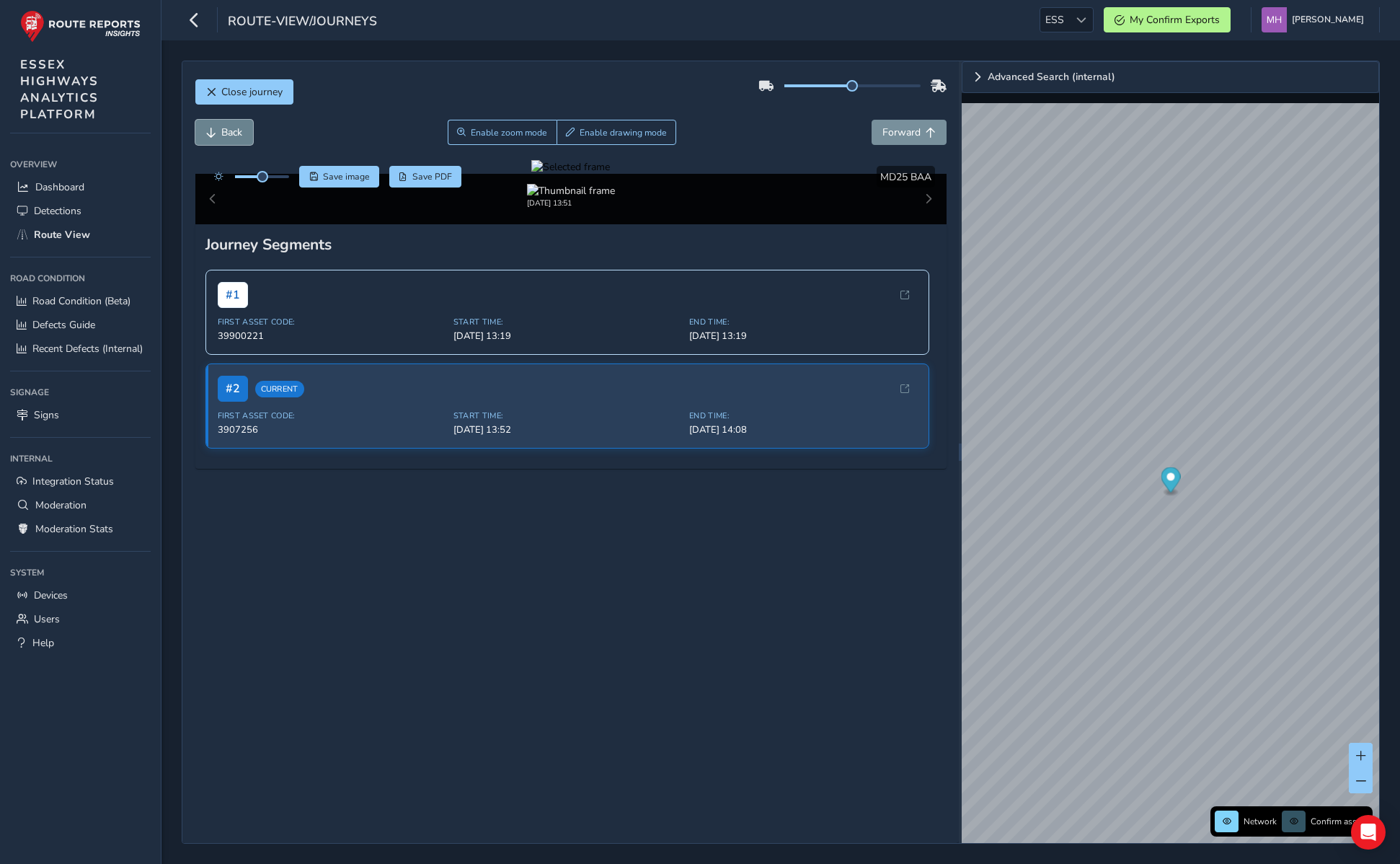
click at [229, 125] on span "Back" at bounding box center [231, 132] width 21 height 13
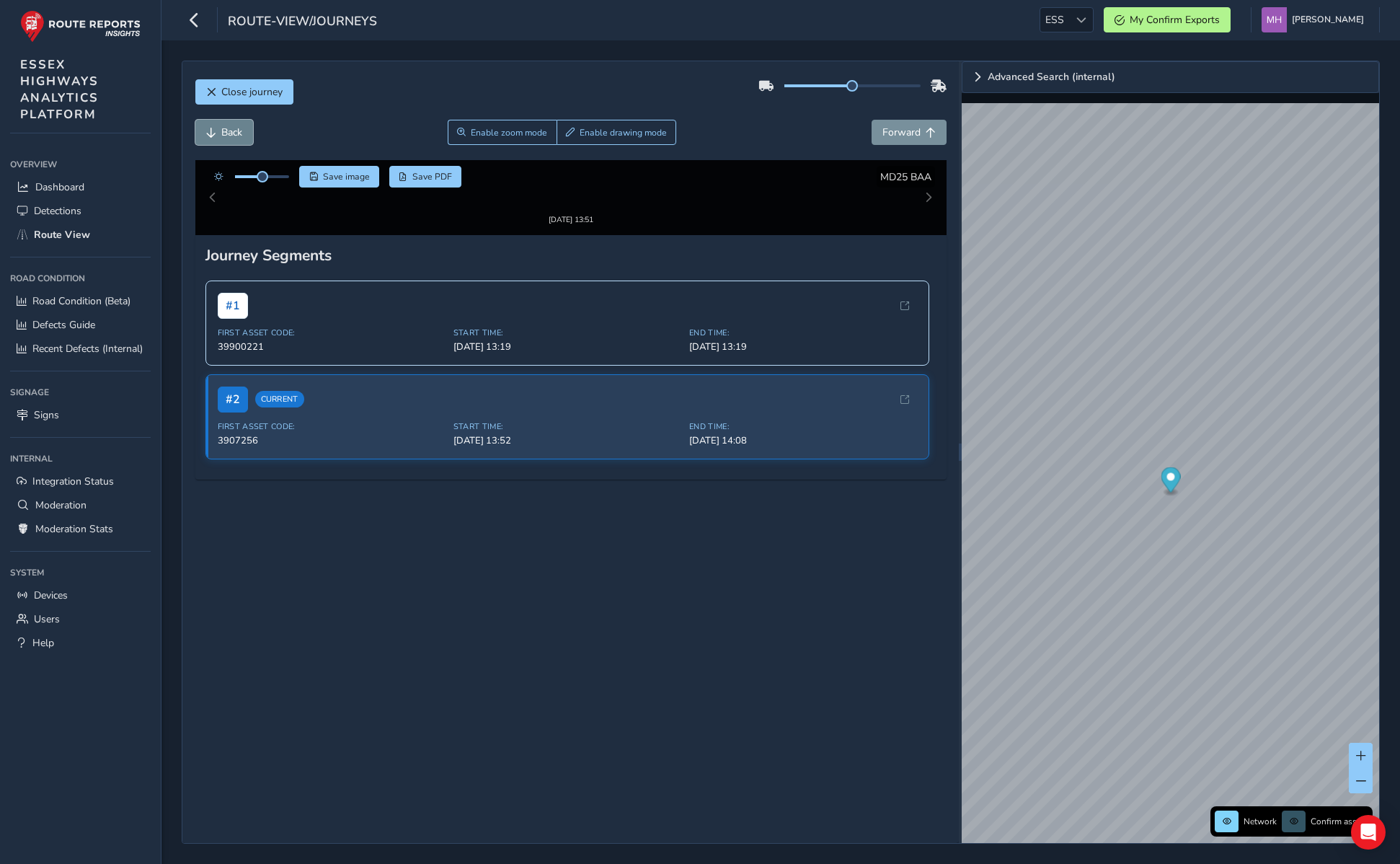
click at [229, 125] on span "Back" at bounding box center [231, 132] width 21 height 13
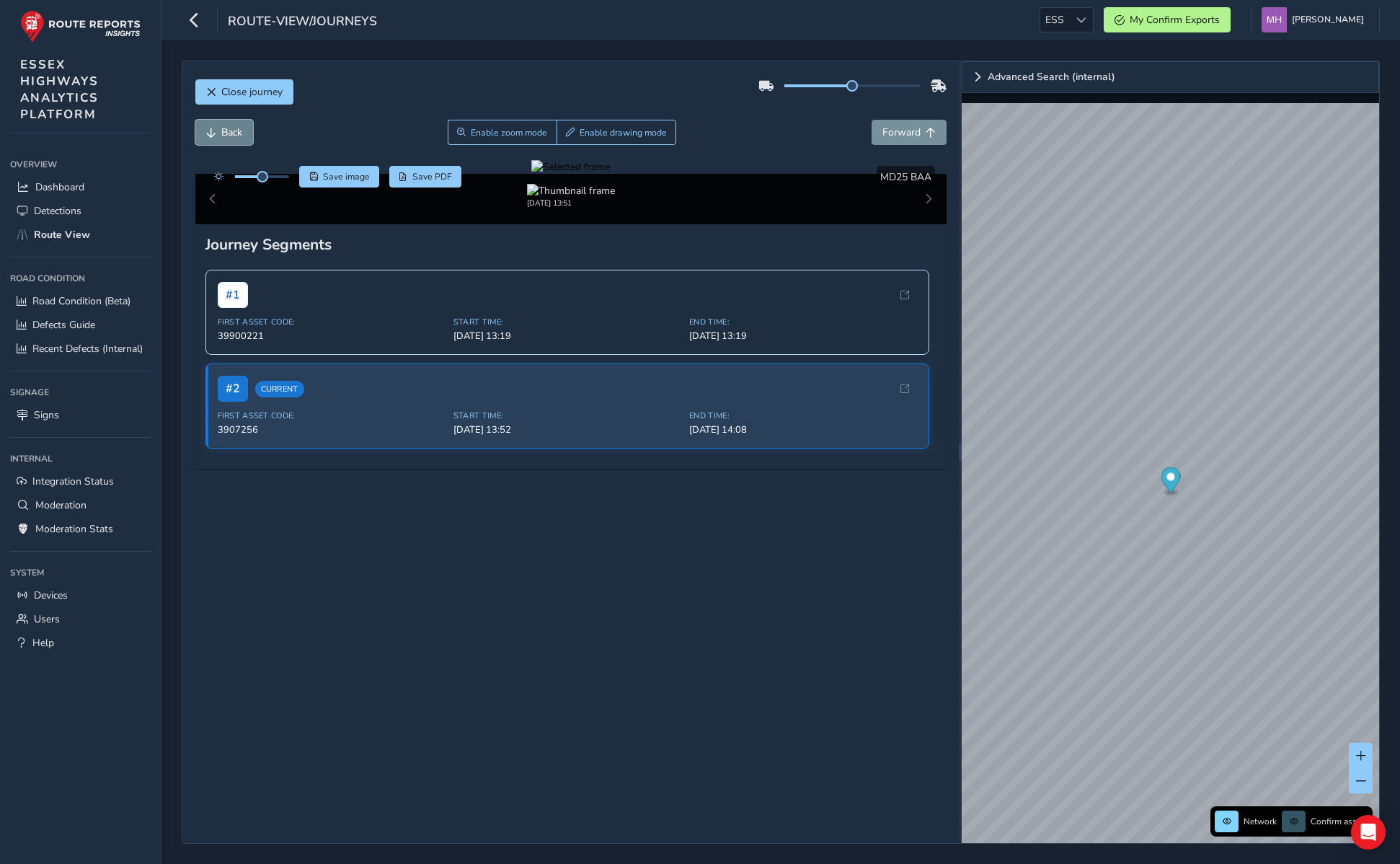
click at [229, 125] on span "Back" at bounding box center [231, 132] width 21 height 13
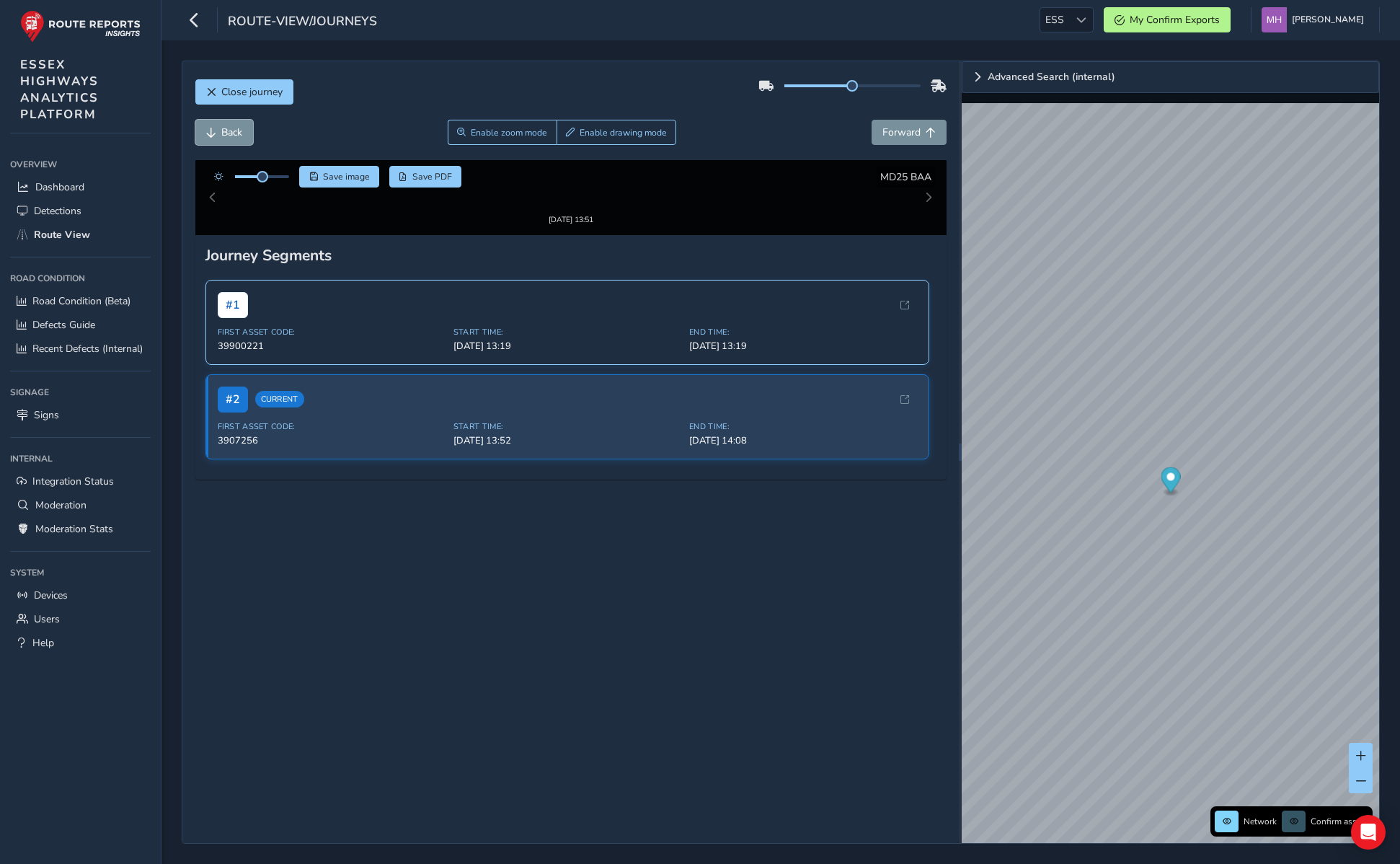
scroll to position [83, 0]
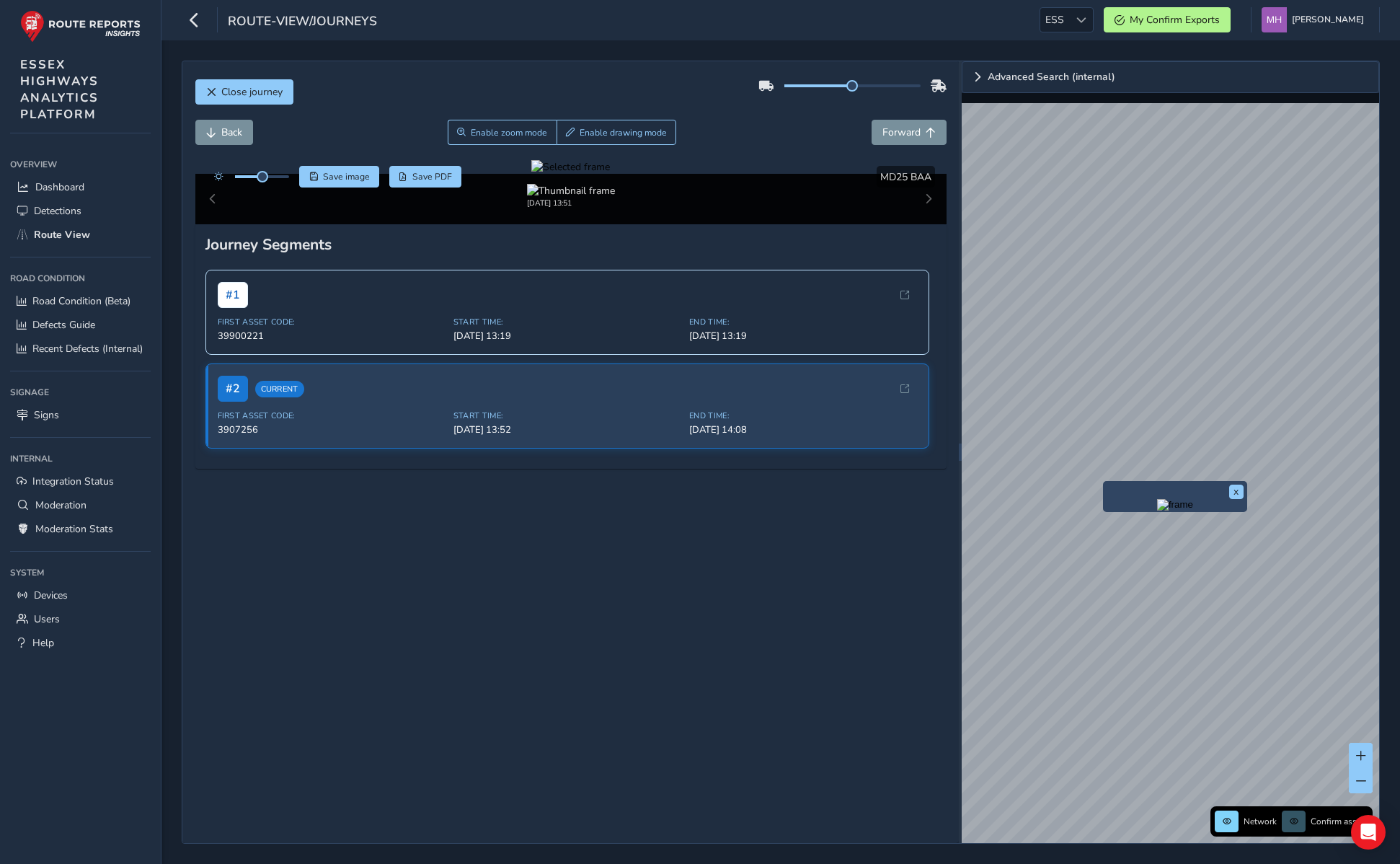
click at [921, 511] on img "Preview frame" at bounding box center [1175, 505] width 36 height 12
click at [921, 71] on link "Advanced Search (internal)" at bounding box center [1171, 77] width 417 height 32
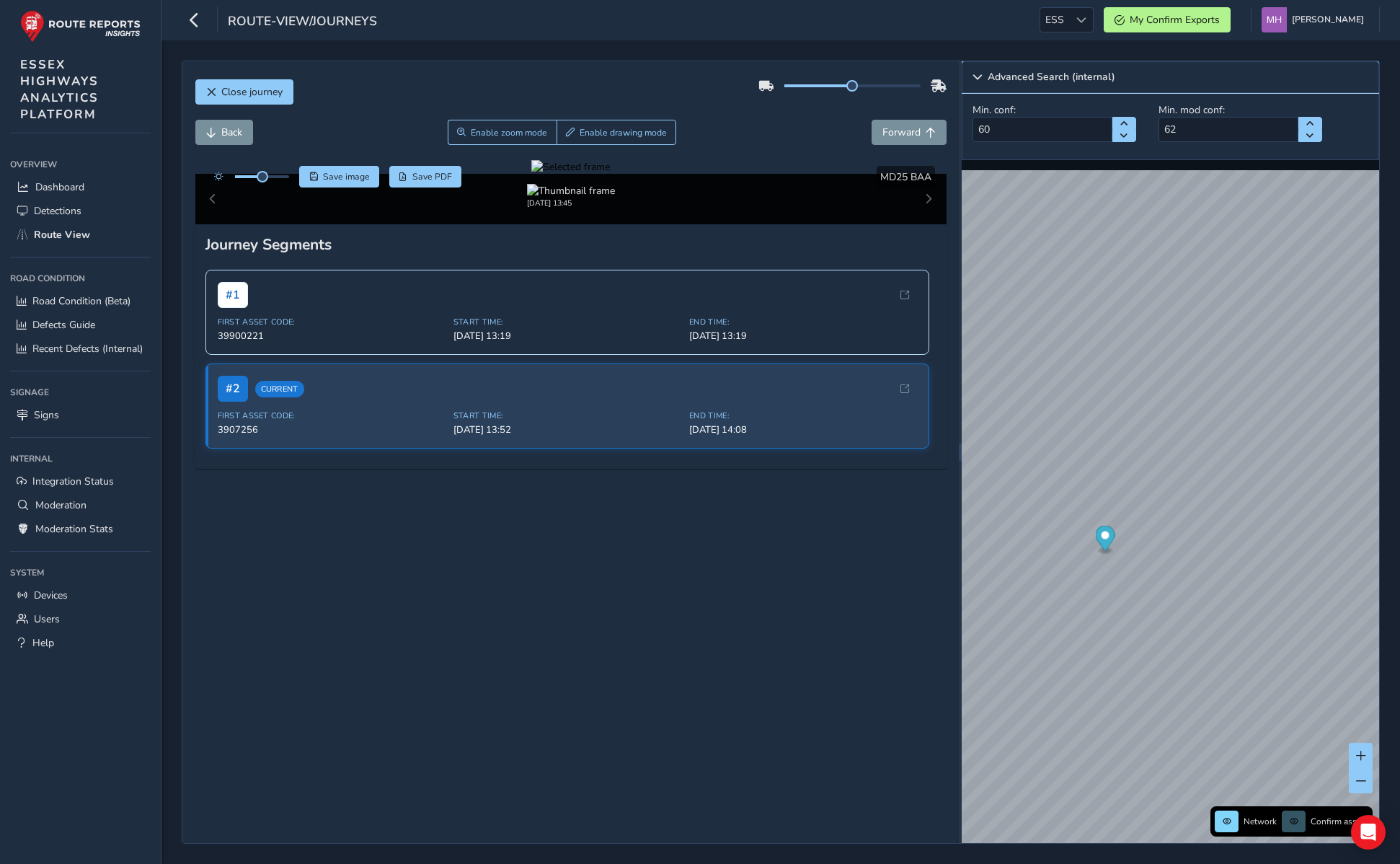
click at [921, 71] on link "Advanced Search (internal)" at bounding box center [1171, 77] width 417 height 32
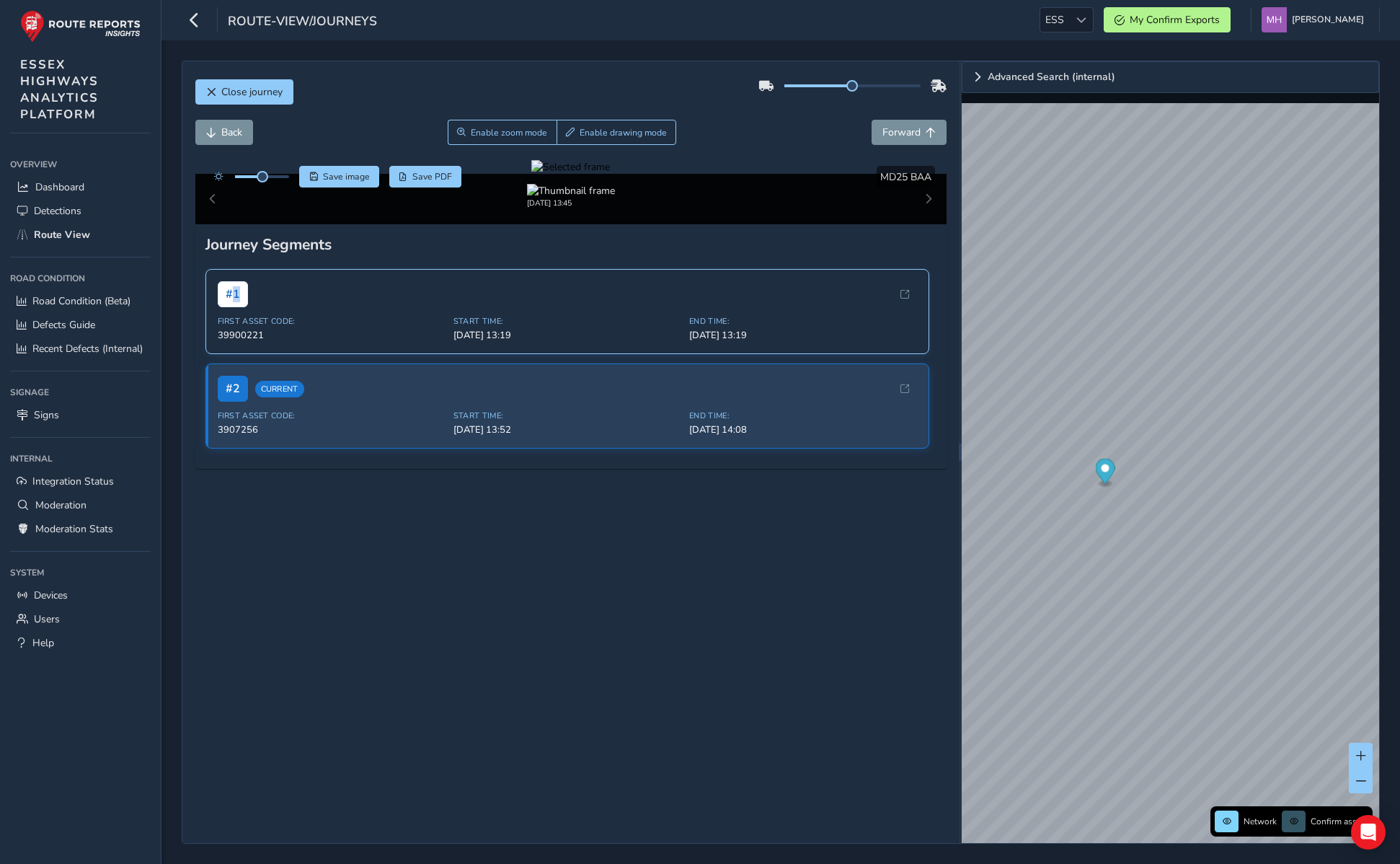
click at [345, 307] on div "# 1" at bounding box center [567, 294] width 699 height 26
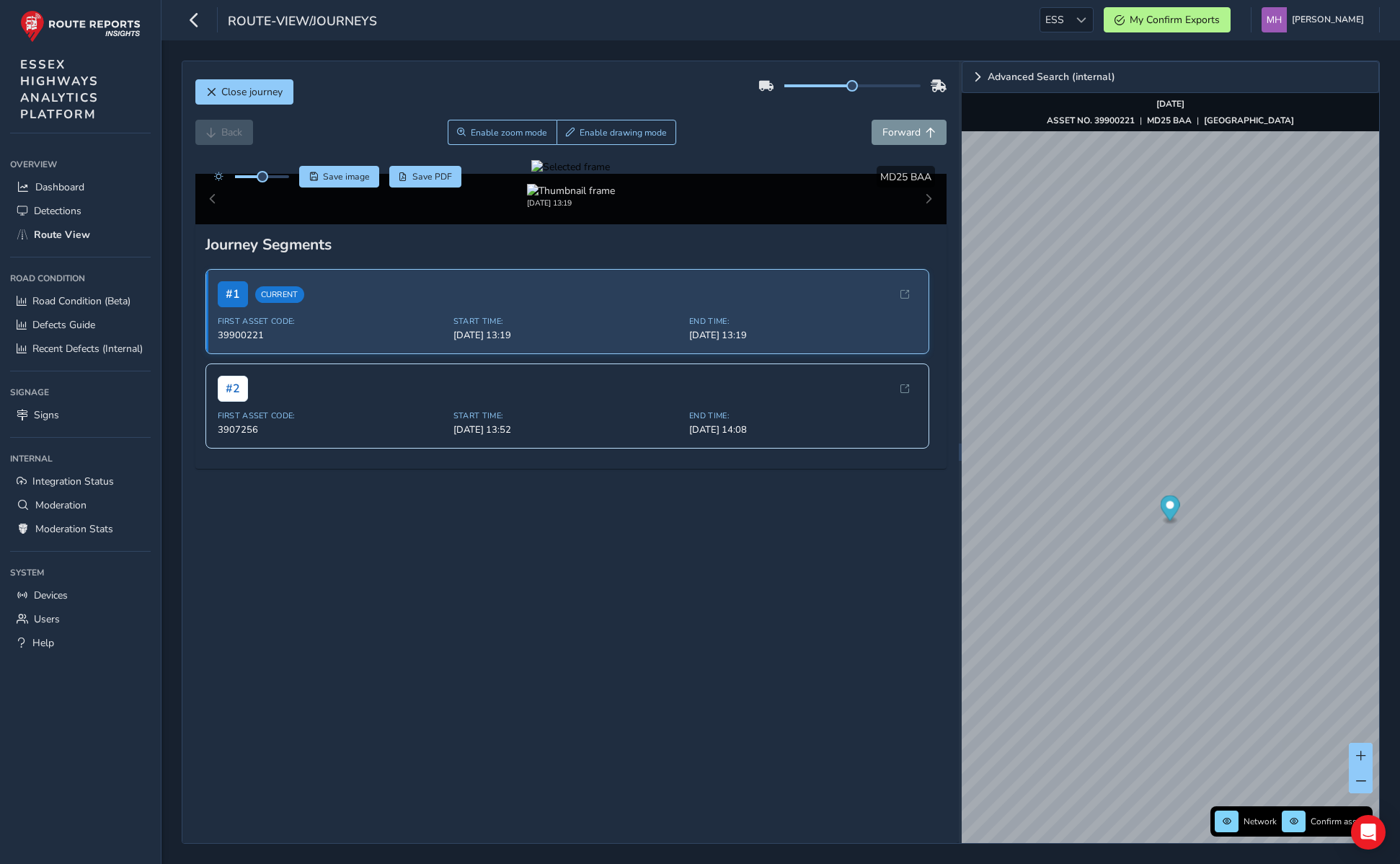
click at [666, 354] on div "# 1 Current First Asset Code: 39900221 Start Time: Sep 24, 13:19 End Time: Sep …" at bounding box center [567, 311] width 724 height 85
click at [889, 131] on span "Forward" at bounding box center [902, 132] width 38 height 13
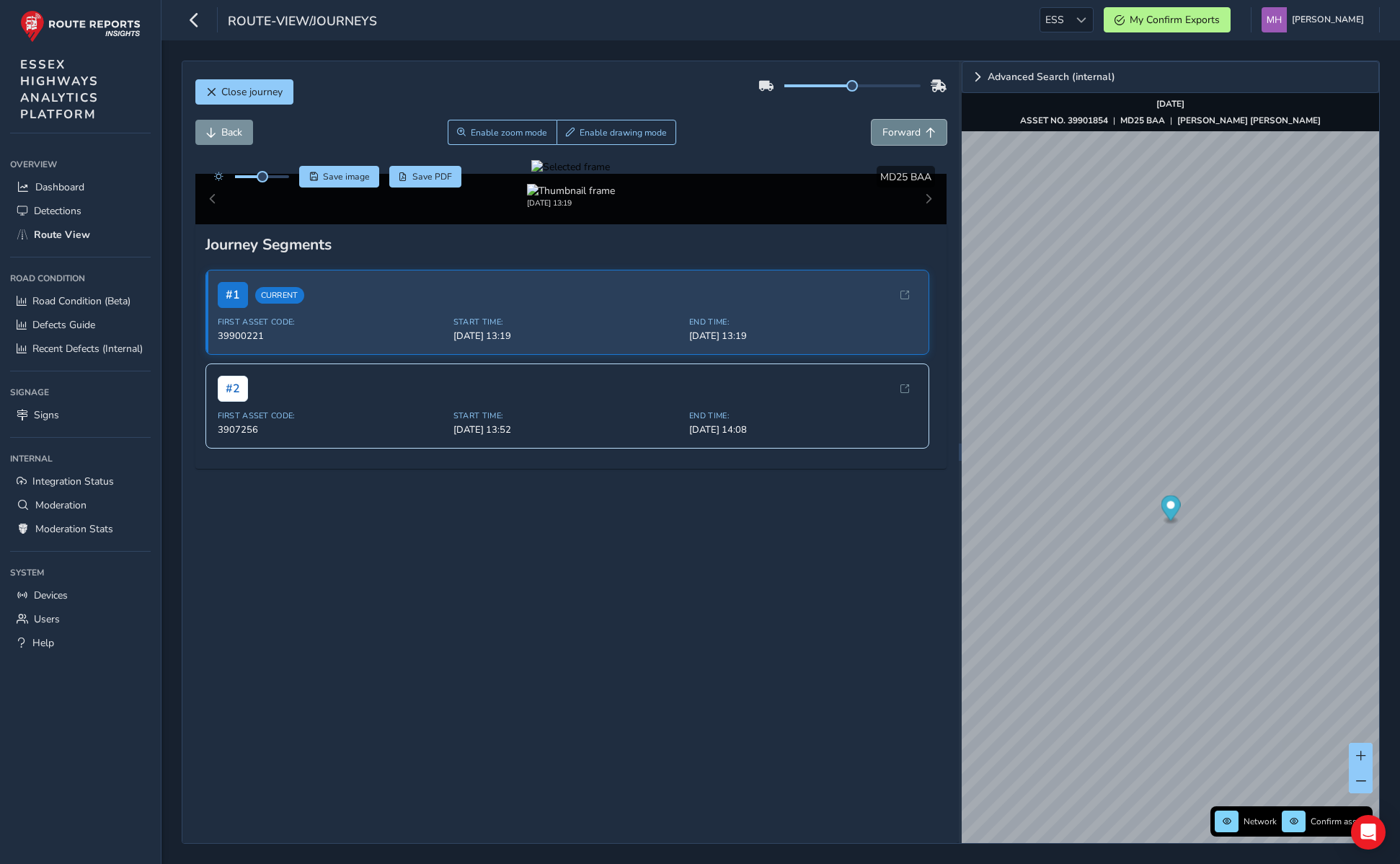
click at [889, 131] on span "Forward" at bounding box center [902, 132] width 38 height 13
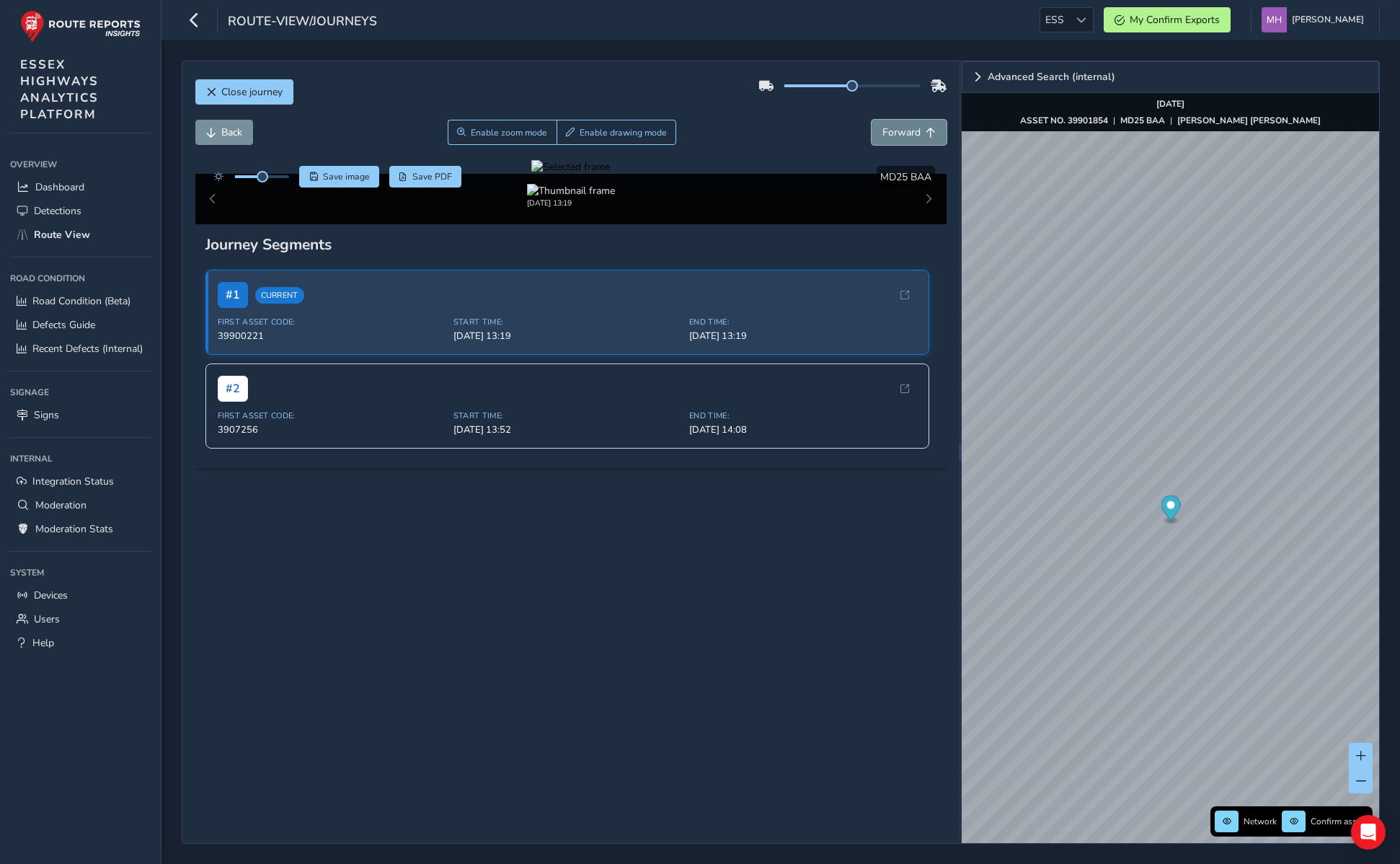
click at [889, 131] on span "Forward" at bounding box center [902, 132] width 38 height 13
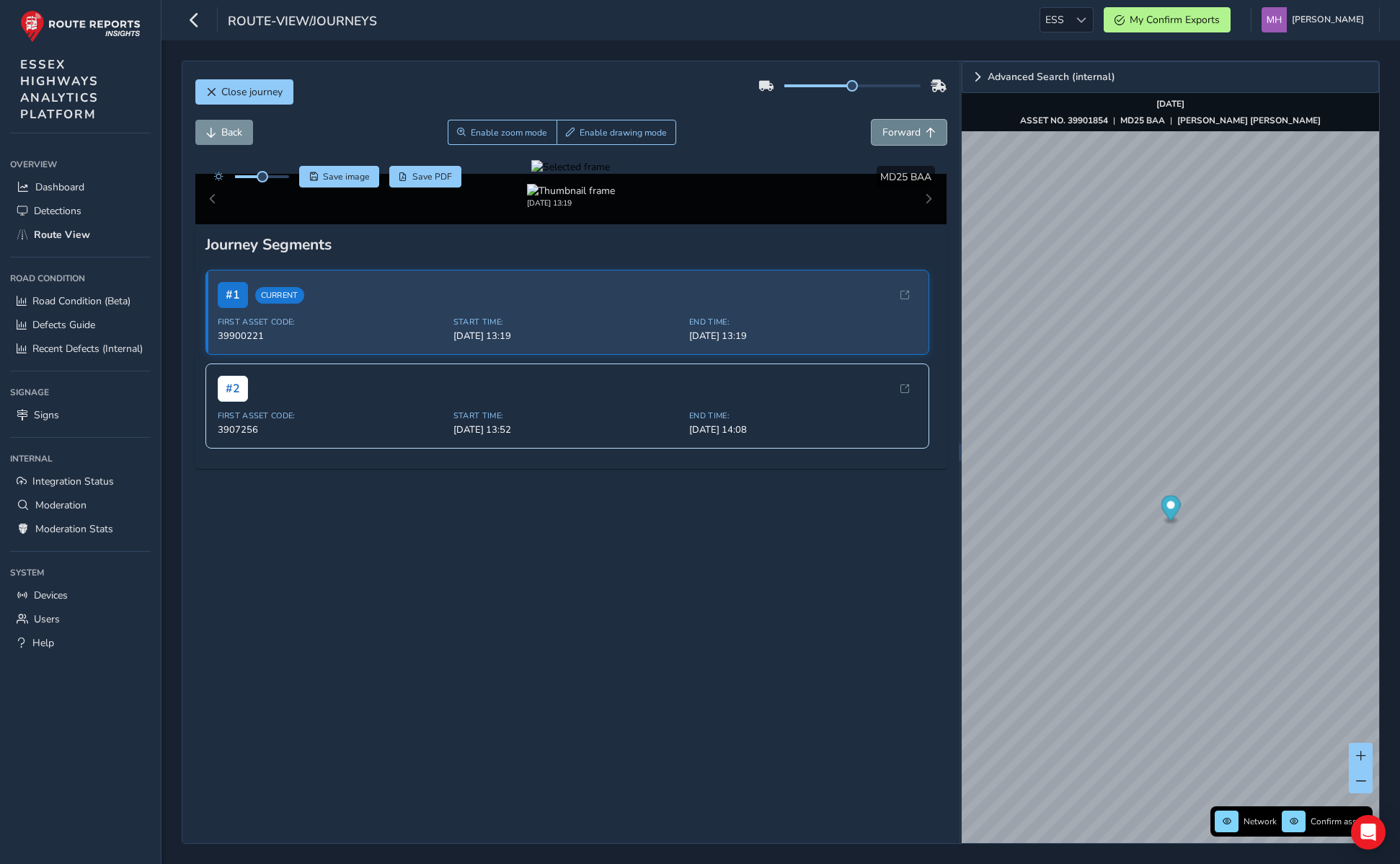
click at [889, 131] on span "Forward" at bounding box center [902, 132] width 38 height 13
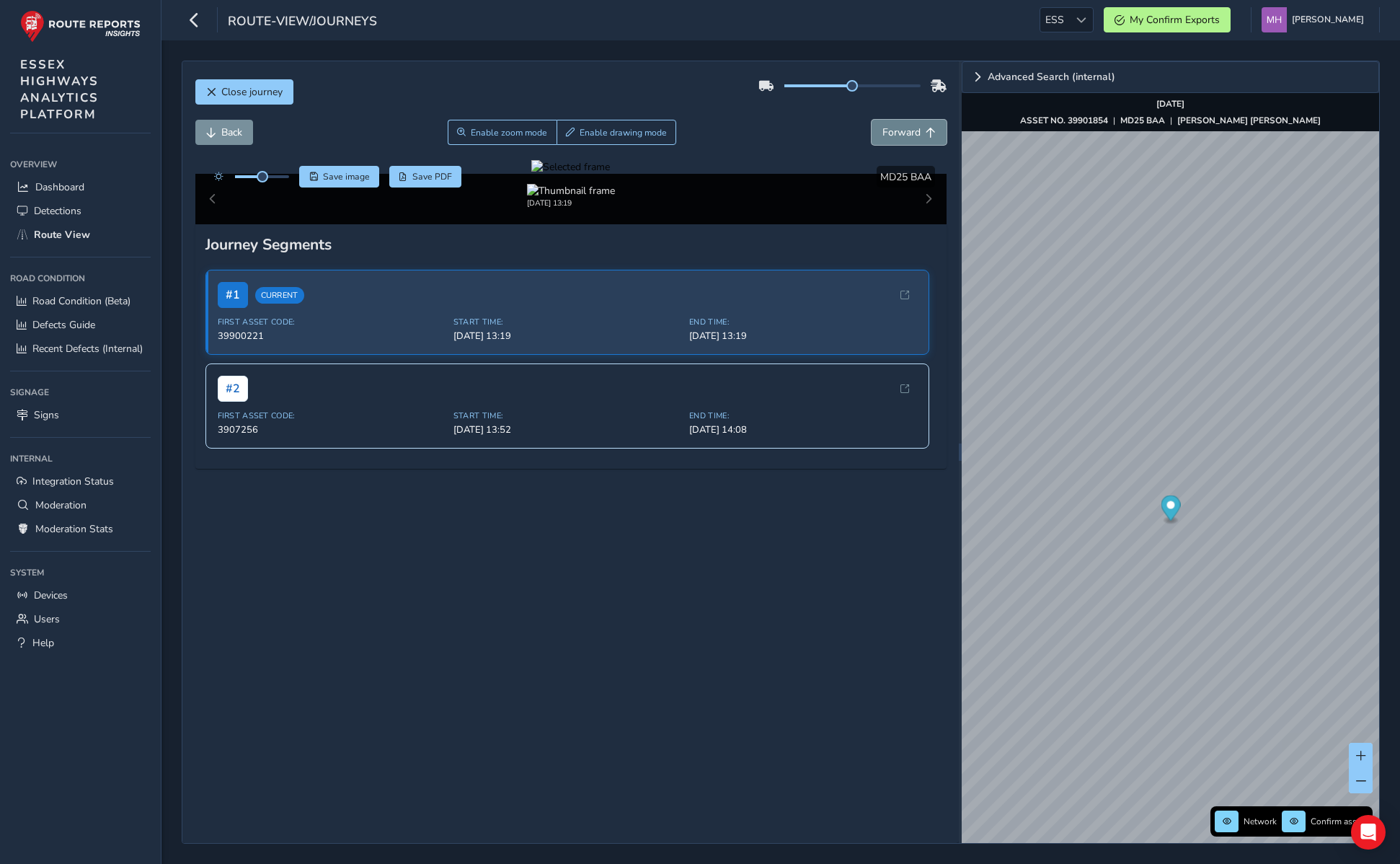
click at [889, 131] on span "Forward" at bounding box center [902, 132] width 38 height 13
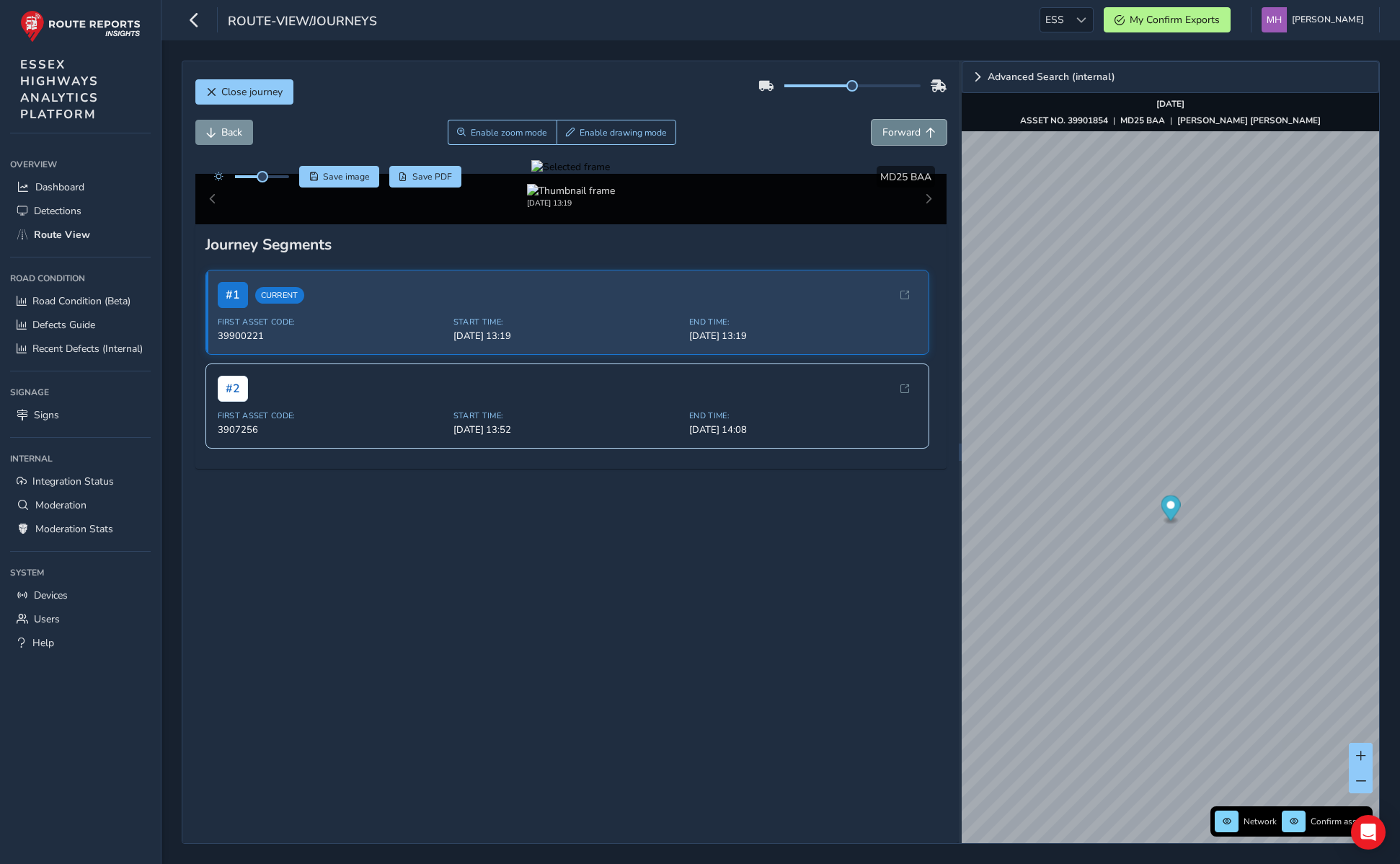
click at [889, 131] on span "Forward" at bounding box center [902, 132] width 38 height 13
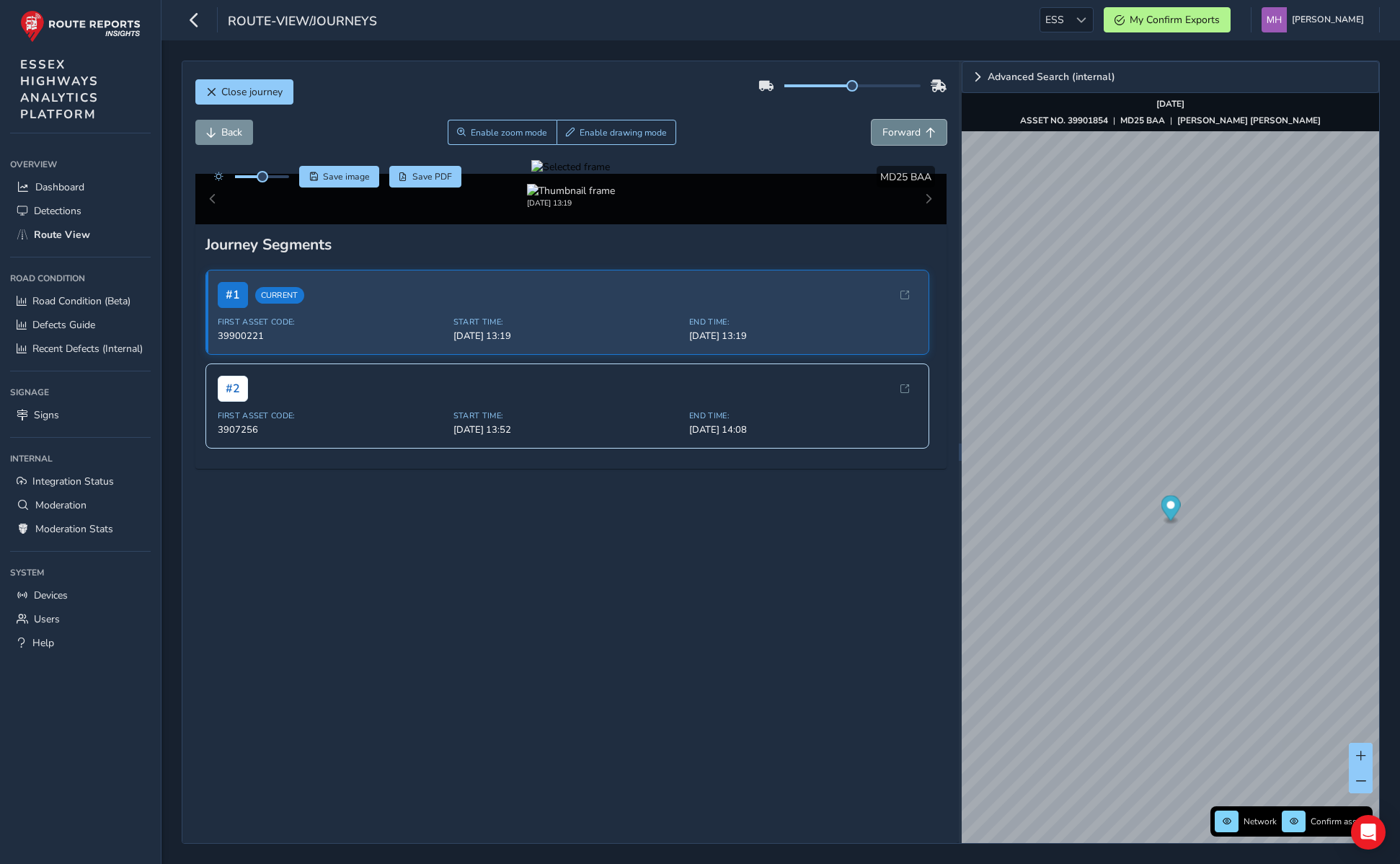
click at [889, 131] on span "Forward" at bounding box center [902, 132] width 38 height 13
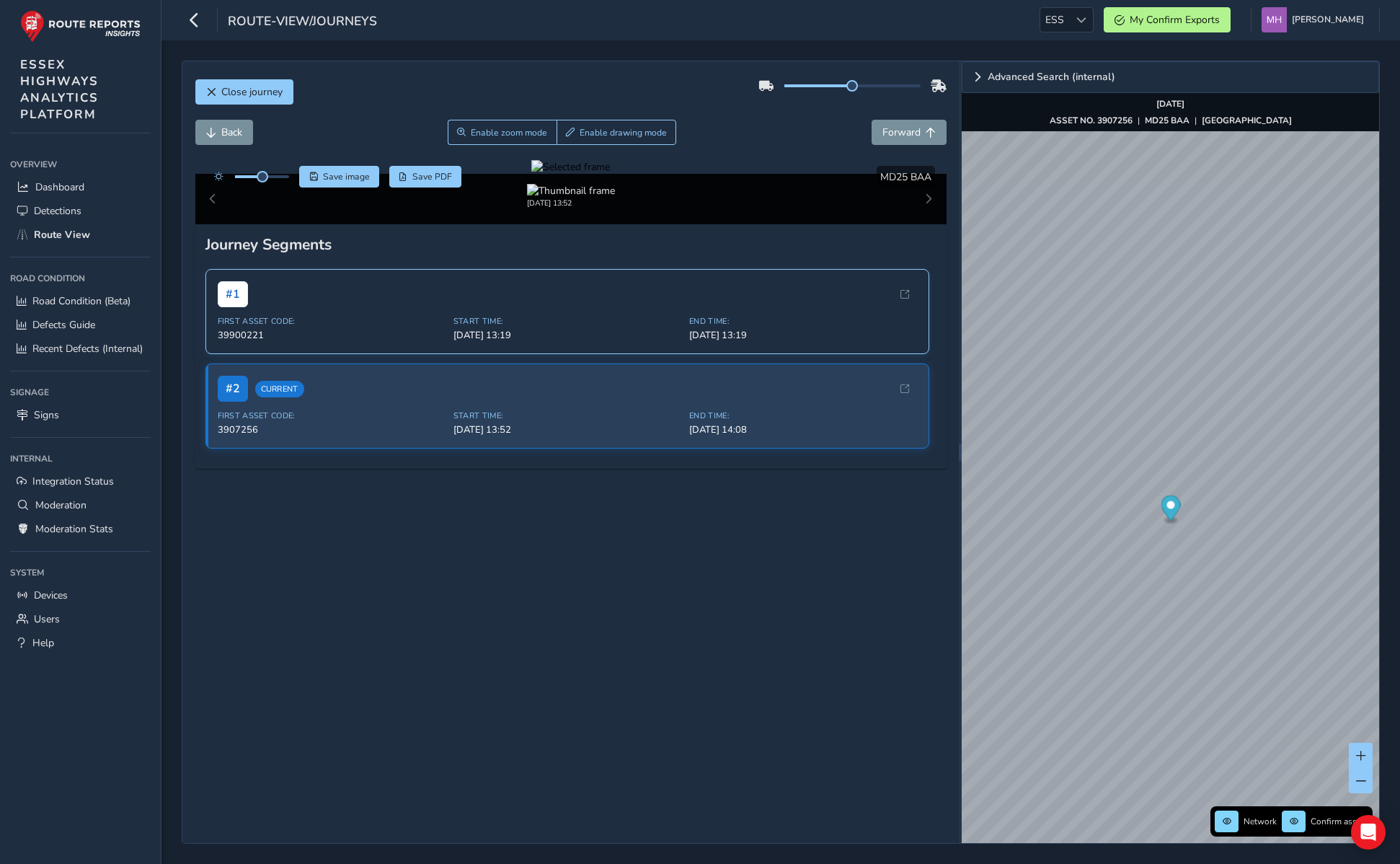
click at [320, 354] on div "# 1 First Asset Code: 39900221 Start Time: Sep 24, 13:19 End Time: Sep 24, 13:19" at bounding box center [567, 311] width 724 height 85
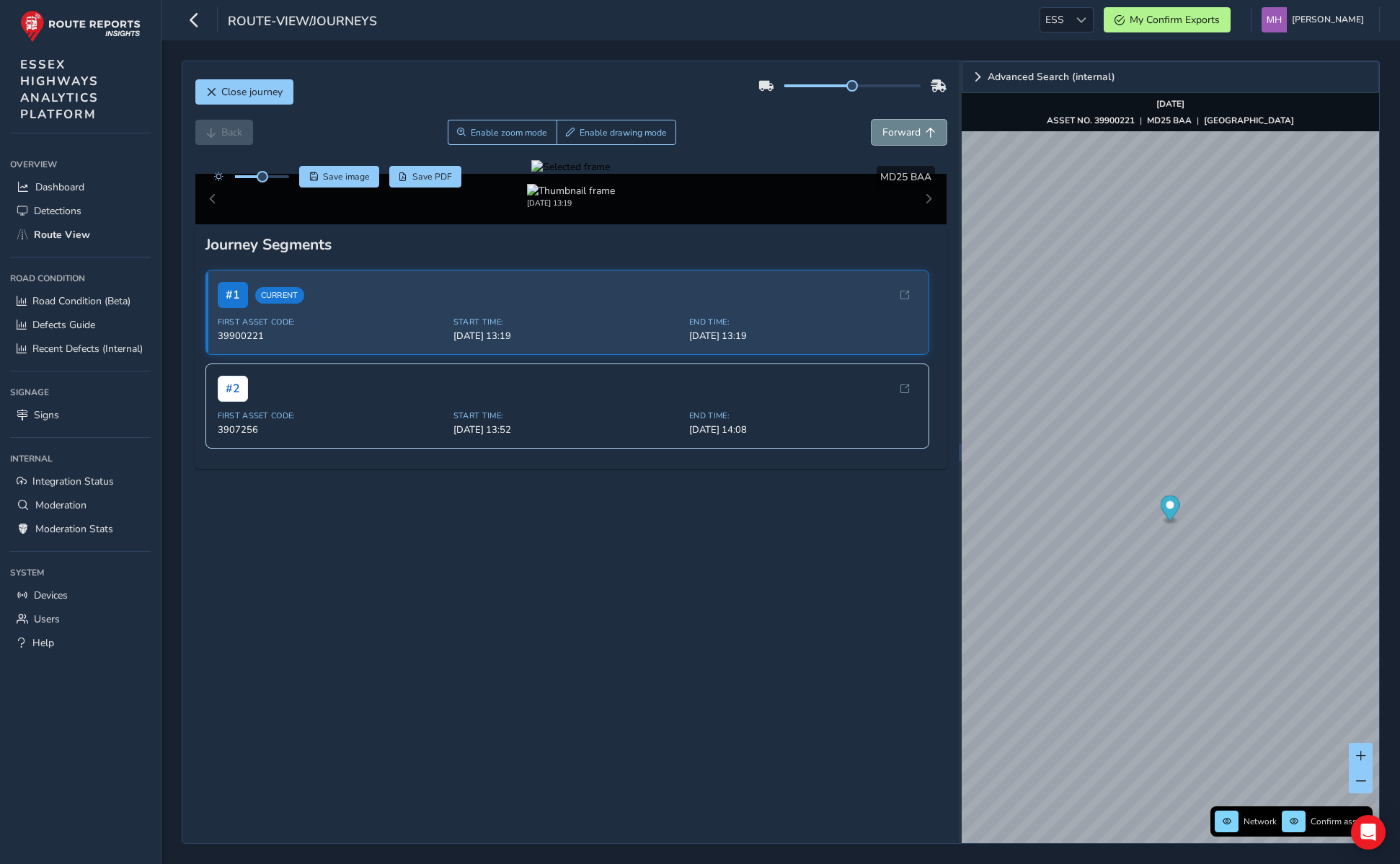
click at [903, 132] on span "Forward" at bounding box center [902, 132] width 38 height 13
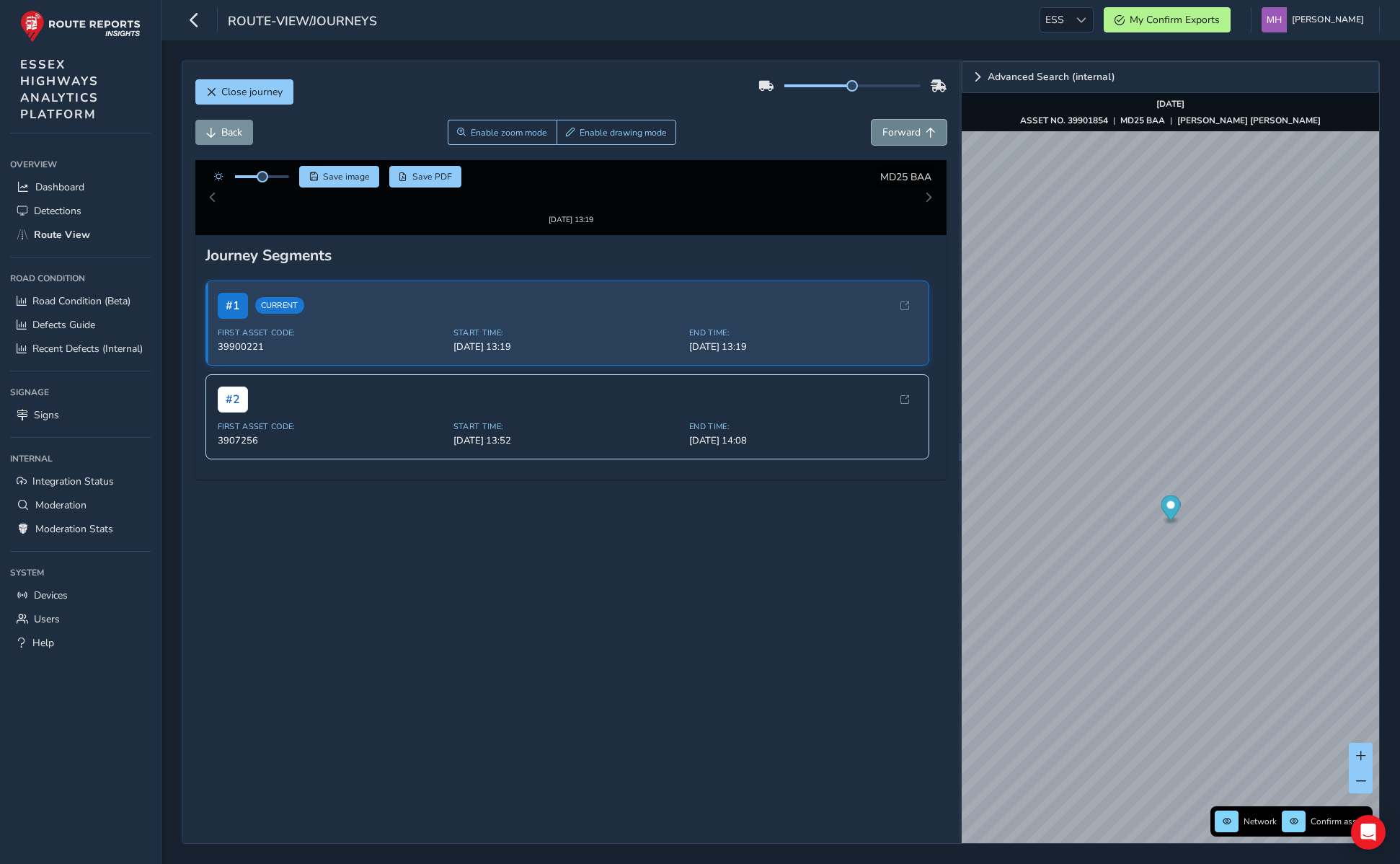
click at [903, 132] on span "Forward" at bounding box center [902, 132] width 38 height 13
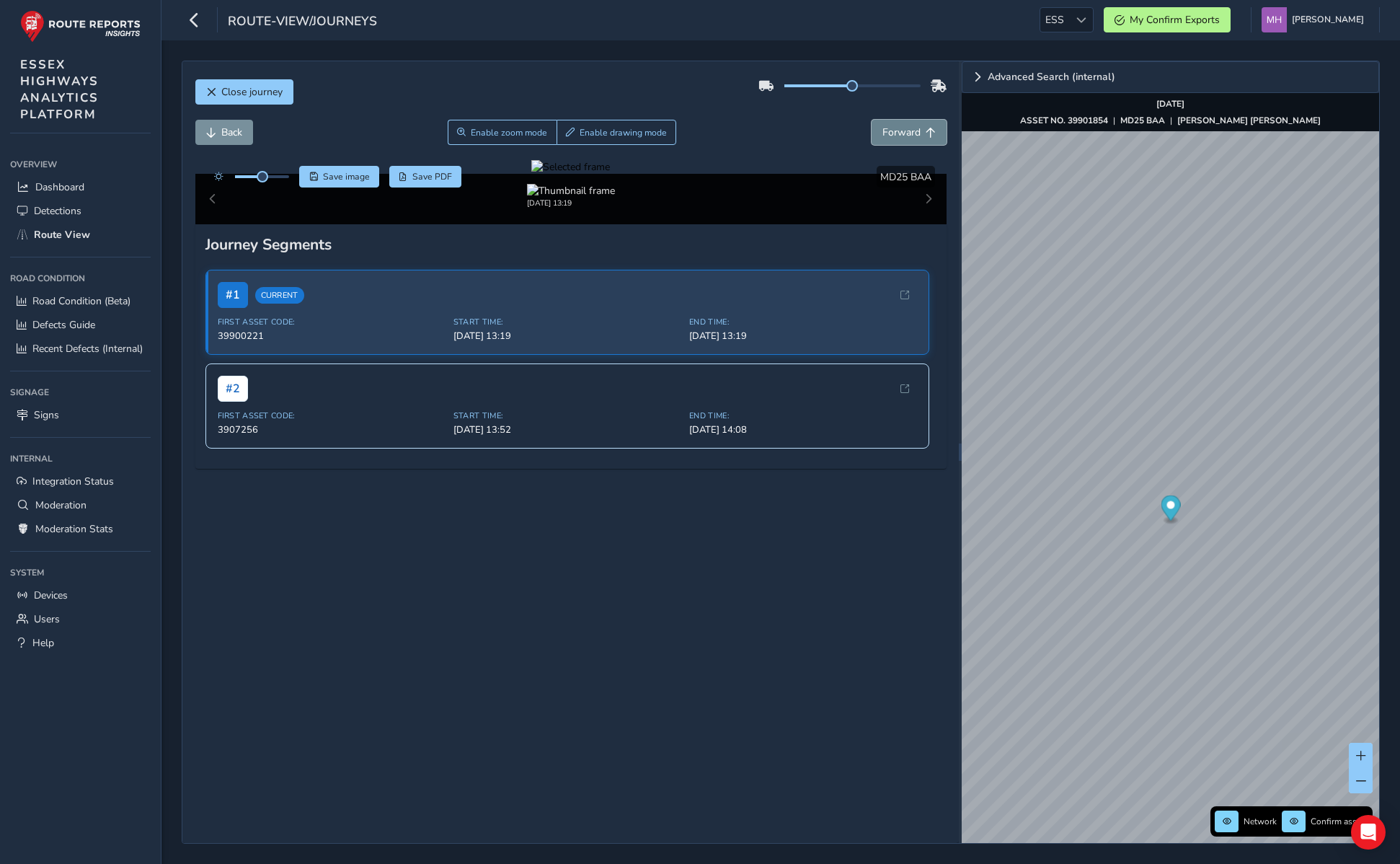
click at [903, 132] on span "Forward" at bounding box center [902, 132] width 38 height 13
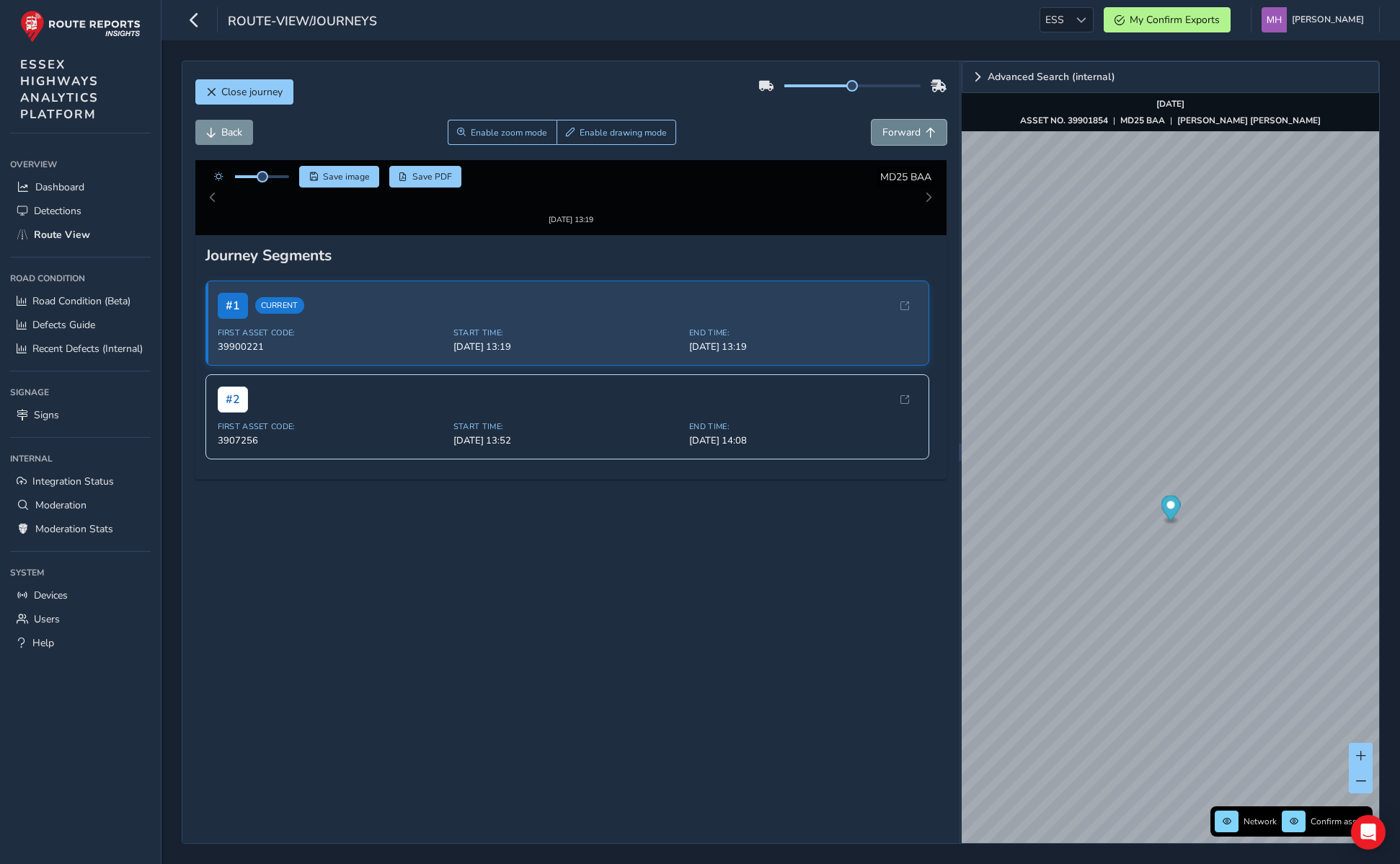
click at [903, 132] on span "Forward" at bounding box center [902, 132] width 38 height 13
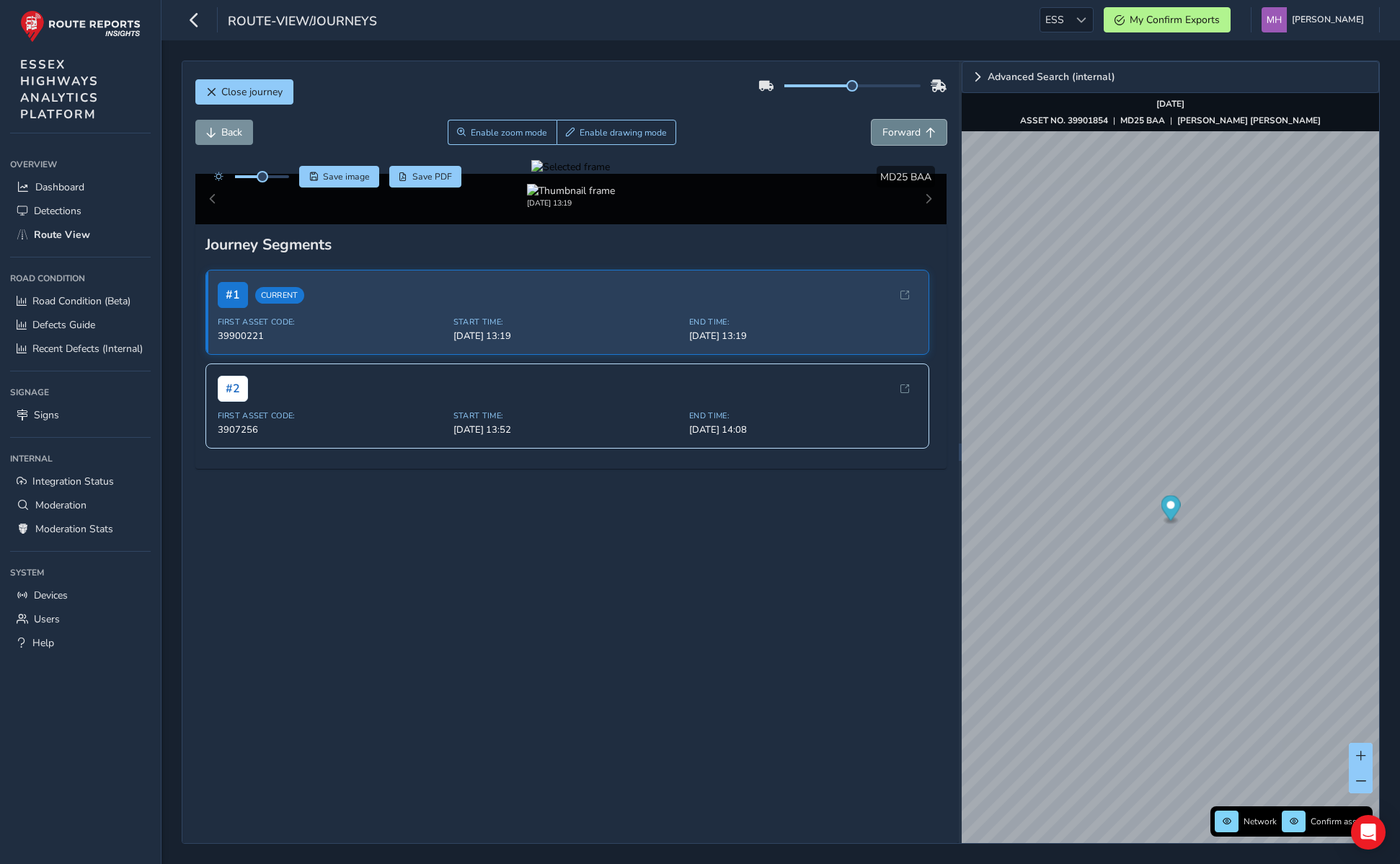
click at [903, 132] on span "Forward" at bounding box center [902, 132] width 38 height 13
click at [879, 131] on button "Forward" at bounding box center [909, 132] width 75 height 25
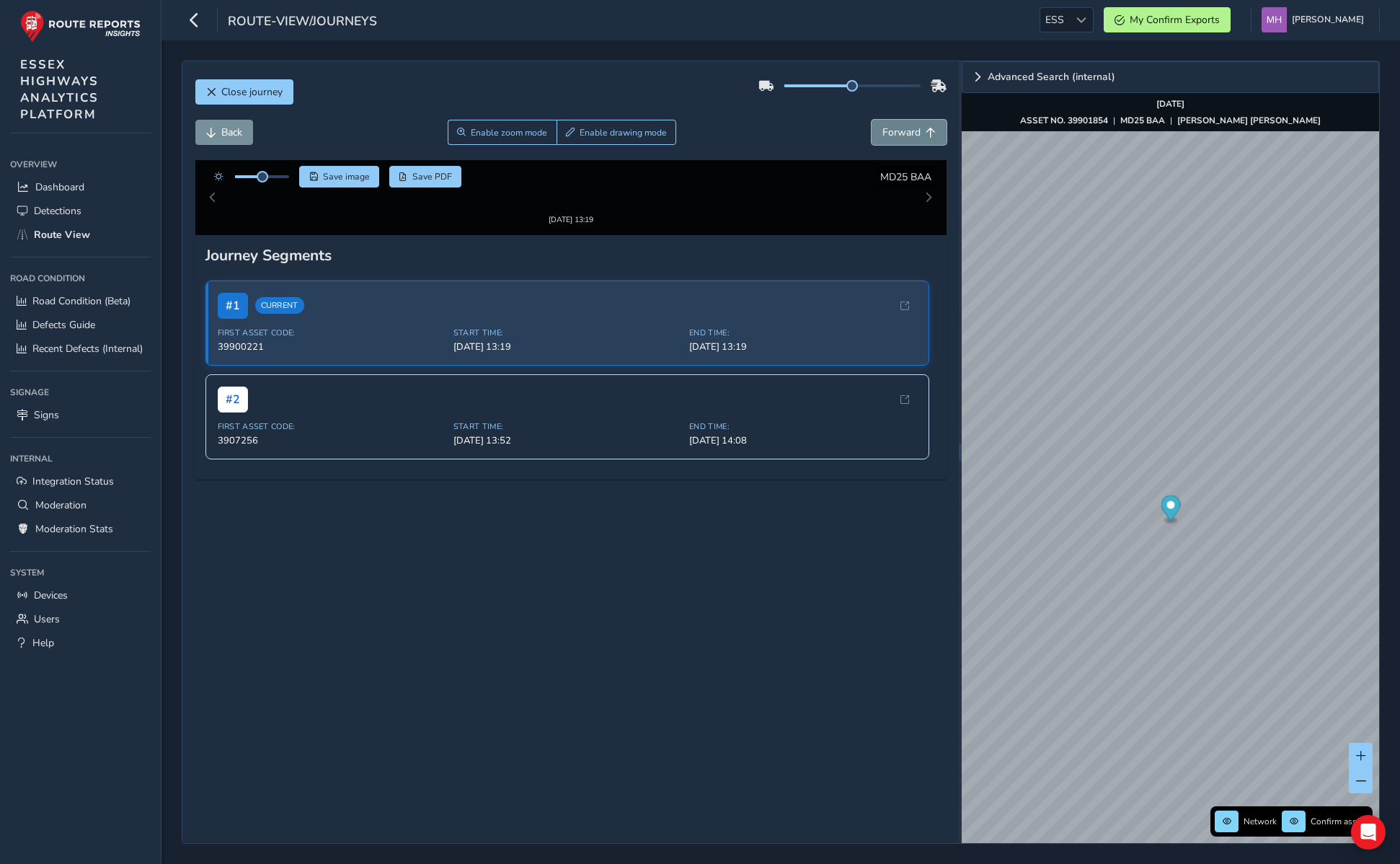
click at [879, 131] on button "Forward" at bounding box center [909, 132] width 75 height 25
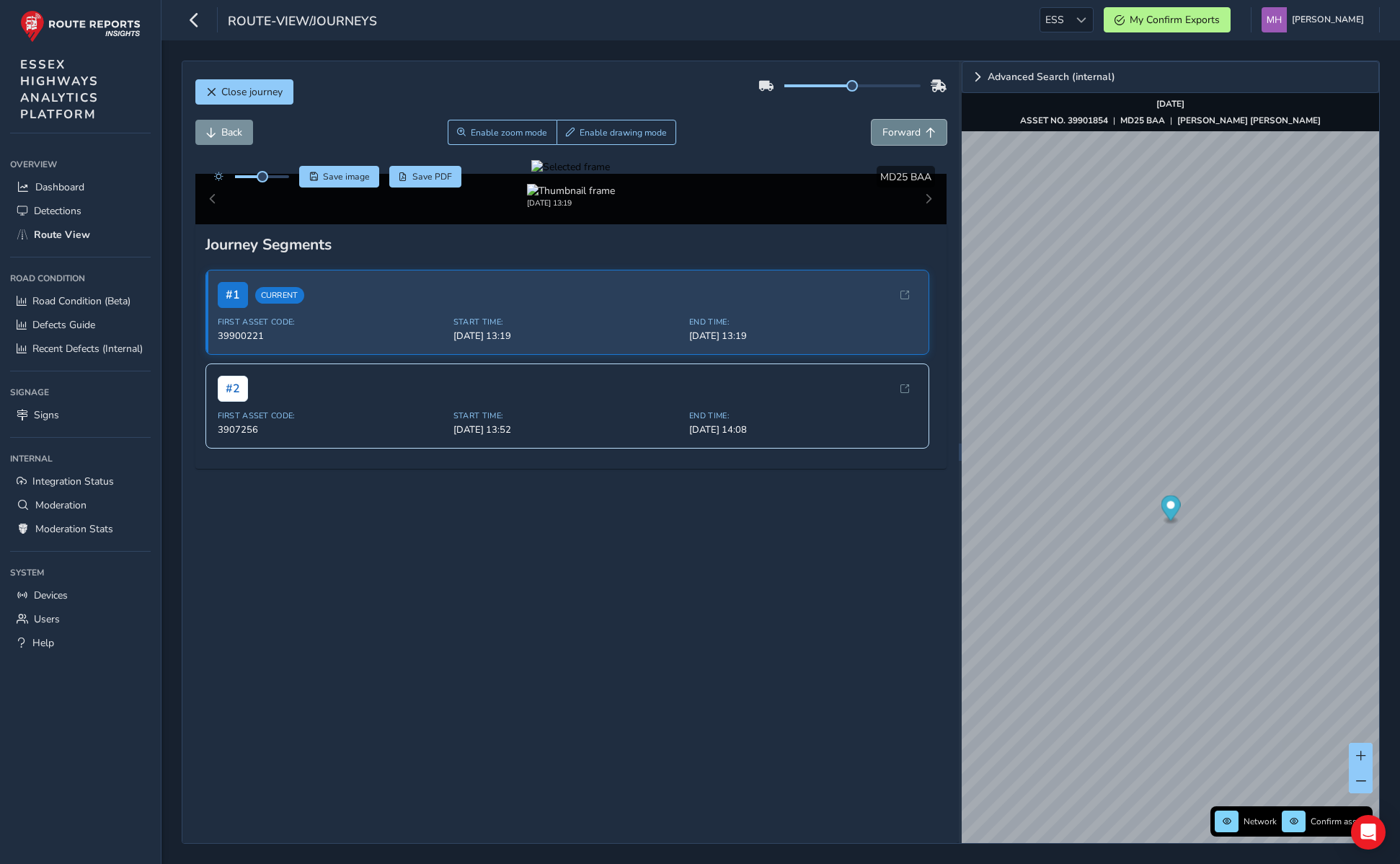
click at [879, 131] on button "Forward" at bounding box center [909, 132] width 75 height 25
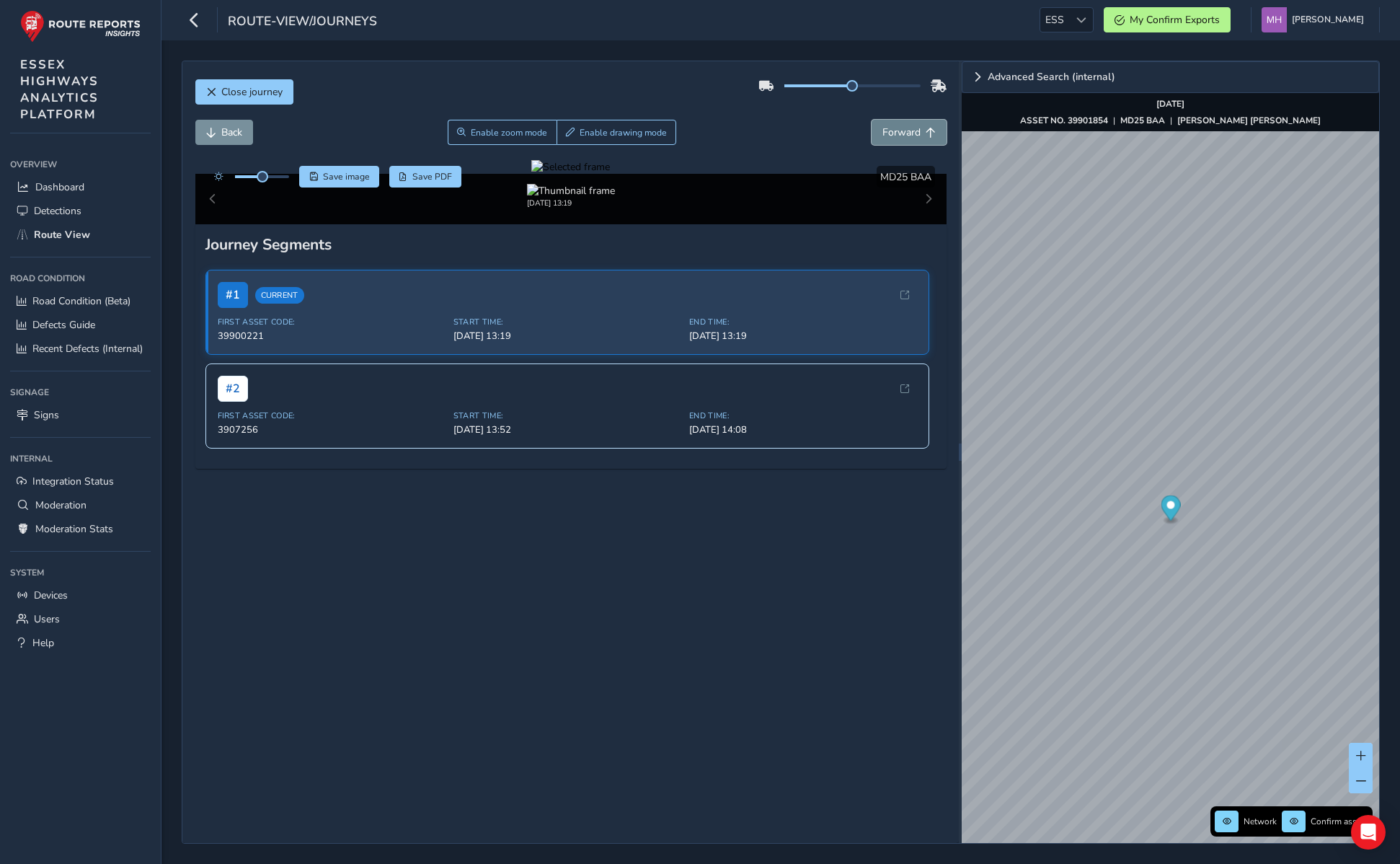
click at [879, 131] on button "Forward" at bounding box center [909, 132] width 75 height 25
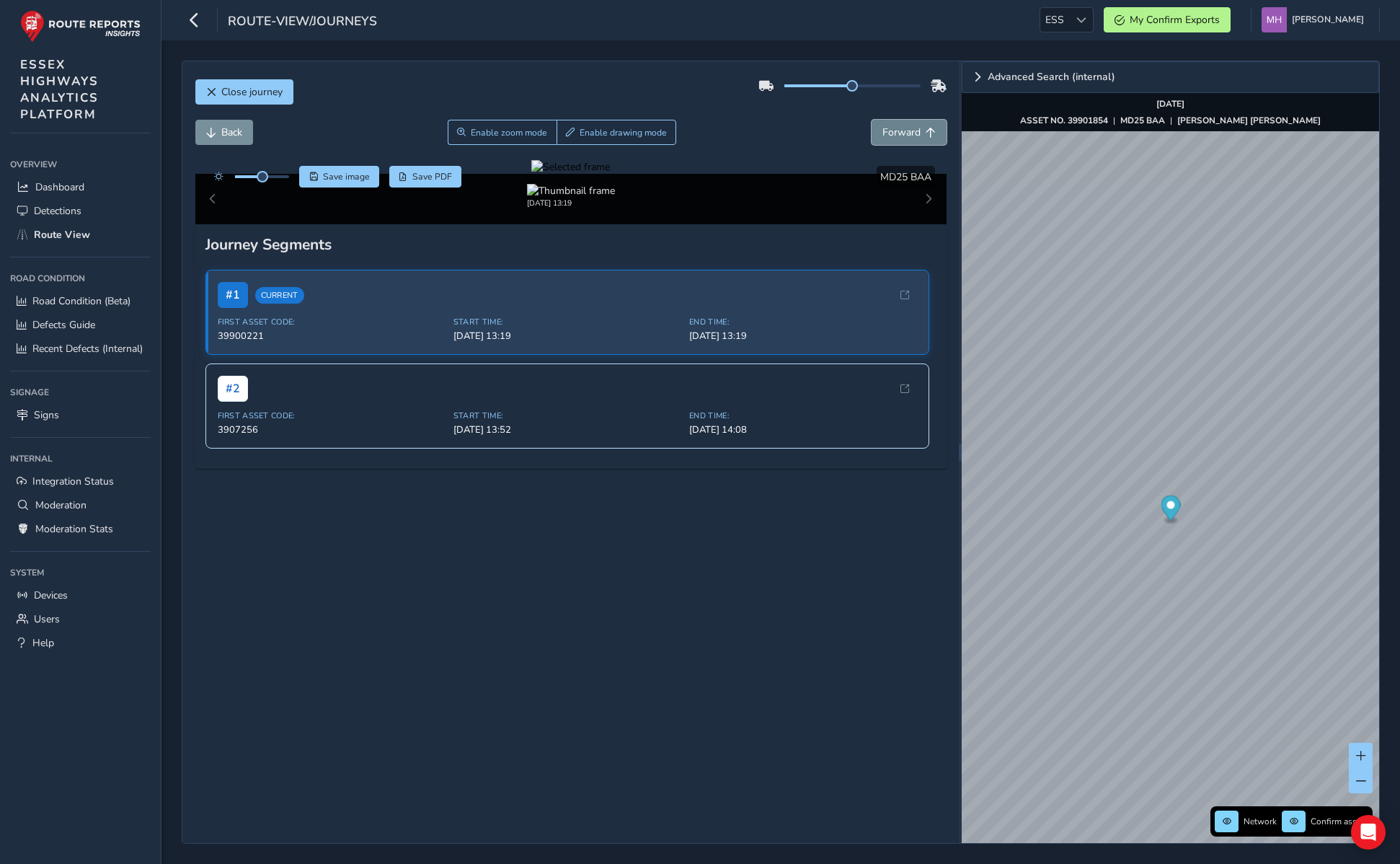
click at [881, 130] on button "Forward" at bounding box center [909, 132] width 75 height 25
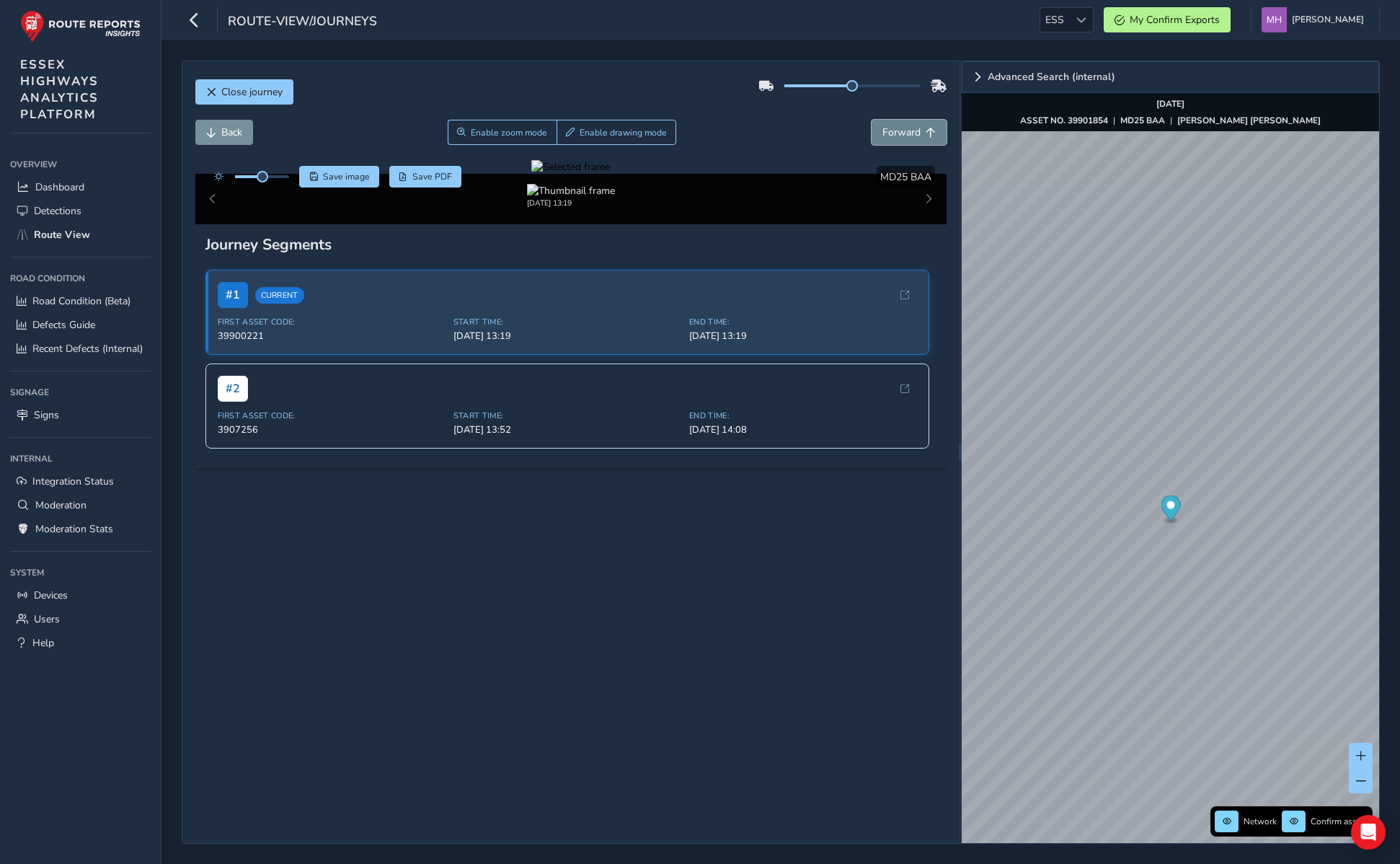
click at [881, 130] on button "Forward" at bounding box center [909, 132] width 75 height 25
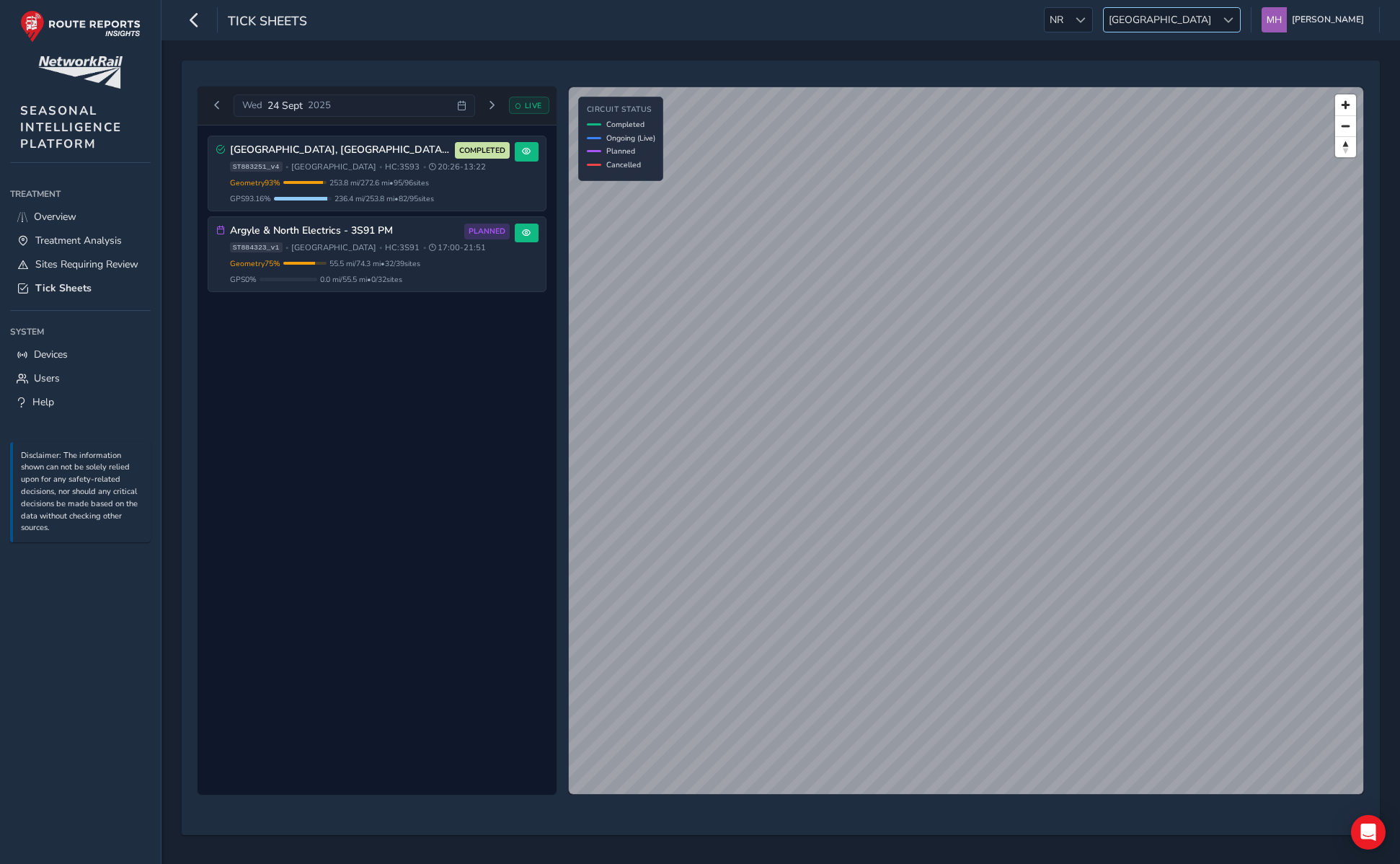
click at [1213, 20] on span "[GEOGRAPHIC_DATA]" at bounding box center [1160, 20] width 113 height 24
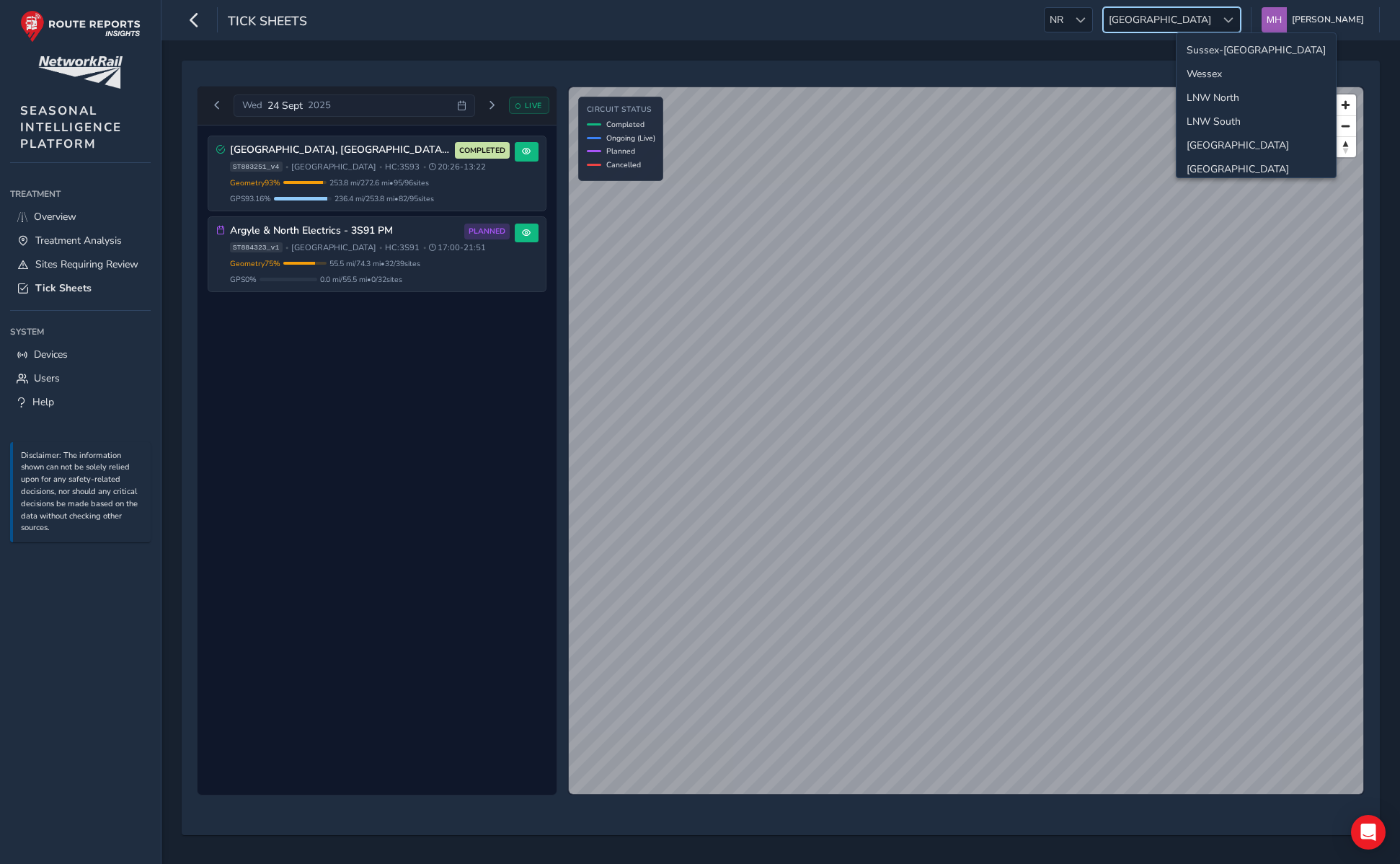
scroll to position [51, 0]
click at [1211, 67] on li "LNW South" at bounding box center [1256, 70] width 159 height 24
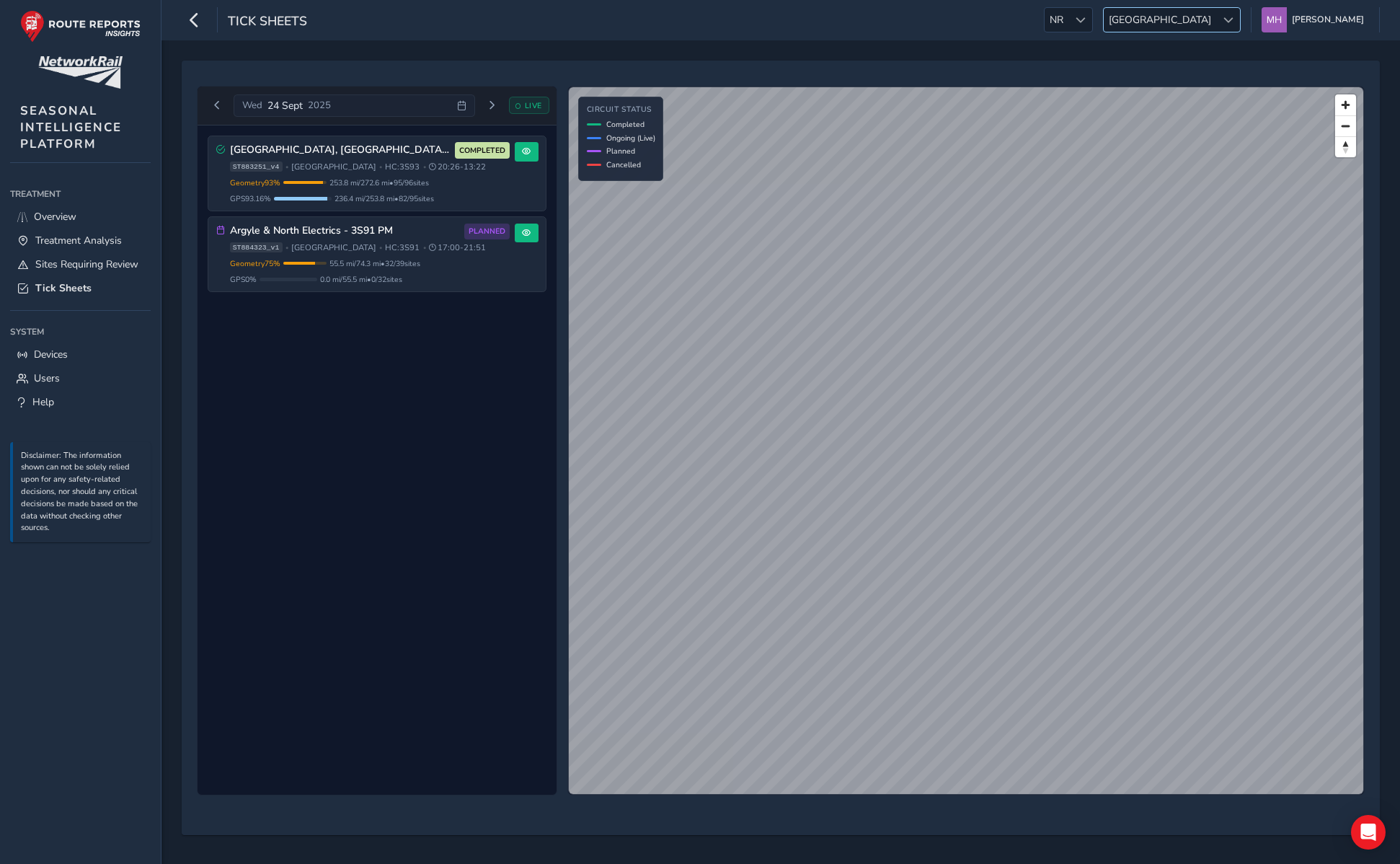
click at [1201, 8] on span "[GEOGRAPHIC_DATA]" at bounding box center [1160, 20] width 113 height 24
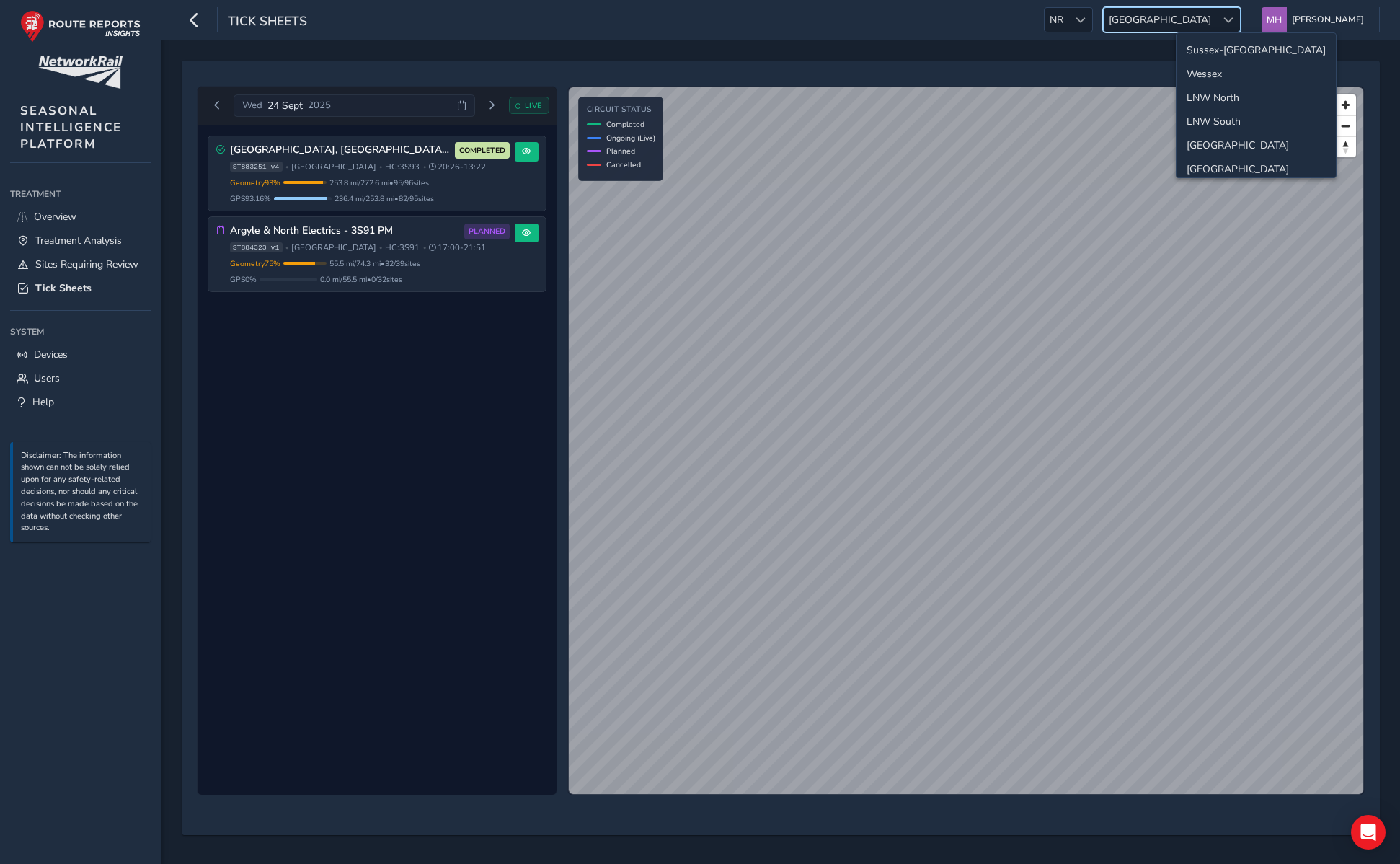
scroll to position [51, 0]
drag, startPoint x: 1202, startPoint y: 45, endPoint x: 1206, endPoint y: 65, distance: 20.4
click at [1206, 65] on ul "Sussex-[GEOGRAPHIC_DATA] [GEOGRAPHIC_DATA] LNW [GEOGRAPHIC_DATA] [GEOGRAPHIC_DA…" at bounding box center [1256, 129] width 159 height 296
click at [1224, 66] on li "LNW South" at bounding box center [1256, 70] width 159 height 24
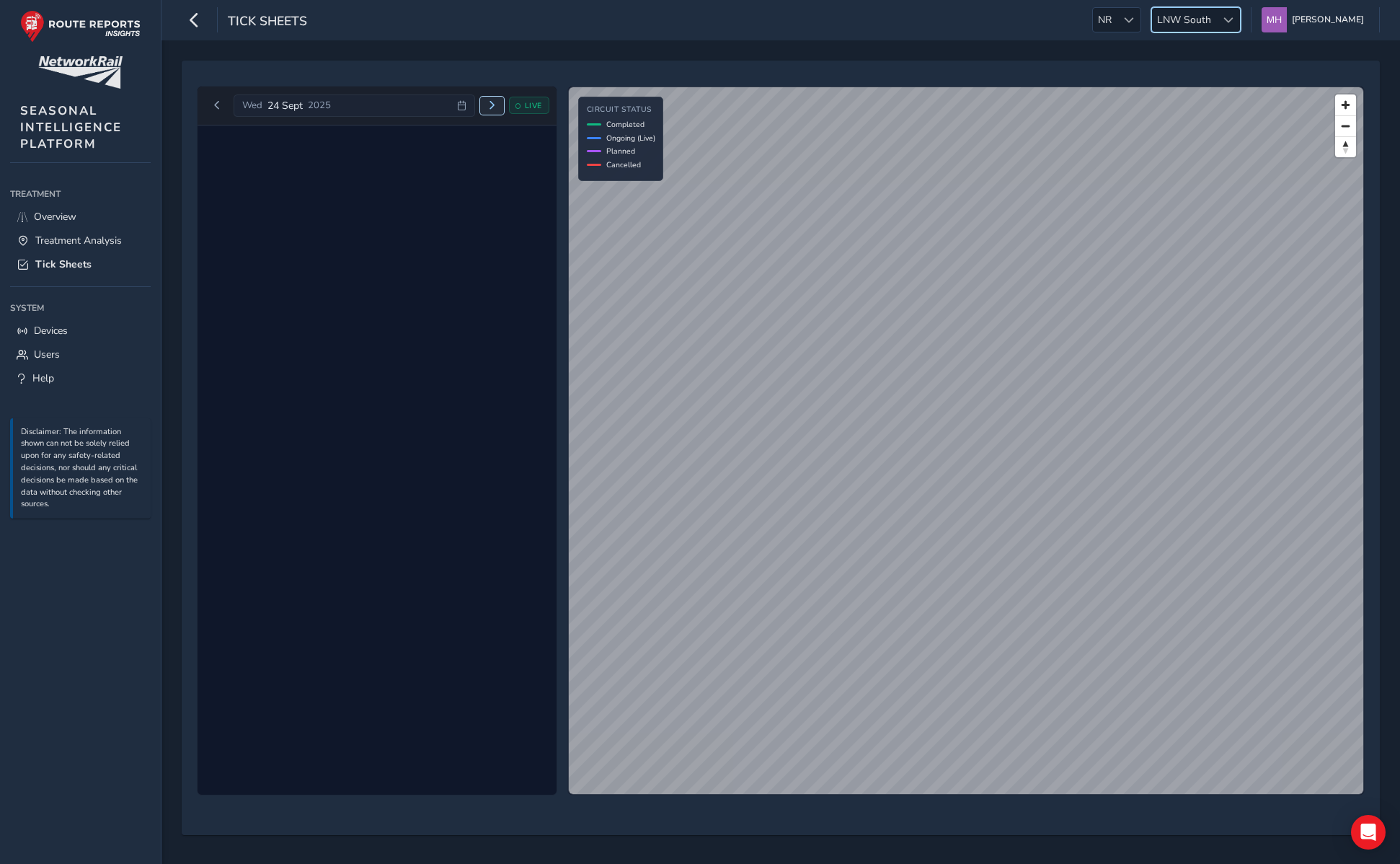
click at [486, 99] on button "Next day" at bounding box center [492, 106] width 24 height 18
click at [486, 99] on button "Next day" at bounding box center [485, 106] width 24 height 18
click at [214, 110] on button "Previous day" at bounding box center [217, 106] width 24 height 18
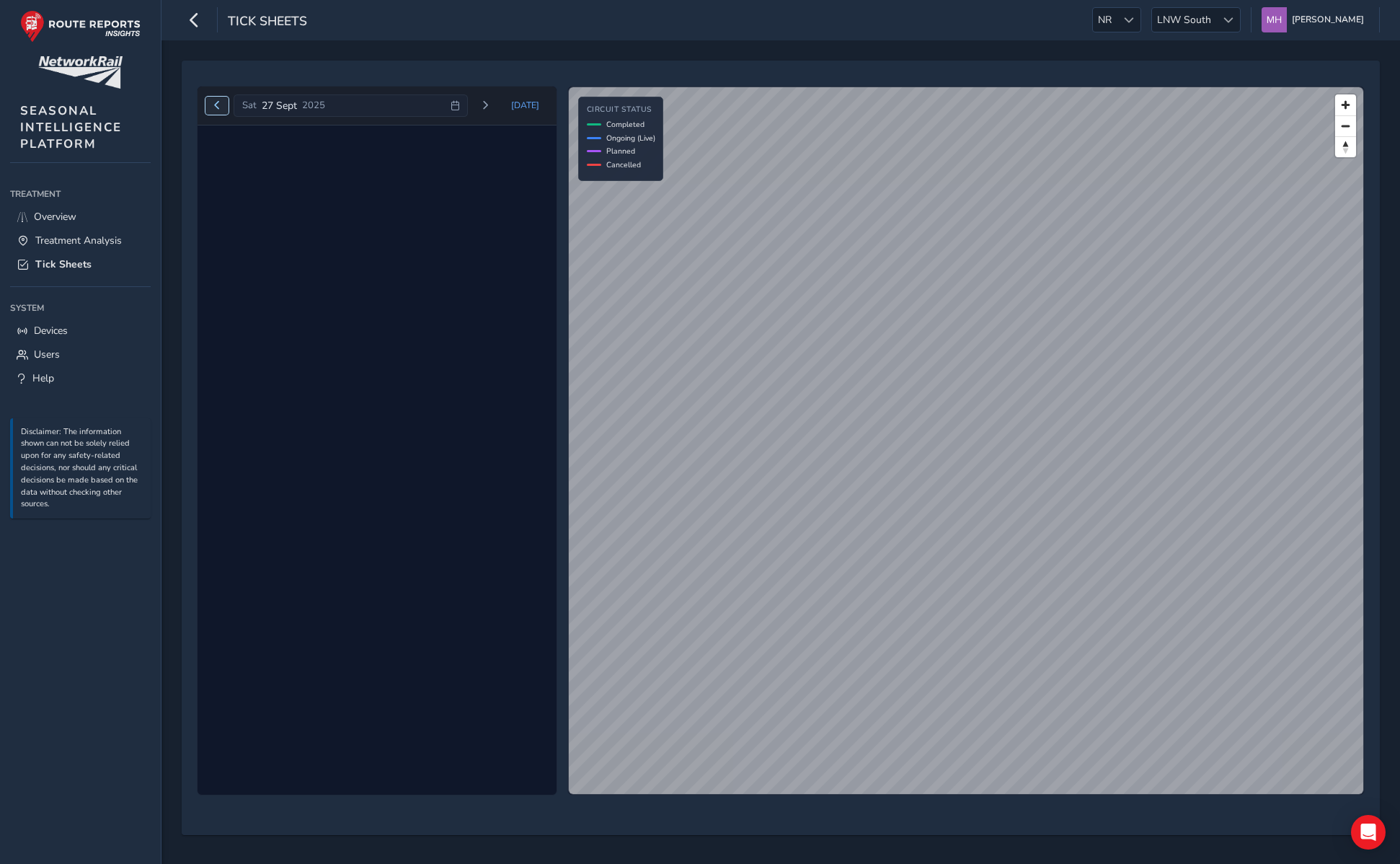
click at [214, 110] on button "Previous day" at bounding box center [217, 106] width 24 height 18
click at [214, 110] on div "[DATE] Loading..." at bounding box center [377, 106] width 344 height 23
click at [214, 110] on button "Previous day" at bounding box center [217, 106] width 24 height 18
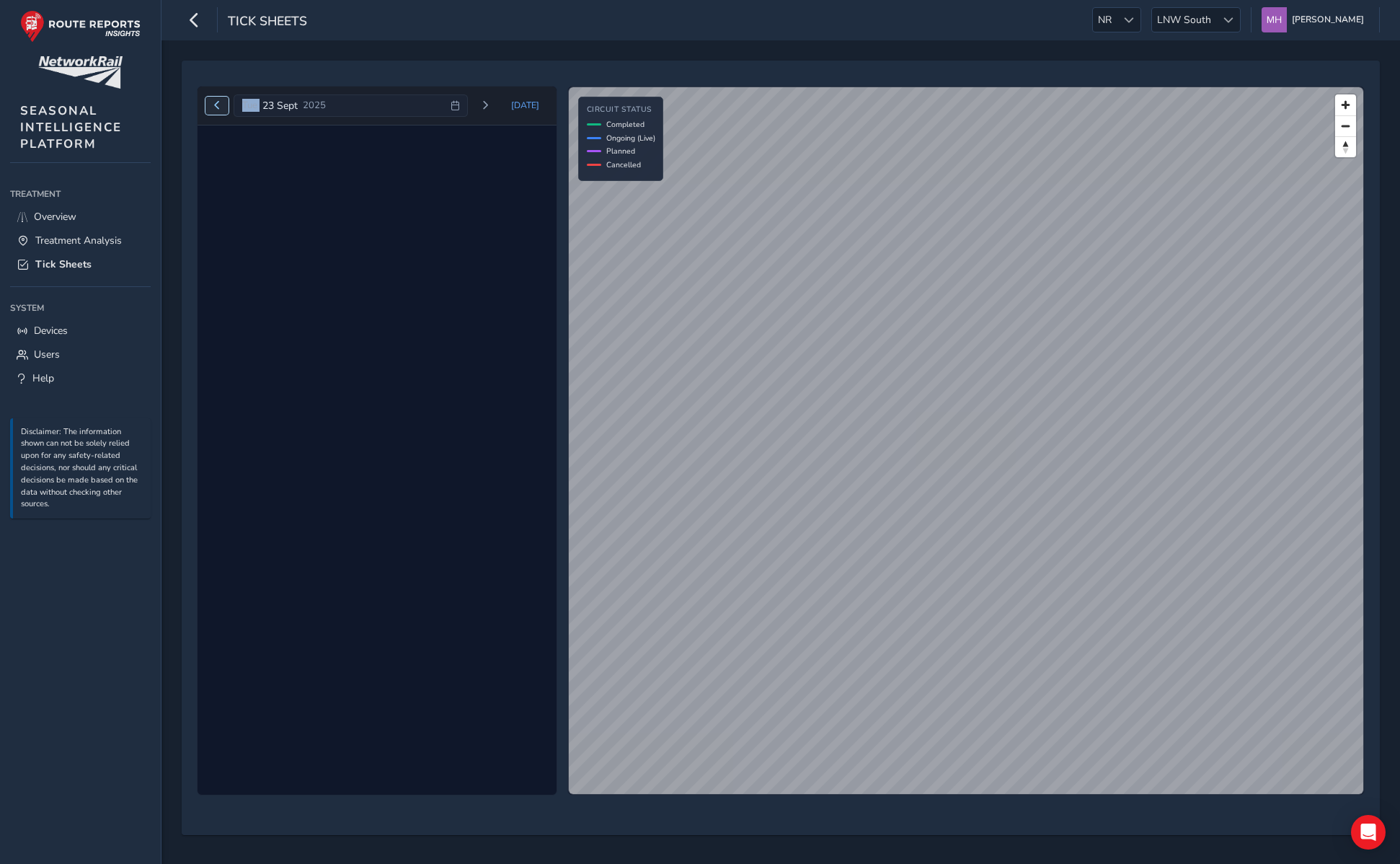
click at [218, 105] on span "Previous day" at bounding box center [217, 105] width 8 height 8
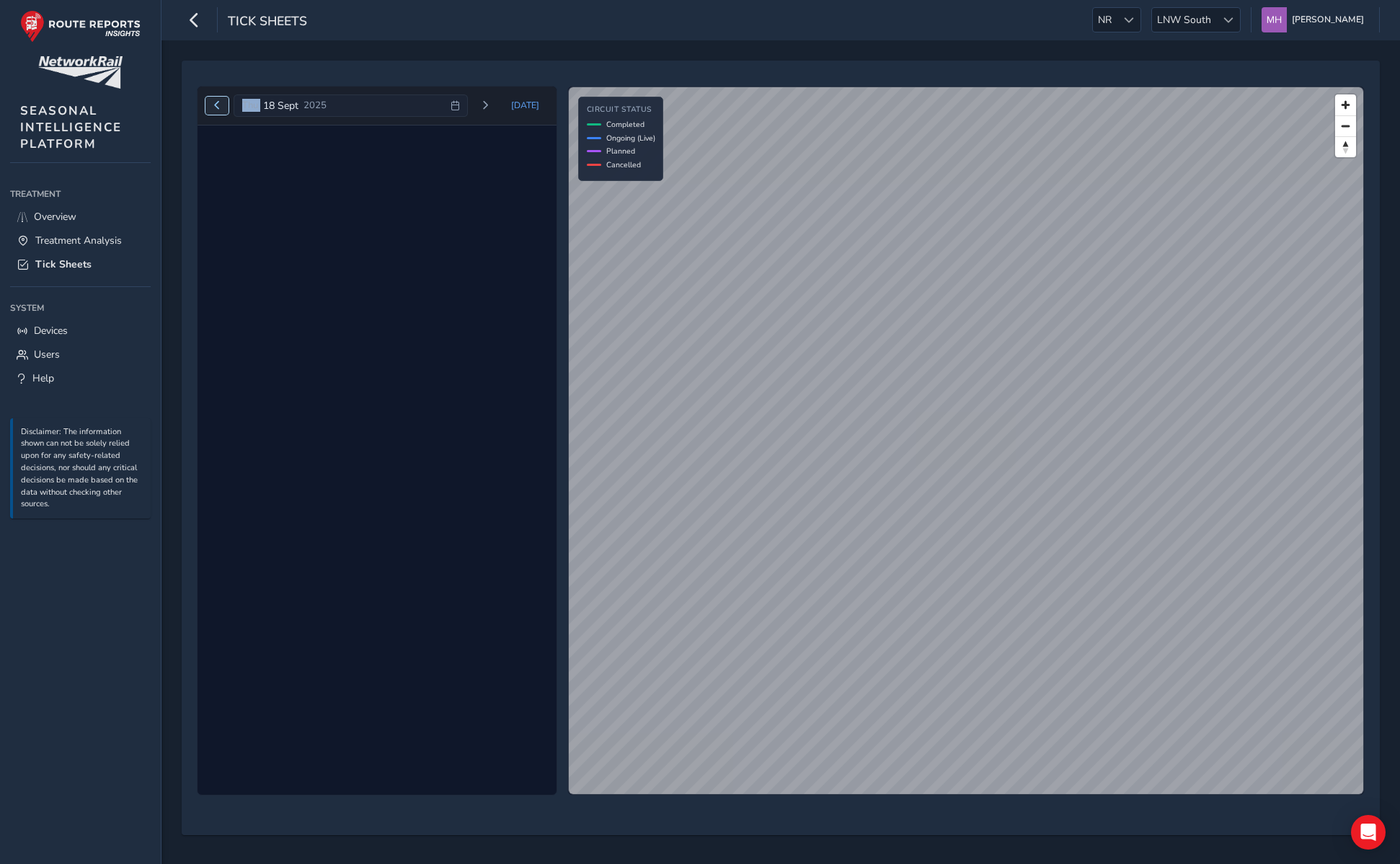
click at [218, 105] on span "Previous day" at bounding box center [217, 105] width 8 height 8
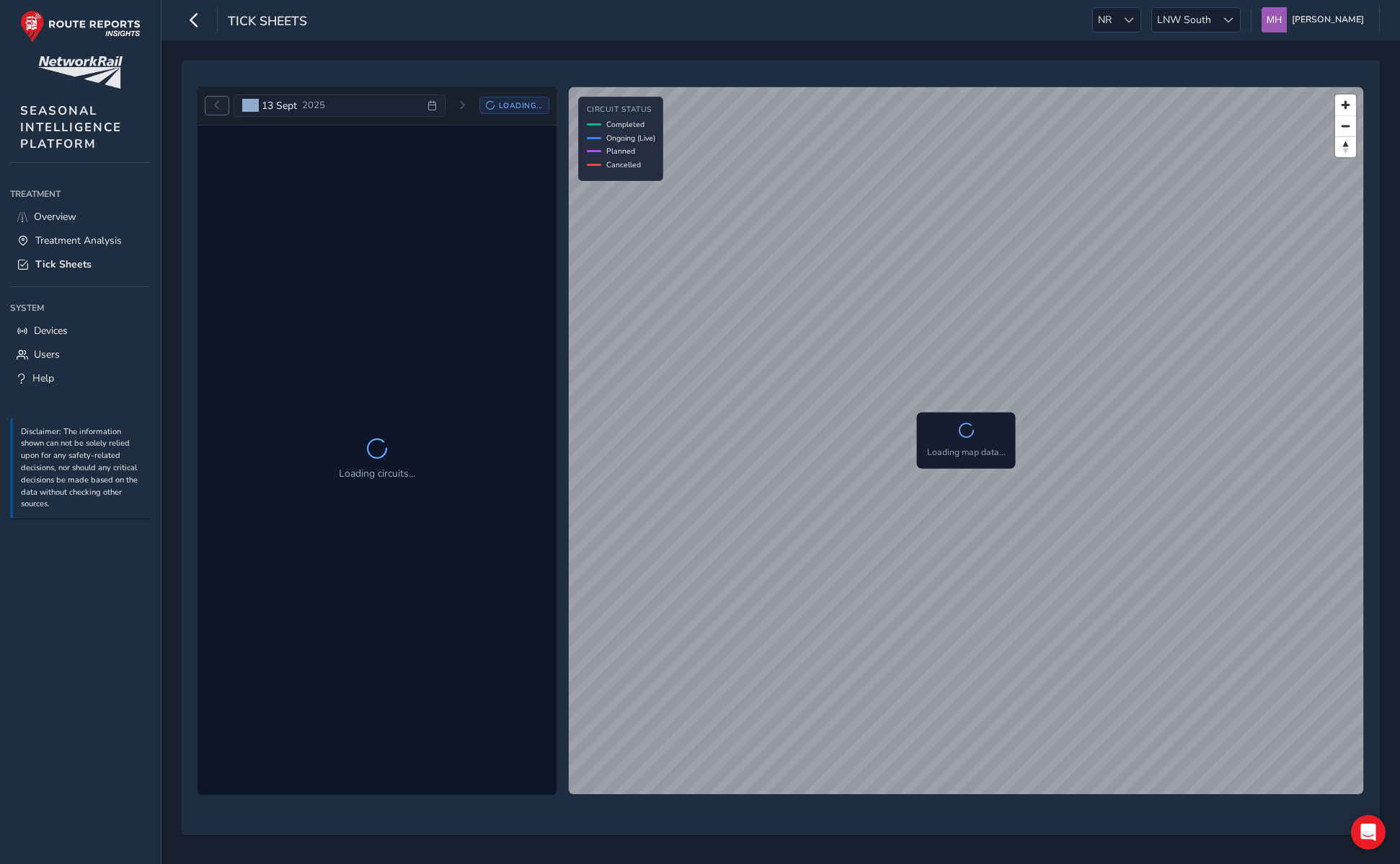
click at [218, 105] on span "Previous day" at bounding box center [217, 105] width 8 height 8
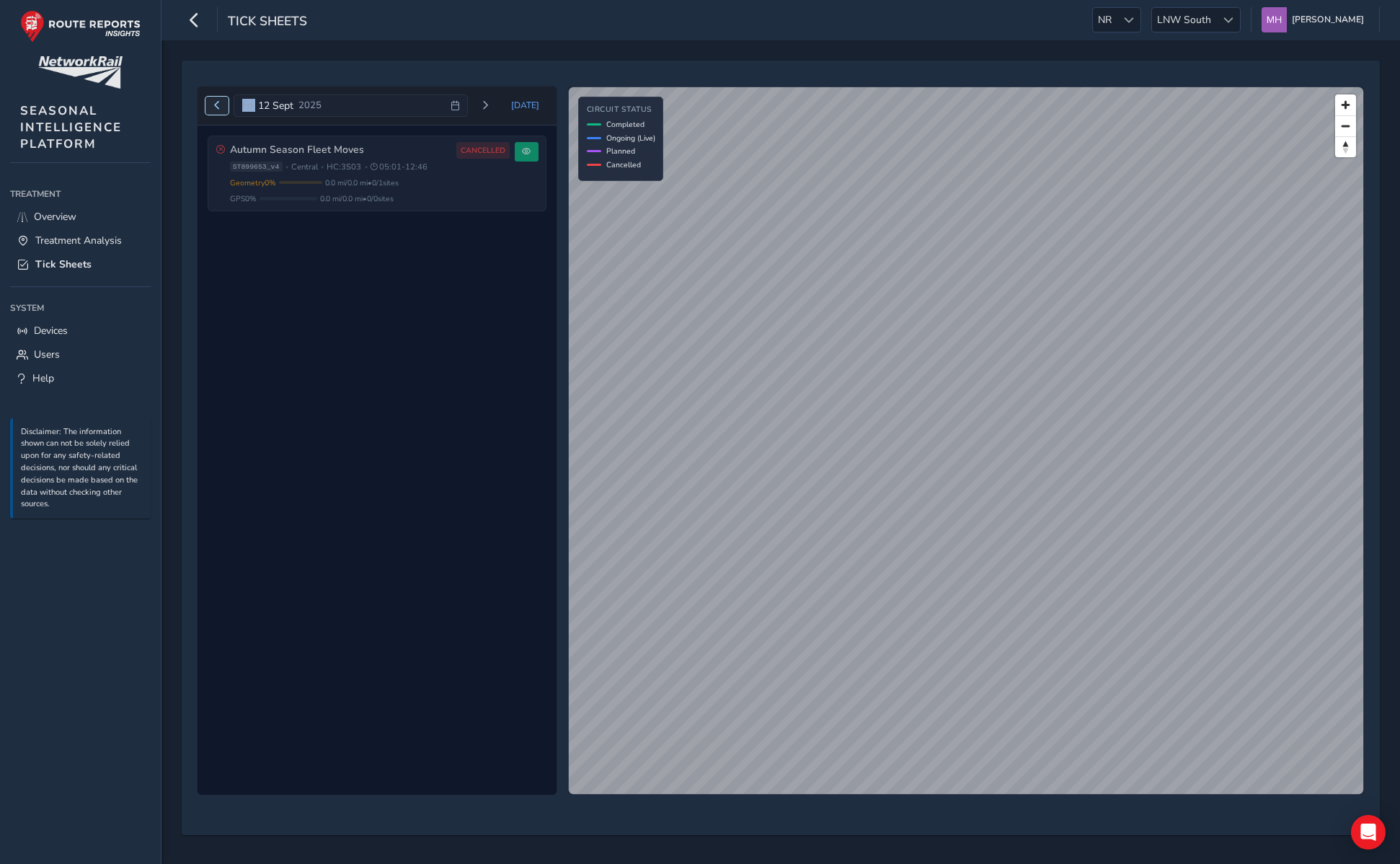
click at [218, 105] on span "Previous day" at bounding box center [217, 105] width 8 height 8
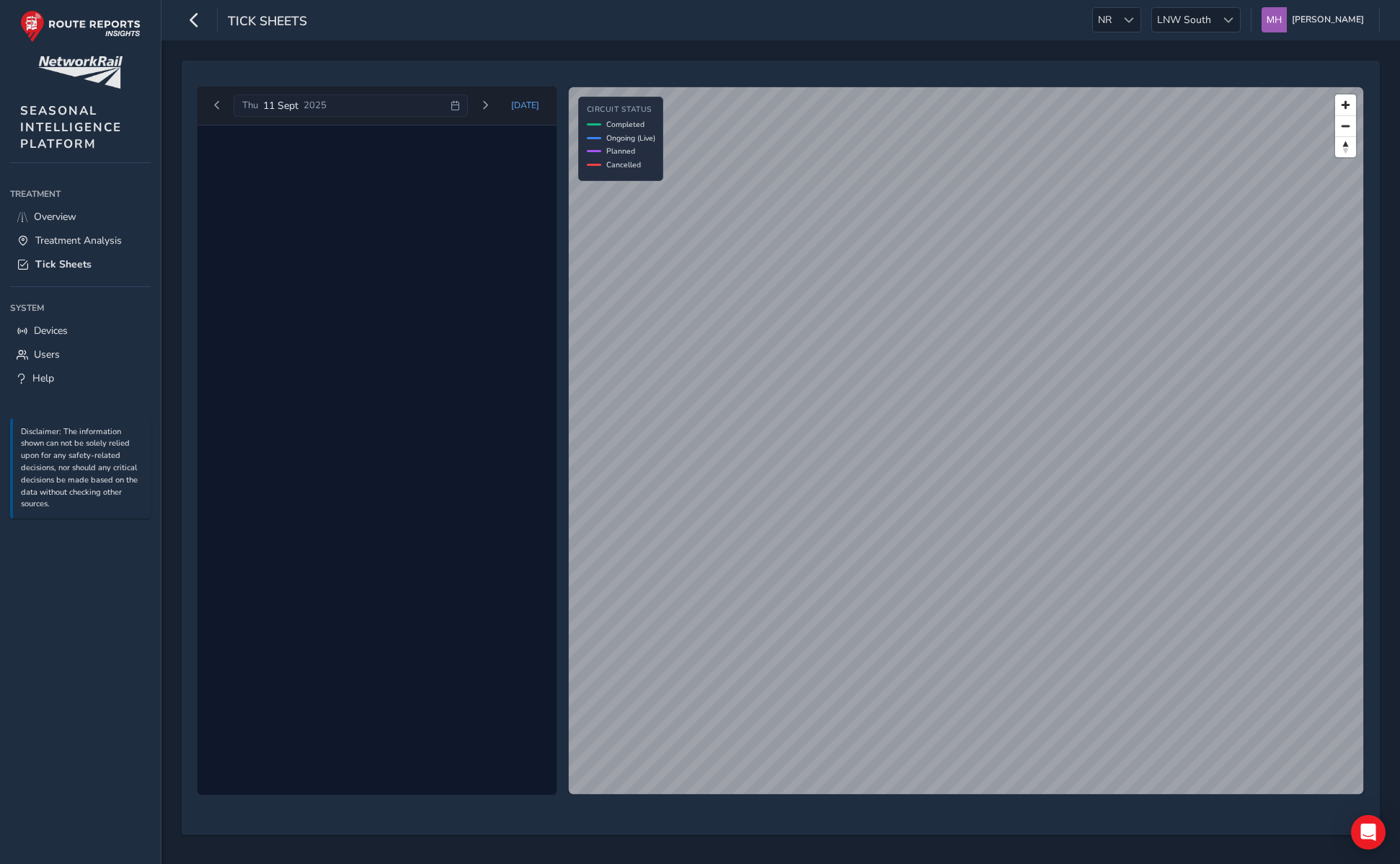
click at [420, 67] on div "[DATE] [DATE] © Mapbox © OpenStreetMap Improve this map Circuit Status Complete…" at bounding box center [781, 448] width 1198 height 775
click at [491, 97] on button "Next day" at bounding box center [485, 106] width 24 height 18
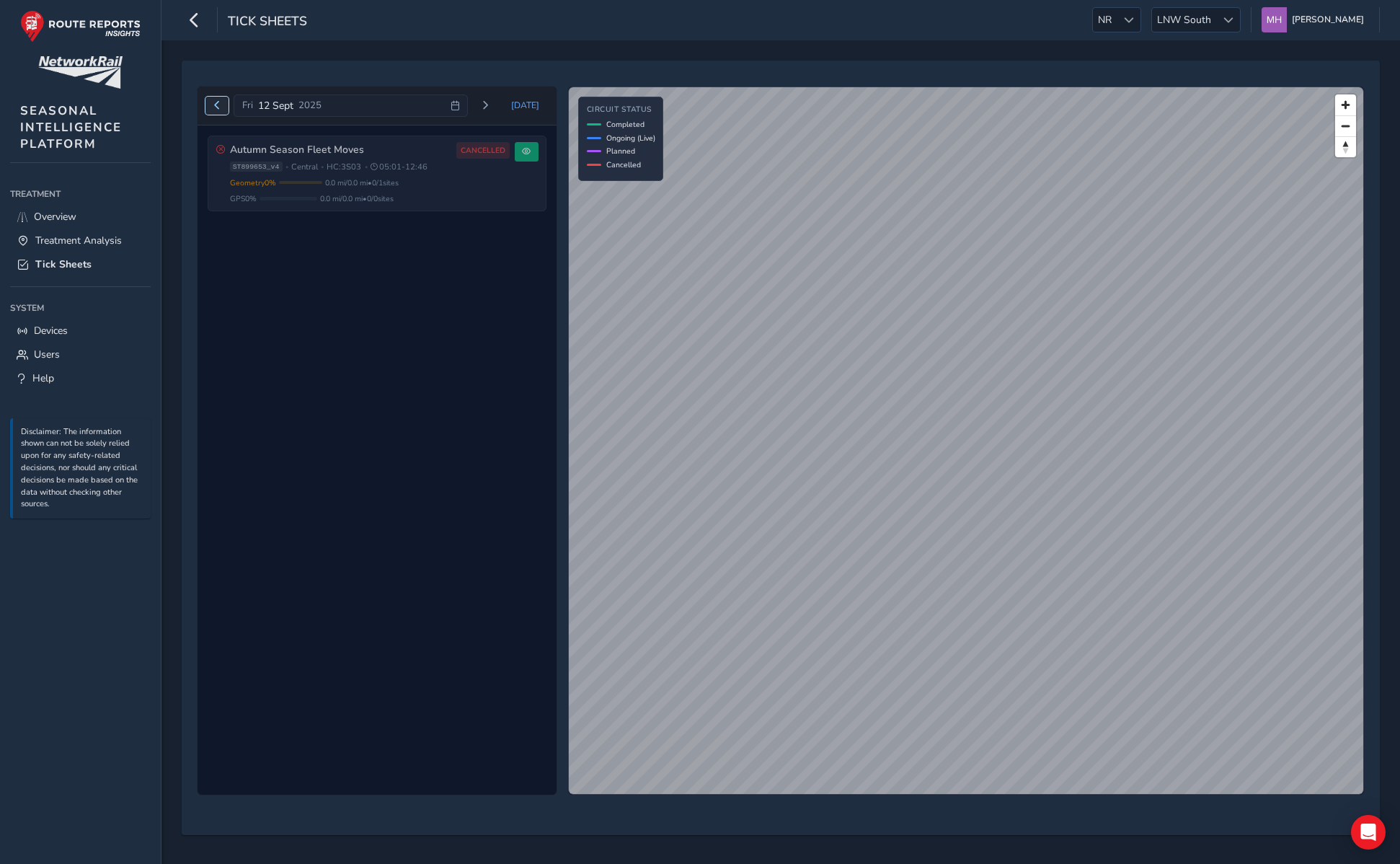
click at [215, 104] on span "Previous day" at bounding box center [217, 105] width 8 height 8
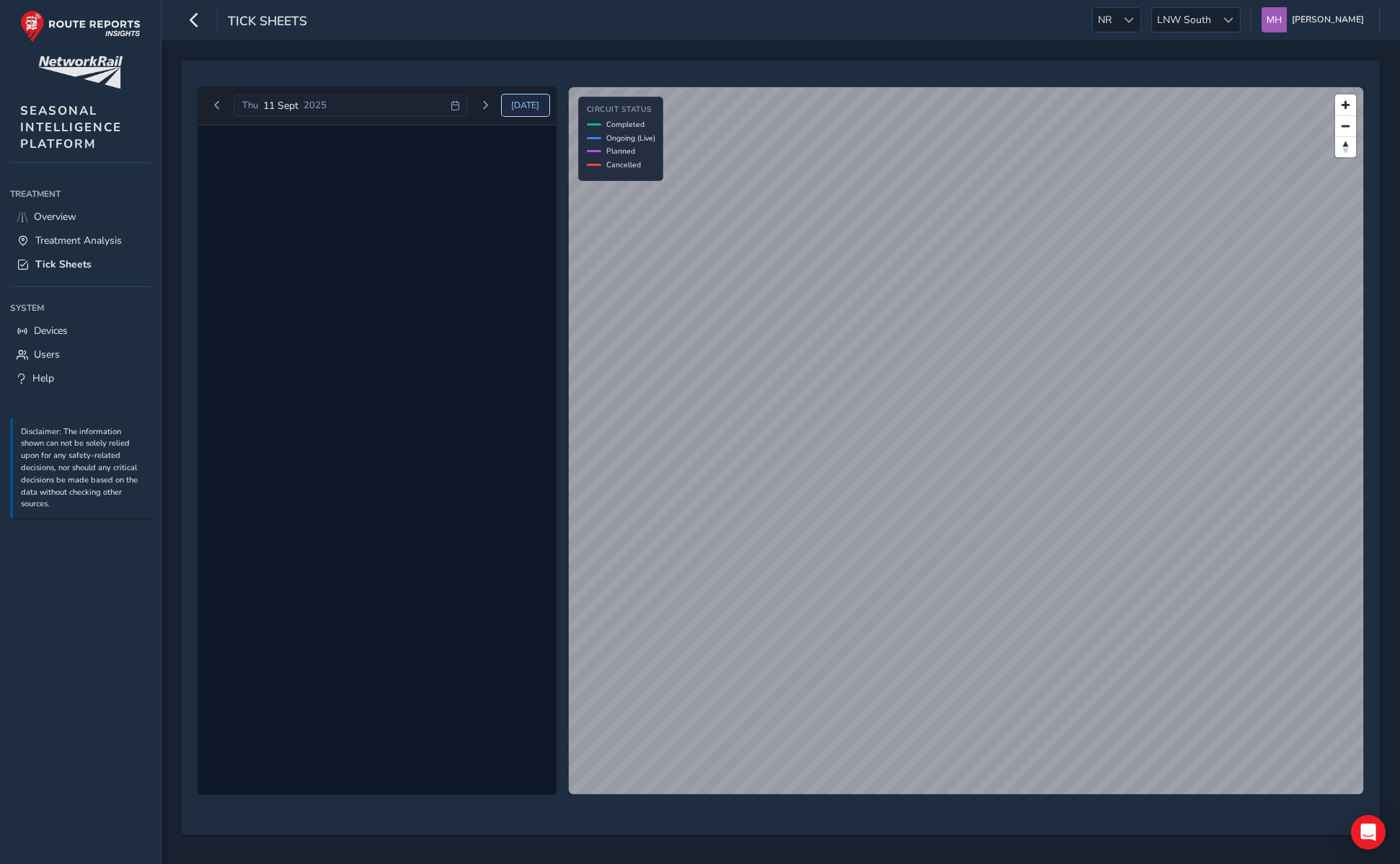
click at [530, 104] on span "[DATE]" at bounding box center [526, 105] width 28 height 12
click at [345, 104] on div "[DATE]" at bounding box center [354, 106] width 241 height 23
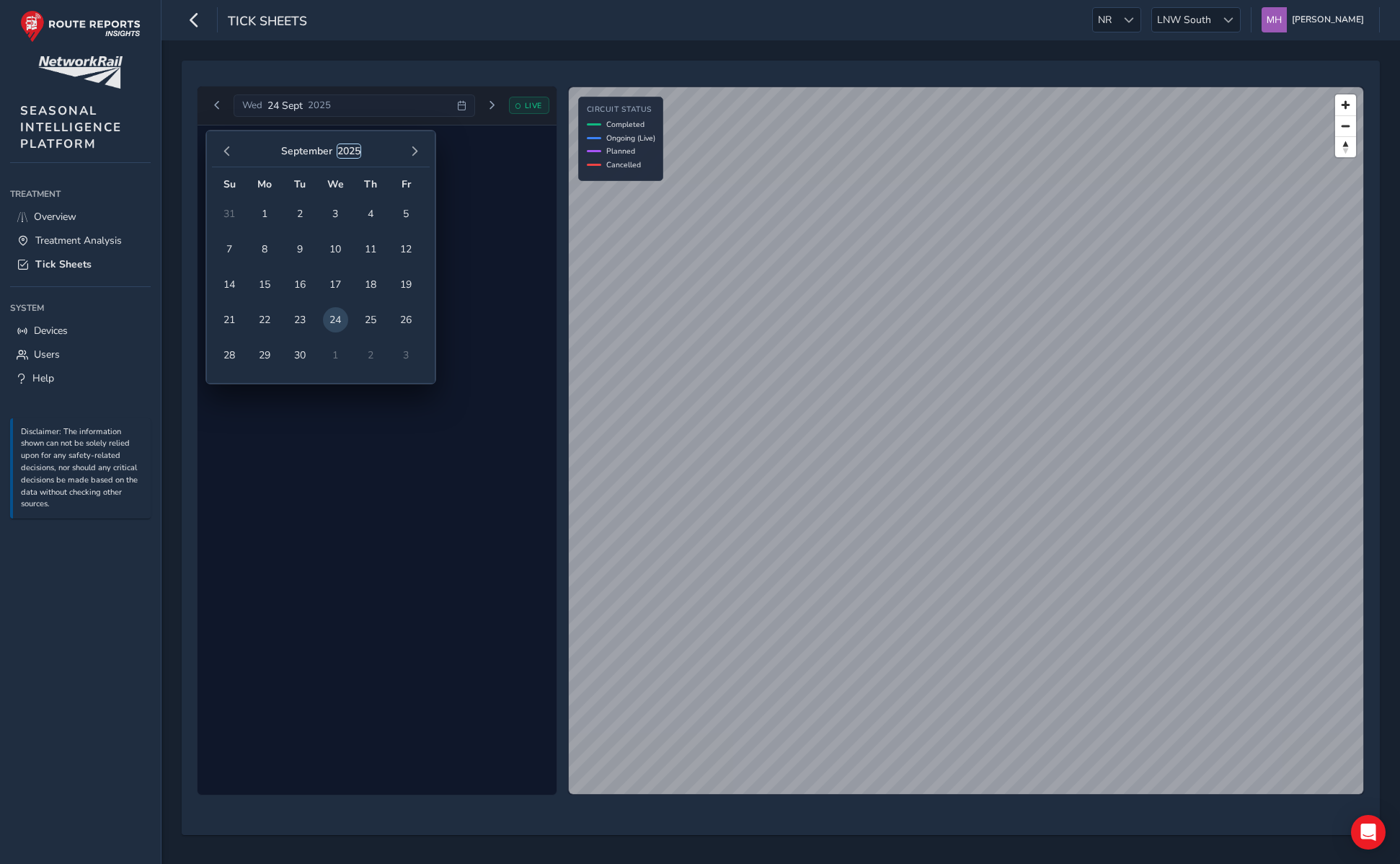
click at [350, 148] on button "2025" at bounding box center [349, 151] width 23 height 13
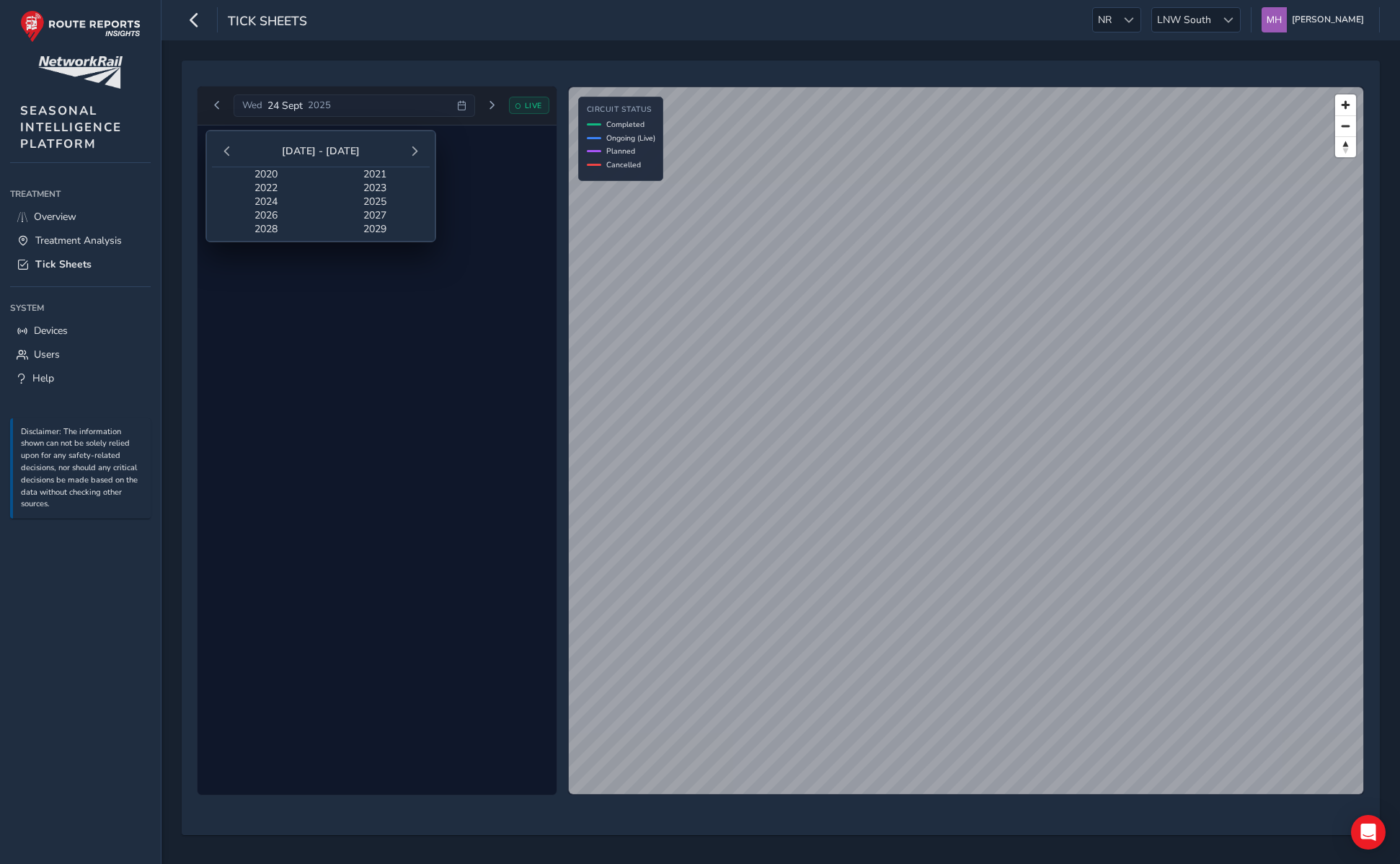
click at [274, 200] on span "2024" at bounding box center [266, 201] width 108 height 13
click at [328, 252] on span "Nov" at bounding box center [320, 255] width 73 height 24
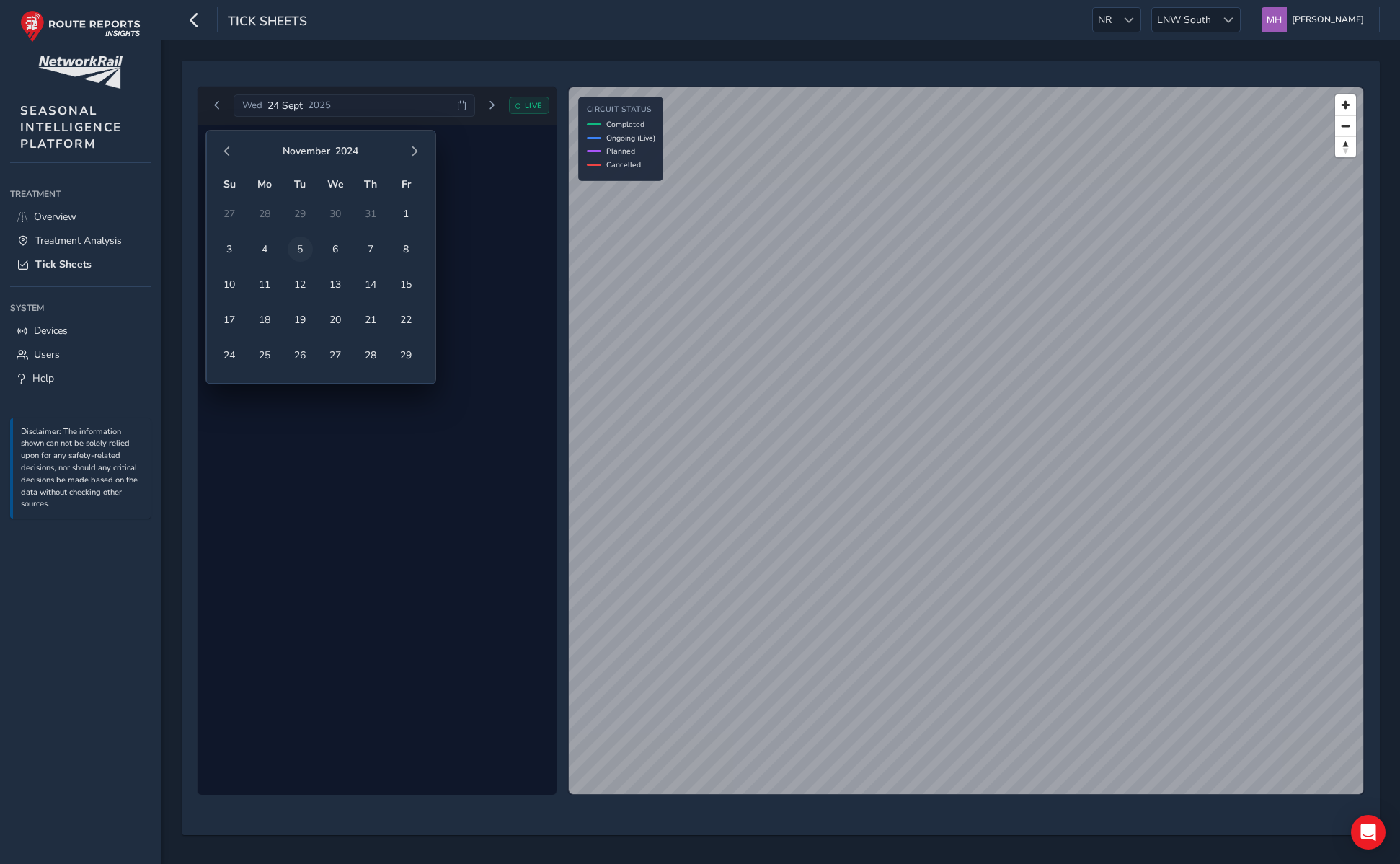
click at [293, 255] on span "5" at bounding box center [300, 249] width 25 height 25
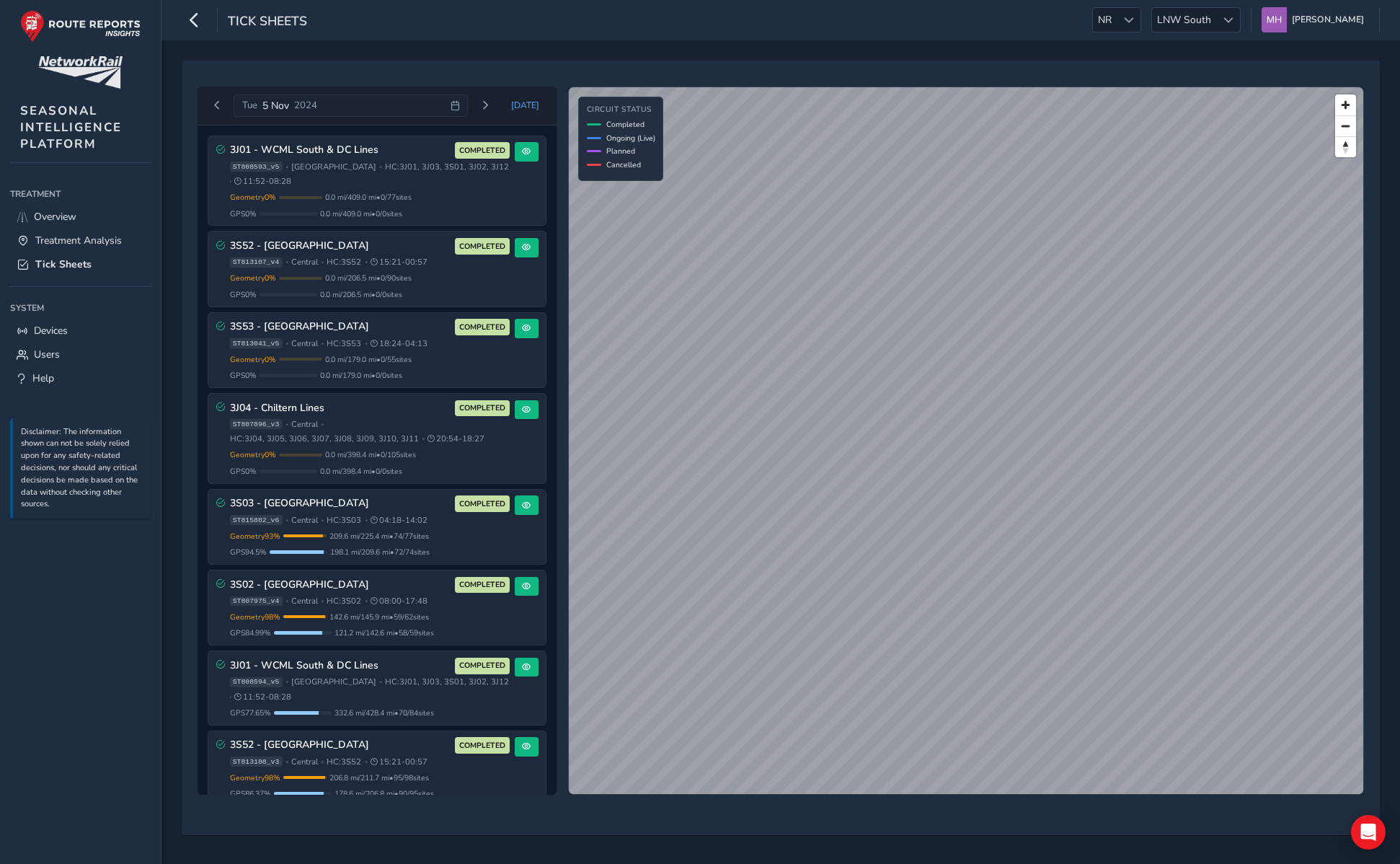
click at [481, 24] on div "Tick Sheets NR NR LNW South LNW South [PERSON_NAME] Colour Scheme: Dark Dim Lig…" at bounding box center [781, 20] width 1239 height 40
click at [486, 18] on div "Tick Sheets NR NR LNW South LNW South [PERSON_NAME] Colour Scheme: Dark Dim Lig…" at bounding box center [781, 20] width 1239 height 40
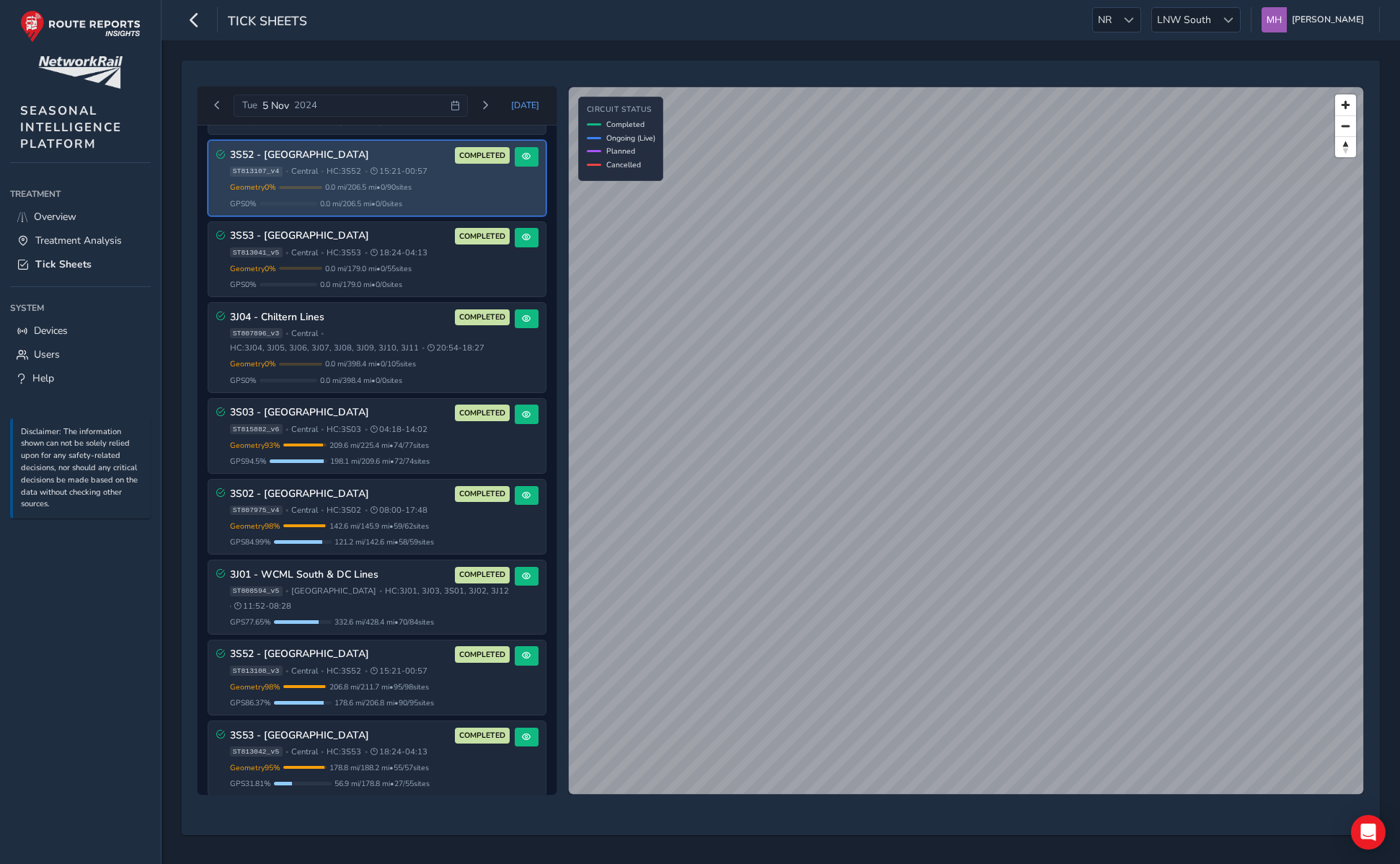
scroll to position [200, 0]
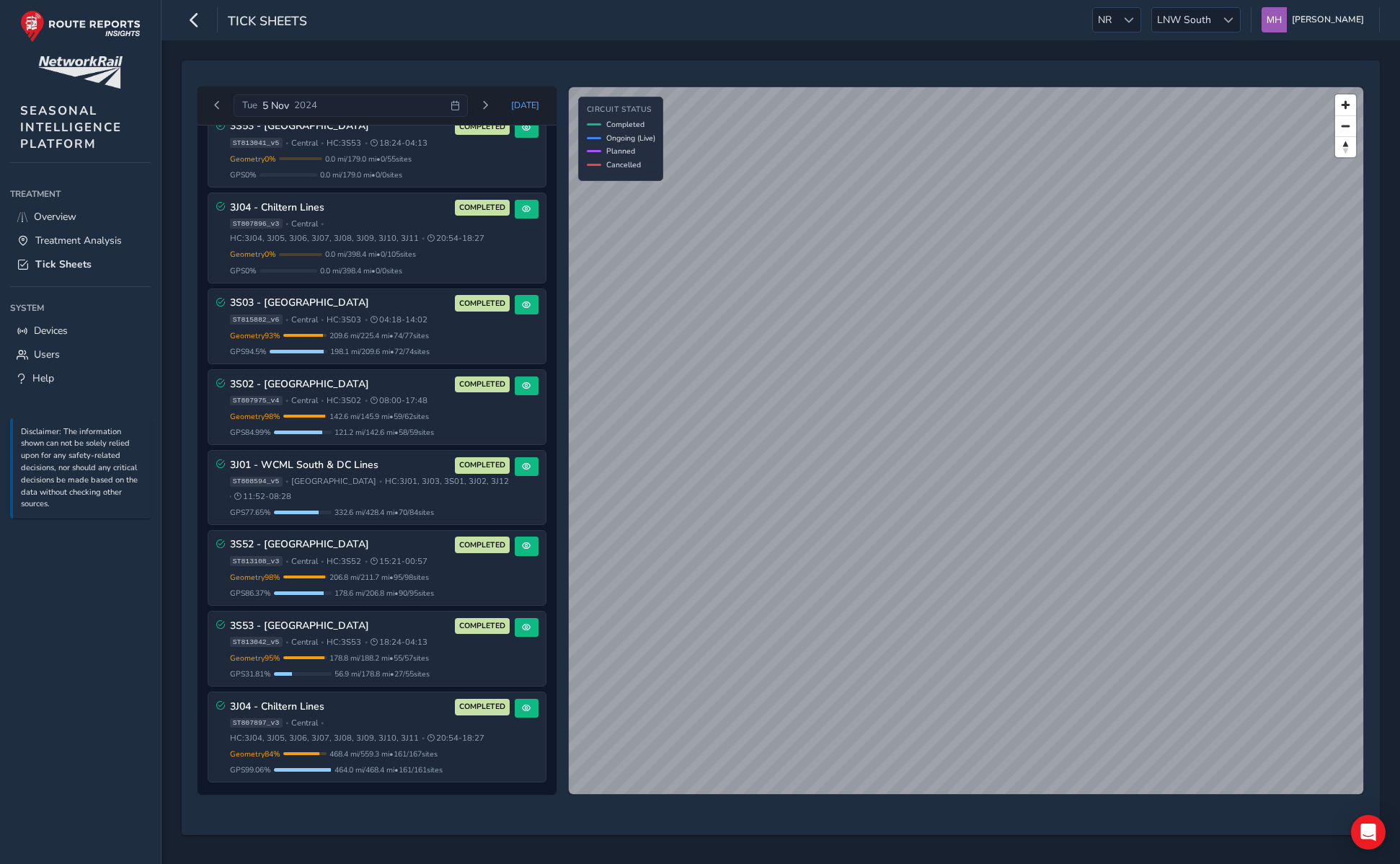
click at [807, 71] on div "[DATE] [DATE] 3J01 - WCML South & DC Lines COMPLETED ST808593_v5 • West Coast M…" at bounding box center [781, 448] width 1178 height 755
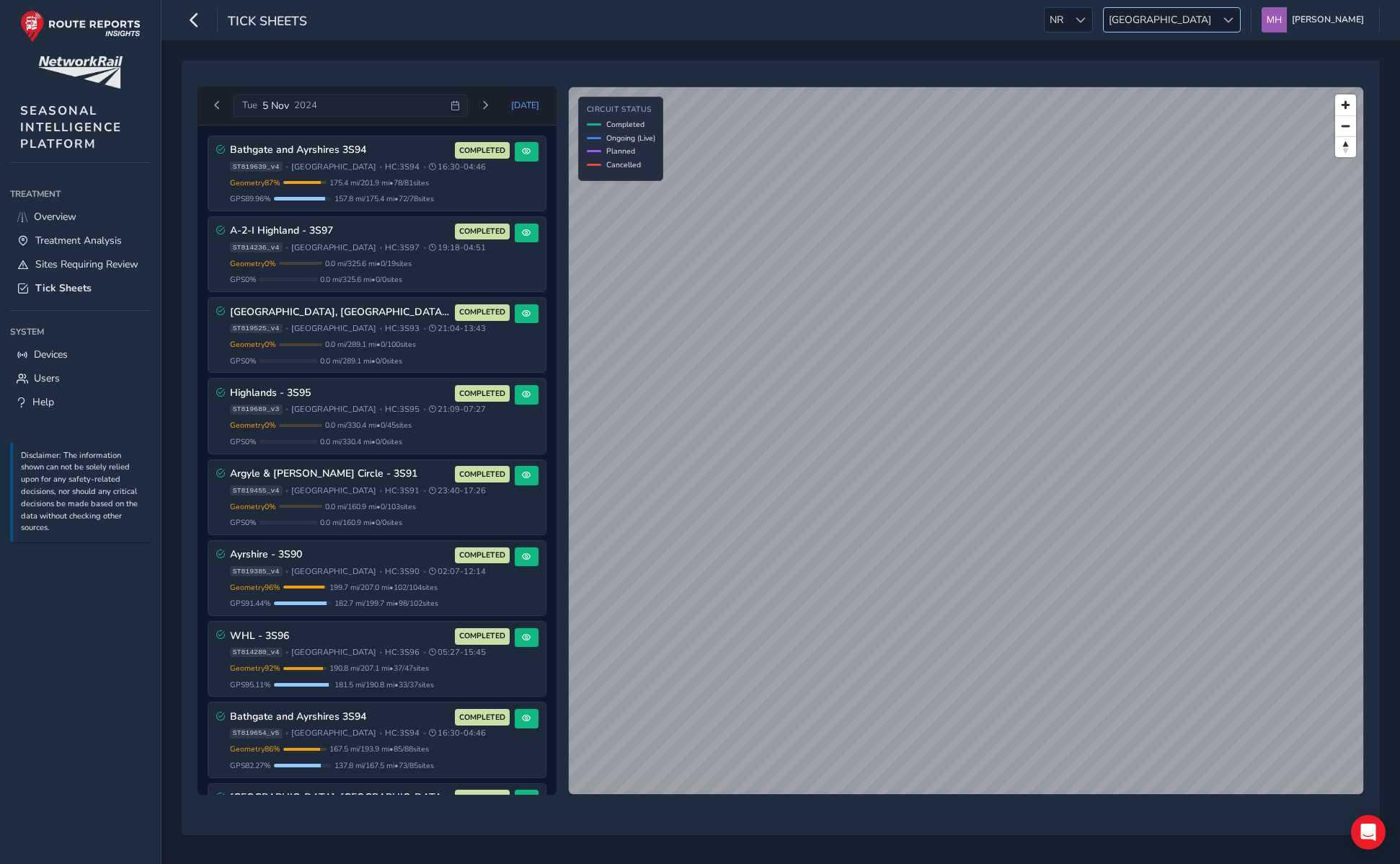
click at [1231, 13] on div at bounding box center [1228, 20] width 24 height 24
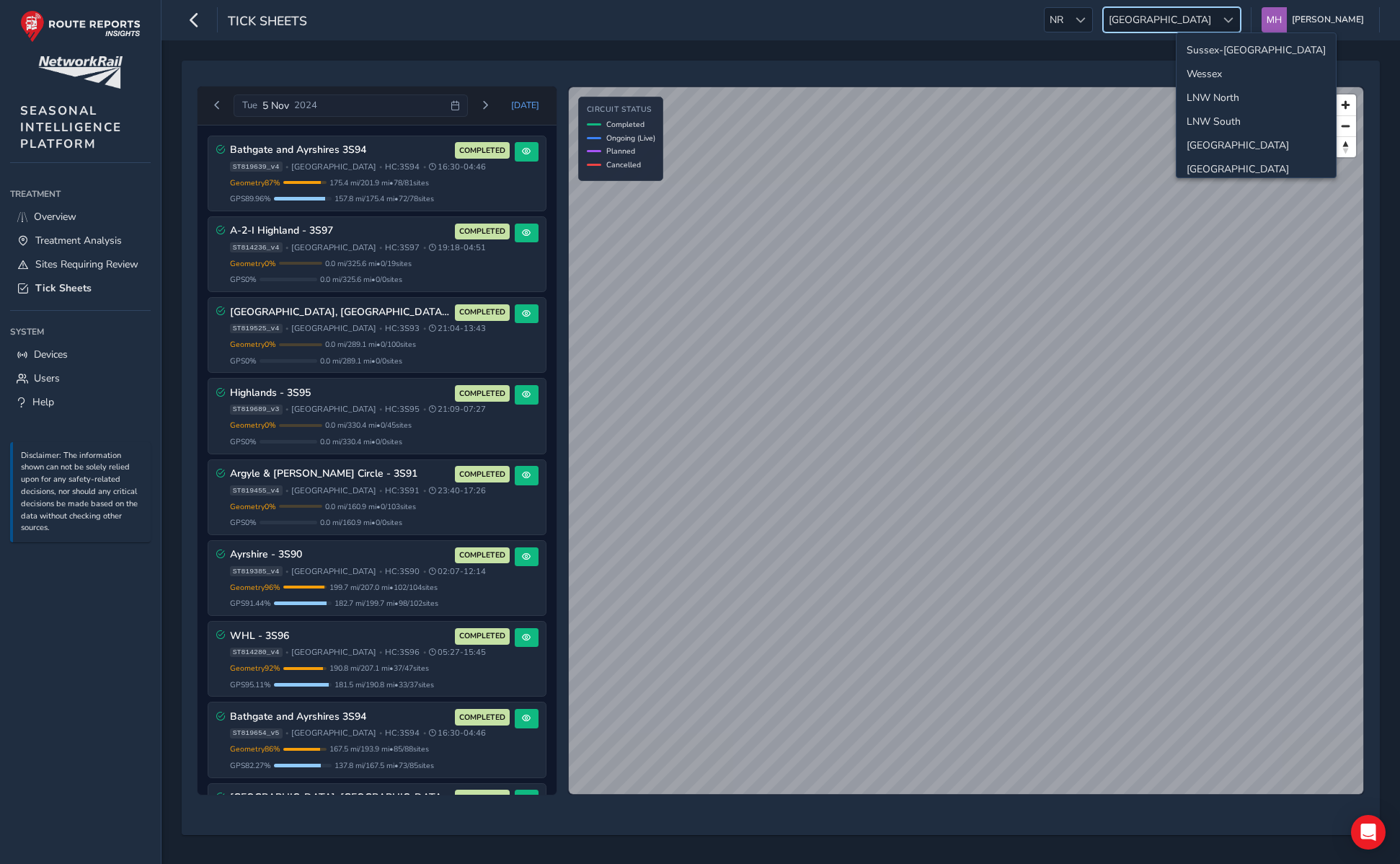
scroll to position [51, 0]
click at [1226, 73] on li "LNW South" at bounding box center [1256, 70] width 159 height 24
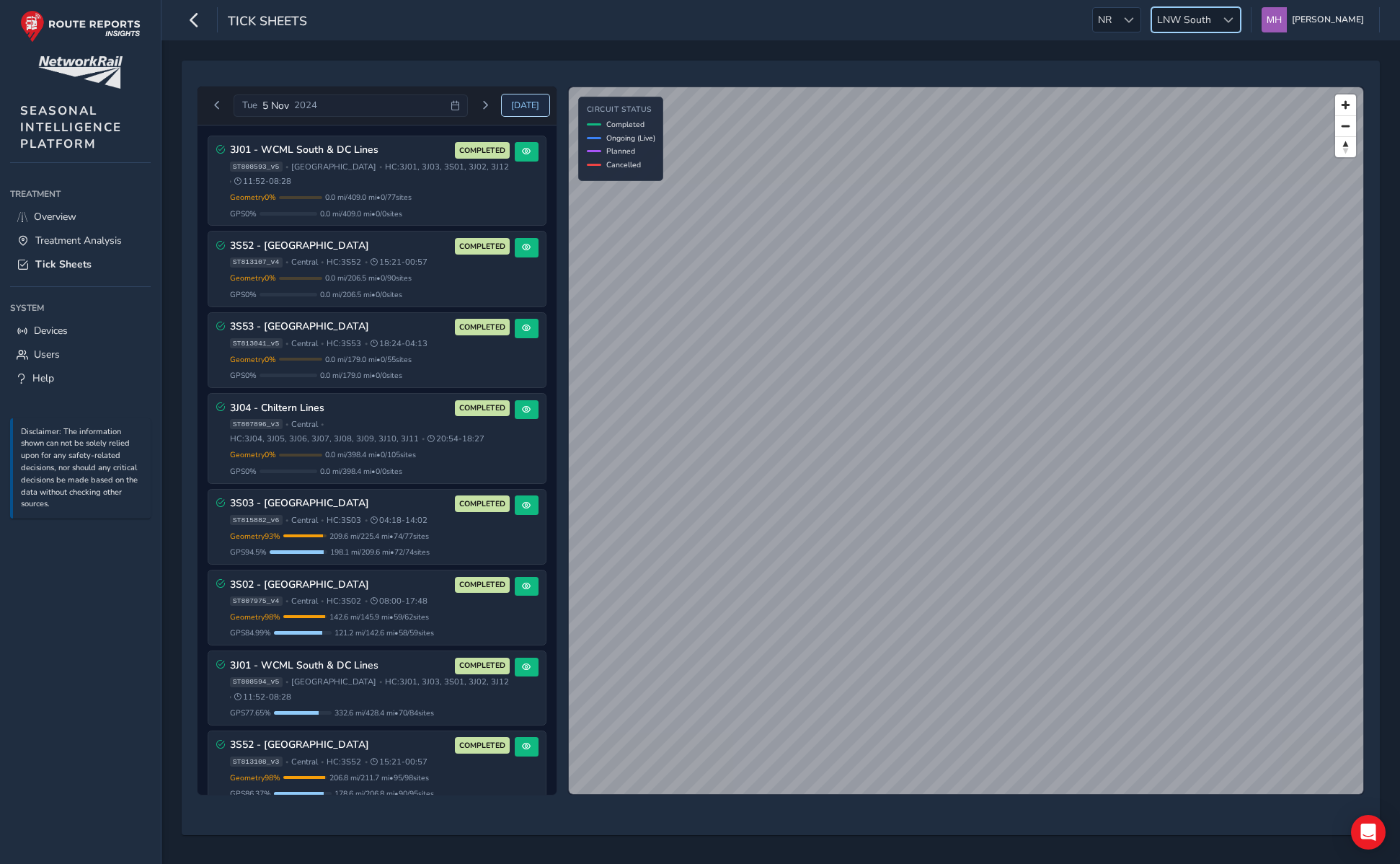
click at [528, 100] on span "[DATE]" at bounding box center [526, 105] width 28 height 12
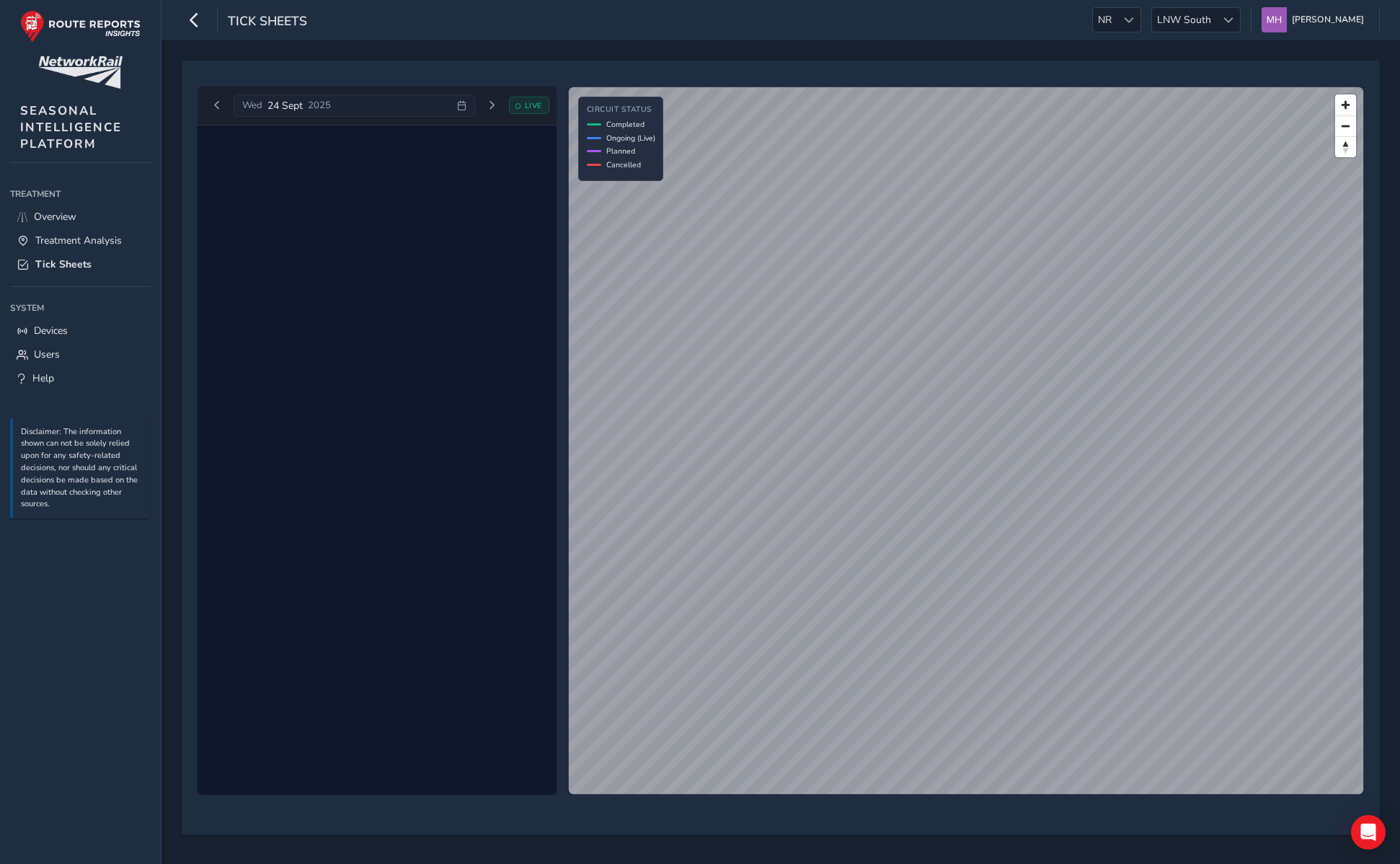
click at [528, 104] on span "LIVE" at bounding box center [533, 105] width 18 height 11
